Goal: Task Accomplishment & Management: Manage account settings

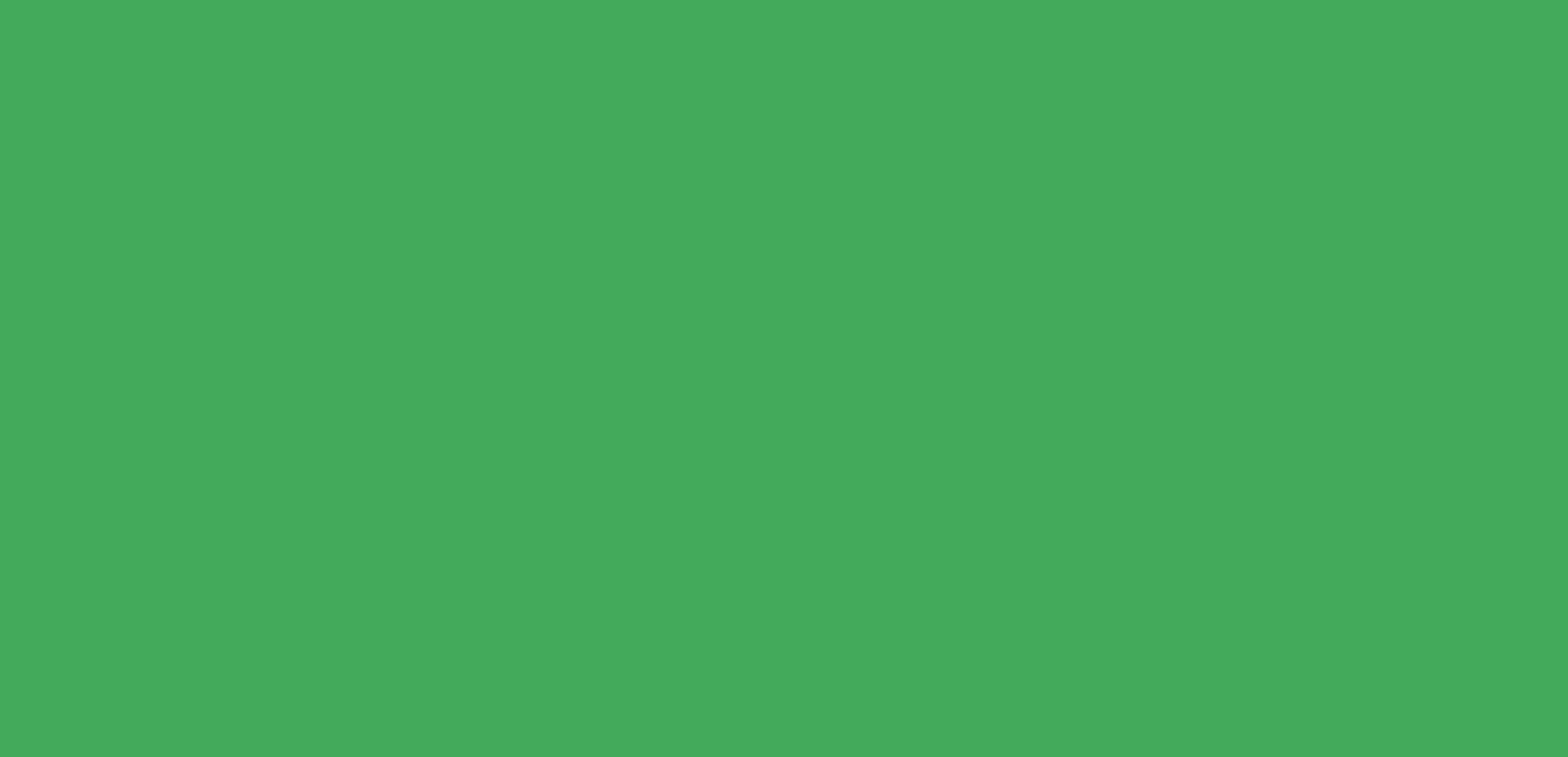
click at [416, 0] on html at bounding box center [784, 0] width 1568 height 0
click at [621, 0] on html at bounding box center [784, 0] width 1568 height 0
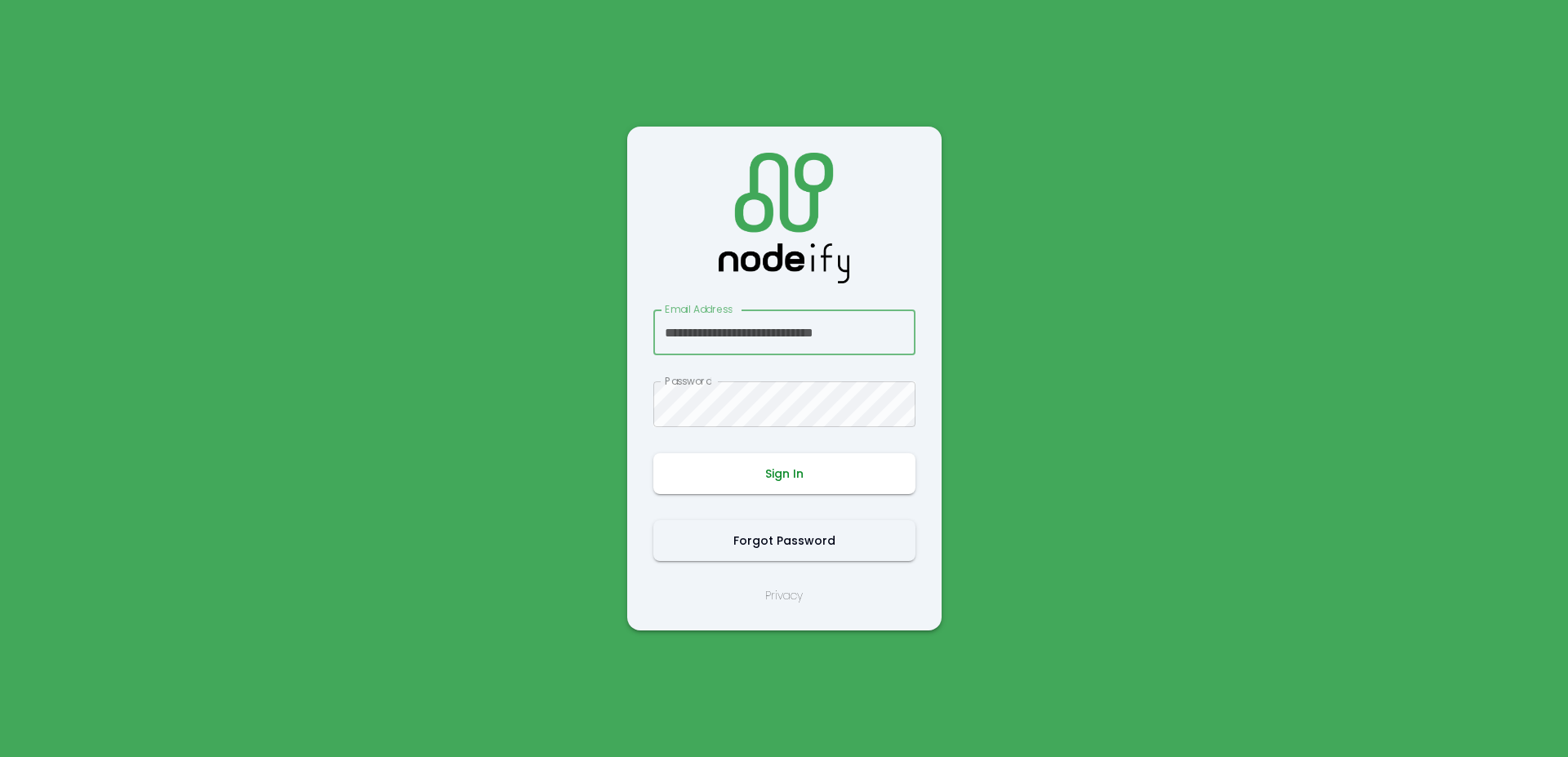
scroll to position [0, 7]
type input "**********"
click at [789, 472] on button "Sign In" at bounding box center [784, 473] width 262 height 41
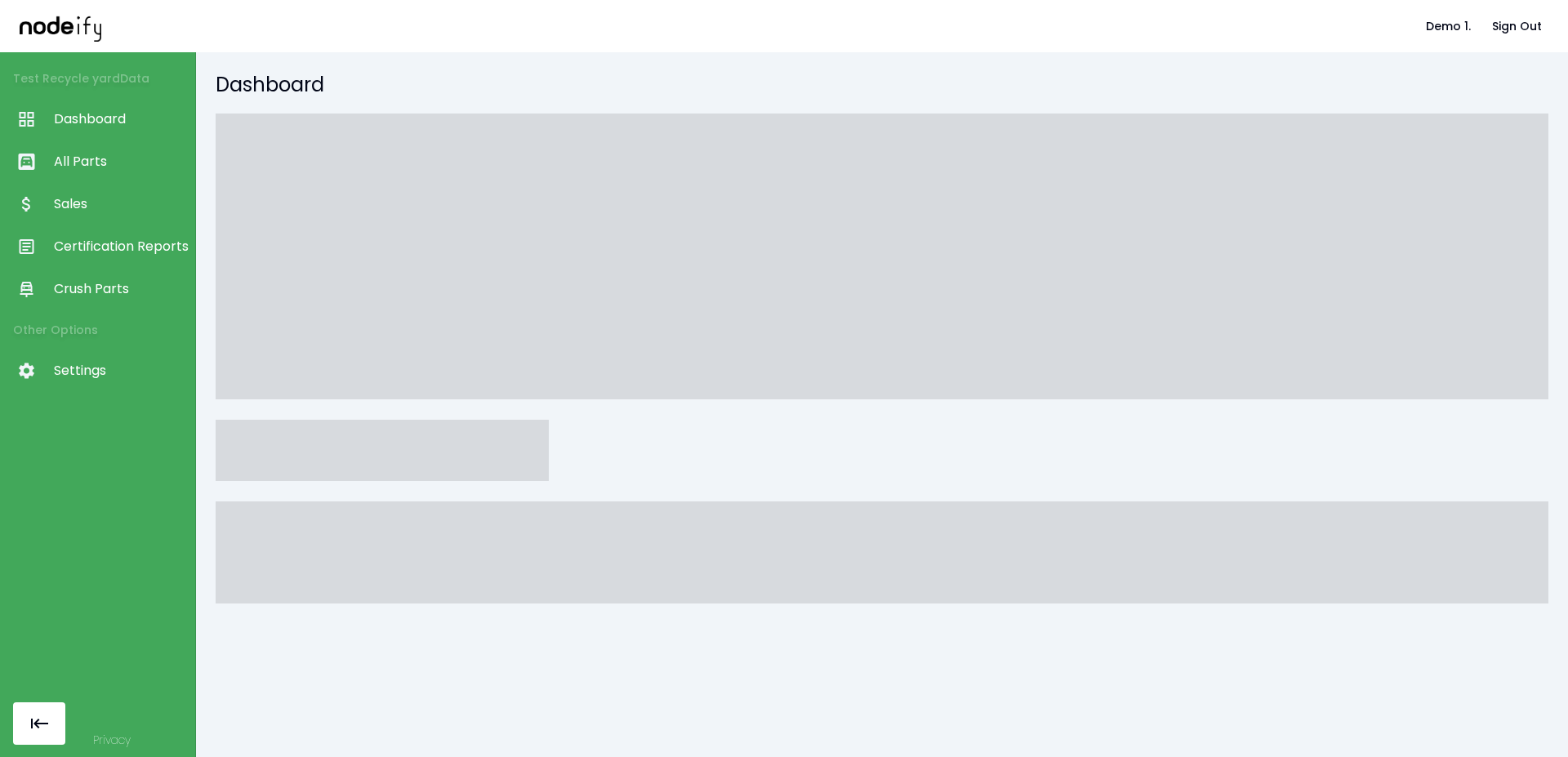
click at [119, 373] on span "Settings" at bounding box center [120, 370] width 133 height 20
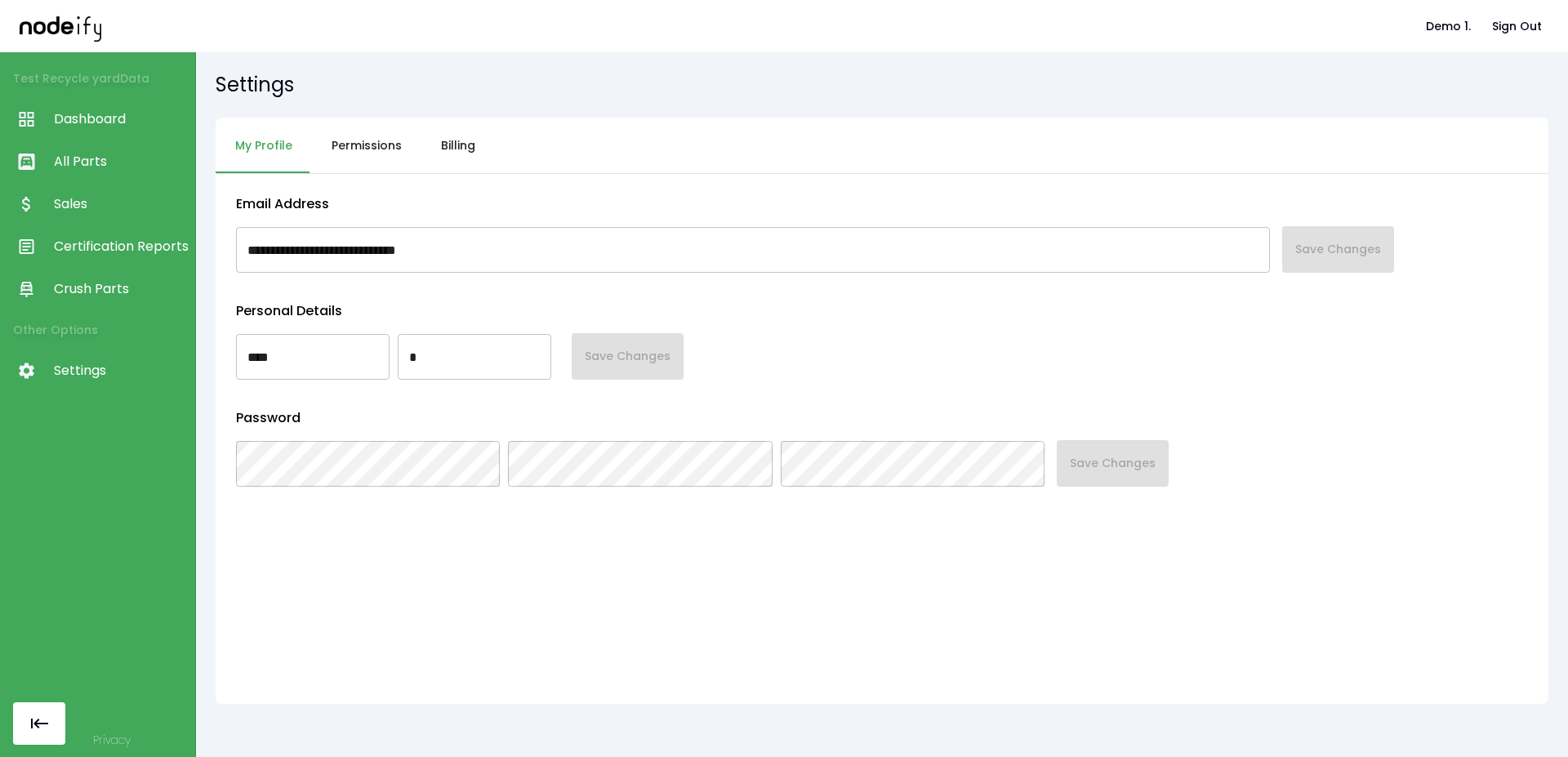
click at [436, 157] on button "Billing" at bounding box center [458, 145] width 74 height 56
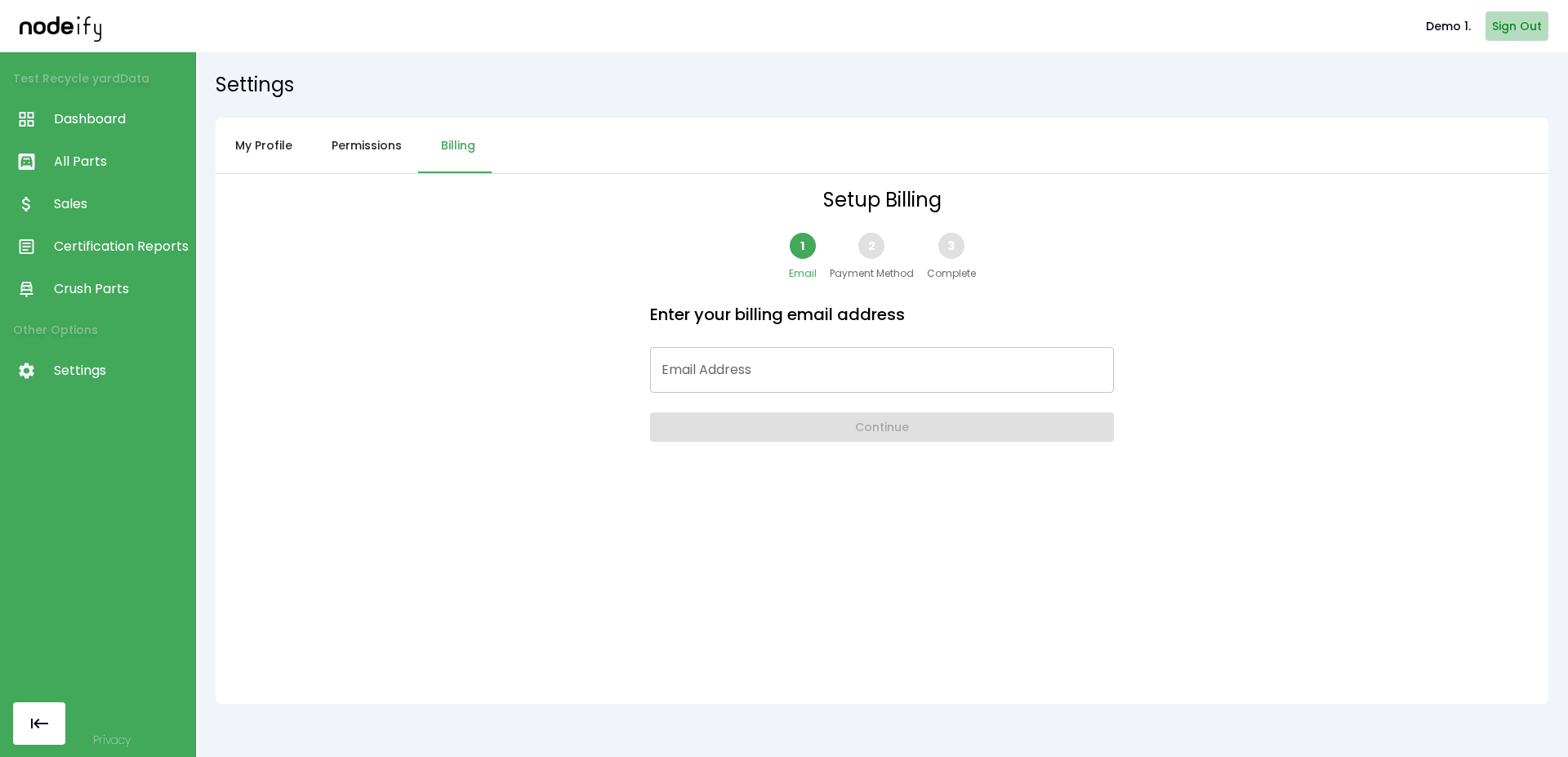
click at [1507, 38] on button "Sign Out" at bounding box center [1517, 26] width 63 height 30
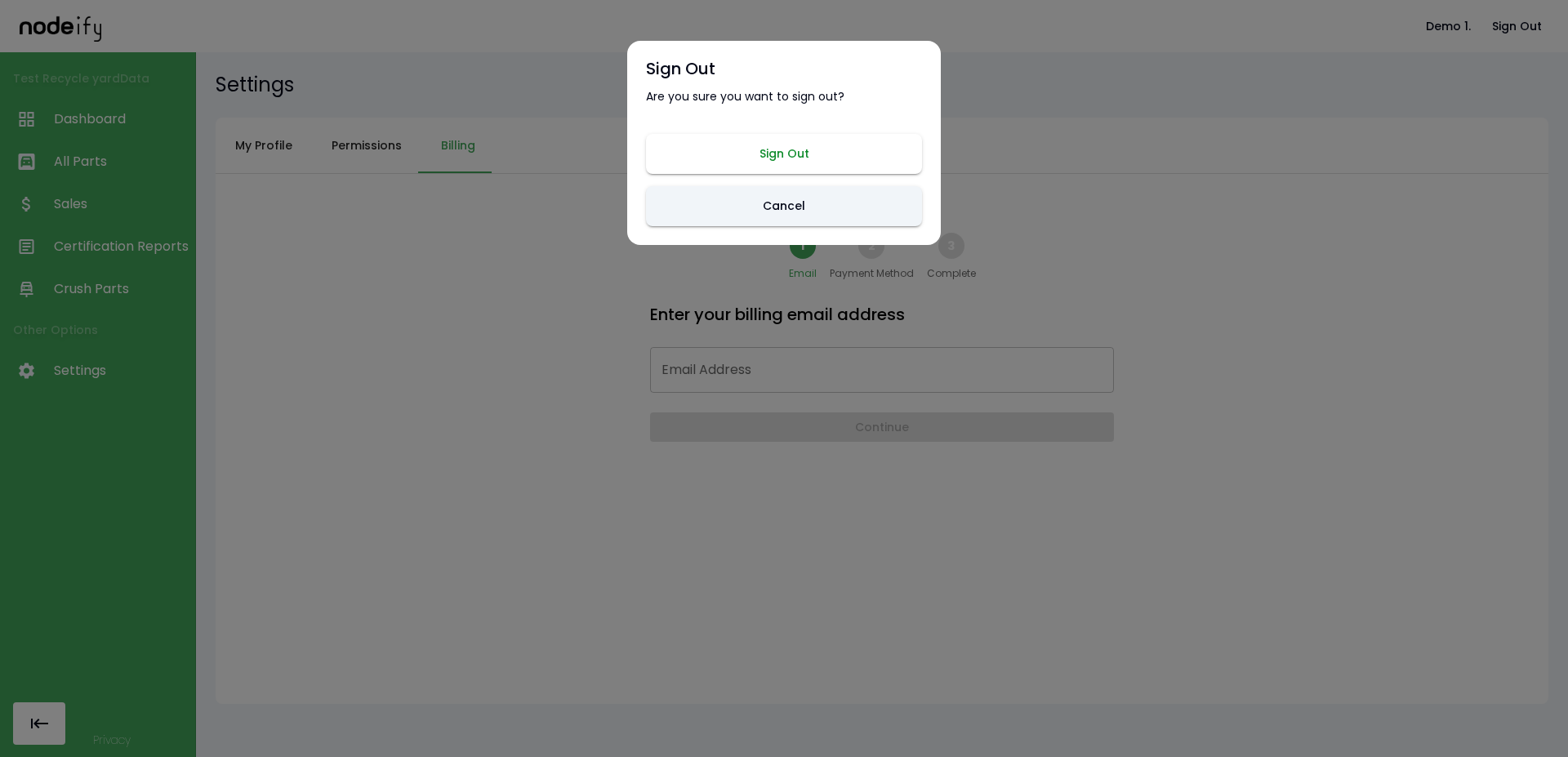
click at [745, 159] on button "Sign Out" at bounding box center [784, 154] width 276 height 40
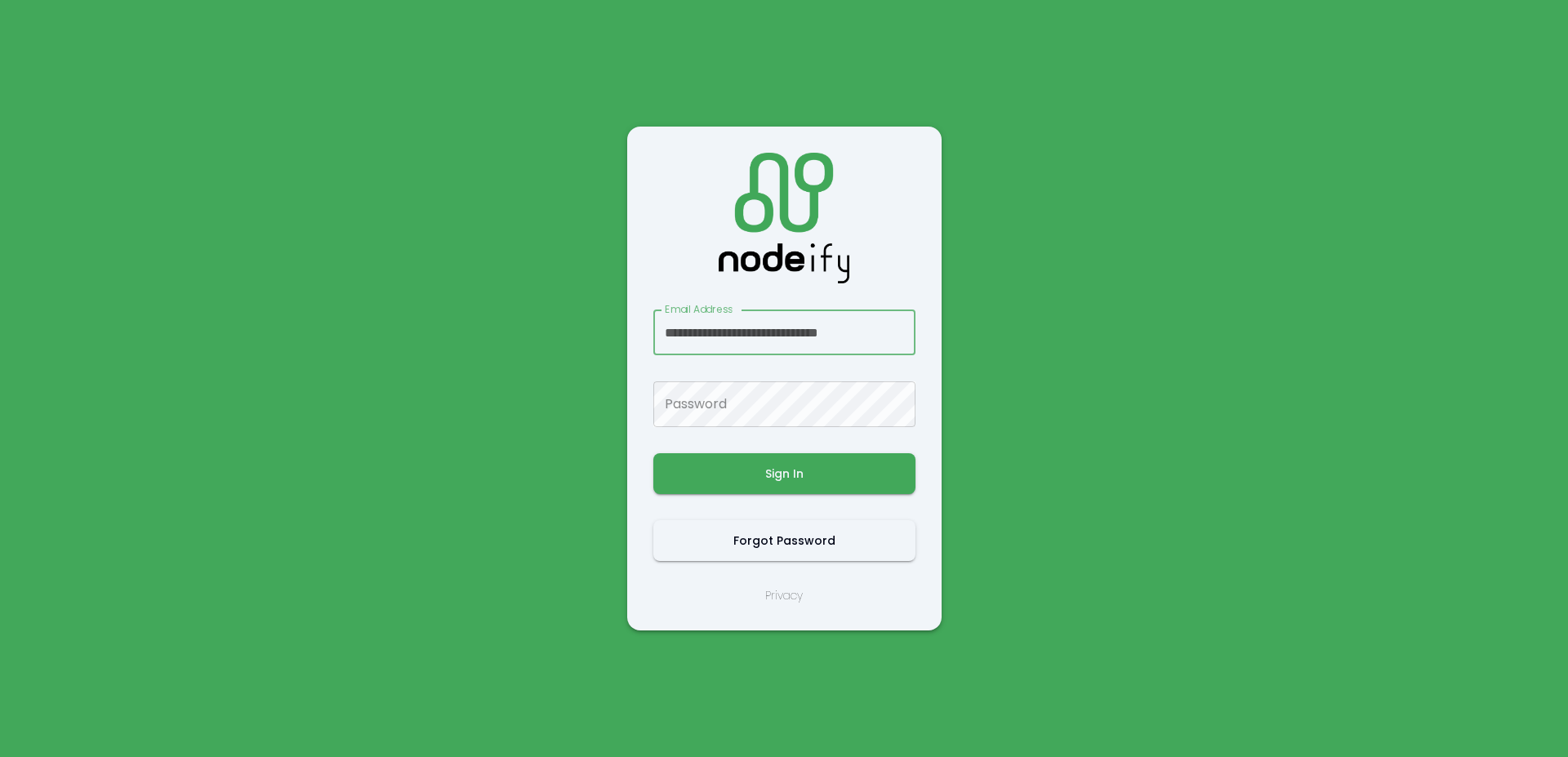
scroll to position [0, 10]
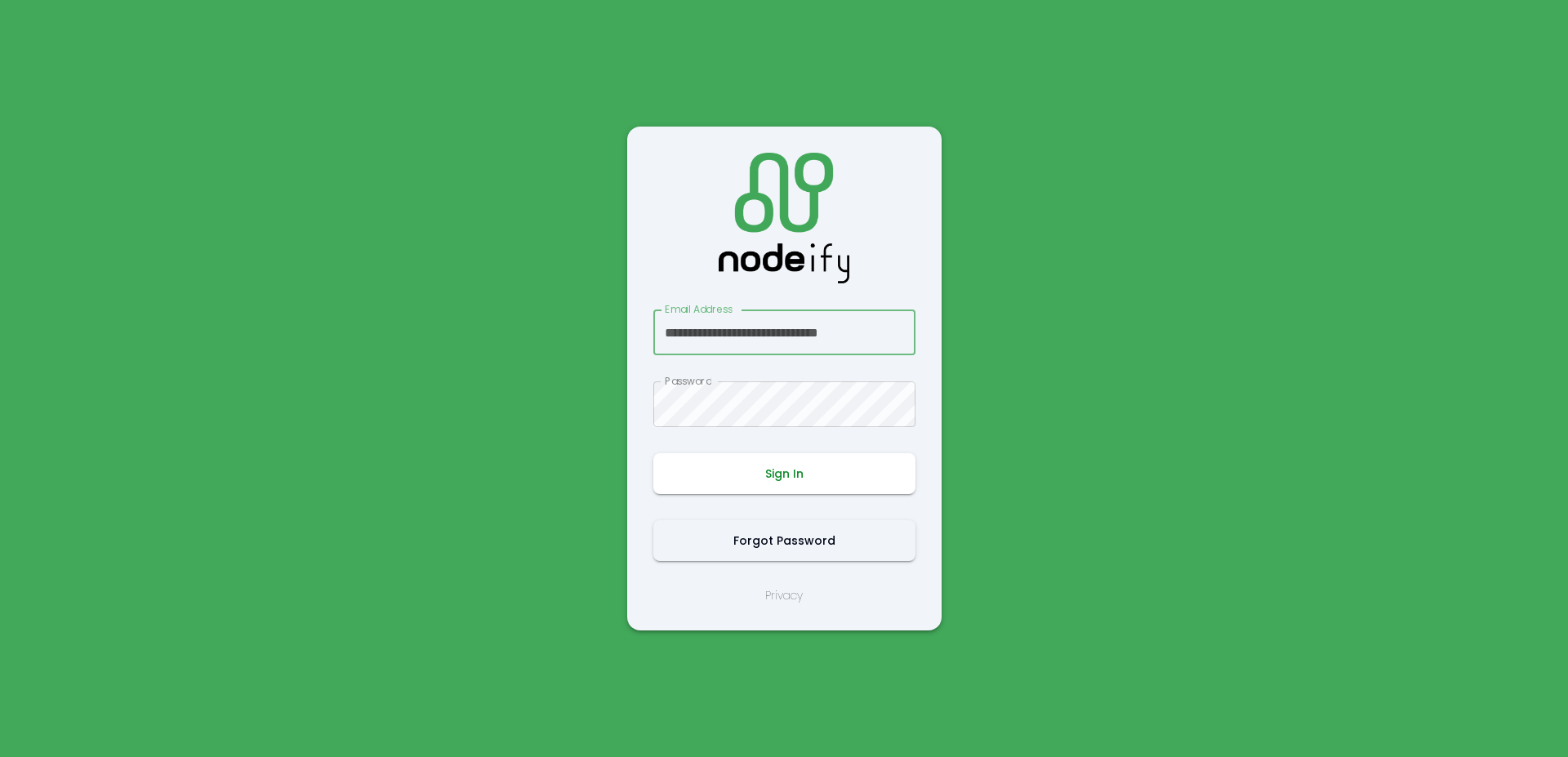
type input "**********"
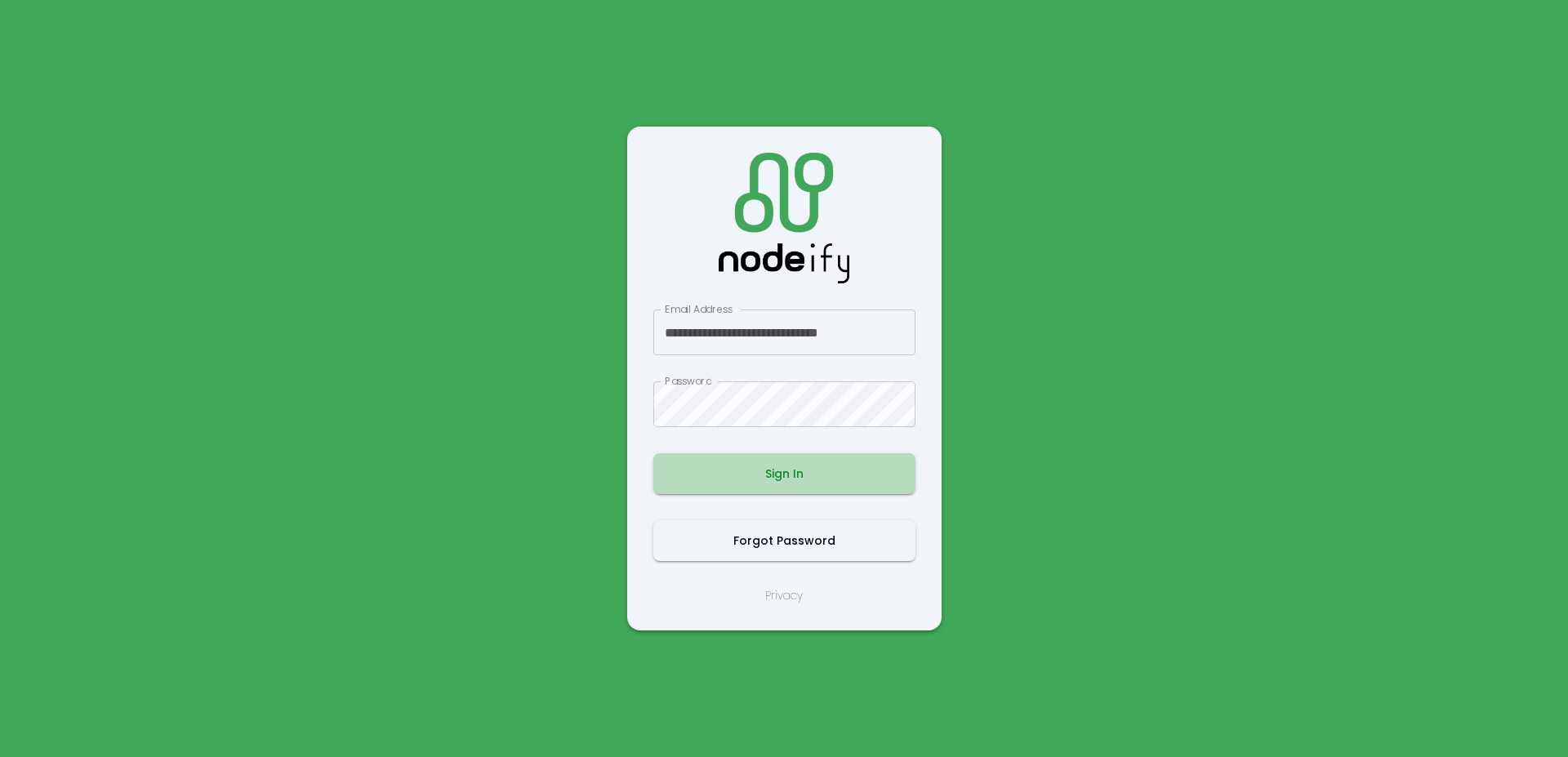
click at [786, 472] on button "Sign In" at bounding box center [784, 473] width 262 height 41
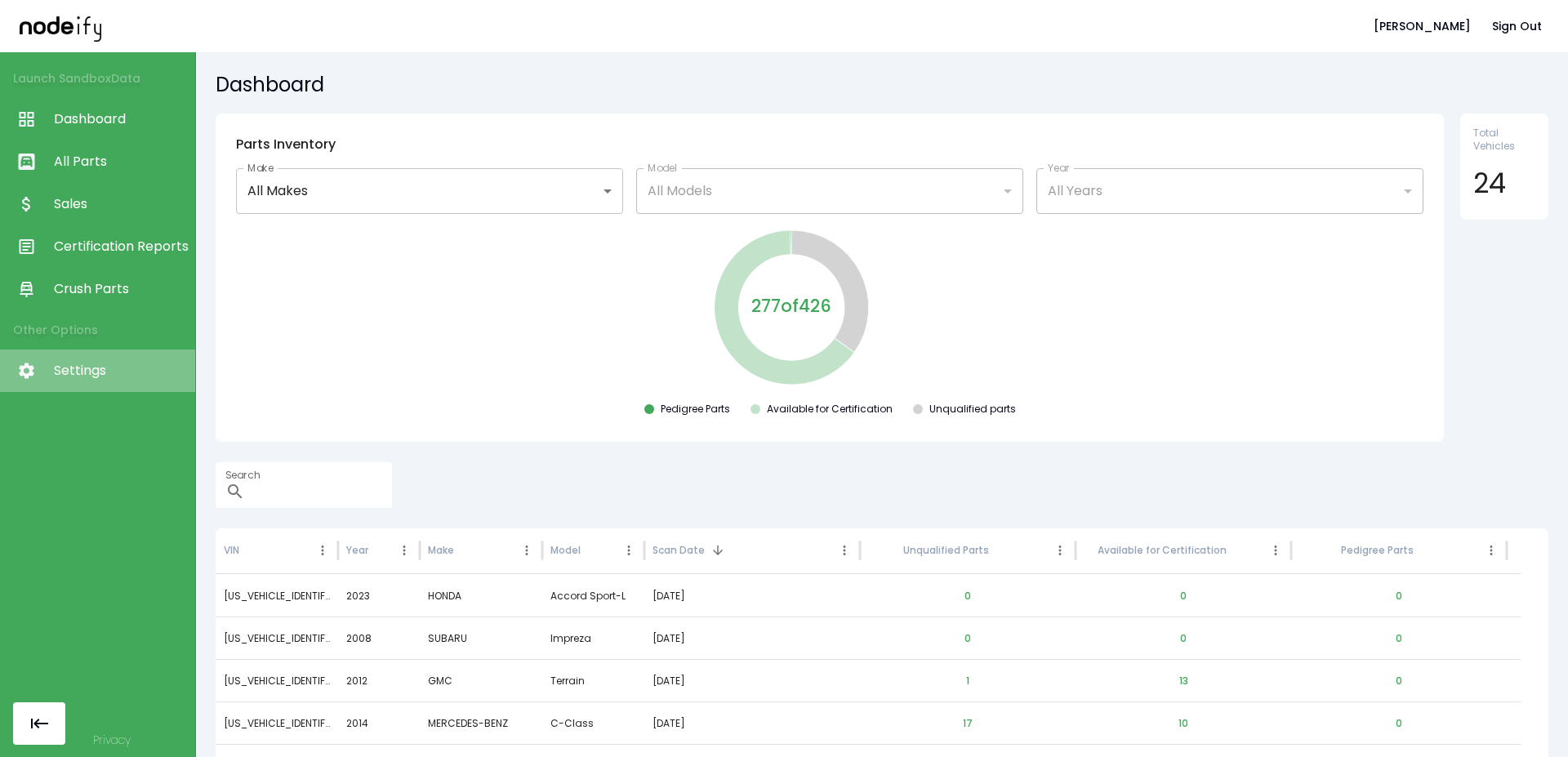
click at [89, 360] on link "Settings" at bounding box center [98, 370] width 196 height 42
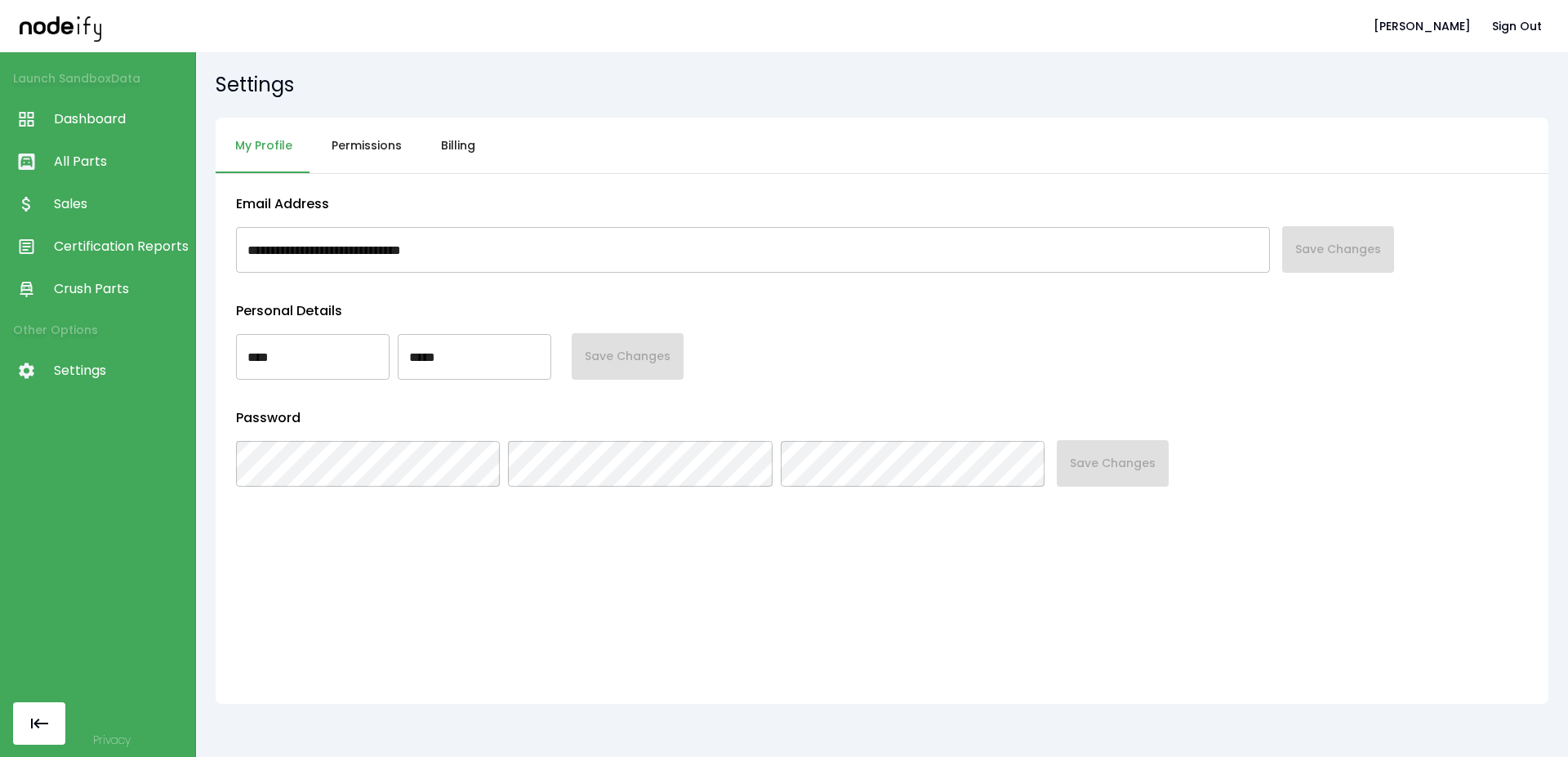
click at [447, 161] on button "Billing" at bounding box center [458, 145] width 74 height 56
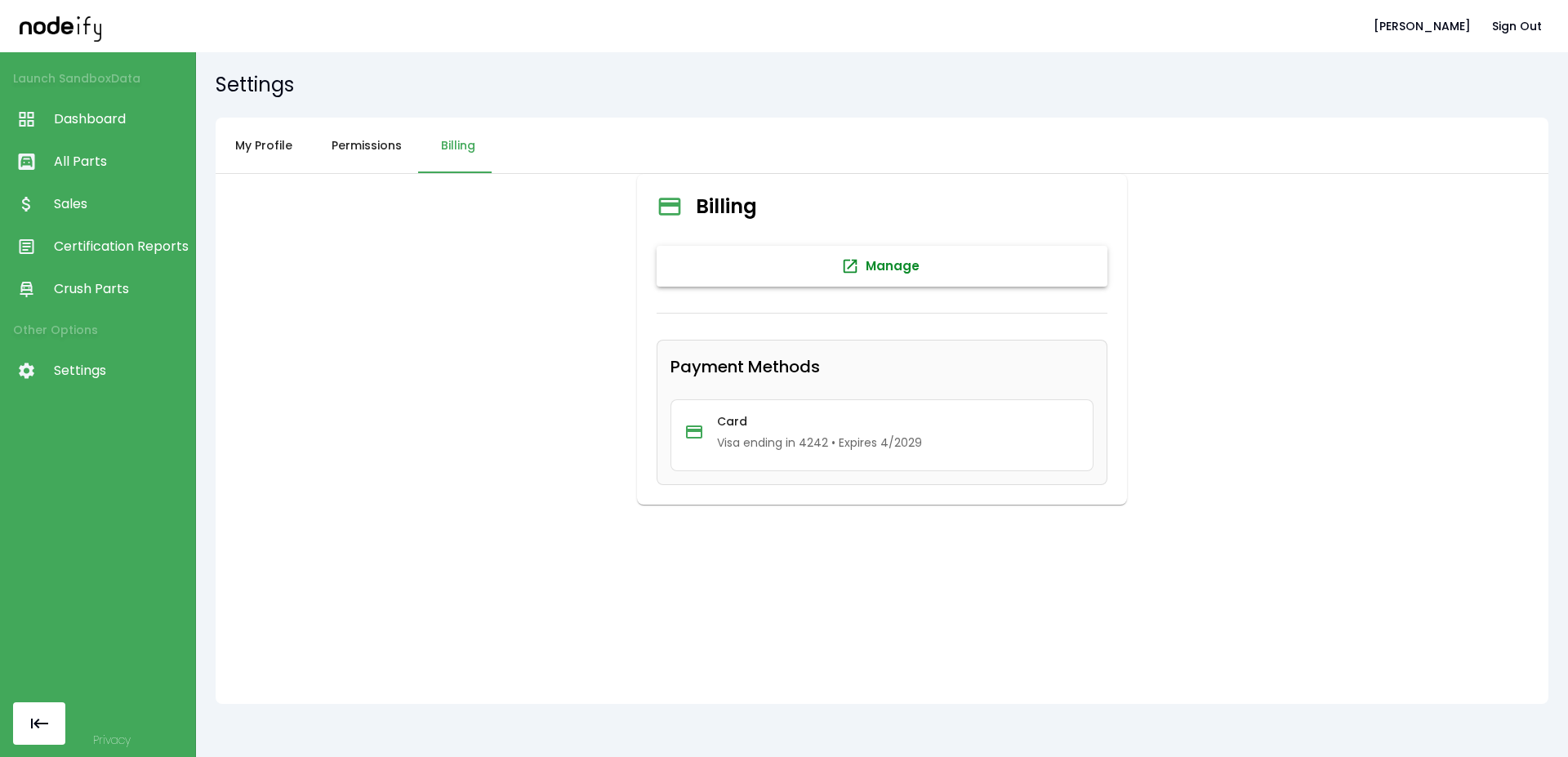
click at [791, 260] on button "Manage" at bounding box center [882, 266] width 451 height 41
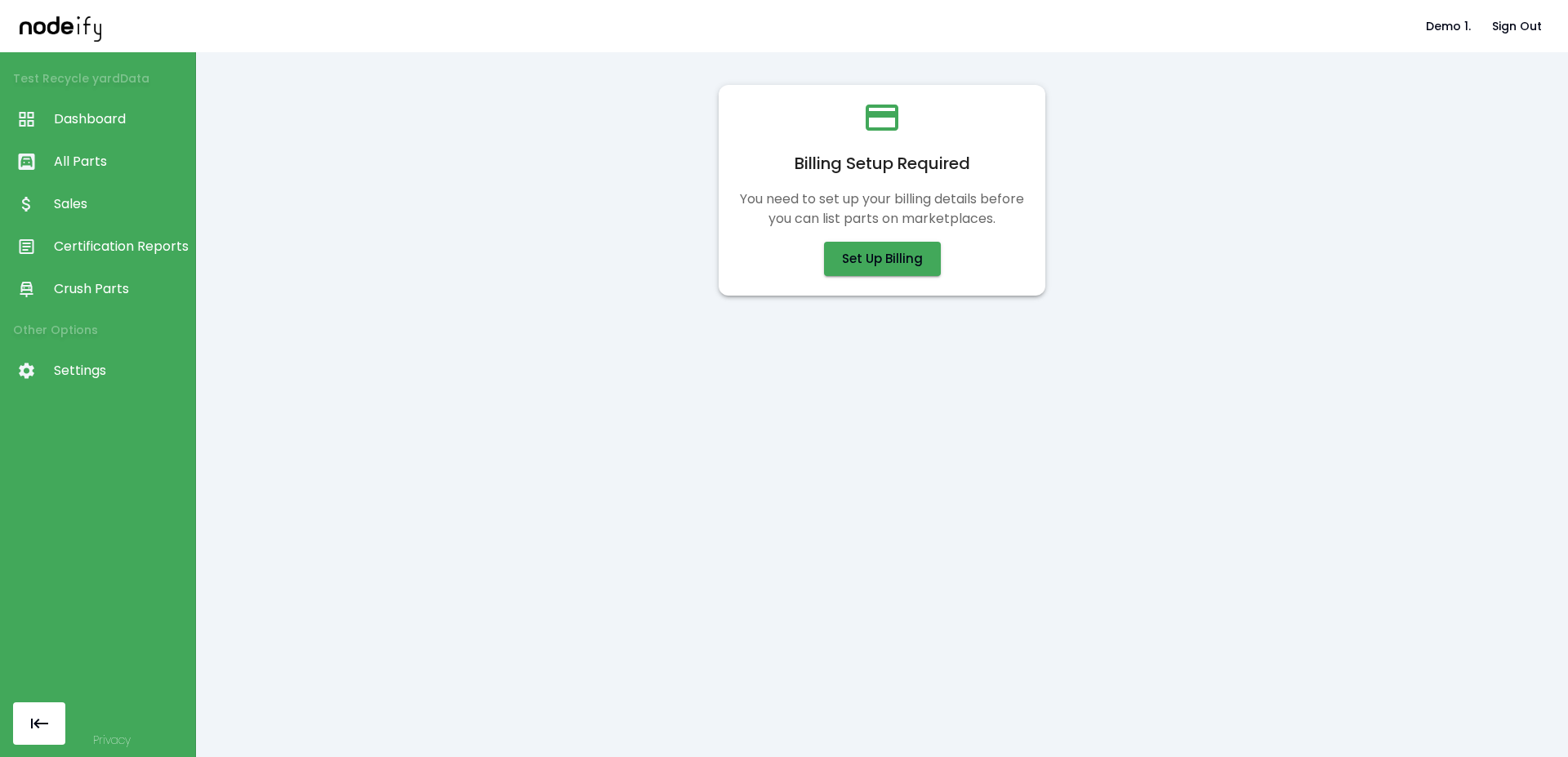
click at [112, 110] on span "Dashboard" at bounding box center [120, 119] width 133 height 20
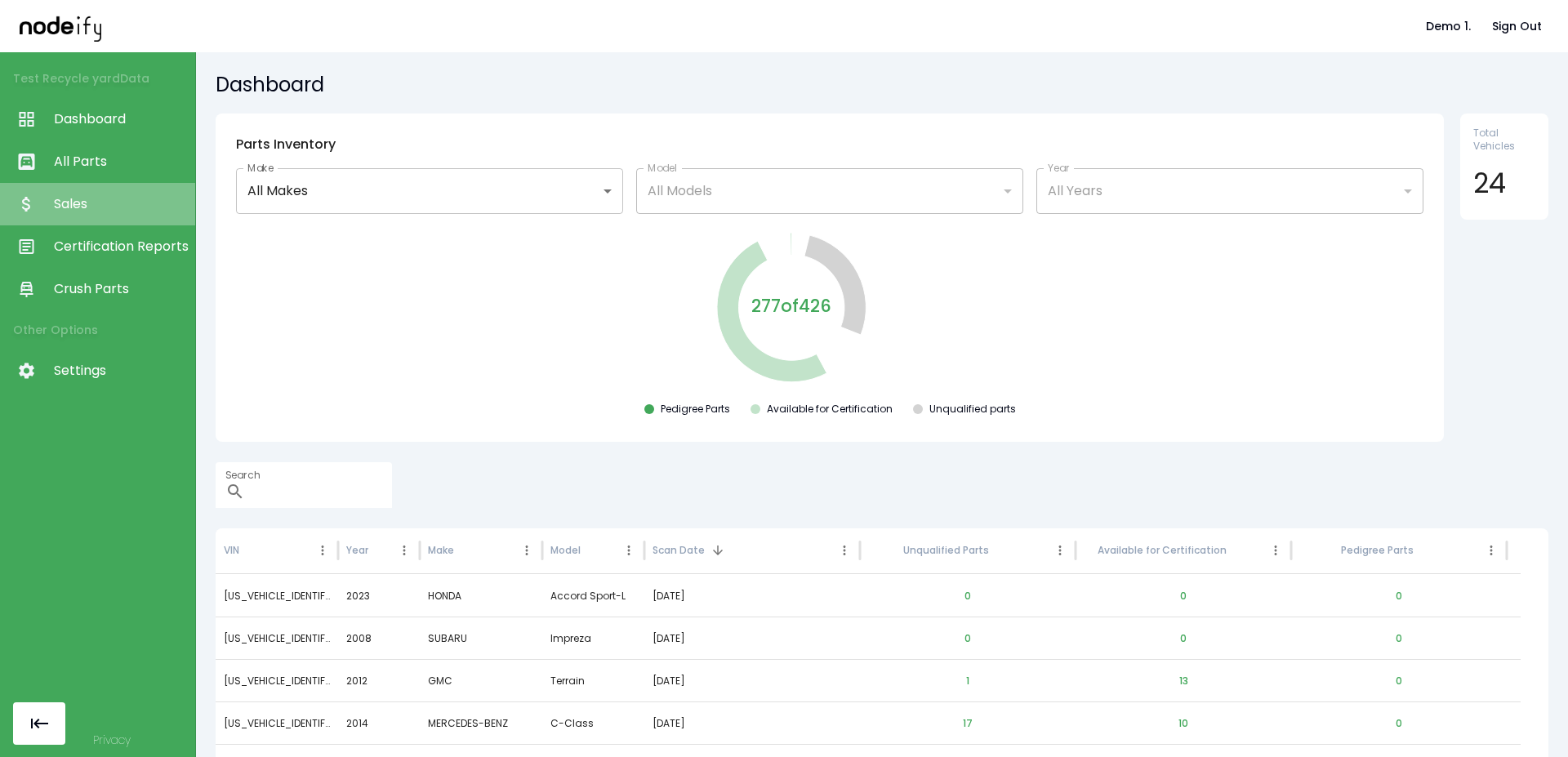
click at [105, 193] on link "Sales" at bounding box center [98, 203] width 196 height 42
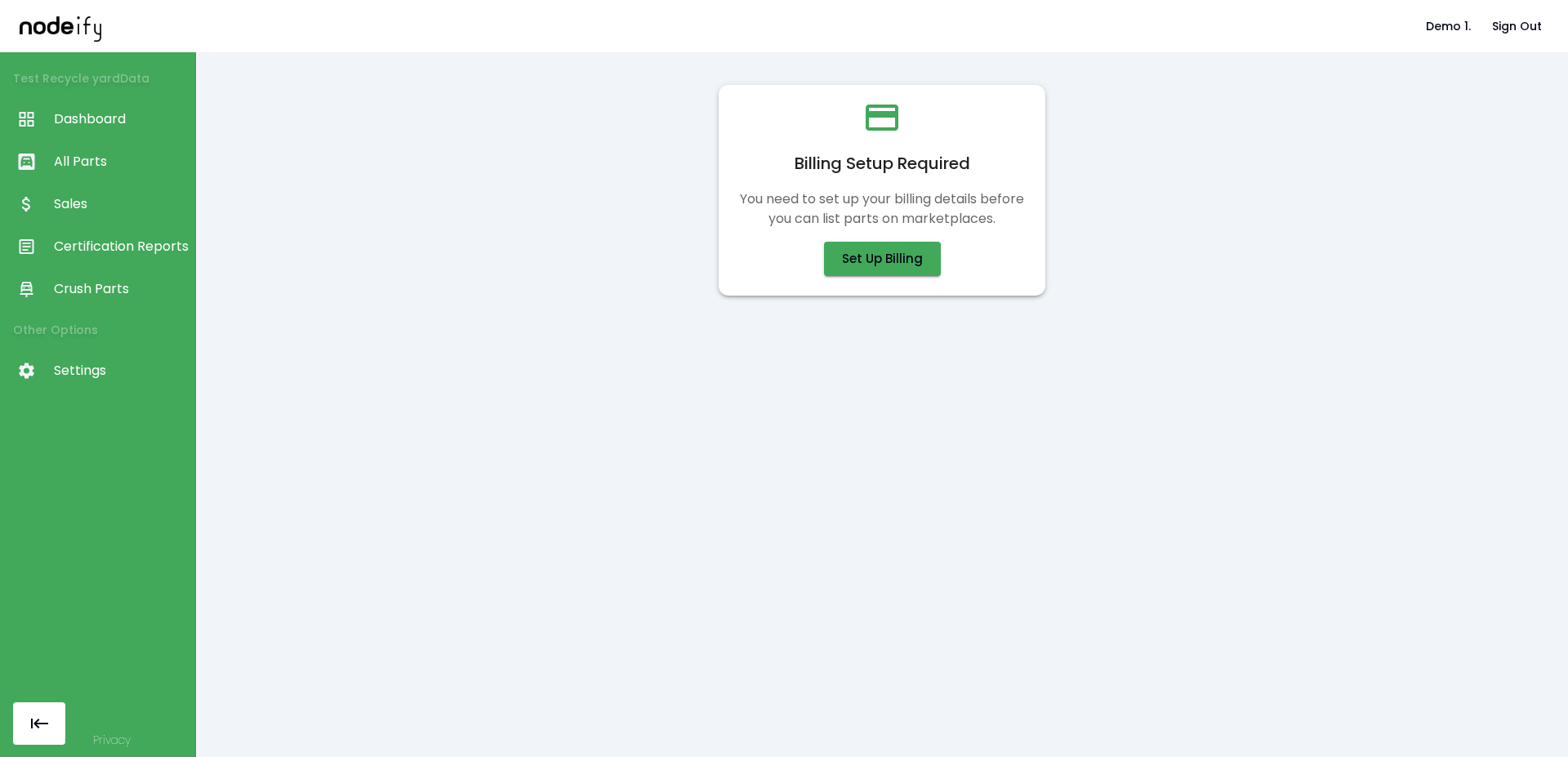
click at [145, 268] on link "Crush Parts" at bounding box center [98, 289] width 196 height 42
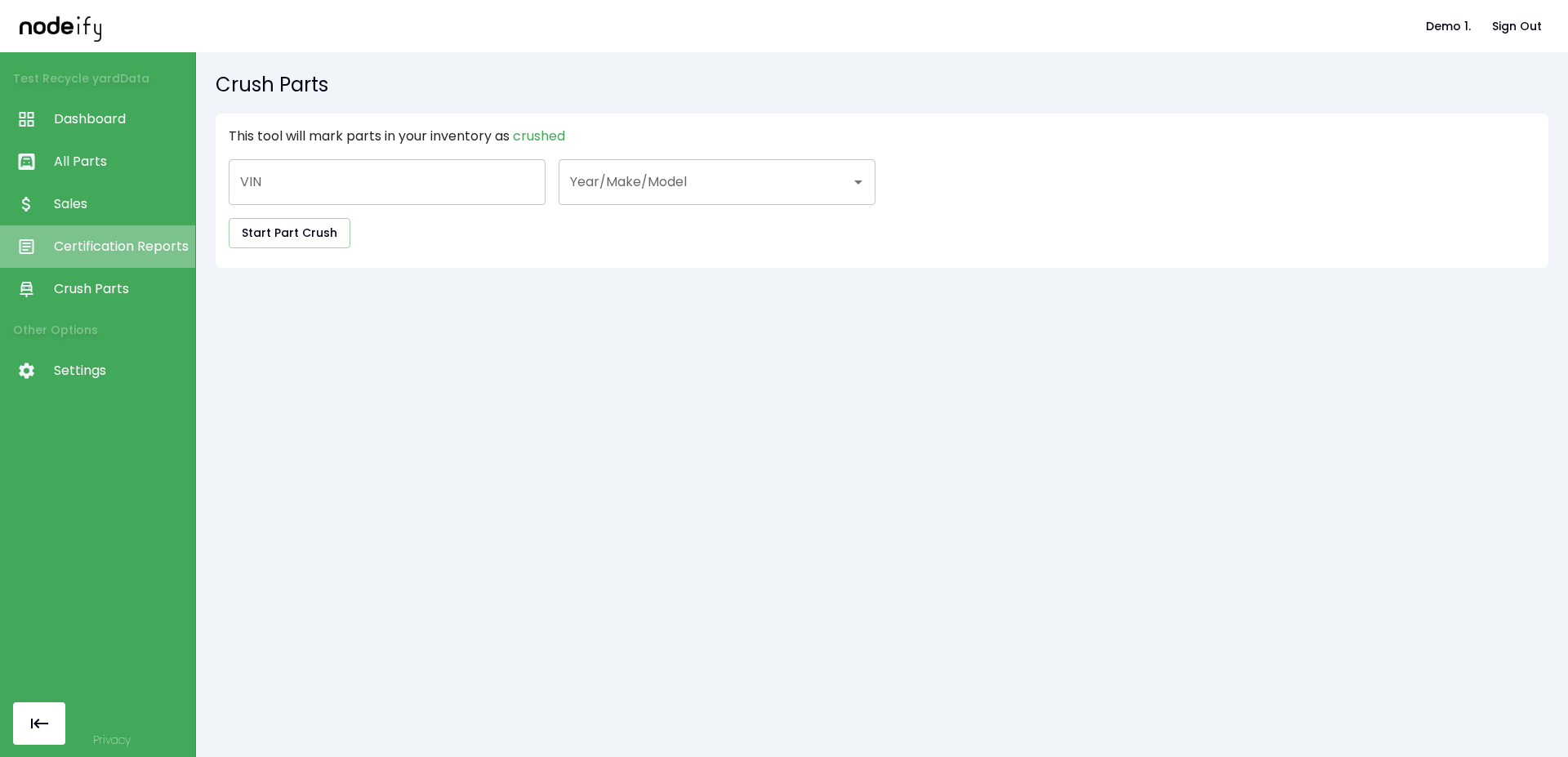
click at [150, 241] on span "Certification Reports" at bounding box center [120, 247] width 133 height 20
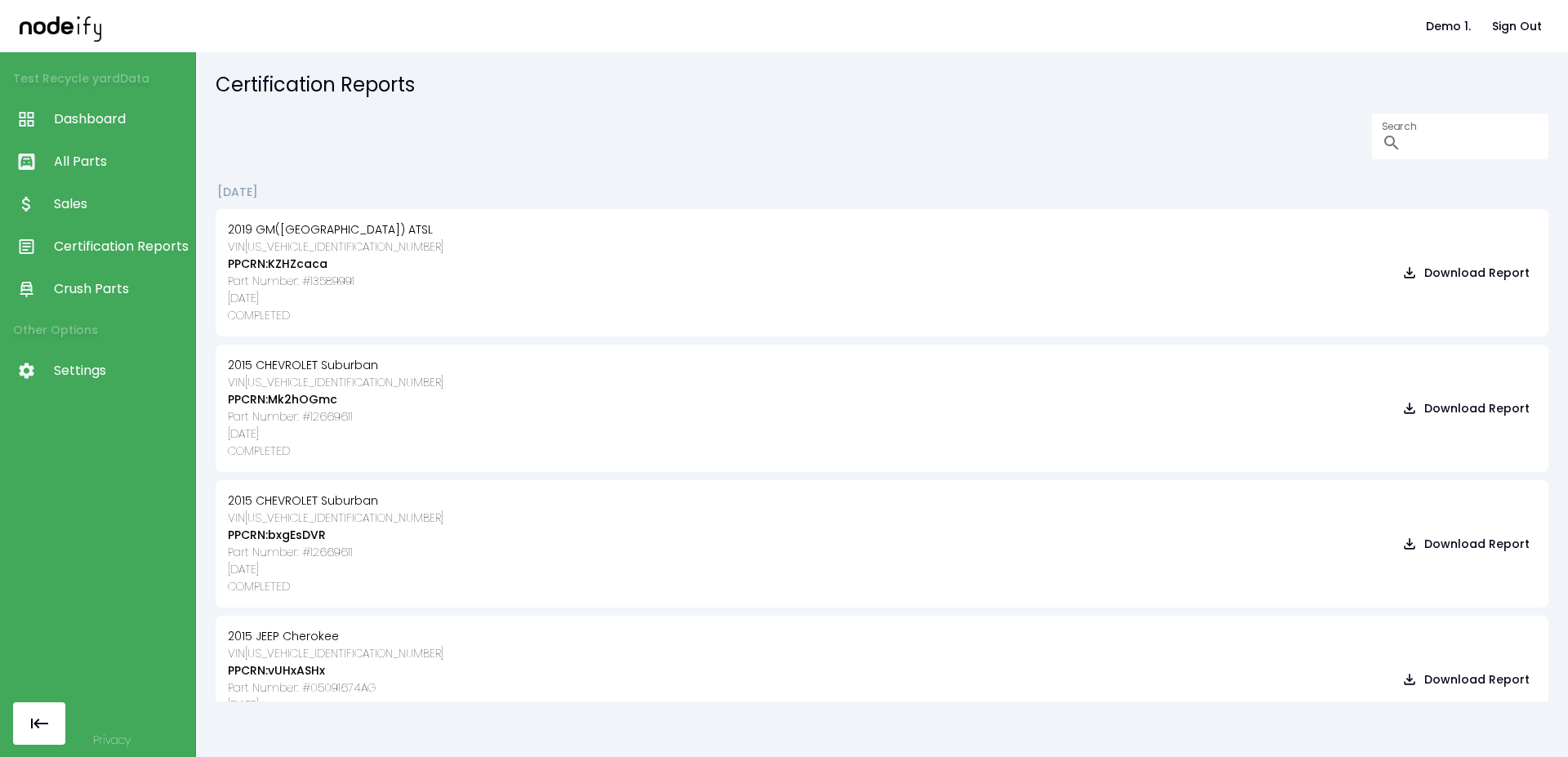
click at [132, 124] on span "Dashboard" at bounding box center [120, 119] width 133 height 20
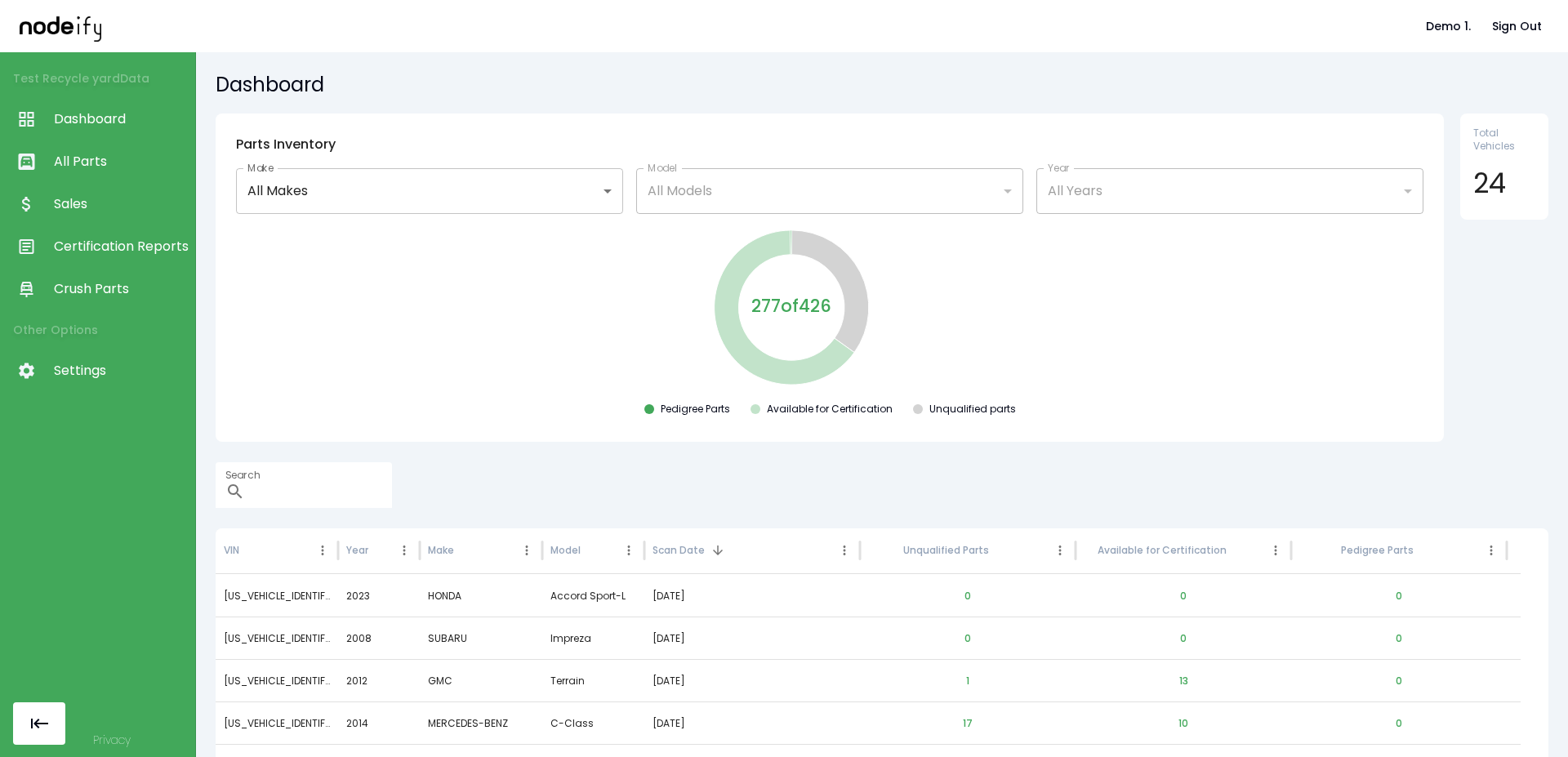
click at [500, 341] on div "277 of 426 Pedigree Parts Available for Certification Unqualified parts" at bounding box center [829, 324] width 1202 height 196
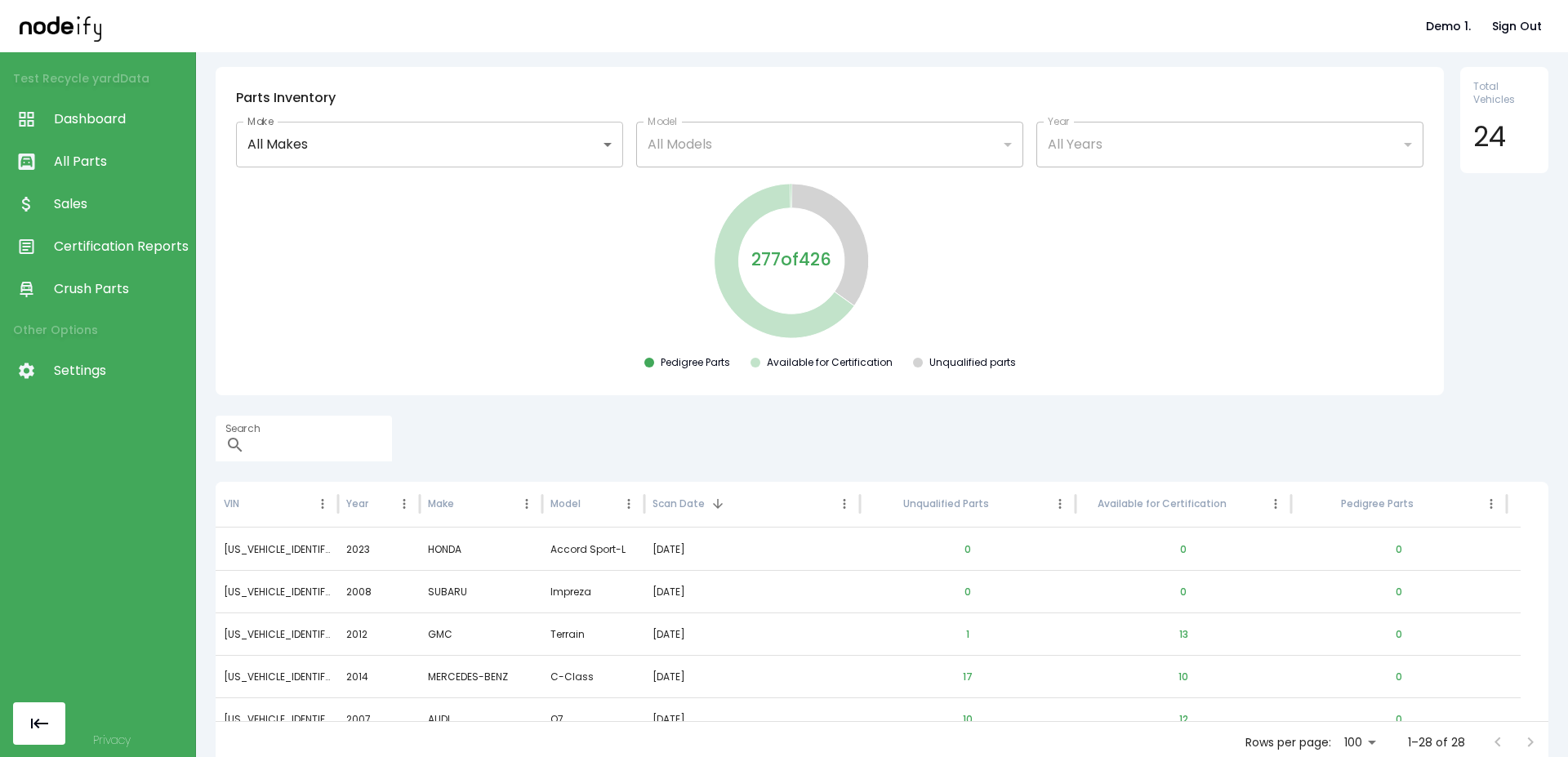
scroll to position [53, 0]
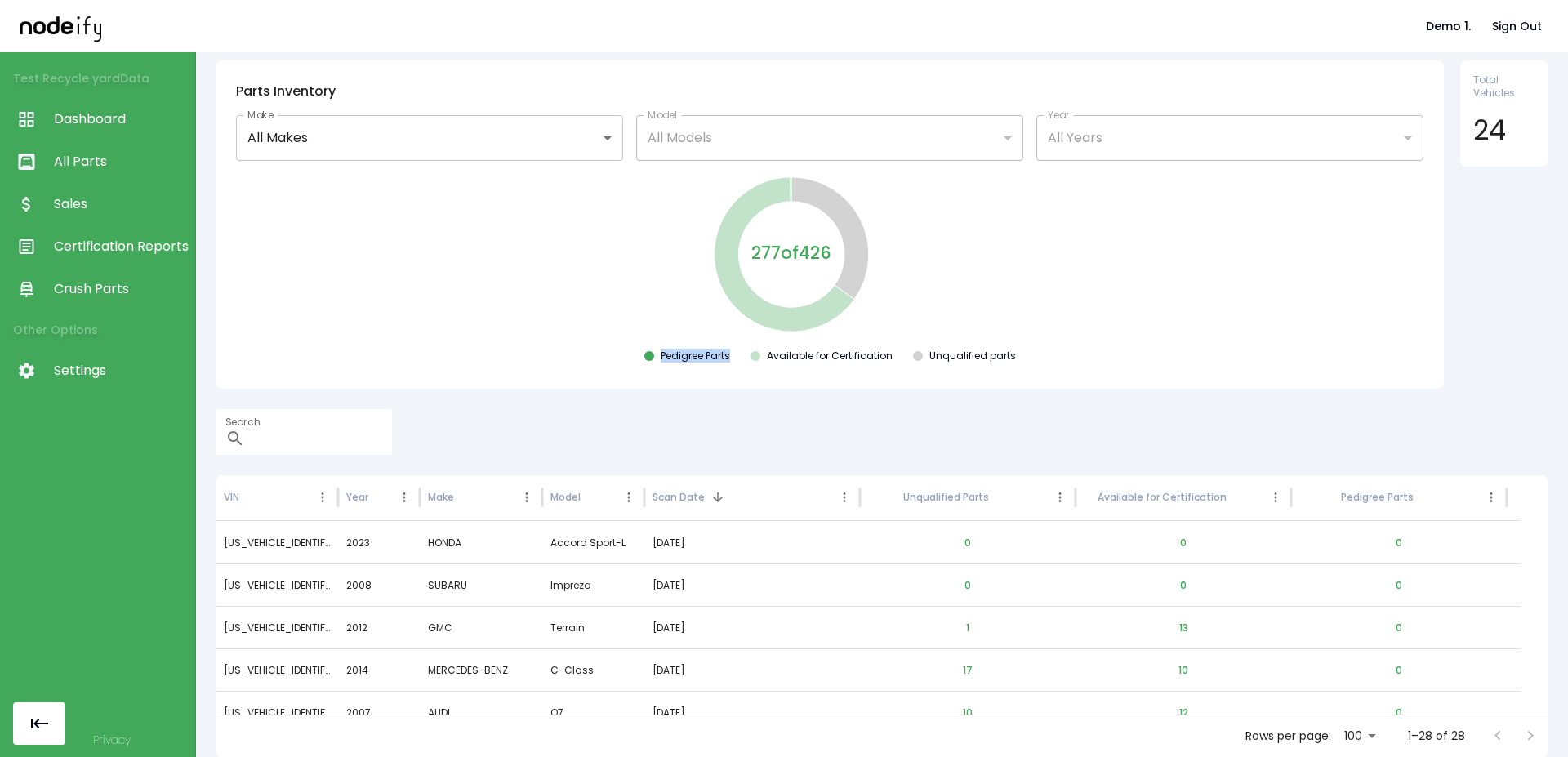
drag, startPoint x: 652, startPoint y: 358, endPoint x: 740, endPoint y: 355, distance: 88.1
click at [740, 355] on div "Pedigree Parts Available for Certification Unqualified parts" at bounding box center [829, 359] width 1202 height 20
click at [736, 361] on div "Pedigree Parts Available for Certification Unqualified parts" at bounding box center [829, 359] width 1202 height 20
drag, startPoint x: 756, startPoint y: 354, endPoint x: 905, endPoint y: 360, distance: 149.1
click at [905, 360] on div "Pedigree Parts Available for Certification Unqualified parts" at bounding box center [829, 359] width 1202 height 20
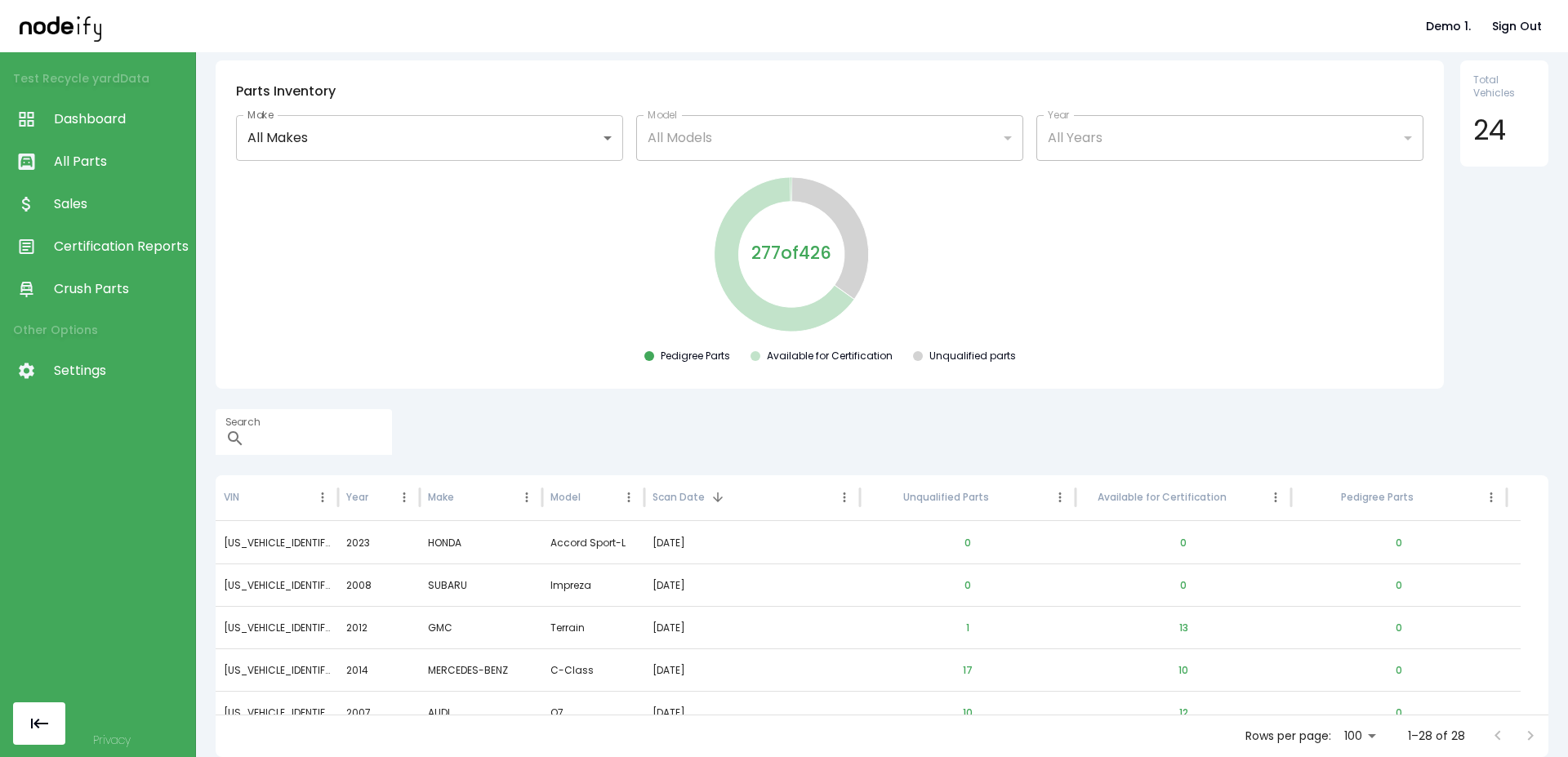
click at [905, 360] on div "Pedigree Parts Available for Certification Unqualified parts" at bounding box center [829, 359] width 1202 height 20
click at [43, 709] on button "button" at bounding box center [39, 723] width 52 height 42
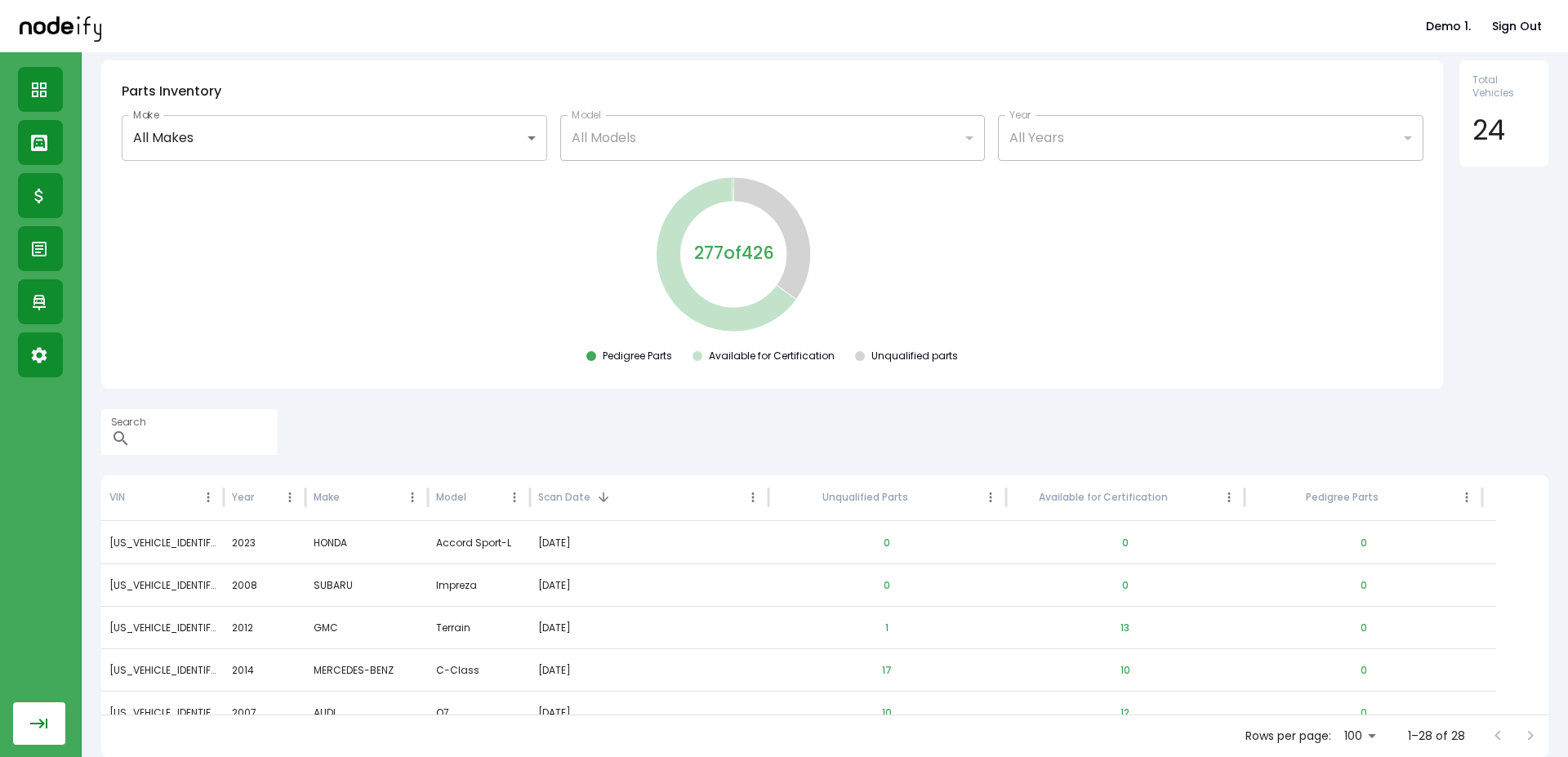
click at [43, 710] on button "button" at bounding box center [39, 723] width 52 height 42
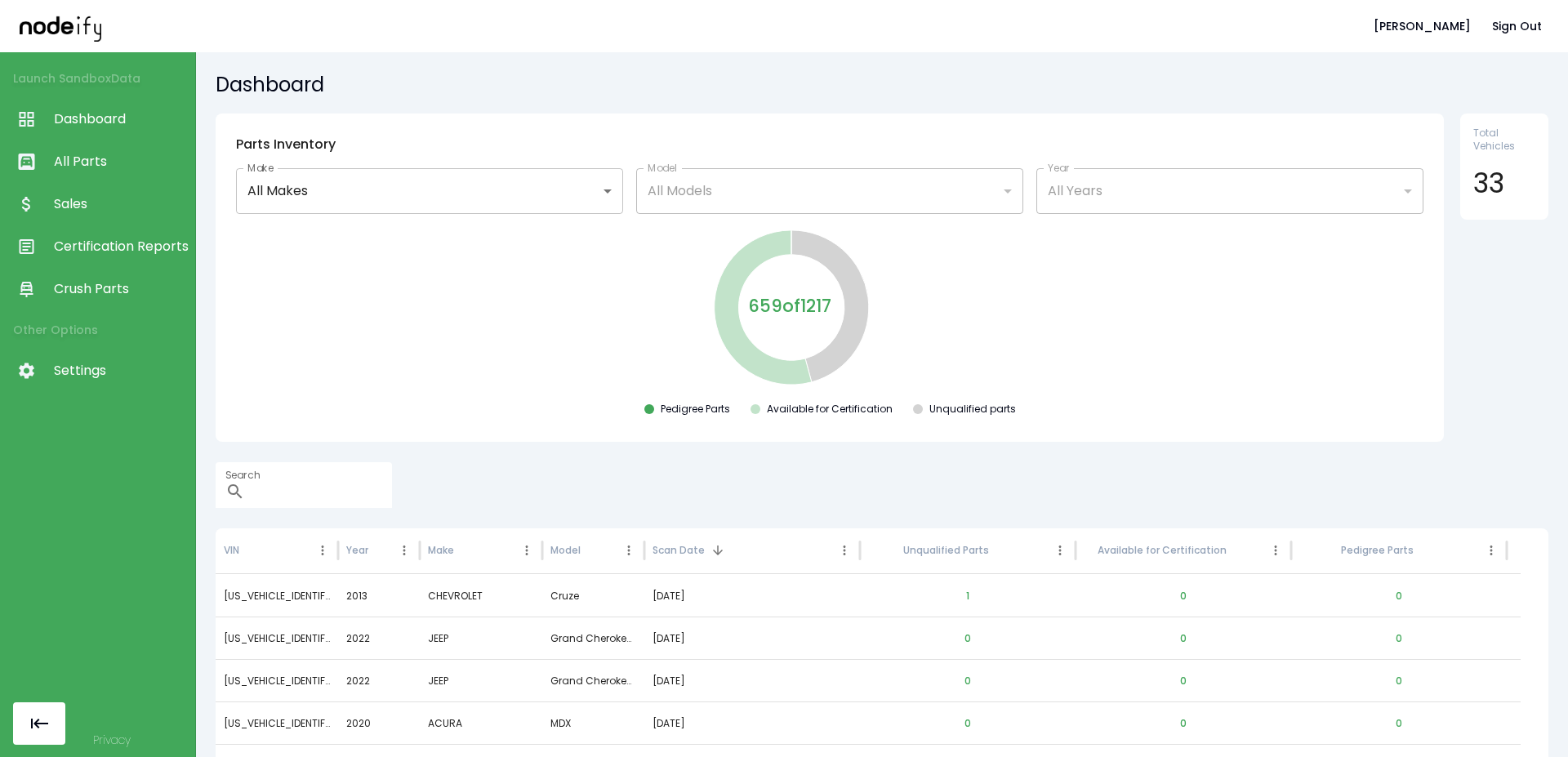
click at [85, 380] on span "Settings" at bounding box center [120, 370] width 133 height 20
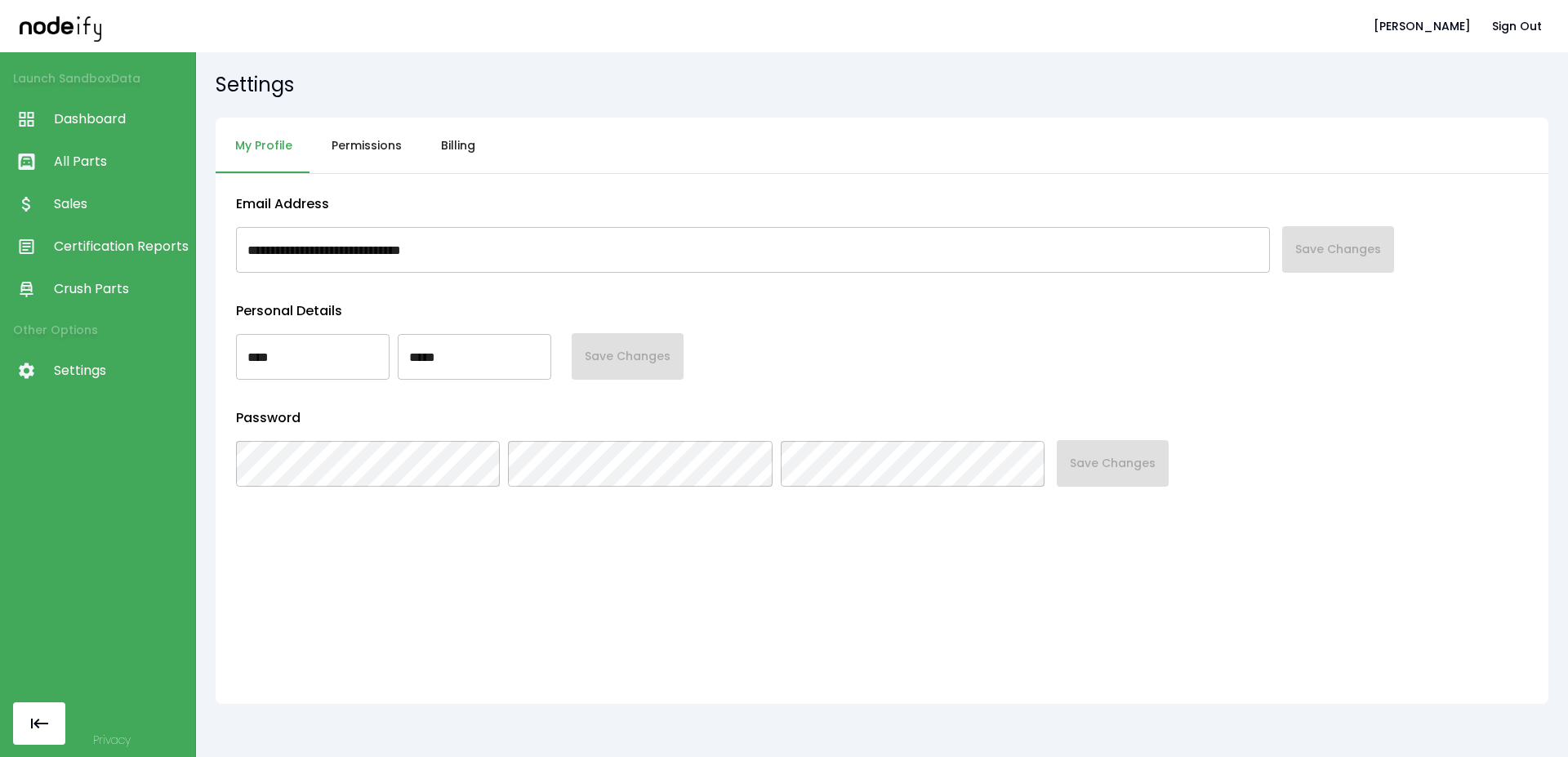
click at [106, 297] on span "Crush Parts" at bounding box center [120, 289] width 133 height 20
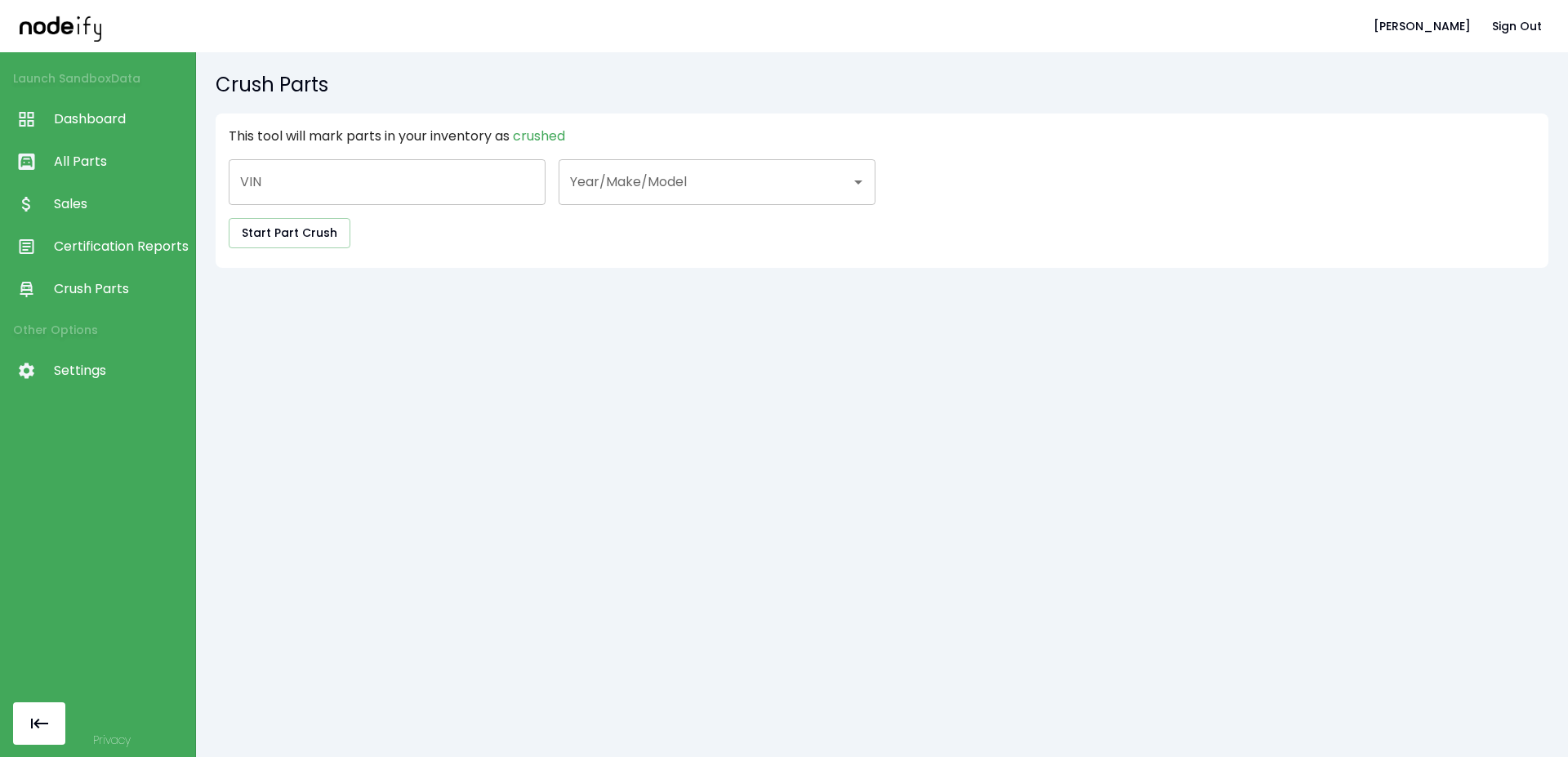
click at [119, 245] on span "Certification Reports" at bounding box center [120, 247] width 133 height 20
click at [120, 211] on span "Sales" at bounding box center [120, 204] width 133 height 20
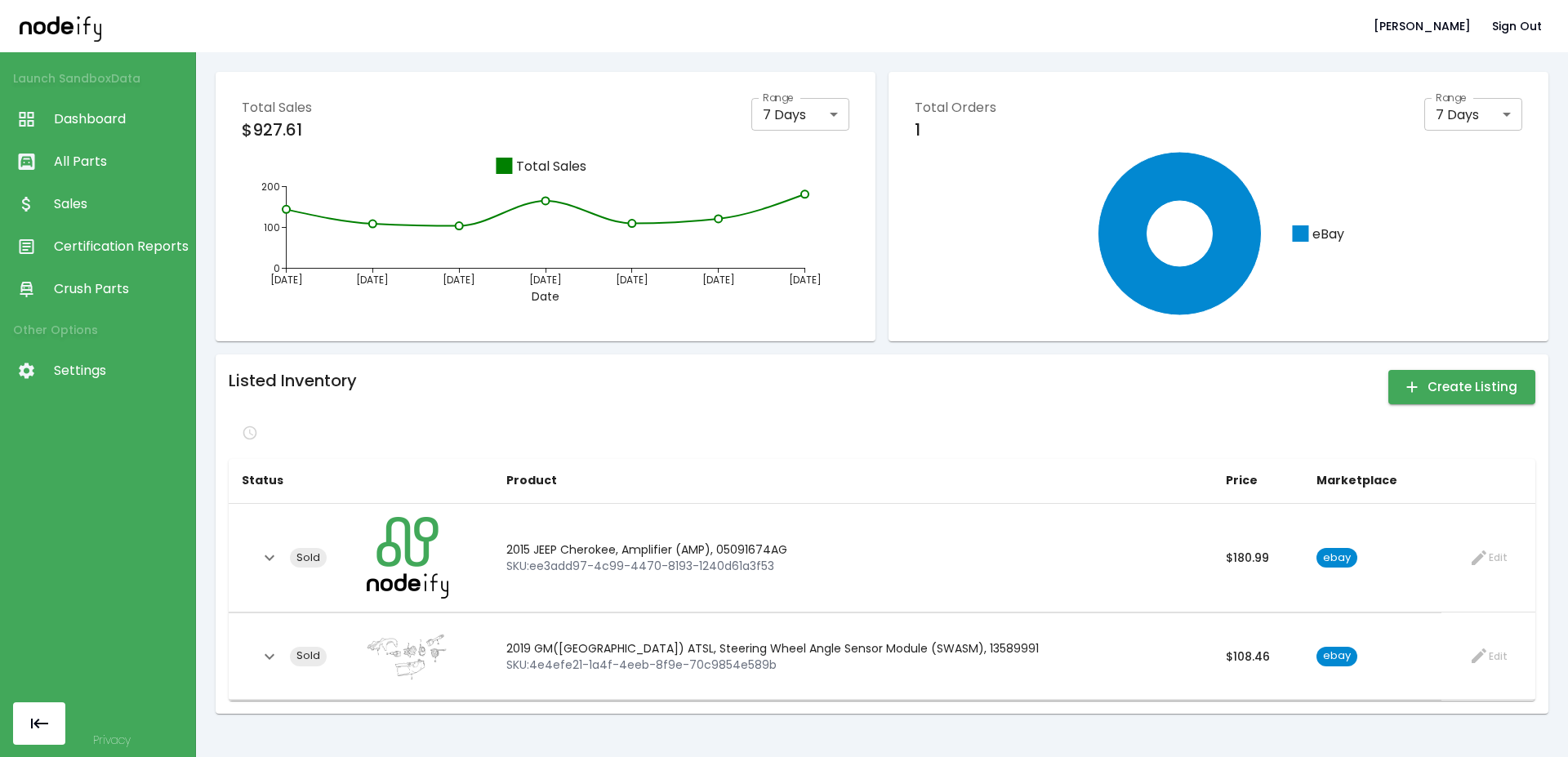
click at [66, 246] on span "Certification Reports" at bounding box center [120, 247] width 133 height 20
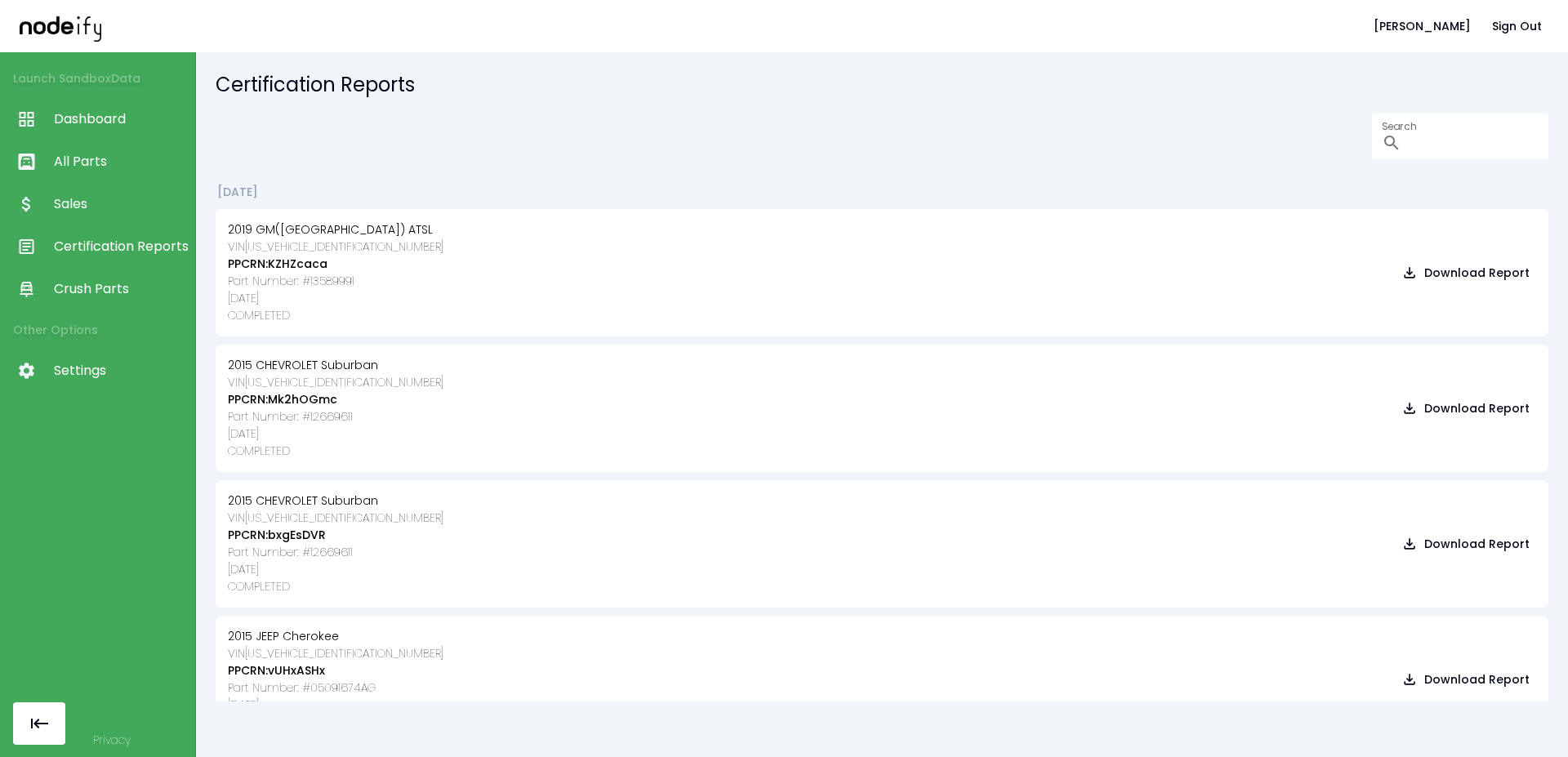
click at [131, 182] on link "All Parts" at bounding box center [98, 161] width 196 height 42
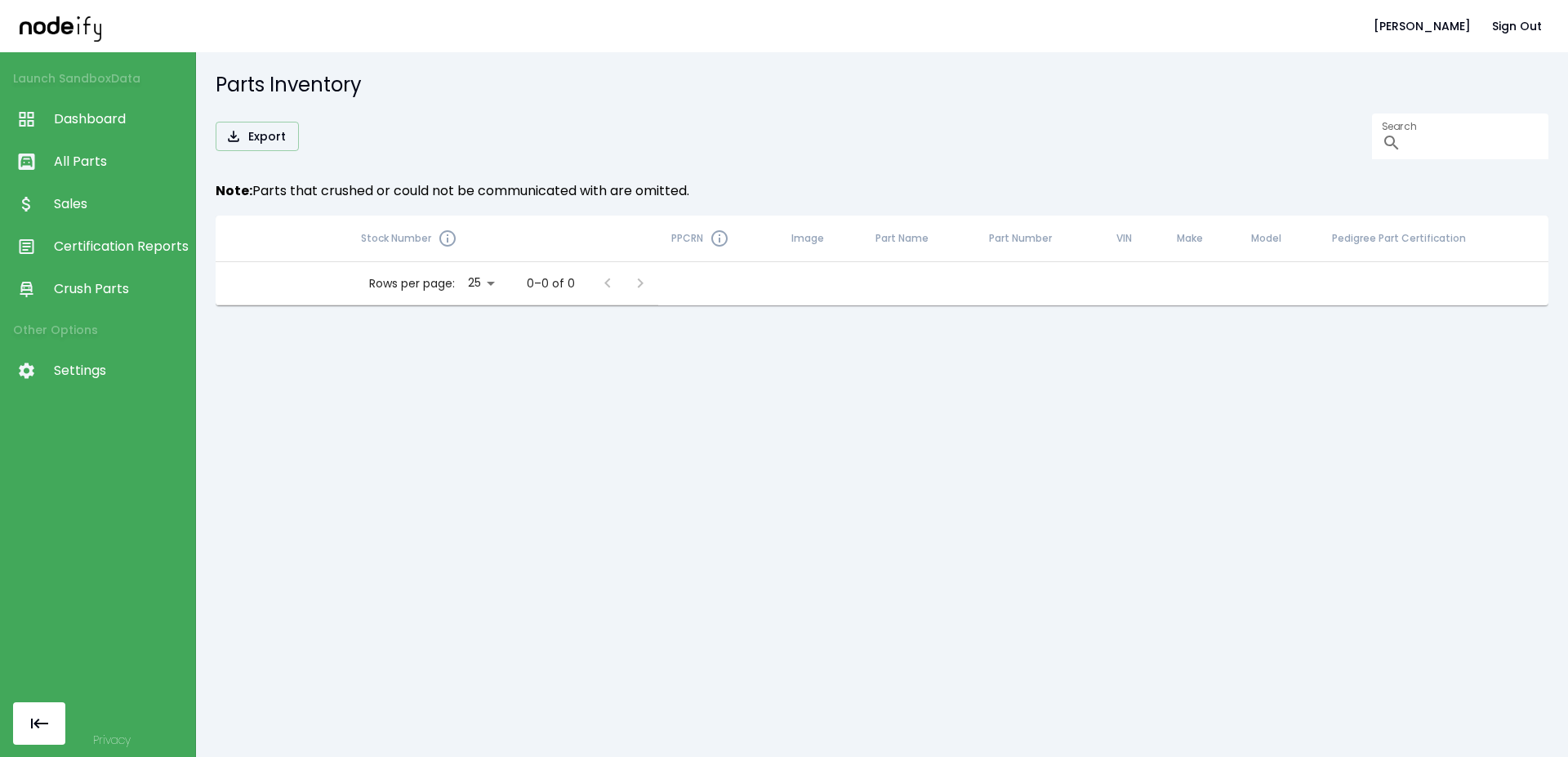
click at [145, 210] on span "Sales" at bounding box center [120, 204] width 133 height 20
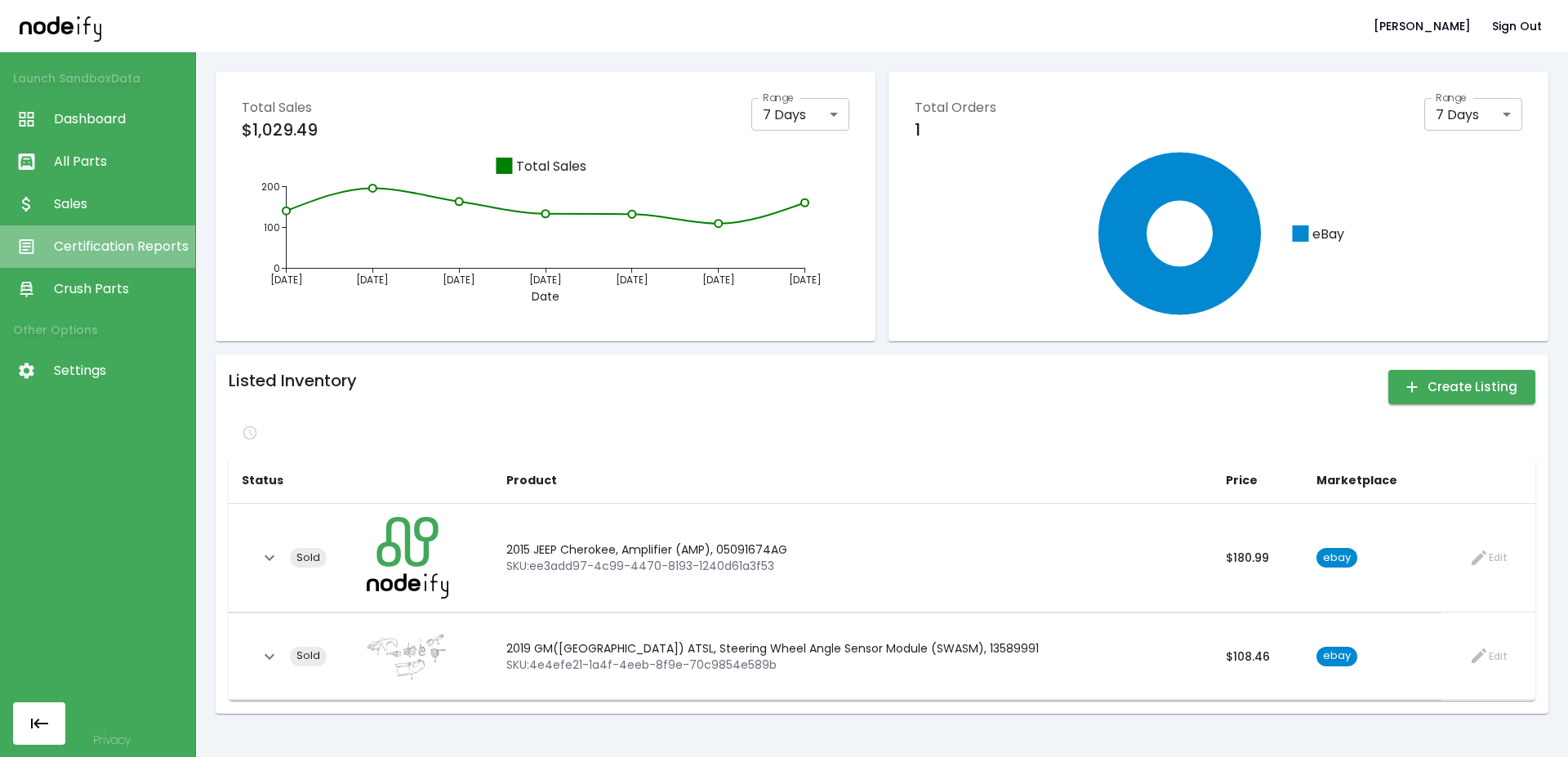
click at [138, 265] on link "Certification Reports" at bounding box center [98, 247] width 196 height 42
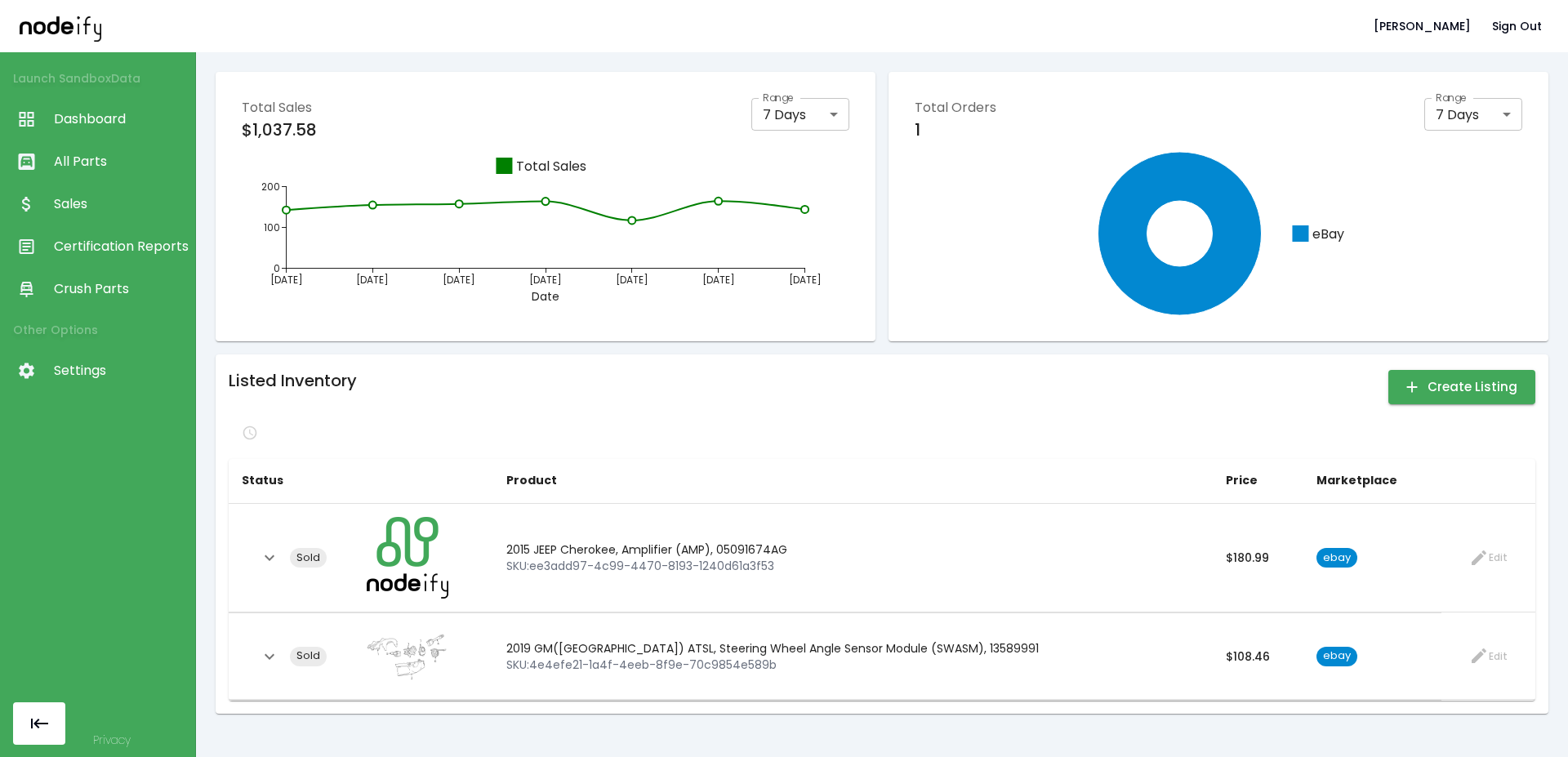
click at [155, 237] on span "Certification Reports" at bounding box center [120, 247] width 133 height 20
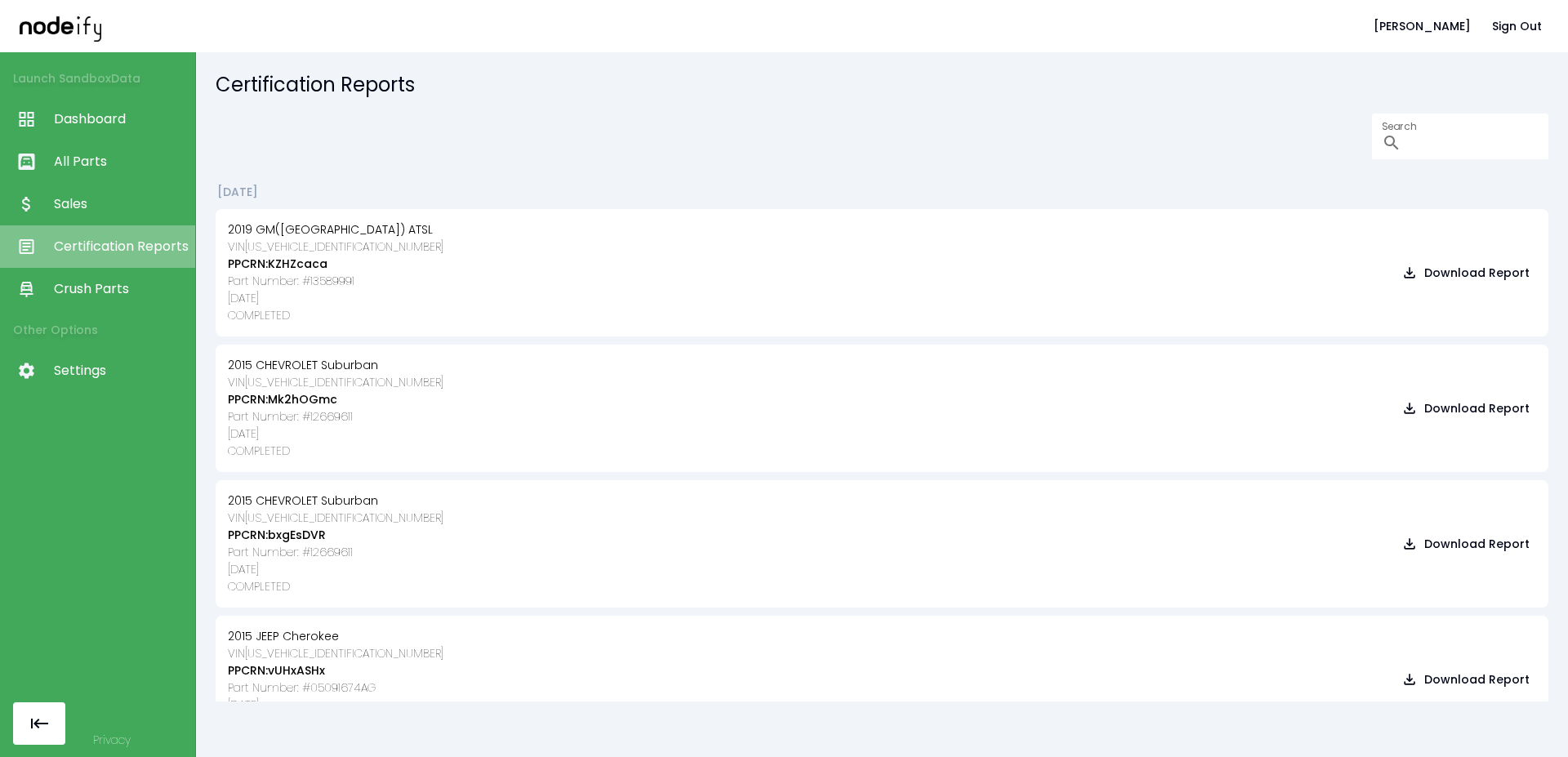
click at [138, 262] on link "Certification Reports" at bounding box center [98, 247] width 196 height 42
click at [132, 279] on link "Crush Parts" at bounding box center [98, 289] width 196 height 42
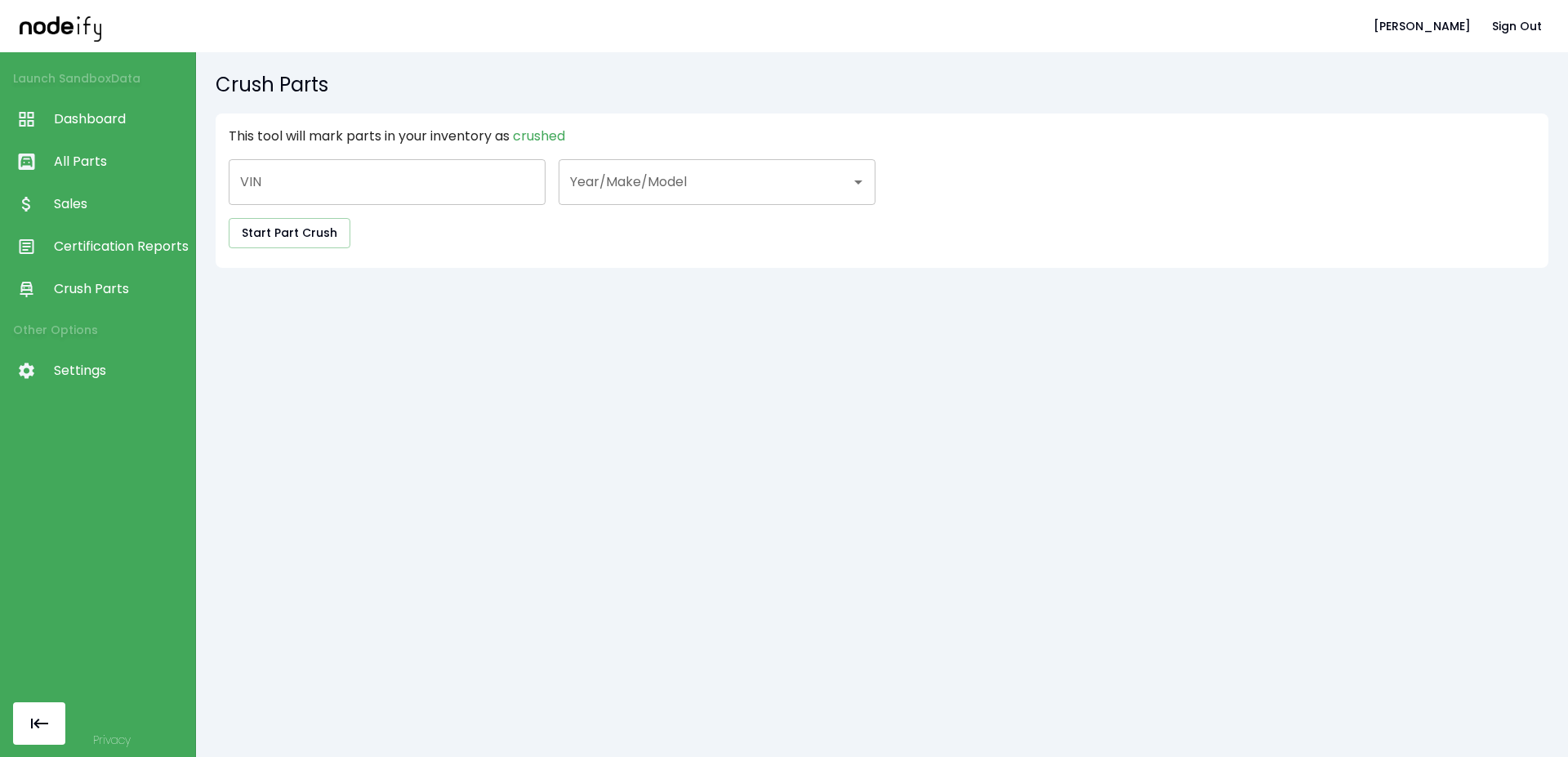
click at [109, 206] on span "Sales" at bounding box center [120, 204] width 133 height 20
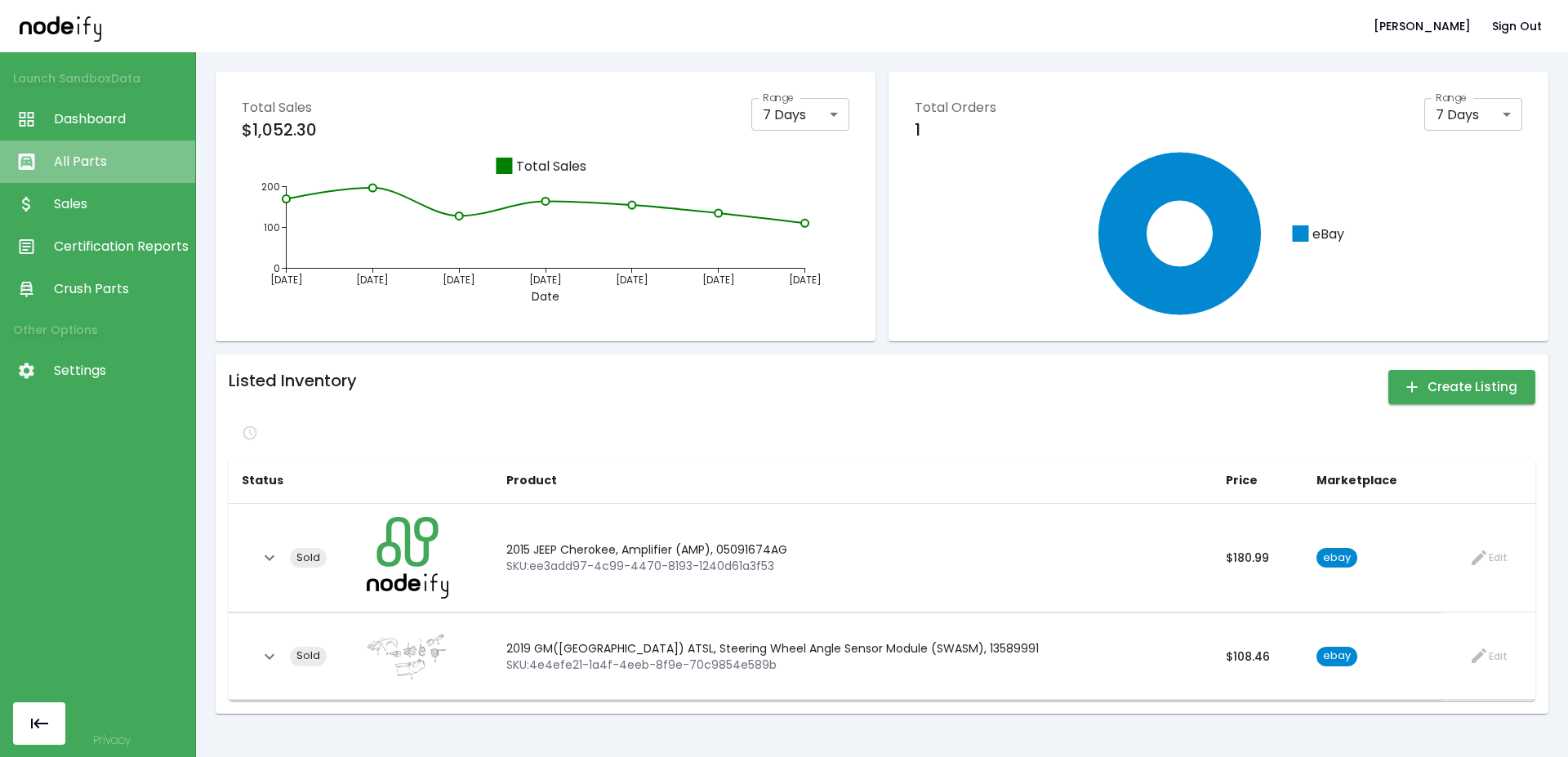
click at [117, 169] on span "All Parts" at bounding box center [120, 162] width 133 height 20
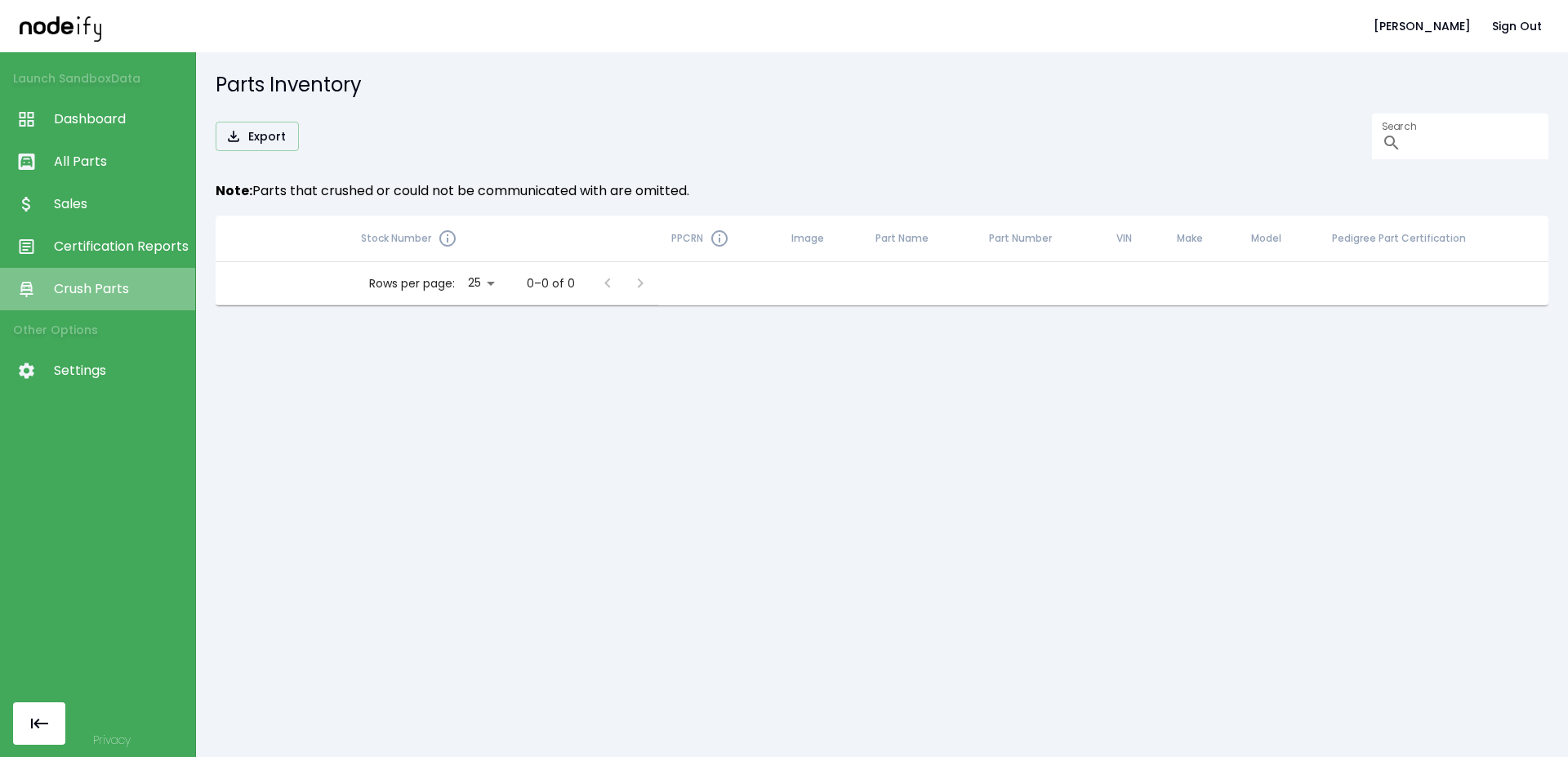
click at [124, 271] on link "Crush Parts" at bounding box center [98, 289] width 196 height 42
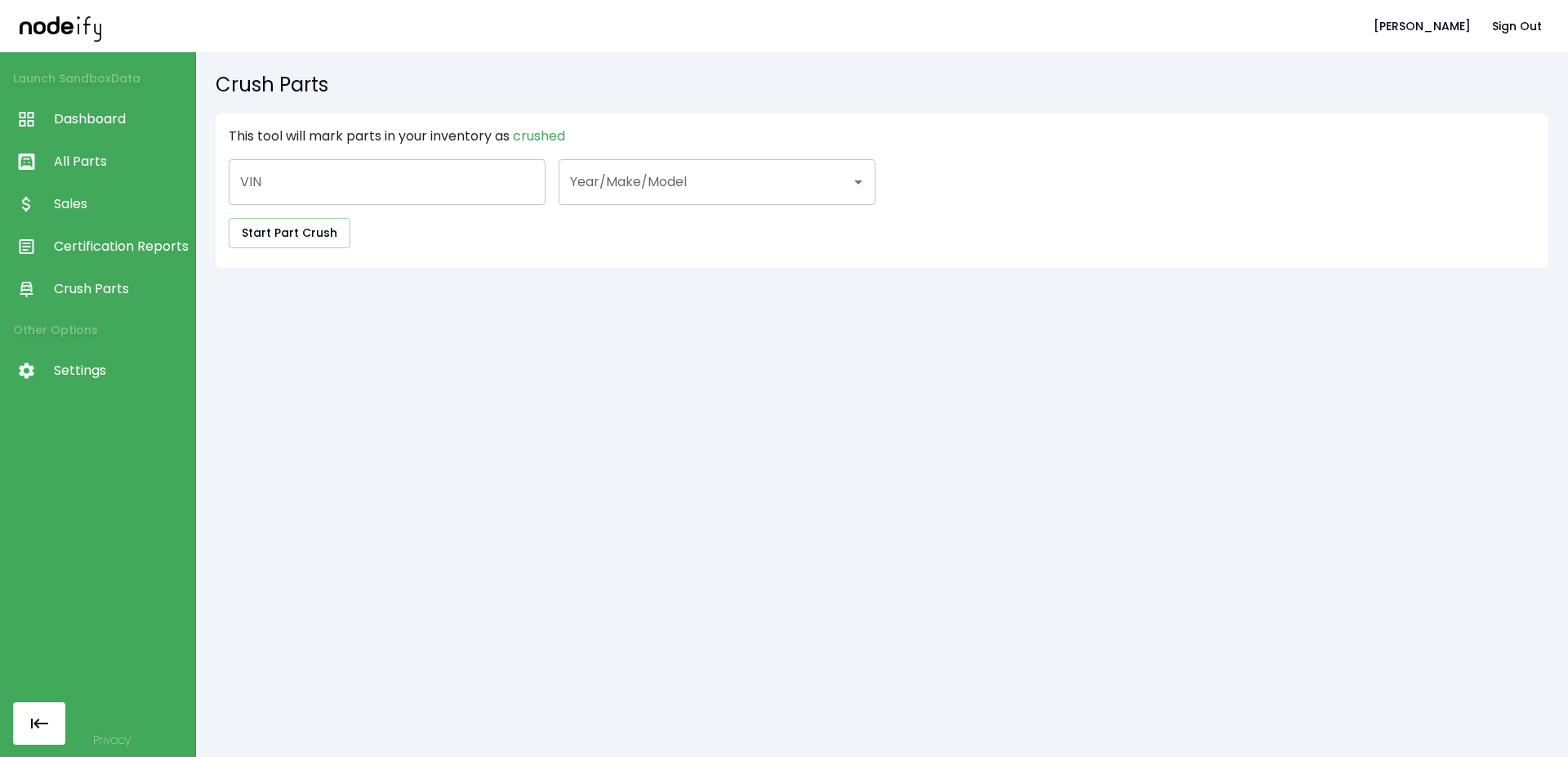
click at [119, 249] on span "Certification Reports" at bounding box center [120, 247] width 133 height 20
click at [121, 200] on span "Sales" at bounding box center [120, 204] width 133 height 20
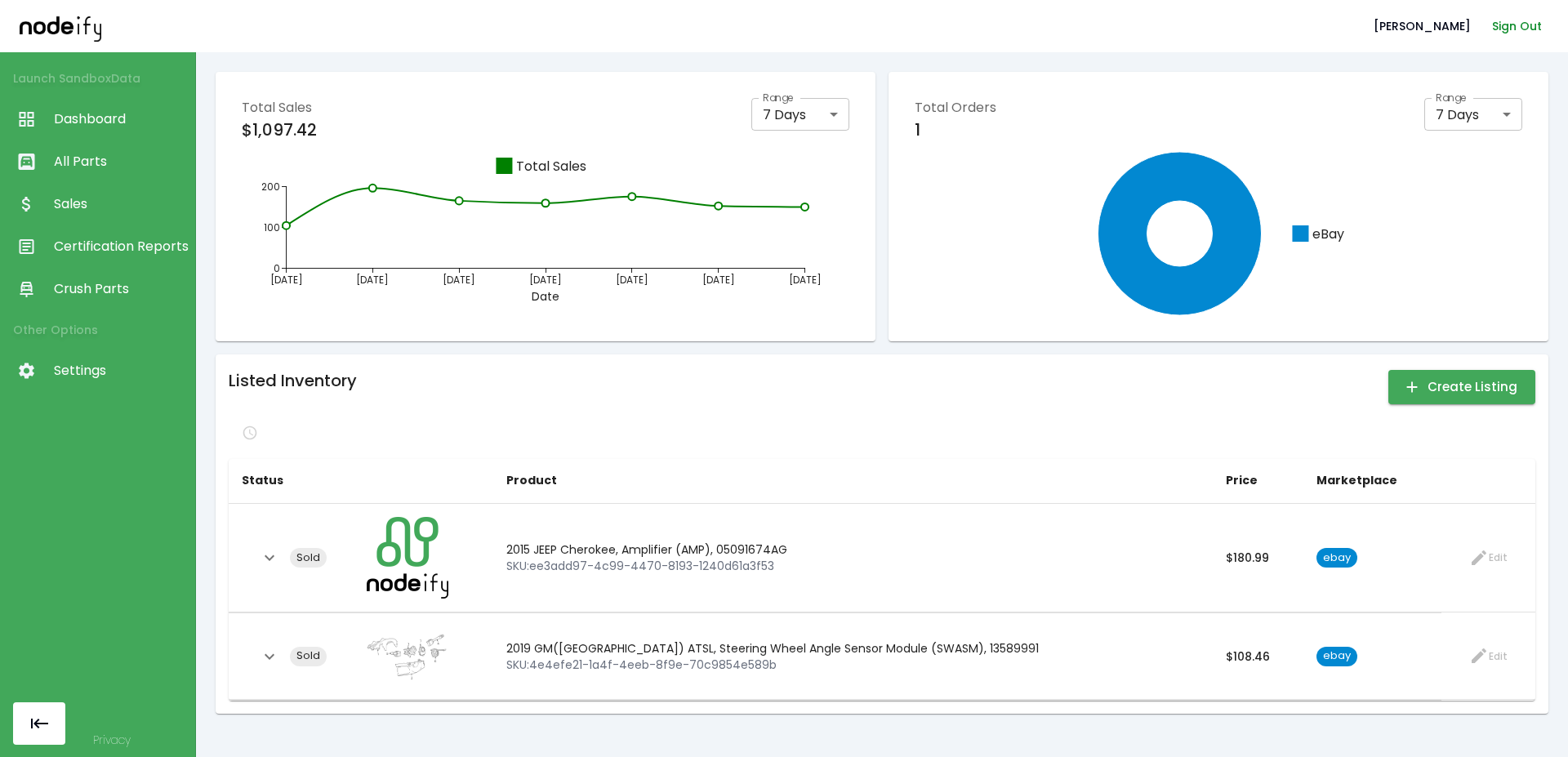
click at [1520, 32] on button "Sign Out" at bounding box center [1517, 26] width 63 height 30
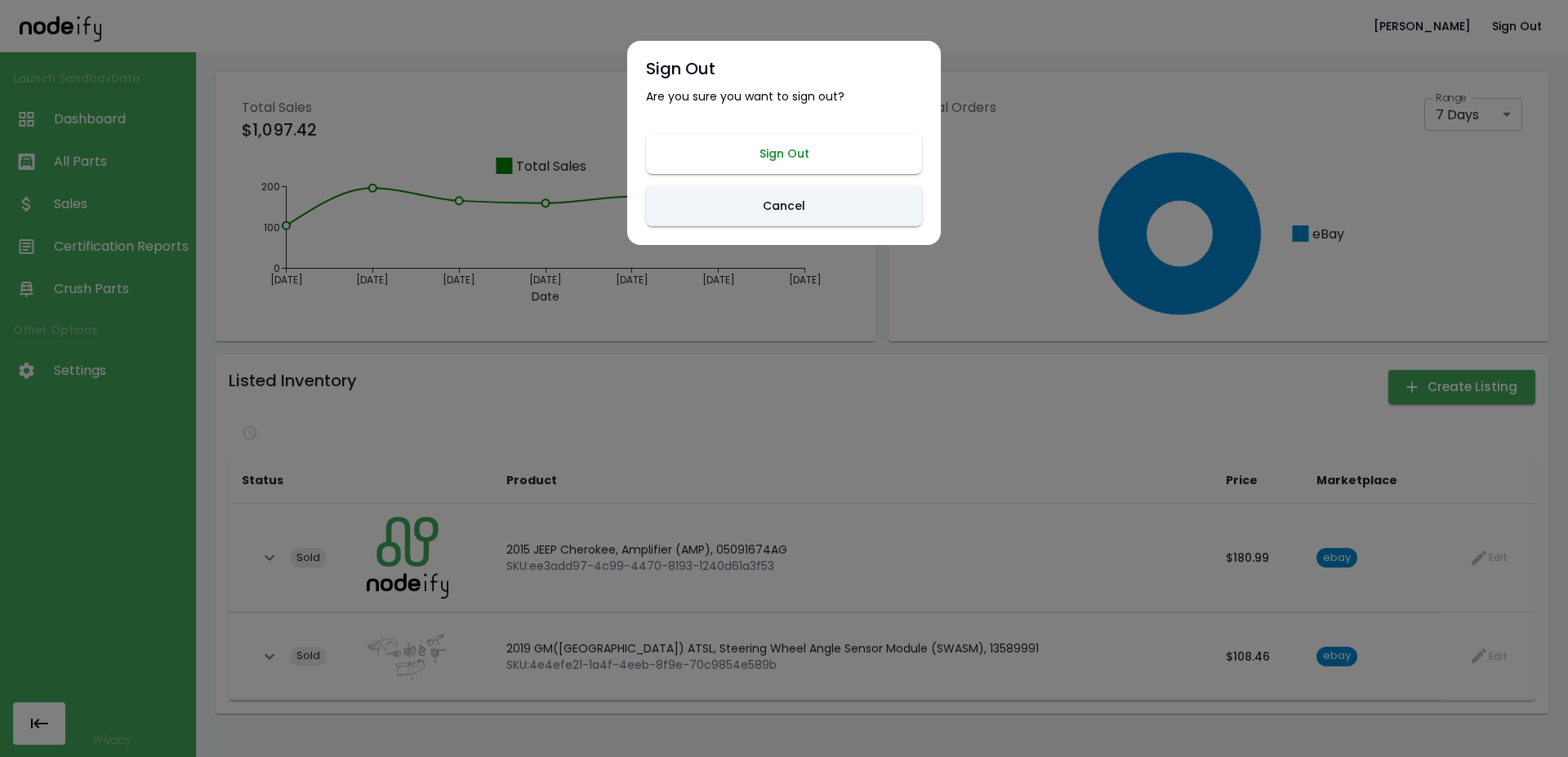
click at [809, 167] on button "Sign Out" at bounding box center [784, 154] width 276 height 40
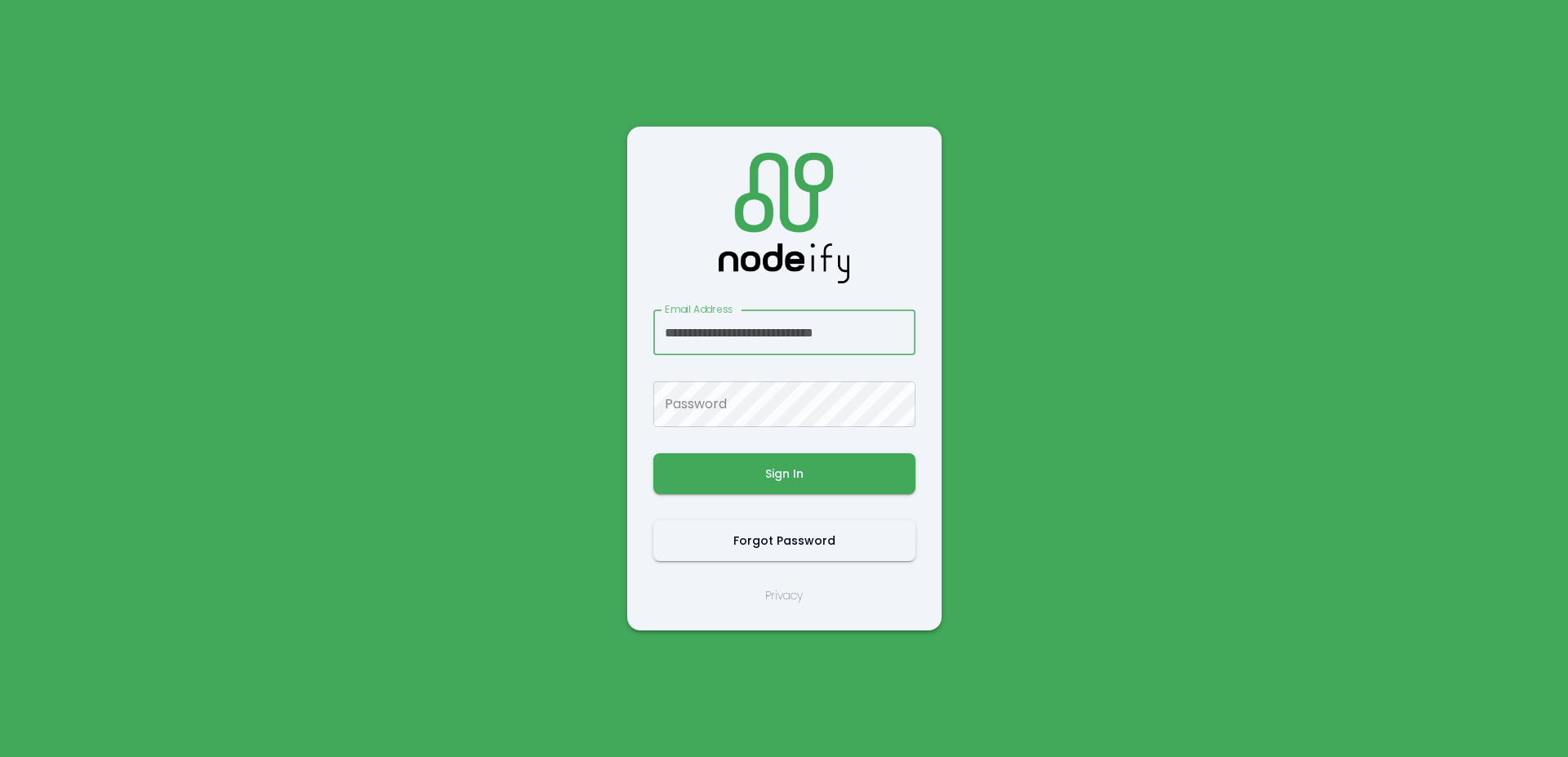
scroll to position [0, 7]
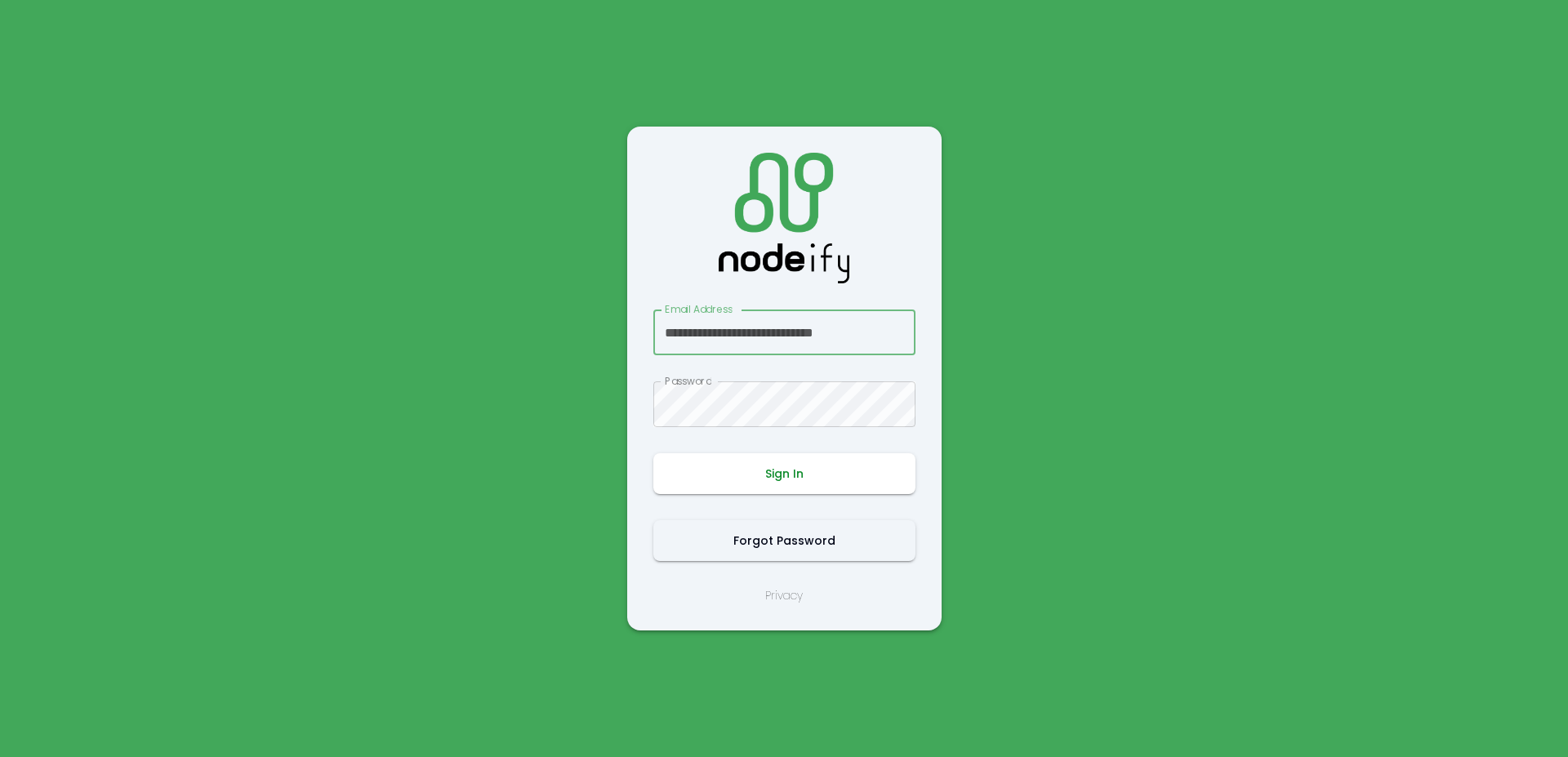
type input "**********"
click at [741, 484] on button "Sign In" at bounding box center [784, 473] width 262 height 41
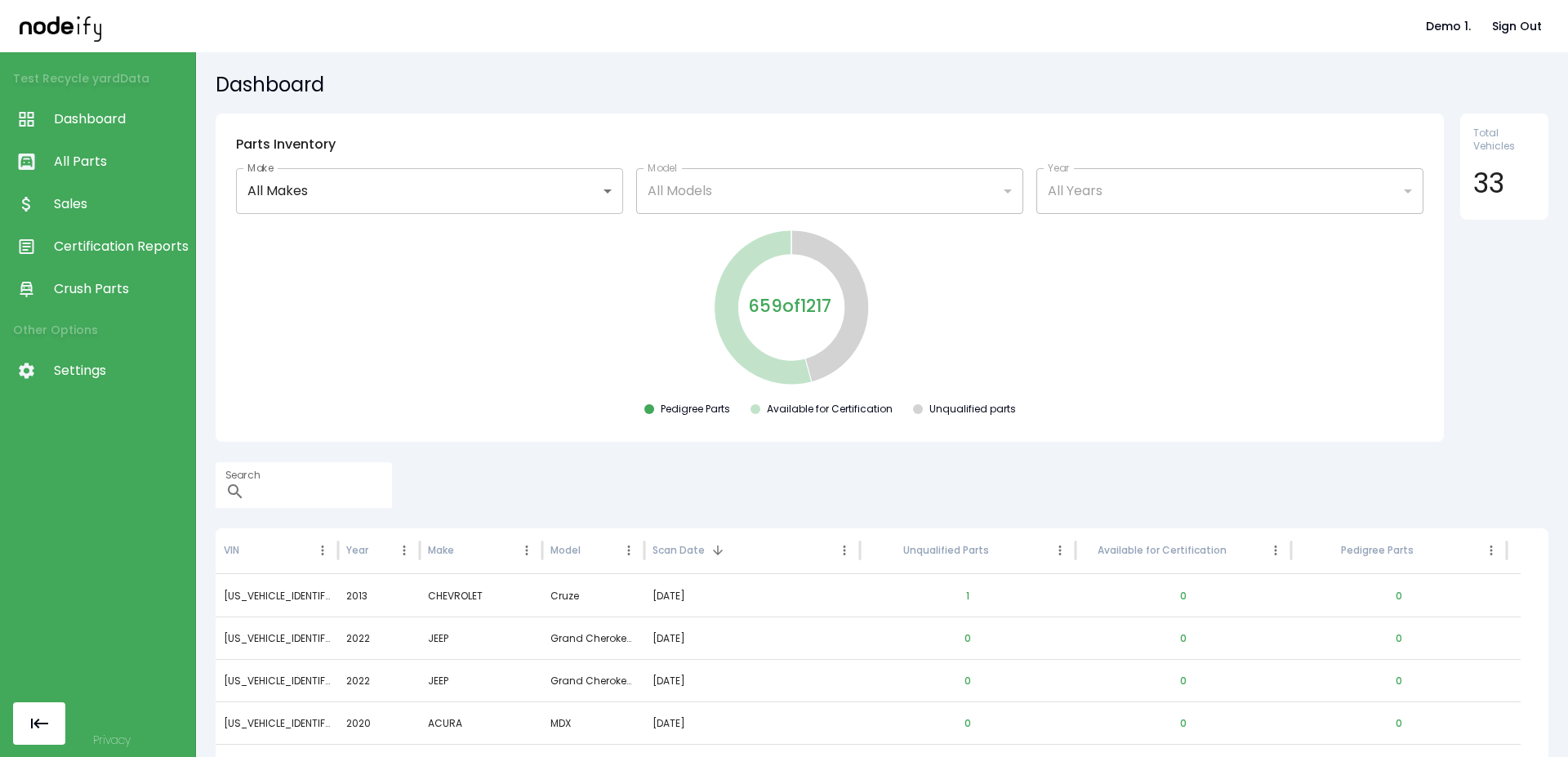
click at [109, 155] on span "All Parts" at bounding box center [120, 162] width 133 height 20
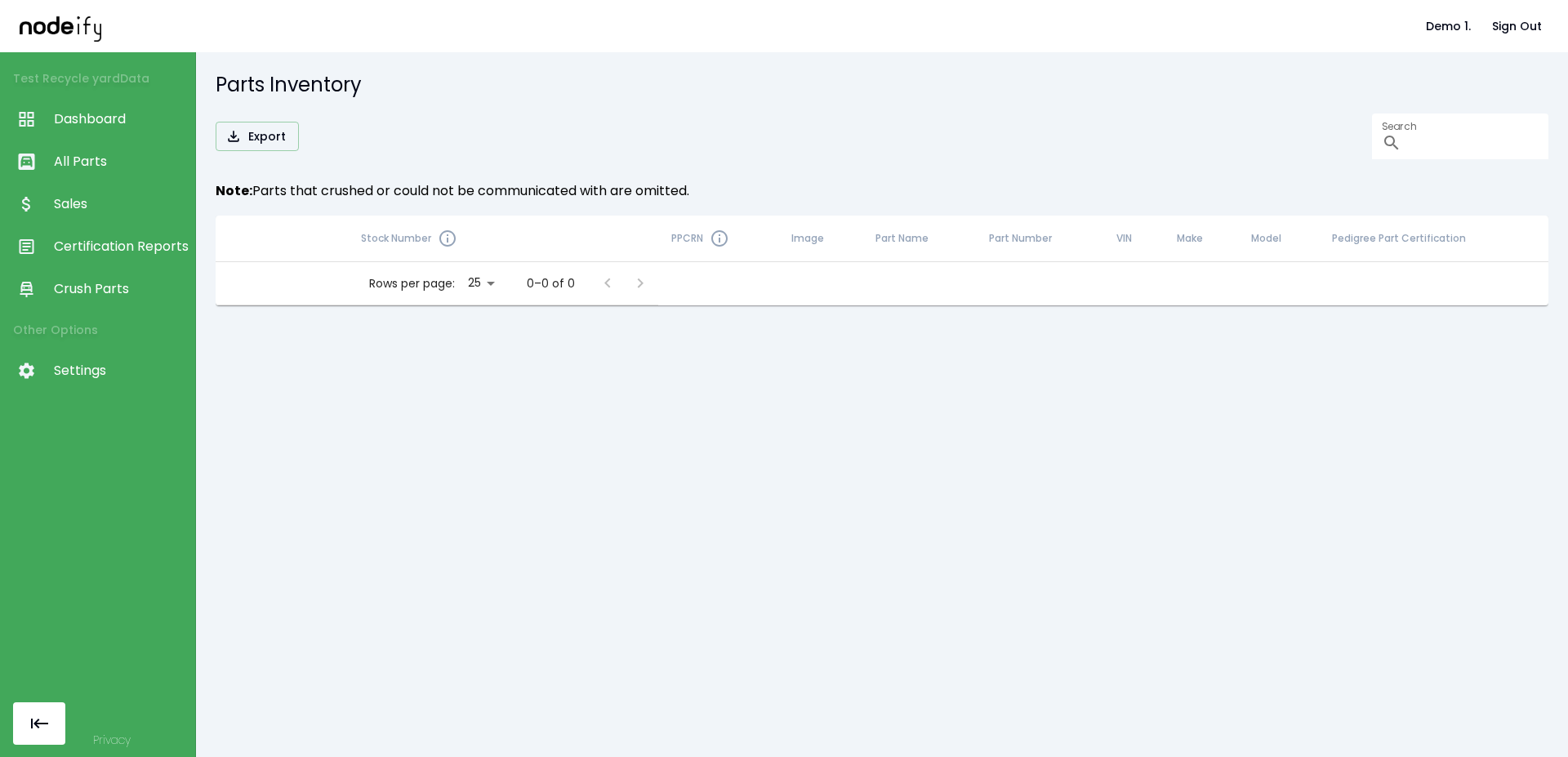
click at [115, 205] on span "Sales" at bounding box center [120, 204] width 133 height 20
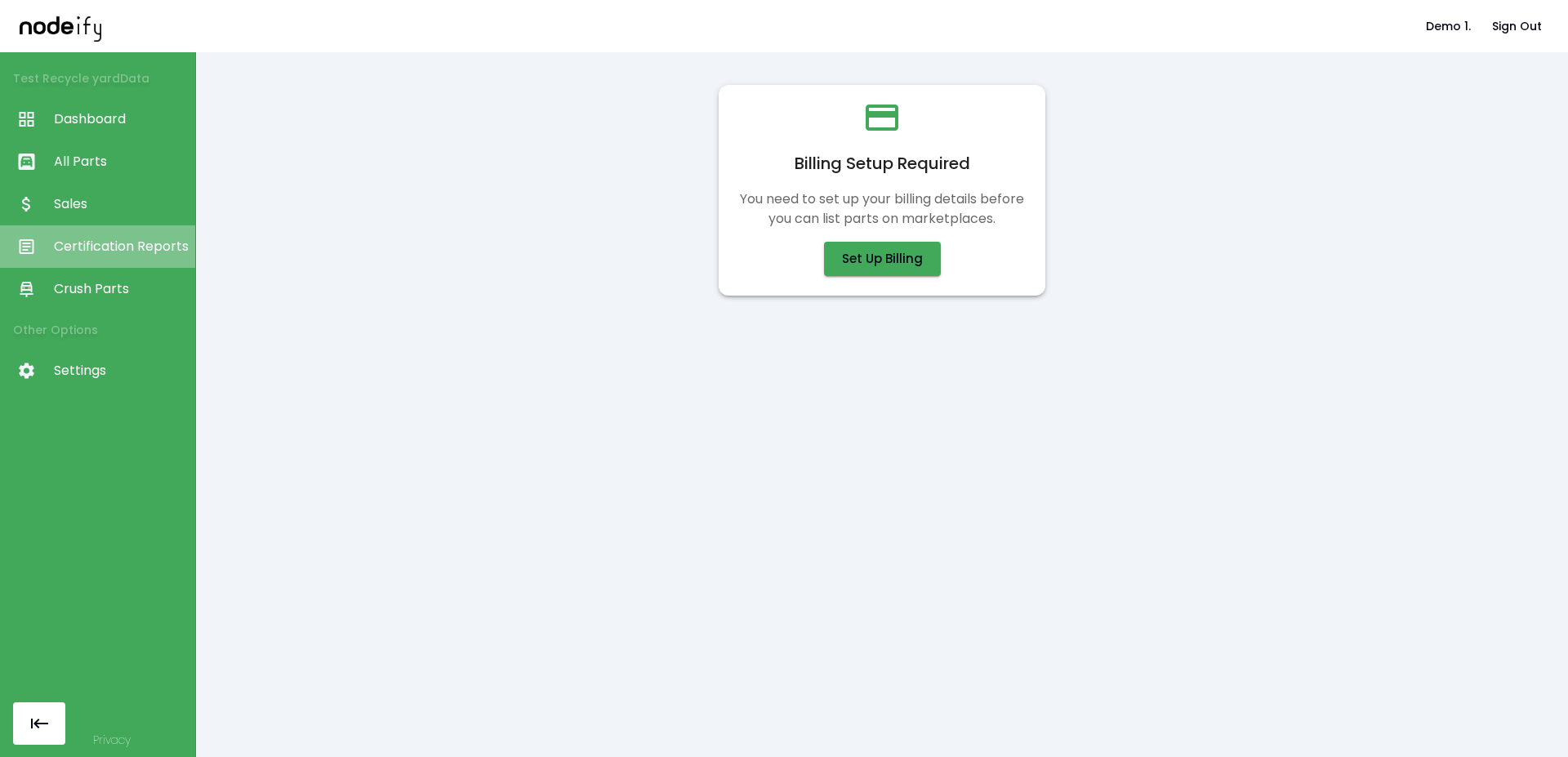
click at [124, 253] on span "Certification Reports" at bounding box center [120, 247] width 133 height 20
click at [116, 306] on link "Crush Parts" at bounding box center [98, 289] width 196 height 42
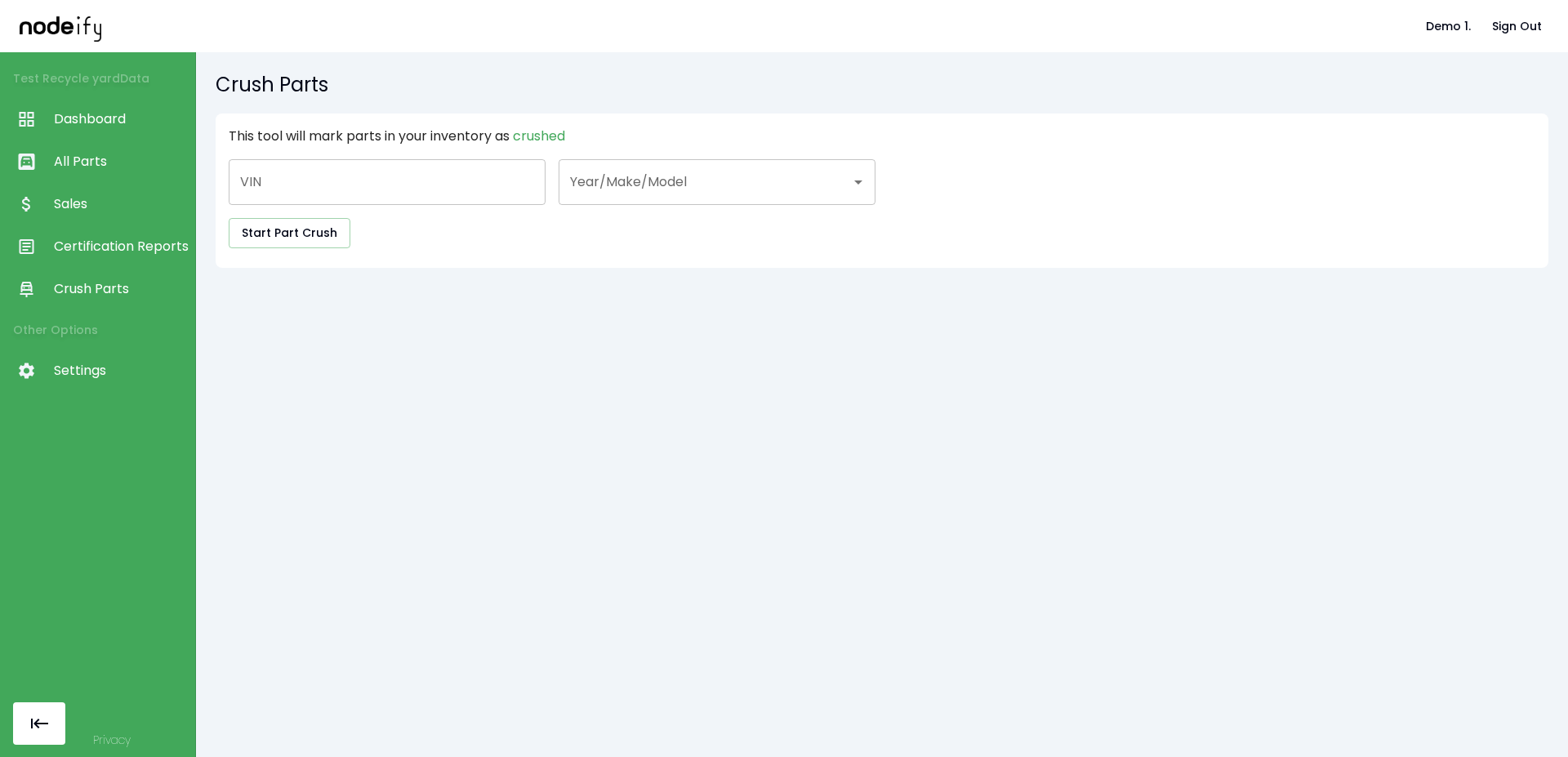
click at [109, 194] on link "Sales" at bounding box center [98, 203] width 196 height 42
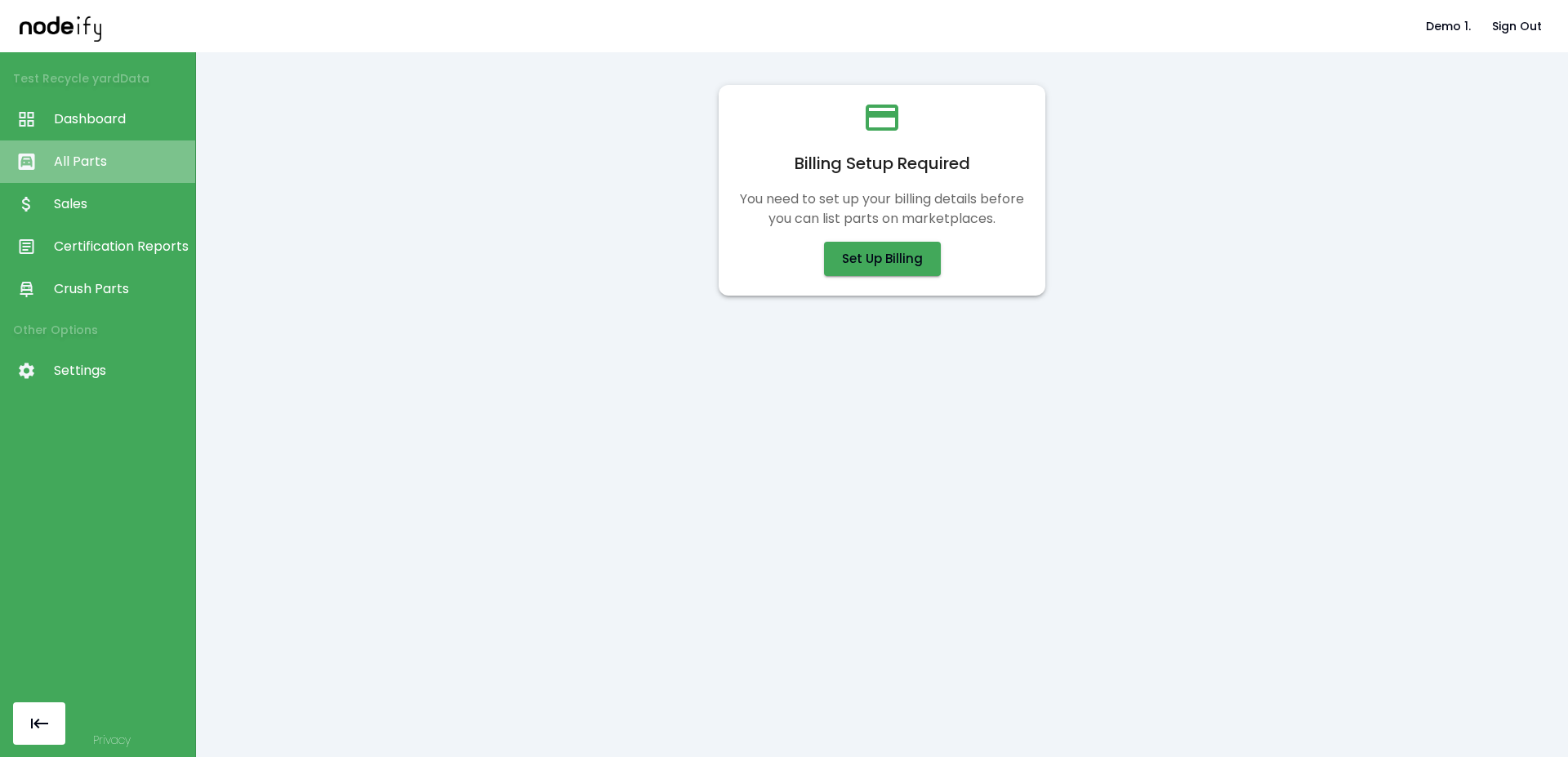
click at [107, 171] on link "All Parts" at bounding box center [98, 161] width 196 height 42
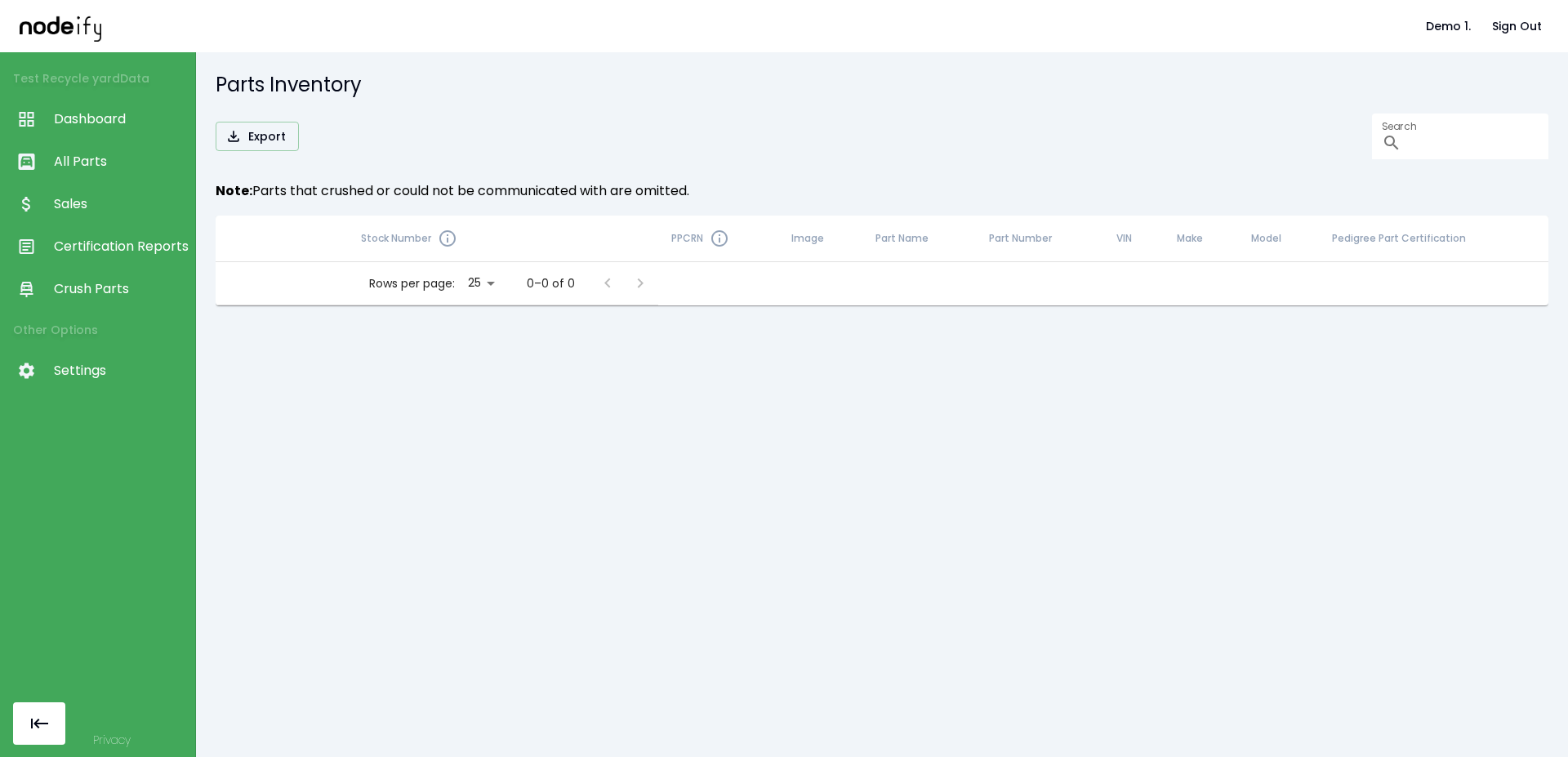
click at [106, 200] on span "Sales" at bounding box center [120, 204] width 133 height 20
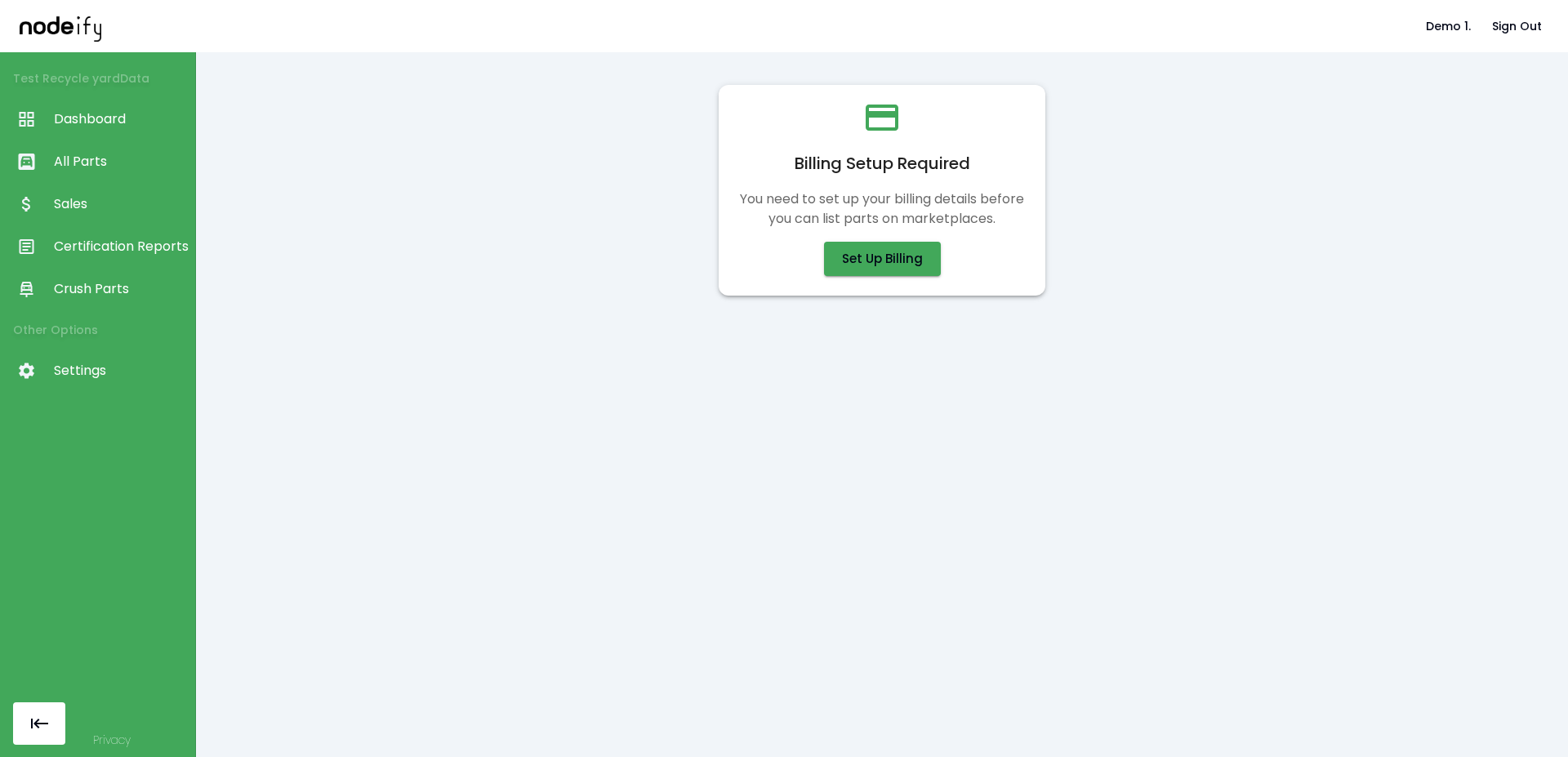
click at [103, 182] on link "All Parts" at bounding box center [98, 161] width 196 height 42
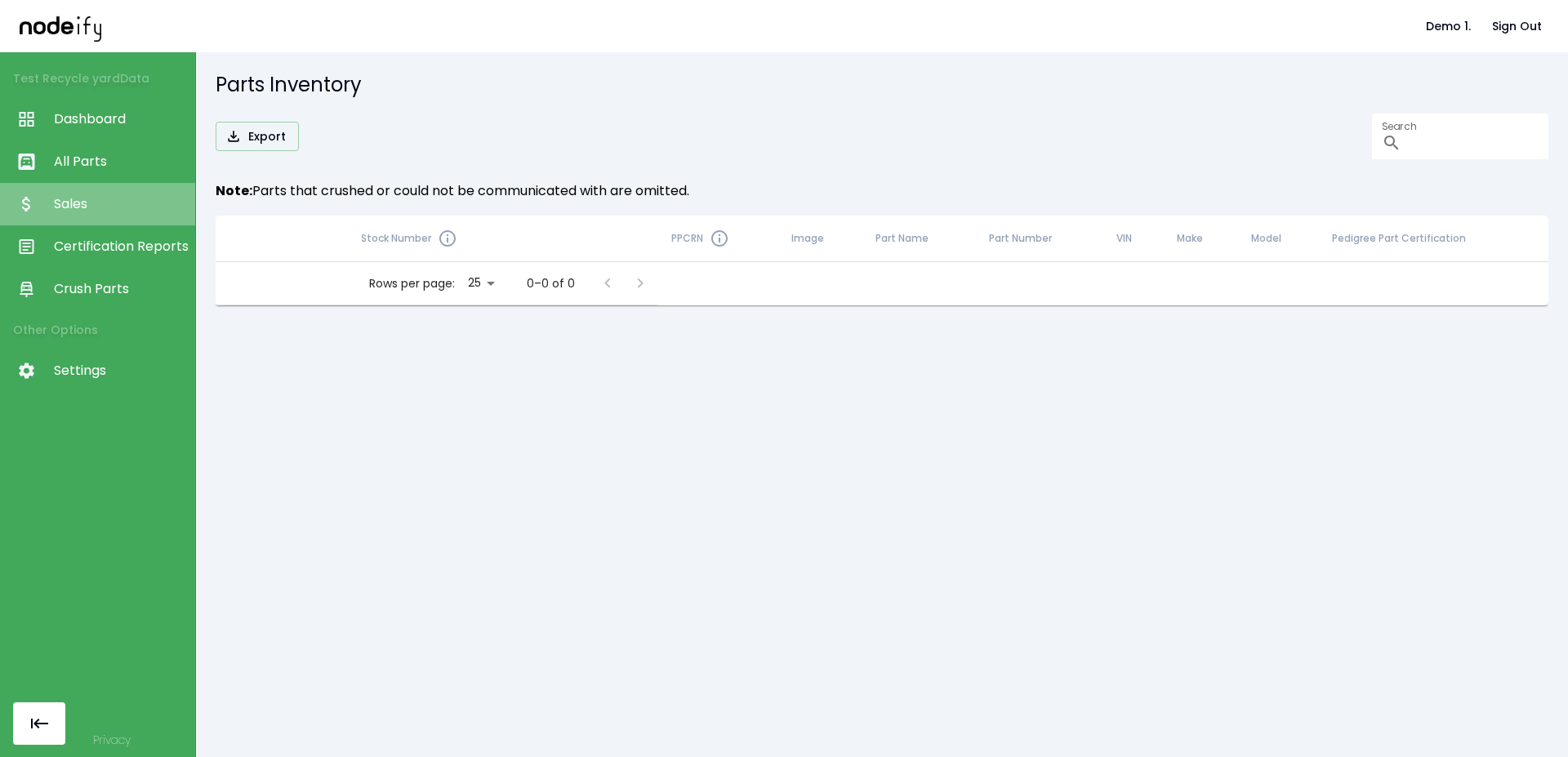
click at [104, 213] on span "Sales" at bounding box center [120, 204] width 133 height 20
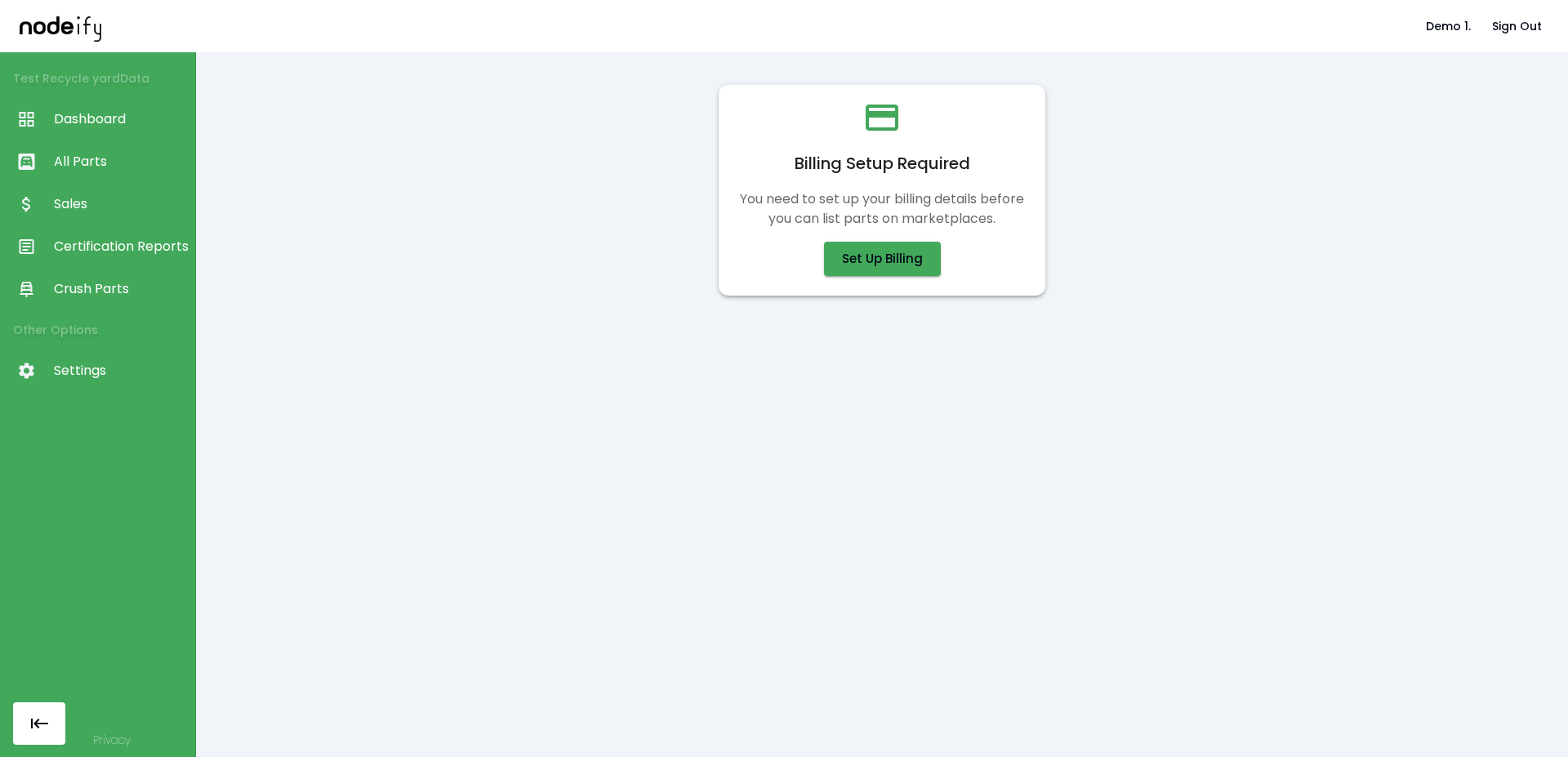
click at [106, 243] on span "Certification Reports" at bounding box center [120, 247] width 133 height 20
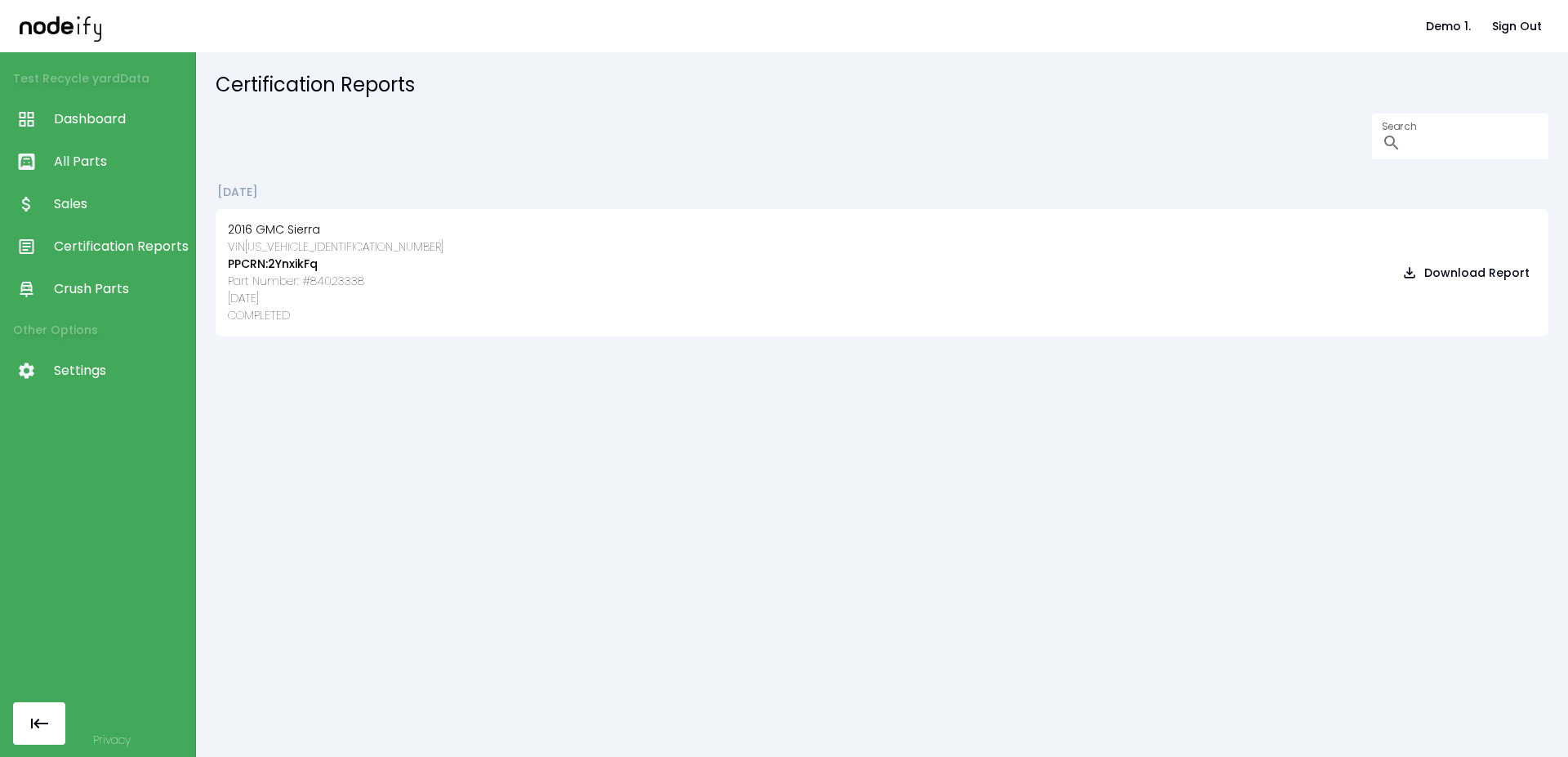
click at [113, 159] on span "All Parts" at bounding box center [120, 162] width 133 height 20
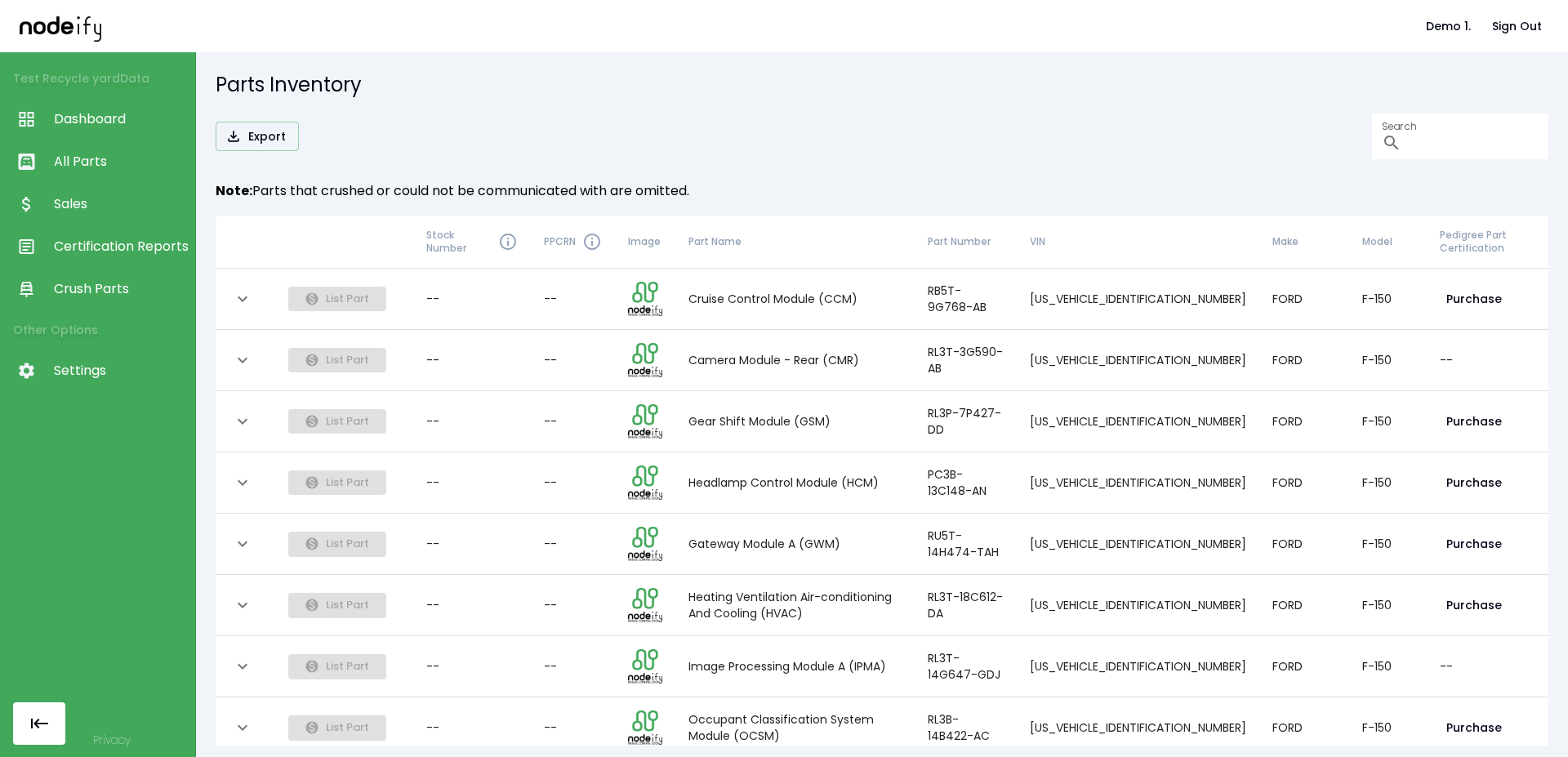
click at [92, 285] on span "Crush Parts" at bounding box center [120, 289] width 133 height 20
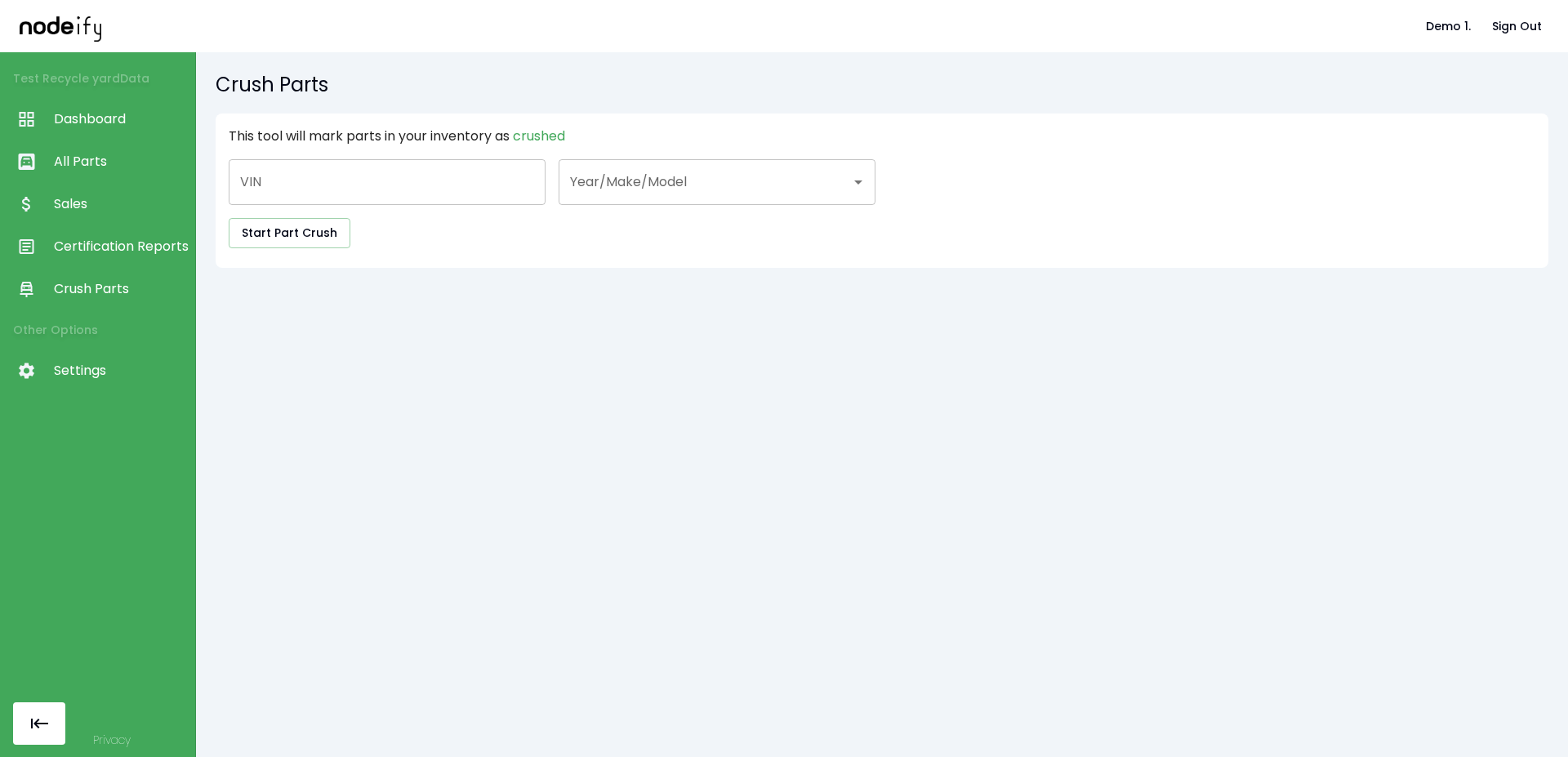
click at [121, 241] on span "Certification Reports" at bounding box center [120, 247] width 133 height 20
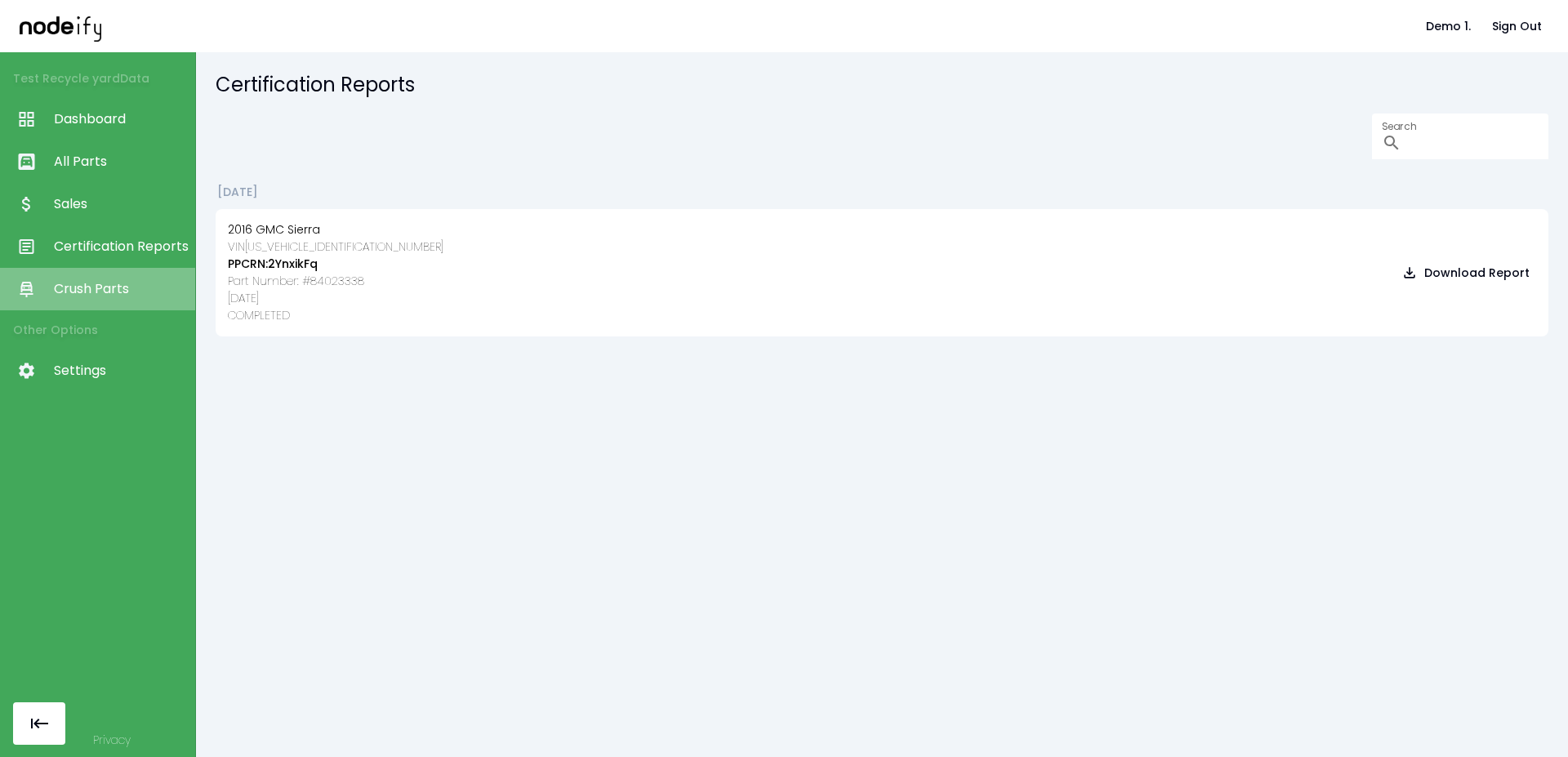
click at [96, 289] on span "Crush Parts" at bounding box center [120, 289] width 133 height 20
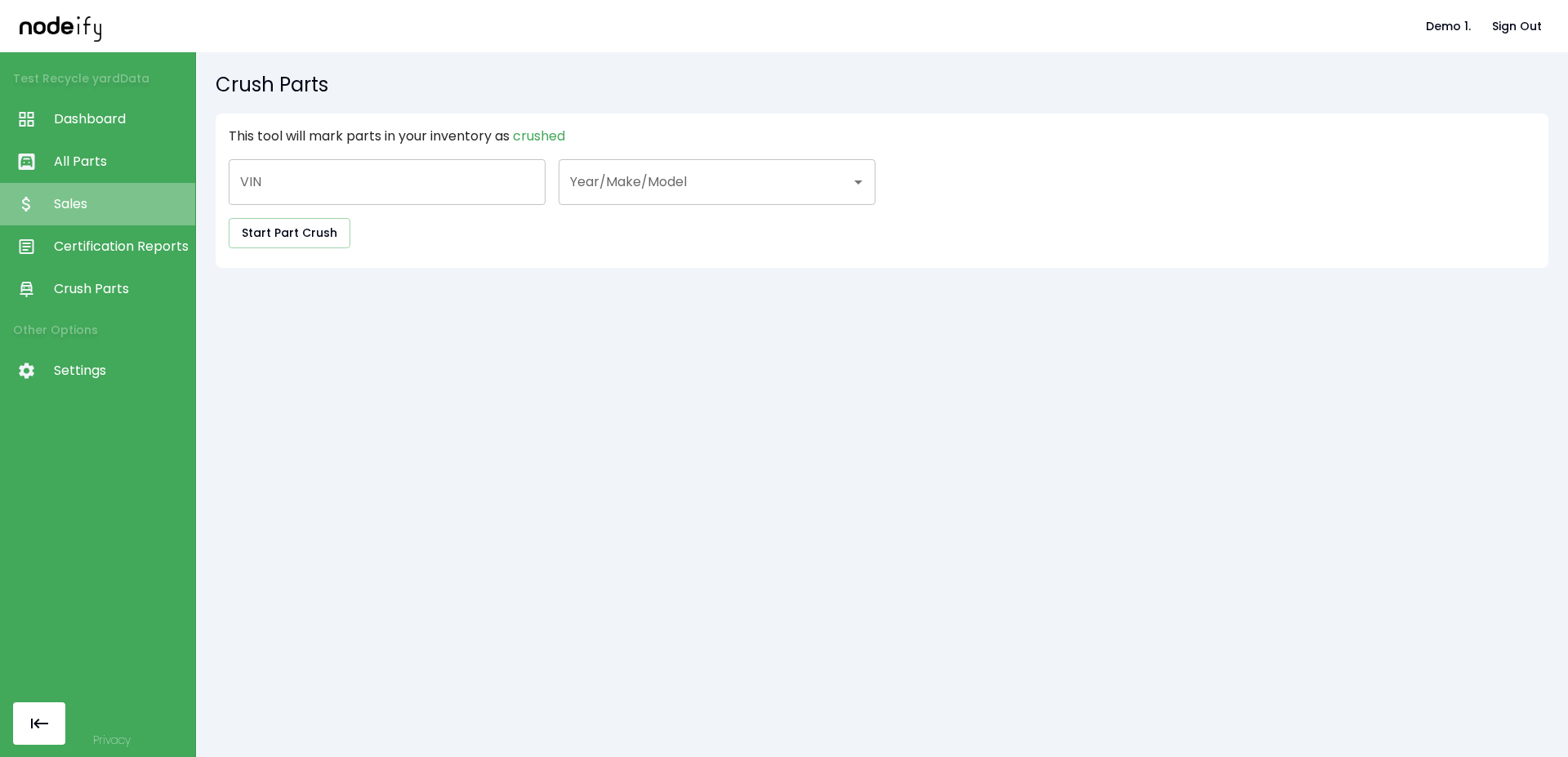
click at [113, 190] on link "Sales" at bounding box center [98, 203] width 196 height 42
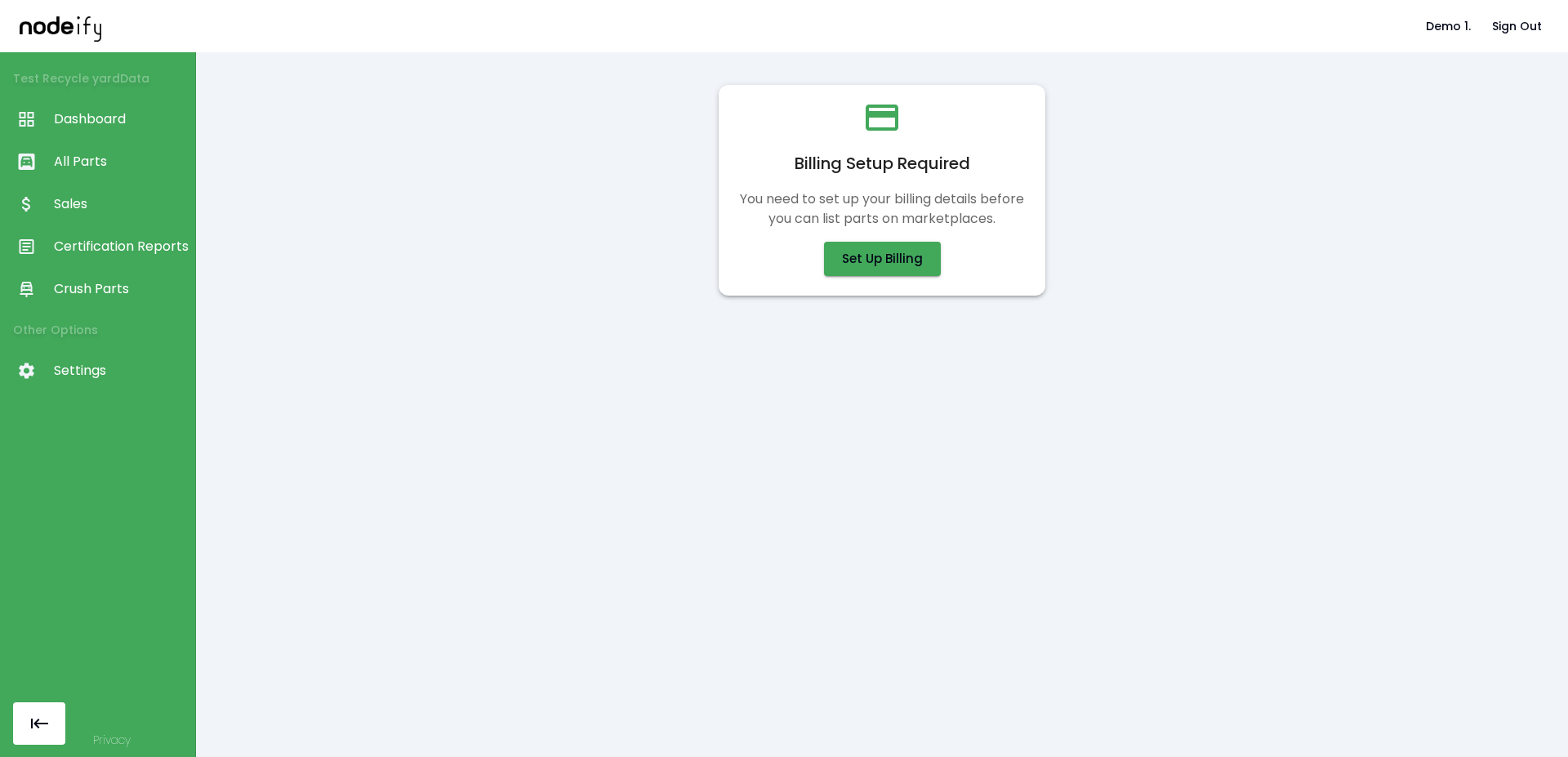
click at [832, 228] on div "Billing Setup Required You need to set up your billing details before you can l…" at bounding box center [882, 187] width 300 height 178
click at [1527, 16] on button "Sign Out" at bounding box center [1517, 26] width 63 height 30
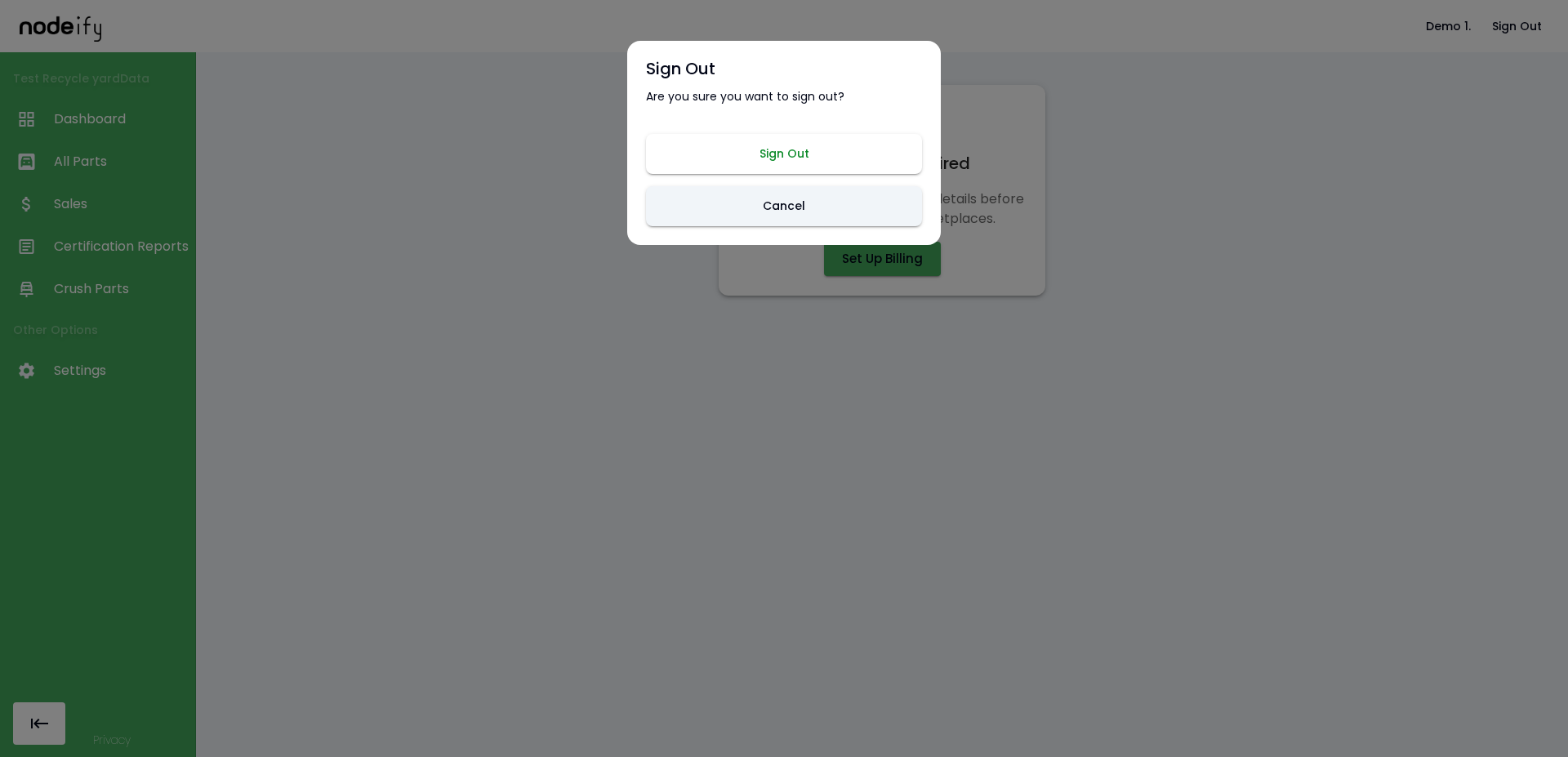
click at [813, 159] on button "Sign Out" at bounding box center [784, 154] width 276 height 40
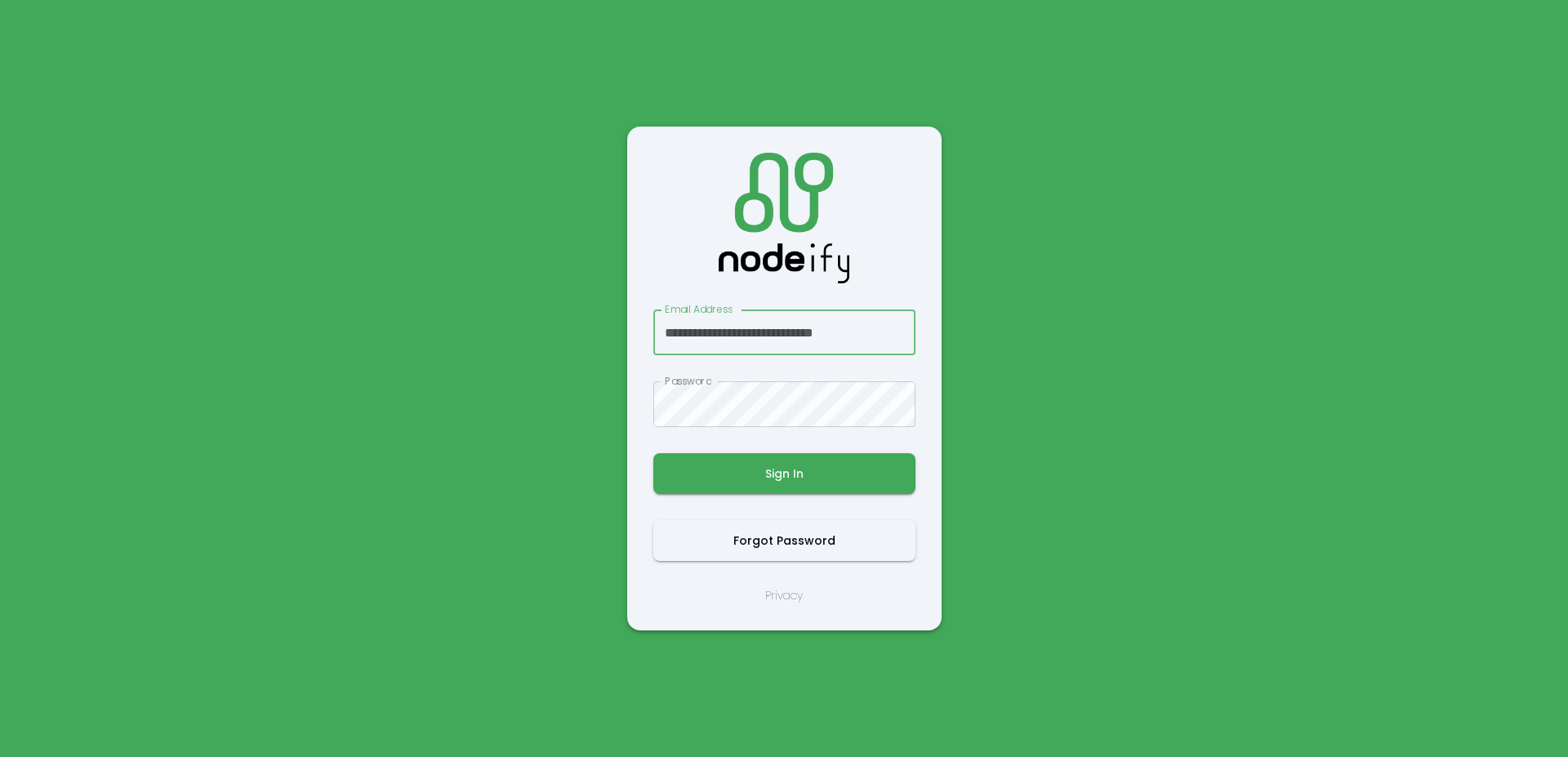
scroll to position [0, 11]
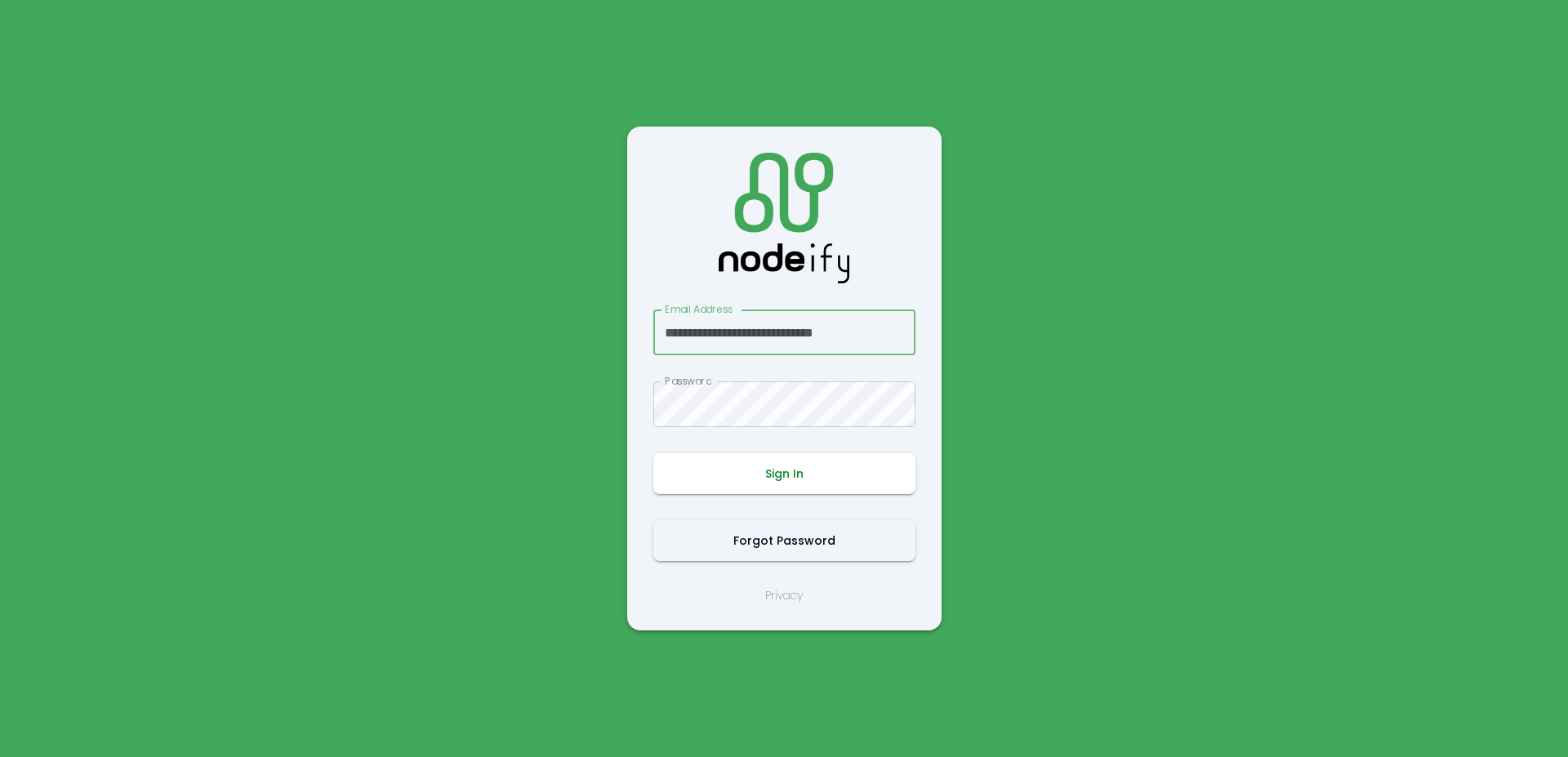
type input "**********"
click at [784, 471] on button "Sign In" at bounding box center [784, 473] width 262 height 41
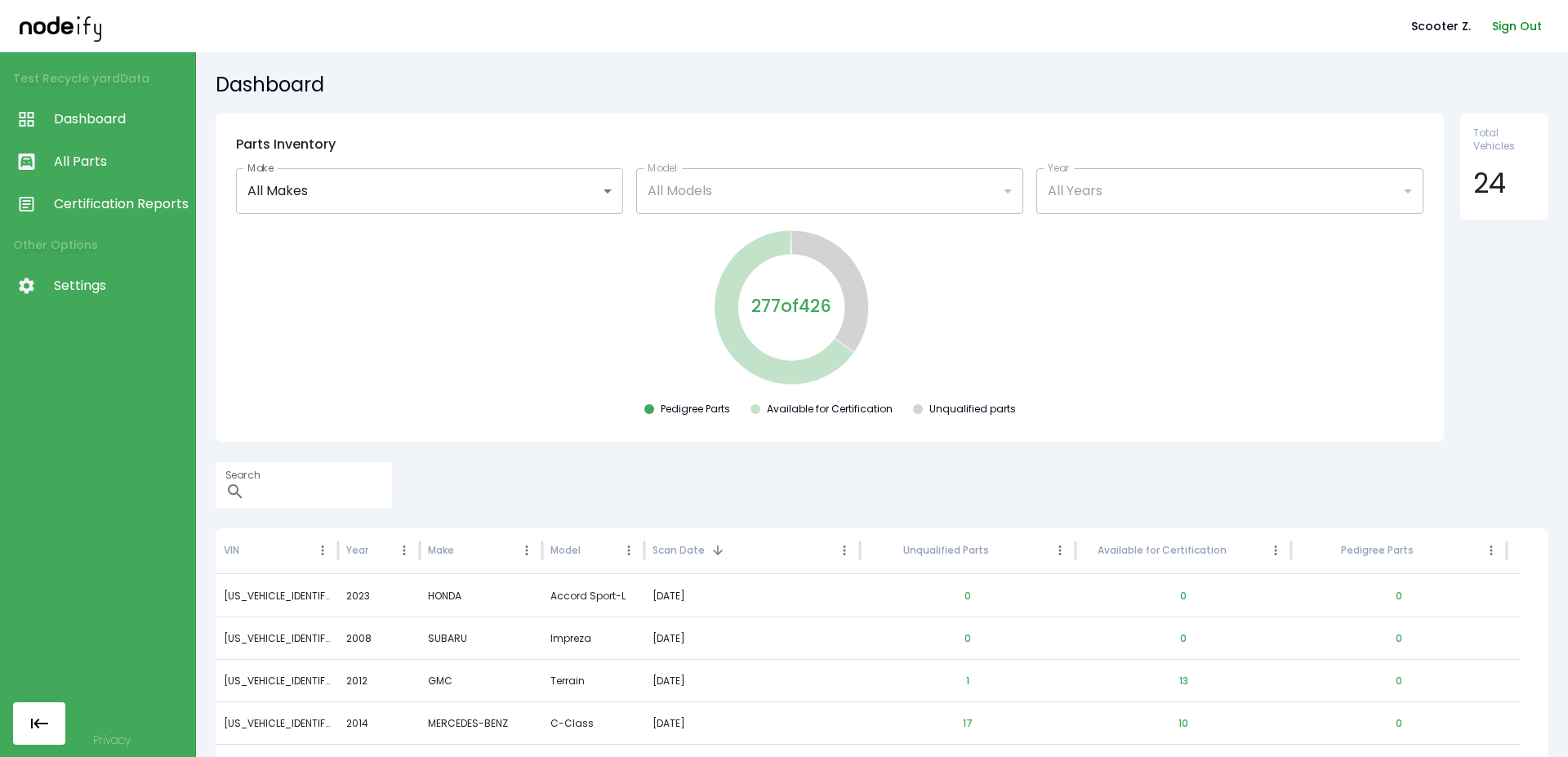
click at [1523, 28] on button "Sign Out" at bounding box center [1517, 26] width 63 height 30
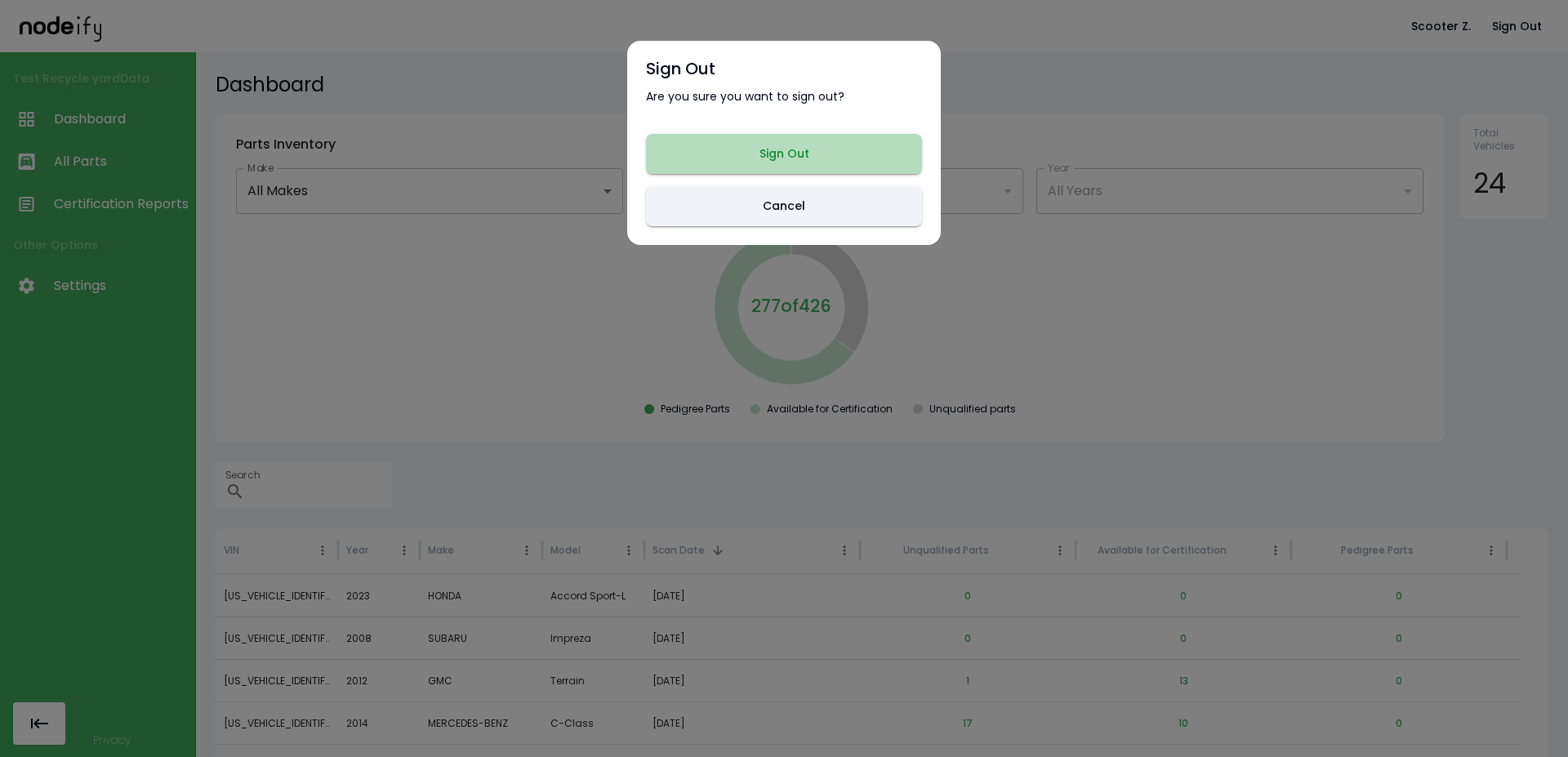
drag, startPoint x: 743, startPoint y: 170, endPoint x: 747, endPoint y: 155, distance: 15.5
click at [743, 168] on button "Sign Out" at bounding box center [784, 154] width 276 height 40
click at [747, 155] on html "**********" at bounding box center [784, 378] width 1568 height 757
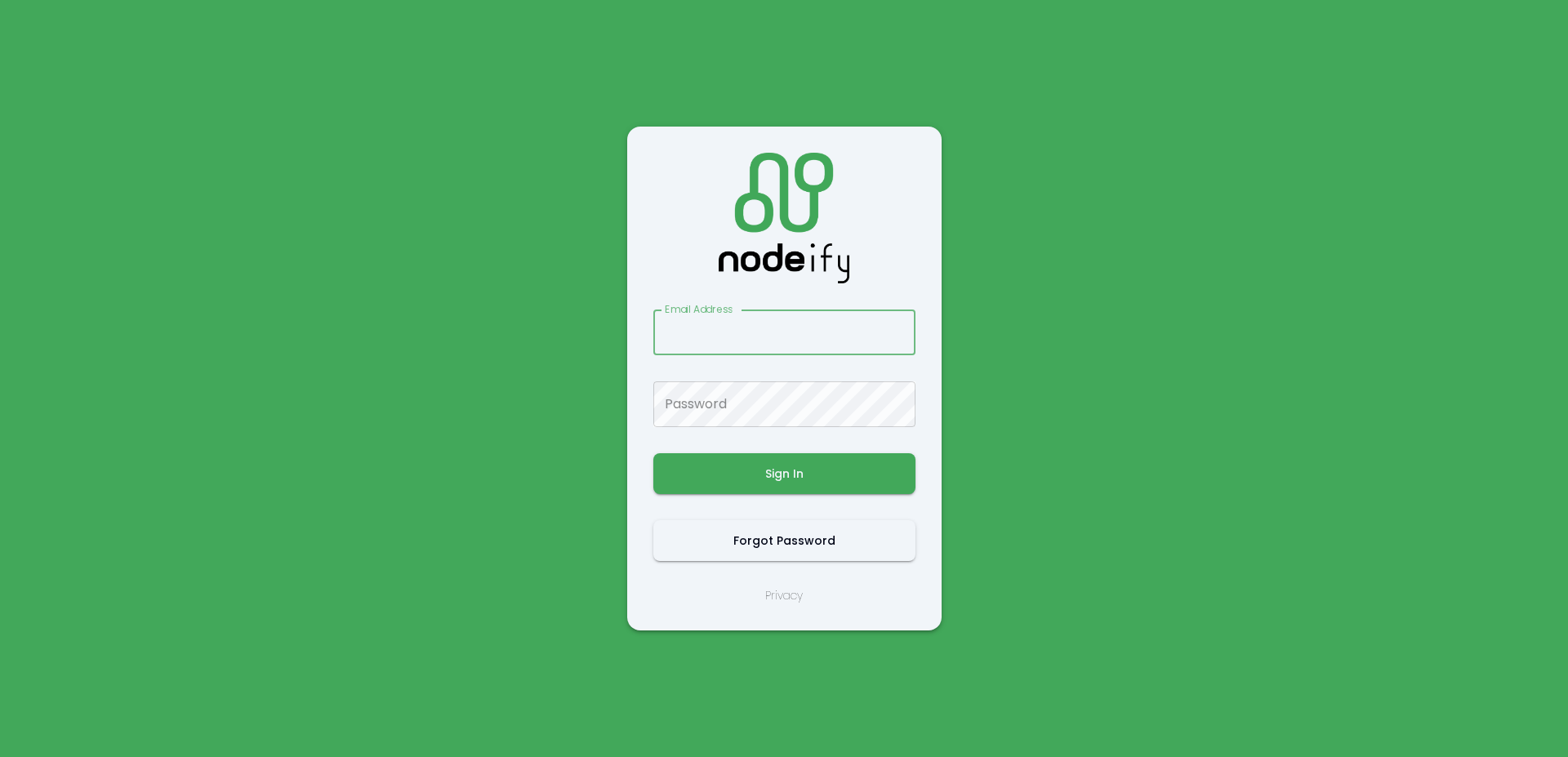
click at [735, 326] on input "Email Address" at bounding box center [784, 332] width 262 height 46
click at [735, 325] on input "Email Address" at bounding box center [784, 332] width 262 height 46
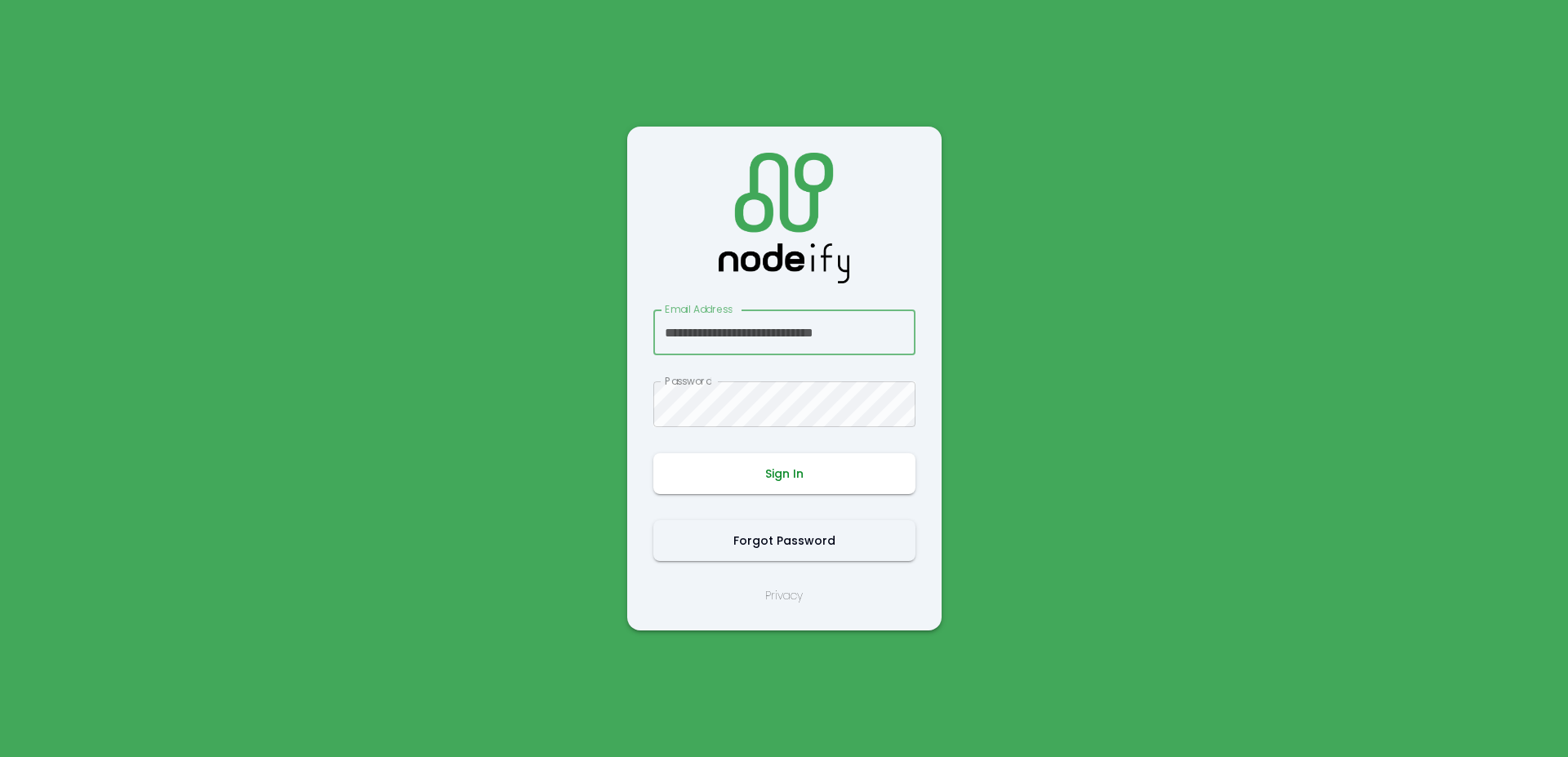
type input "**********"
click at [776, 473] on button "Sign In" at bounding box center [784, 473] width 262 height 41
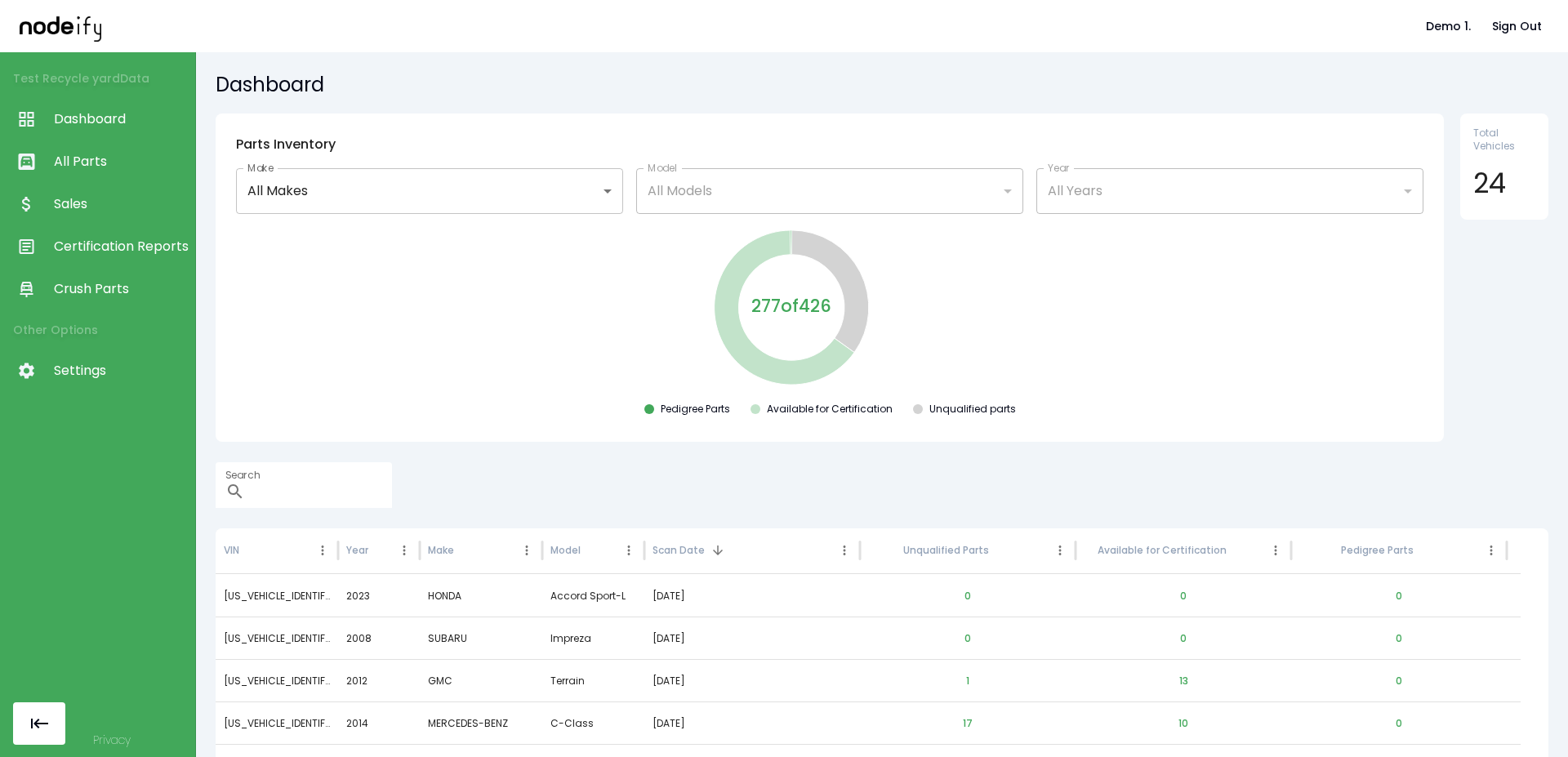
click at [88, 176] on link "All Parts" at bounding box center [98, 161] width 196 height 42
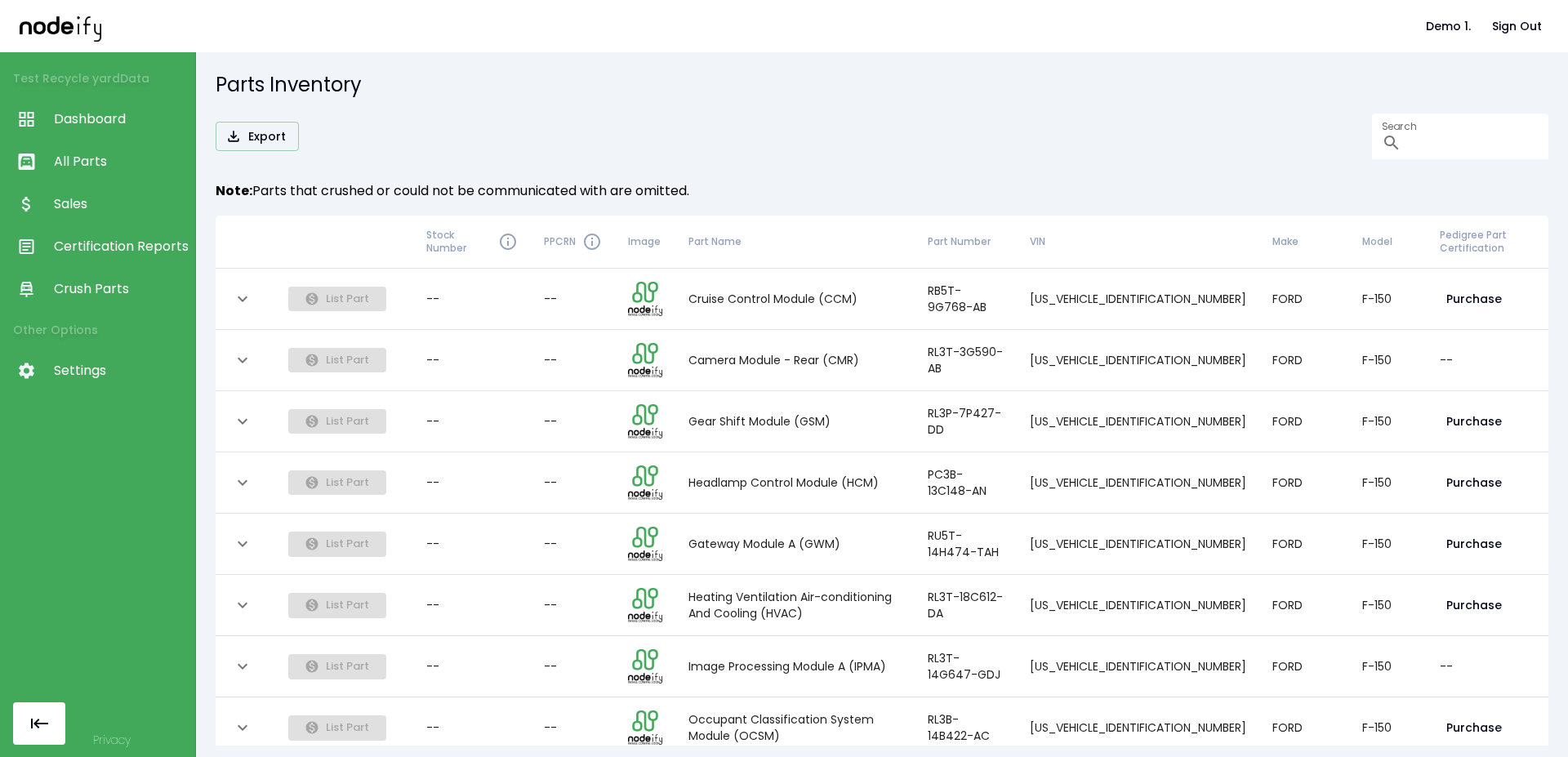
click at [90, 194] on link "Sales" at bounding box center [98, 203] width 196 height 42
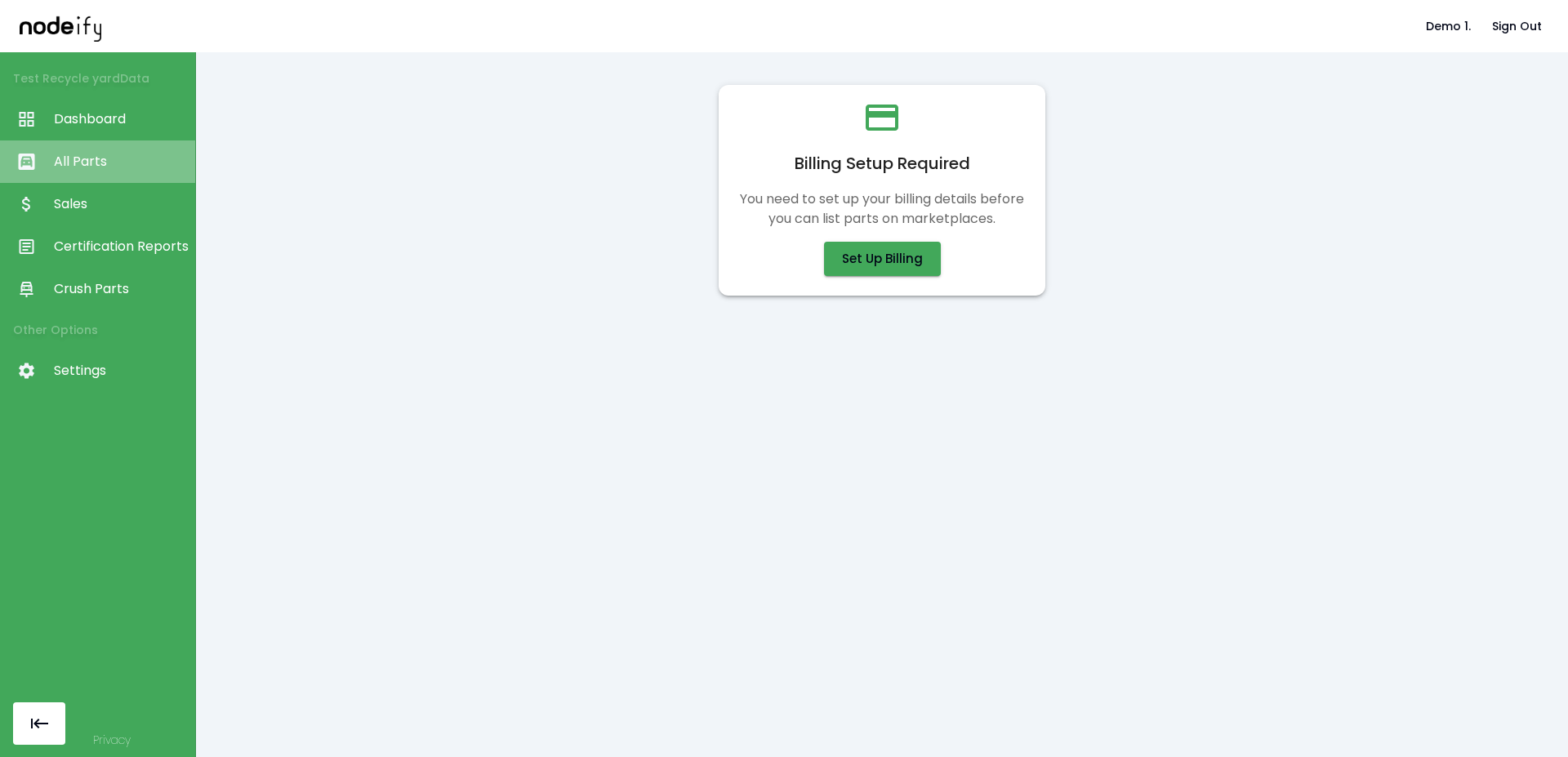
click at [94, 182] on link "All Parts" at bounding box center [98, 161] width 196 height 42
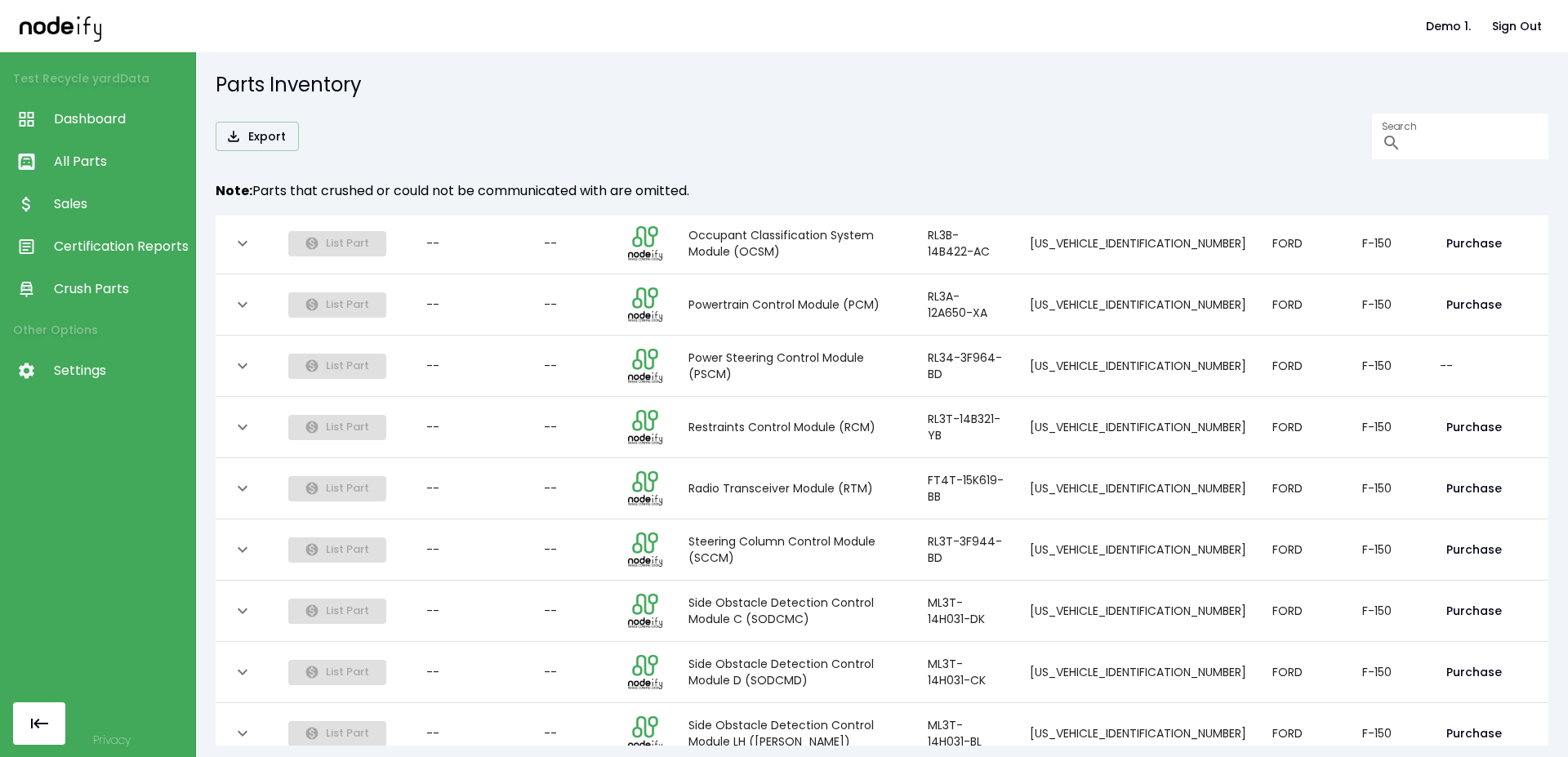
scroll to position [490, 0]
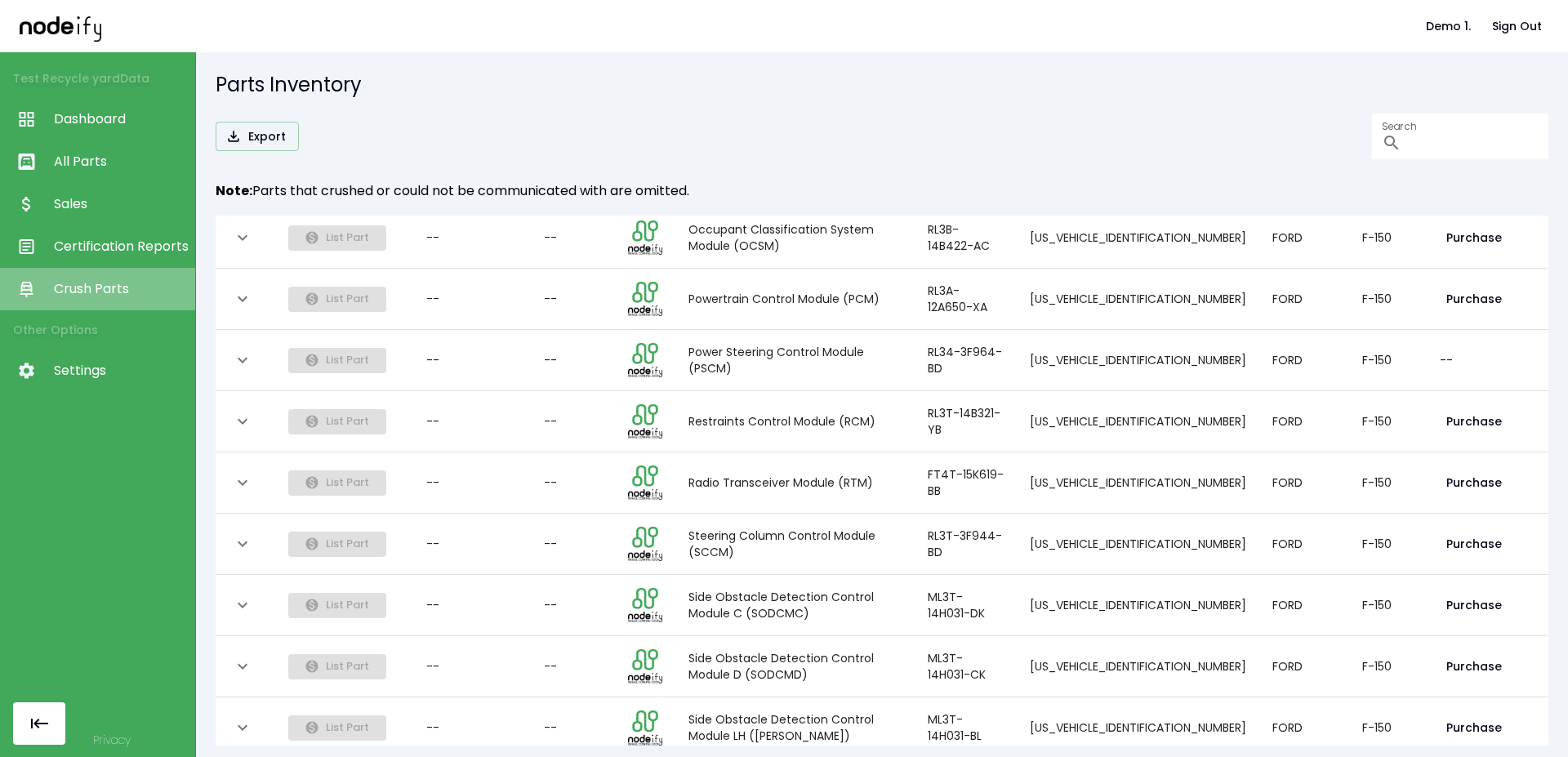
click at [111, 279] on link "Crush Parts" at bounding box center [98, 289] width 196 height 42
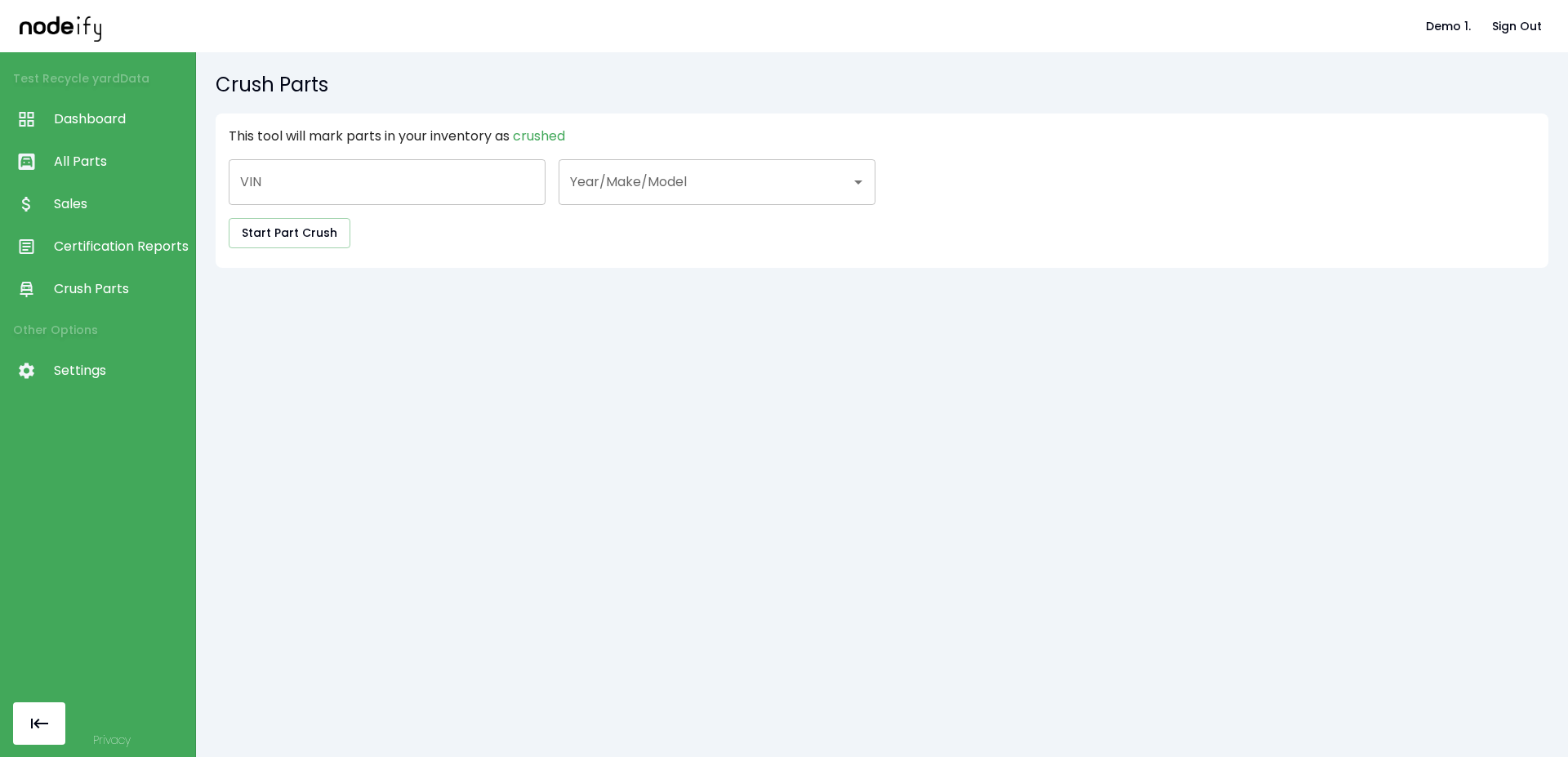
click at [98, 220] on link "Sales" at bounding box center [98, 203] width 196 height 42
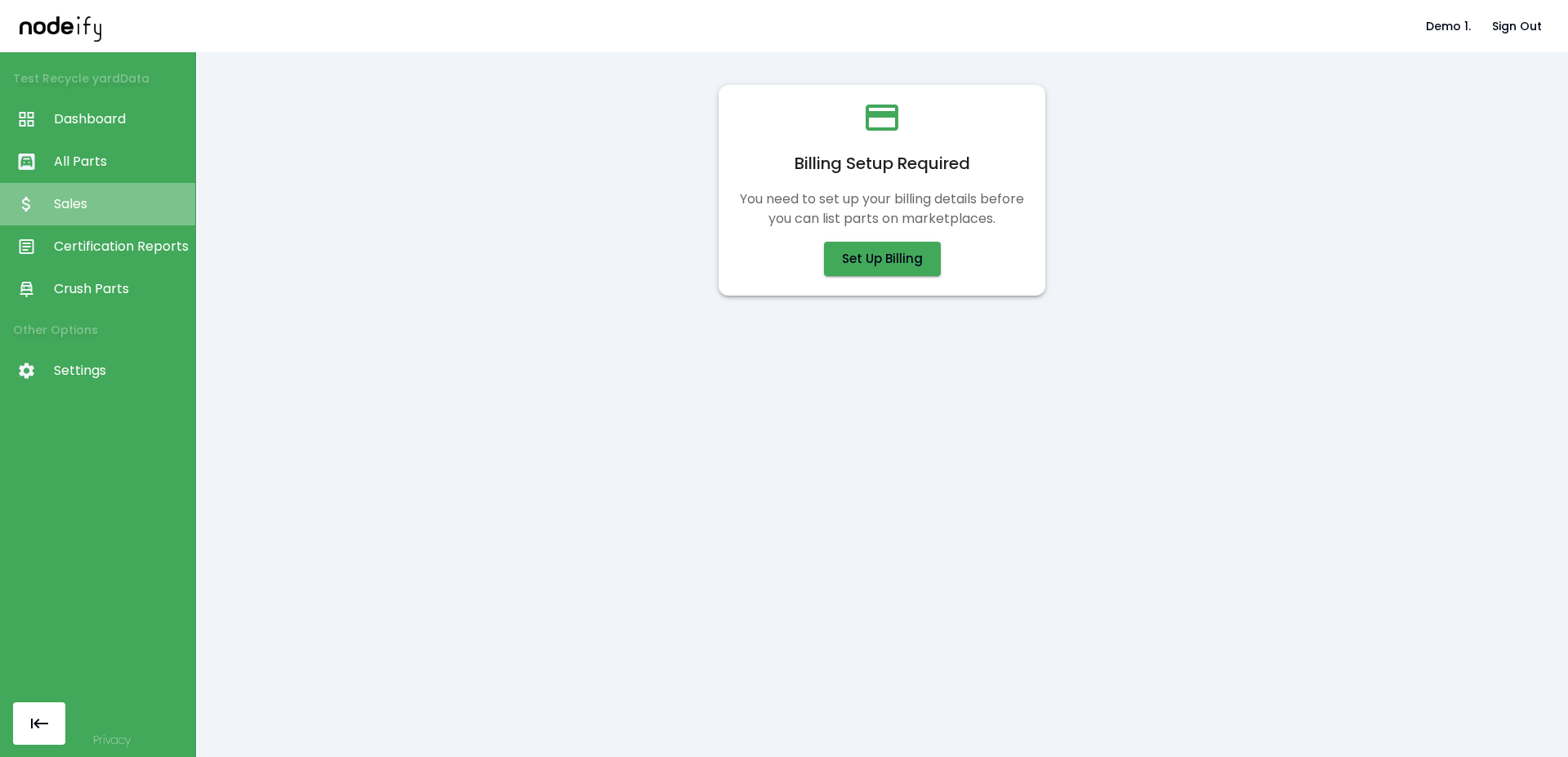
click at [94, 185] on link "Sales" at bounding box center [98, 203] width 196 height 42
click at [94, 167] on span "All Parts" at bounding box center [120, 162] width 133 height 20
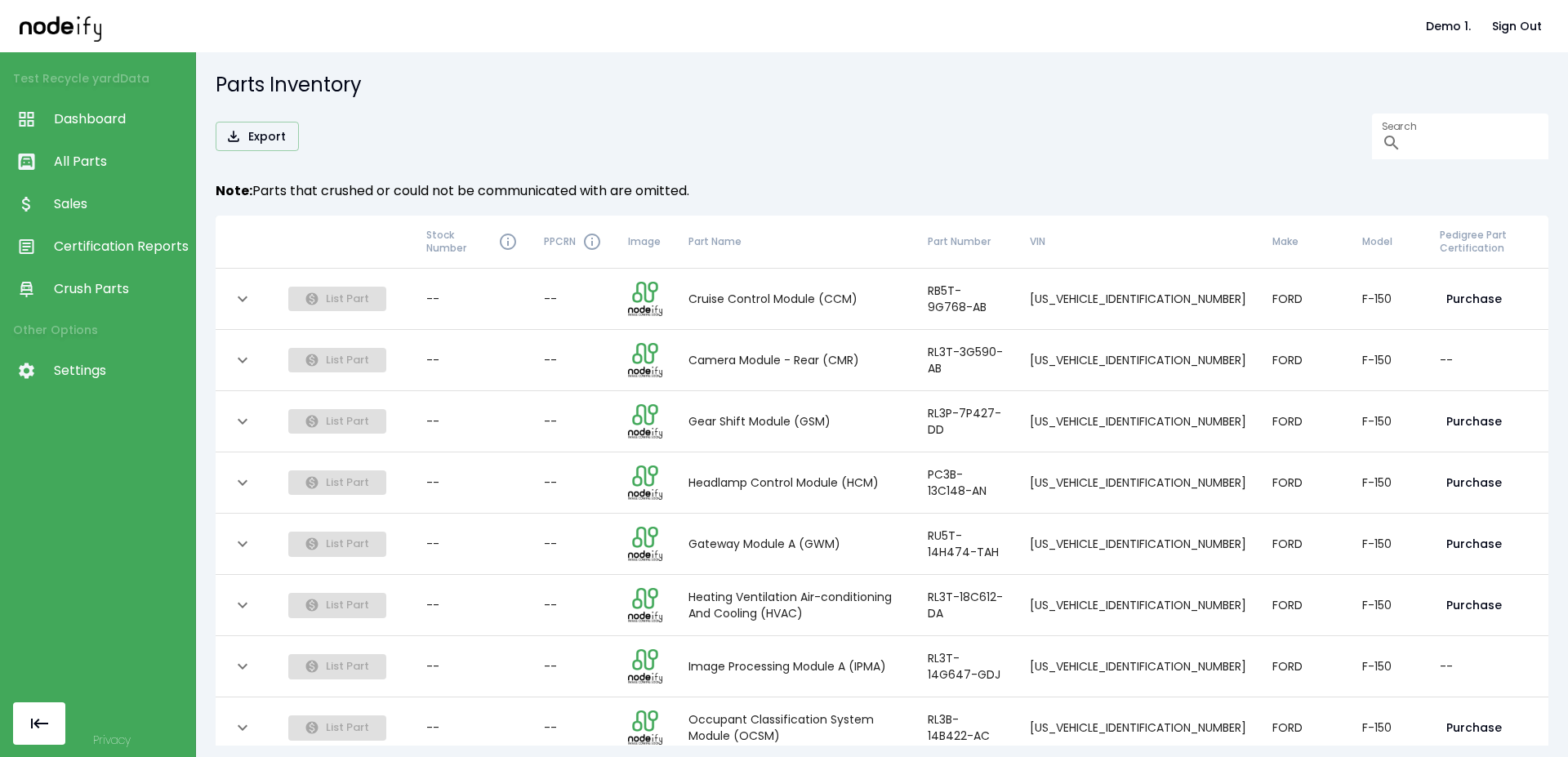
click at [251, 311] on div "collapsible table" at bounding box center [245, 298] width 34 height 28
click at [239, 295] on icon "expand row" at bounding box center [242, 298] width 20 height 20
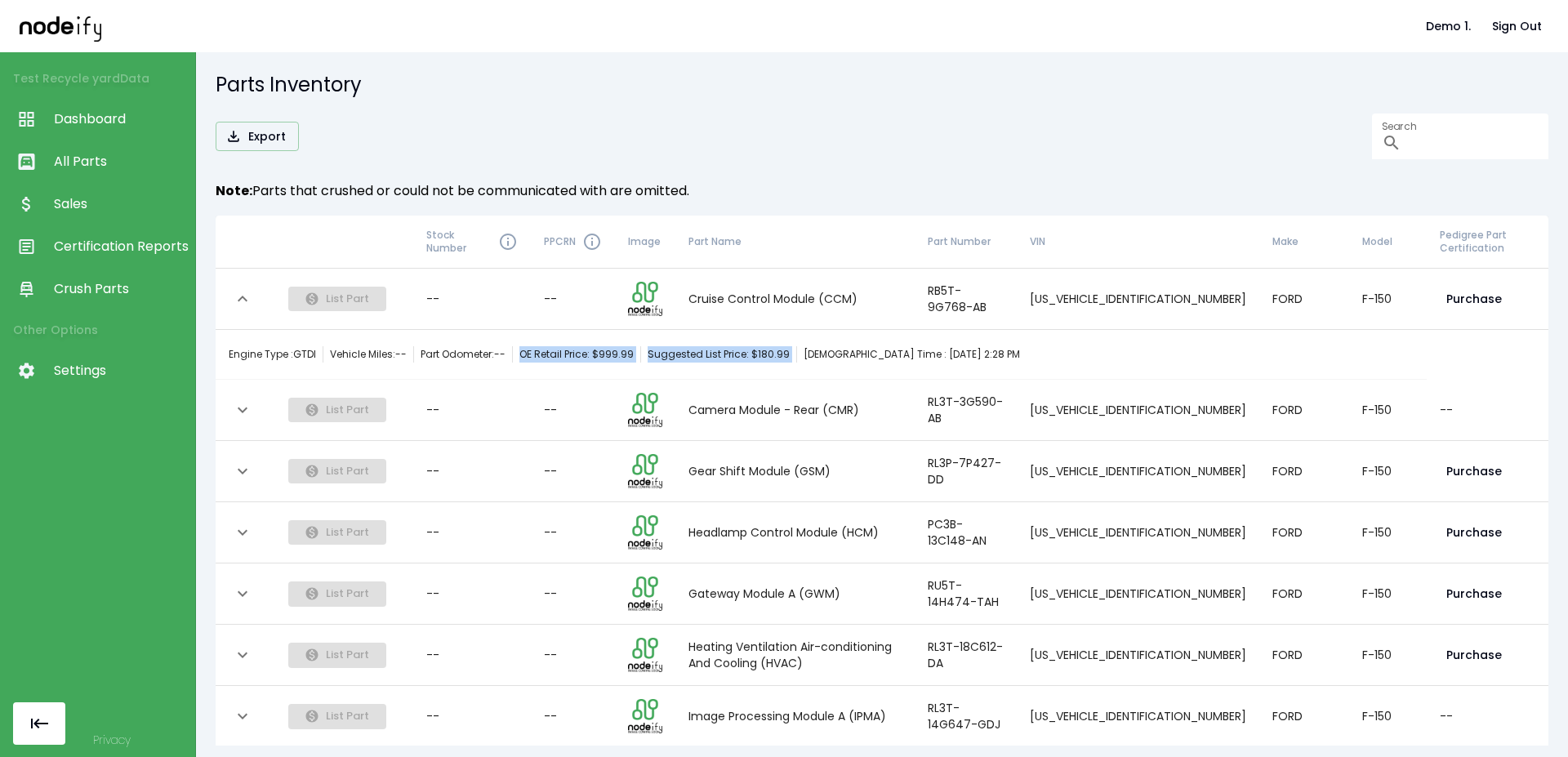
drag, startPoint x: 527, startPoint y: 353, endPoint x: 796, endPoint y: 360, distance: 269.1
click at [806, 356] on div "Engine Type : GTDI Vehicle Miles: -- Part Odometer: -- OE Retail Price: $ 999.9…" at bounding box center [624, 354] width 792 height 16
click at [570, 355] on span "OE Retail Price: $ 999.99" at bounding box center [576, 354] width 114 height 16
drag, startPoint x: 522, startPoint y: 354, endPoint x: 648, endPoint y: 362, distance: 126.3
click at [646, 362] on div "Engine Type : GTDI Vehicle Miles: -- Part Odometer: -- OE Retail Price: $ 999.9…" at bounding box center [624, 354] width 792 height 16
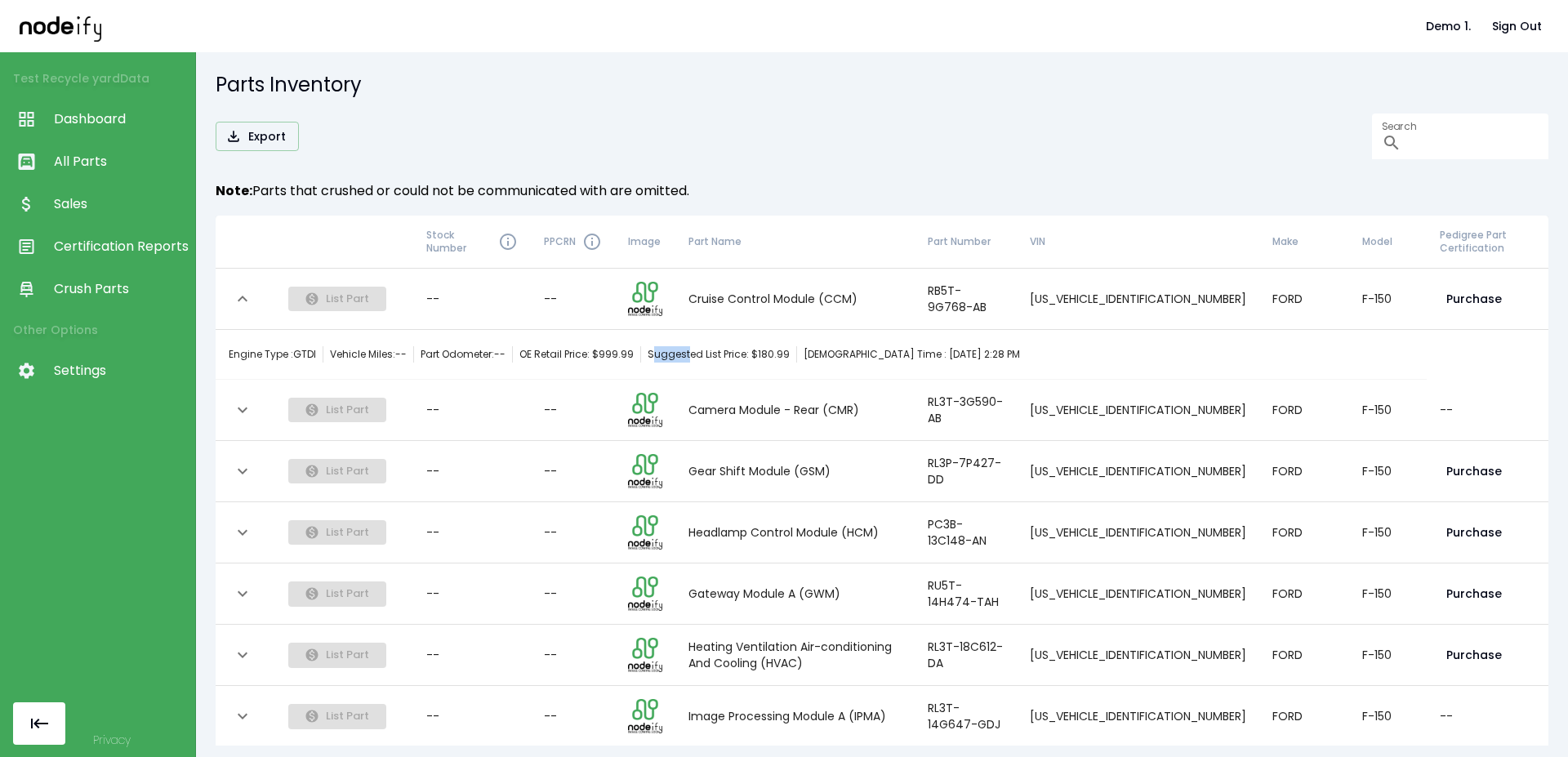
drag, startPoint x: 654, startPoint y: 358, endPoint x: 693, endPoint y: 356, distance: 39.1
click at [693, 356] on span "Suggested List Price: $ 180.99" at bounding box center [719, 354] width 142 height 16
drag, startPoint x: 796, startPoint y: 356, endPoint x: 650, endPoint y: 358, distance: 146.0
click at [650, 358] on div "Engine Type : GTDI Vehicle Miles: -- Part Odometer: -- OE Retail Price: $ 999.9…" at bounding box center [624, 354] width 792 height 16
click at [651, 358] on div "Engine Type : GTDI Vehicle Miles: -- Part Odometer: -- OE Retail Price: $ 999.9…" at bounding box center [624, 354] width 792 height 16
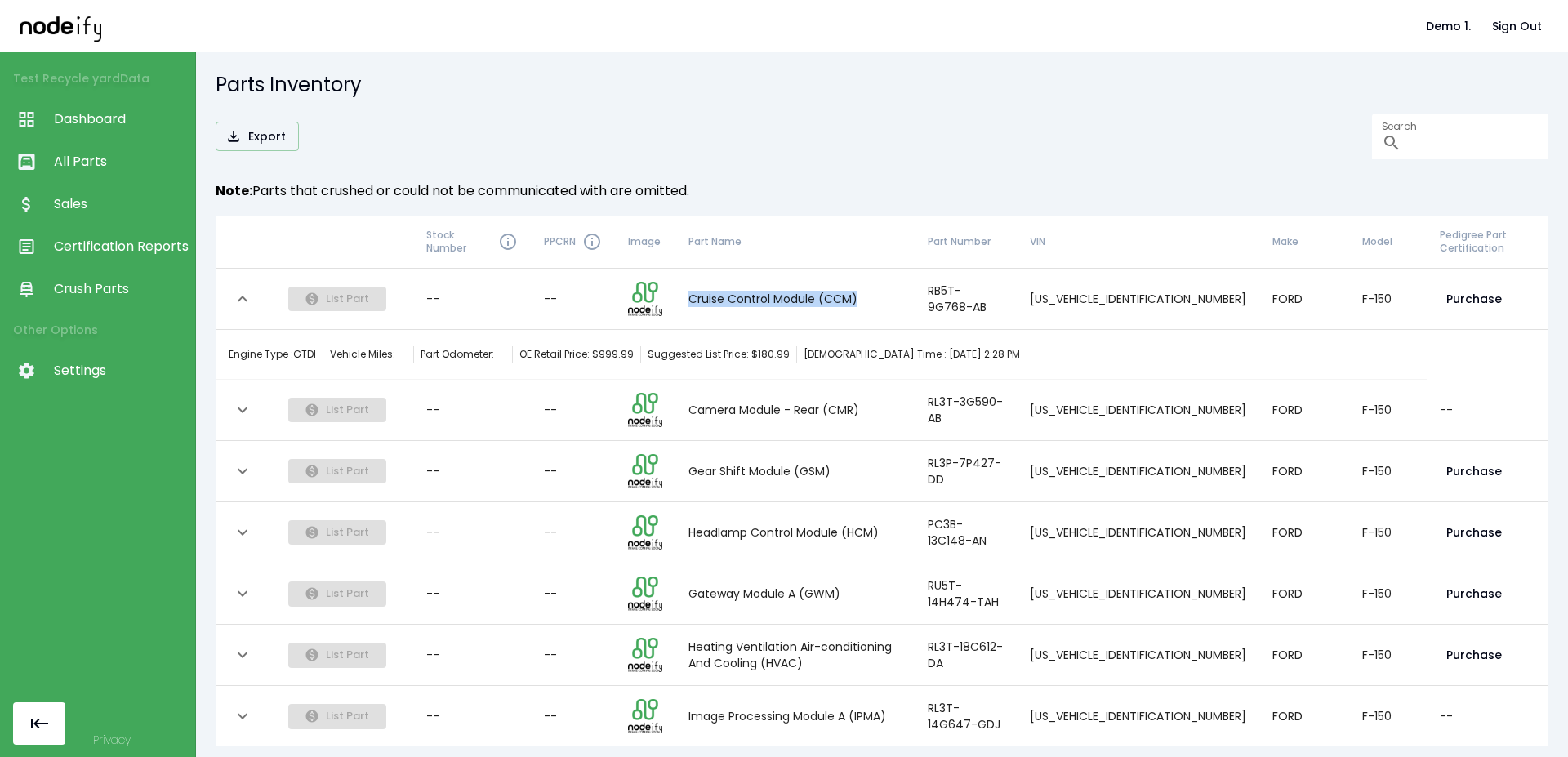
drag, startPoint x: 733, startPoint y: 298, endPoint x: 881, endPoint y: 299, distance: 148.0
click at [881, 299] on td "Cruise Control Module (CCM)" at bounding box center [795, 299] width 240 height 61
drag, startPoint x: 949, startPoint y: 350, endPoint x: 639, endPoint y: 352, distance: 310.0
click at [639, 352] on div "Engine Type : GTDI Vehicle Miles: -- Part Odometer: -- OE Retail Price: $ 999.9…" at bounding box center [624, 354] width 792 height 16
click at [652, 351] on span "Suggested List Price: $ 180.99" at bounding box center [719, 354] width 142 height 16
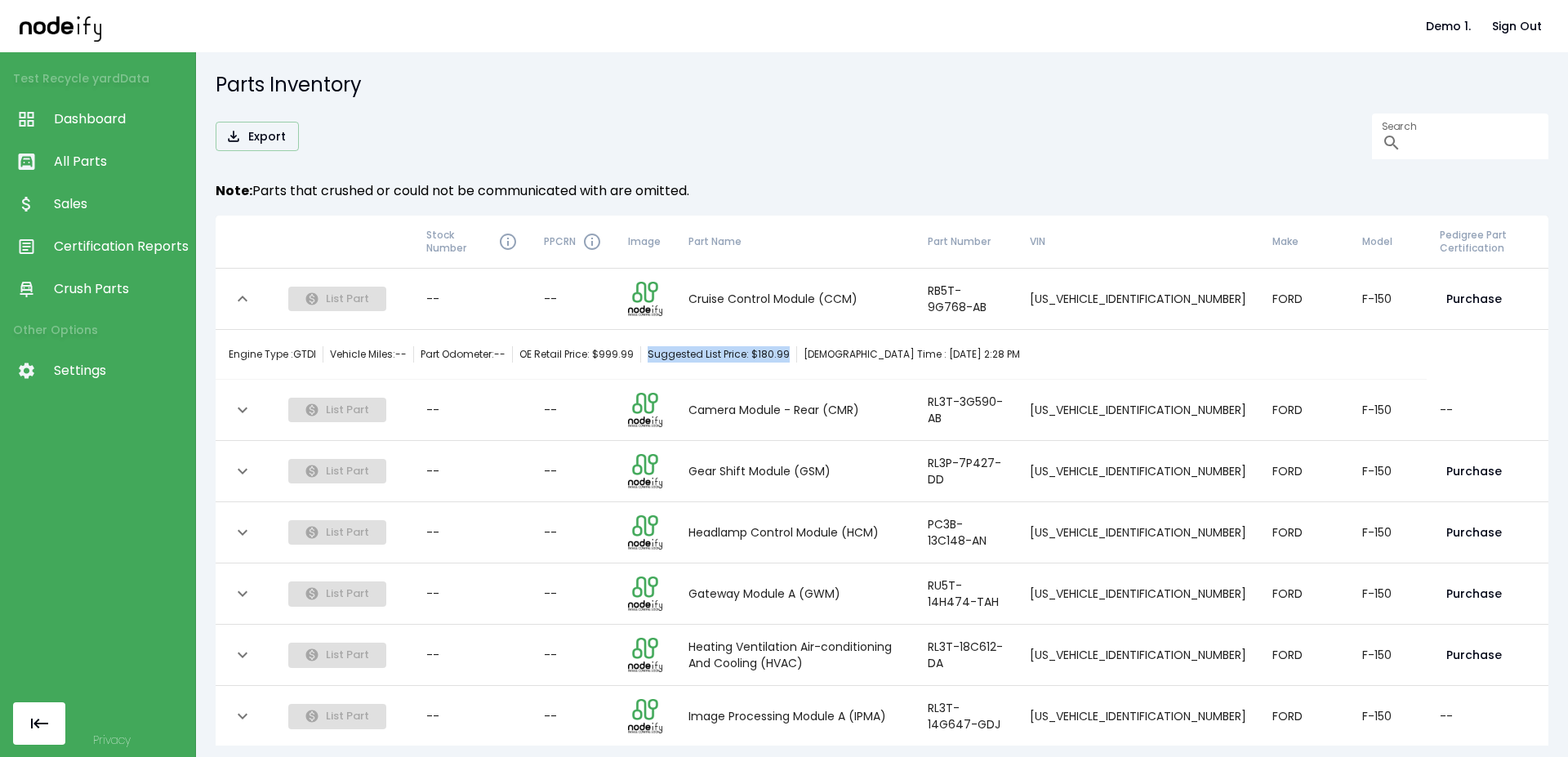
drag, startPoint x: 652, startPoint y: 355, endPoint x: 789, endPoint y: 361, distance: 137.1
click at [789, 361] on span "Suggested List Price: $ 180.99" at bounding box center [719, 354] width 142 height 16
drag, startPoint x: 733, startPoint y: 293, endPoint x: 877, endPoint y: 301, distance: 144.2
click at [877, 301] on td "Cruise Control Module (CCM)" at bounding box center [795, 299] width 240 height 61
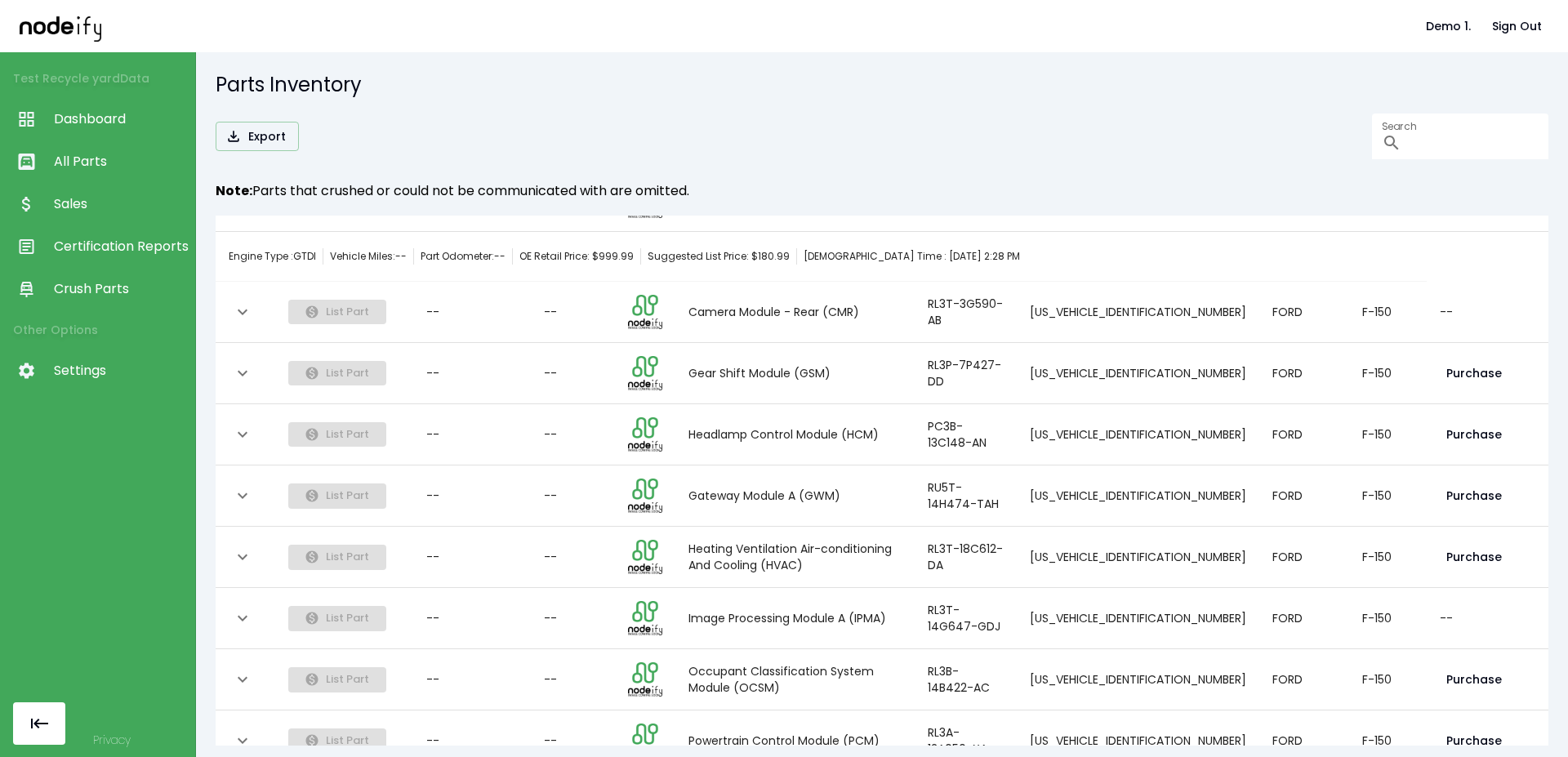
click at [522, 298] on td "--" at bounding box center [472, 312] width 118 height 61
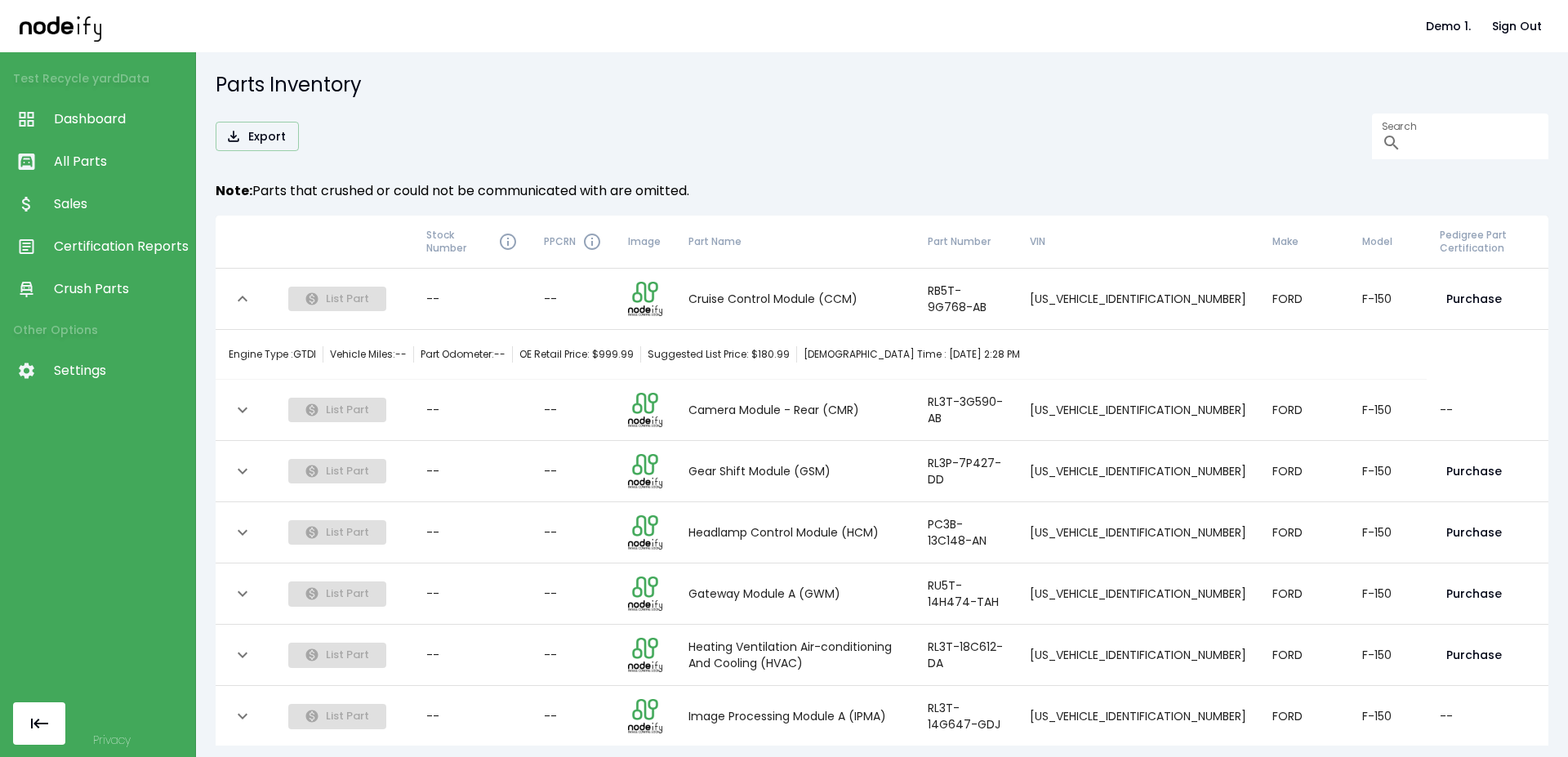
click at [425, 428] on td "--" at bounding box center [472, 410] width 118 height 61
click at [239, 417] on icon "expand row" at bounding box center [242, 410] width 20 height 20
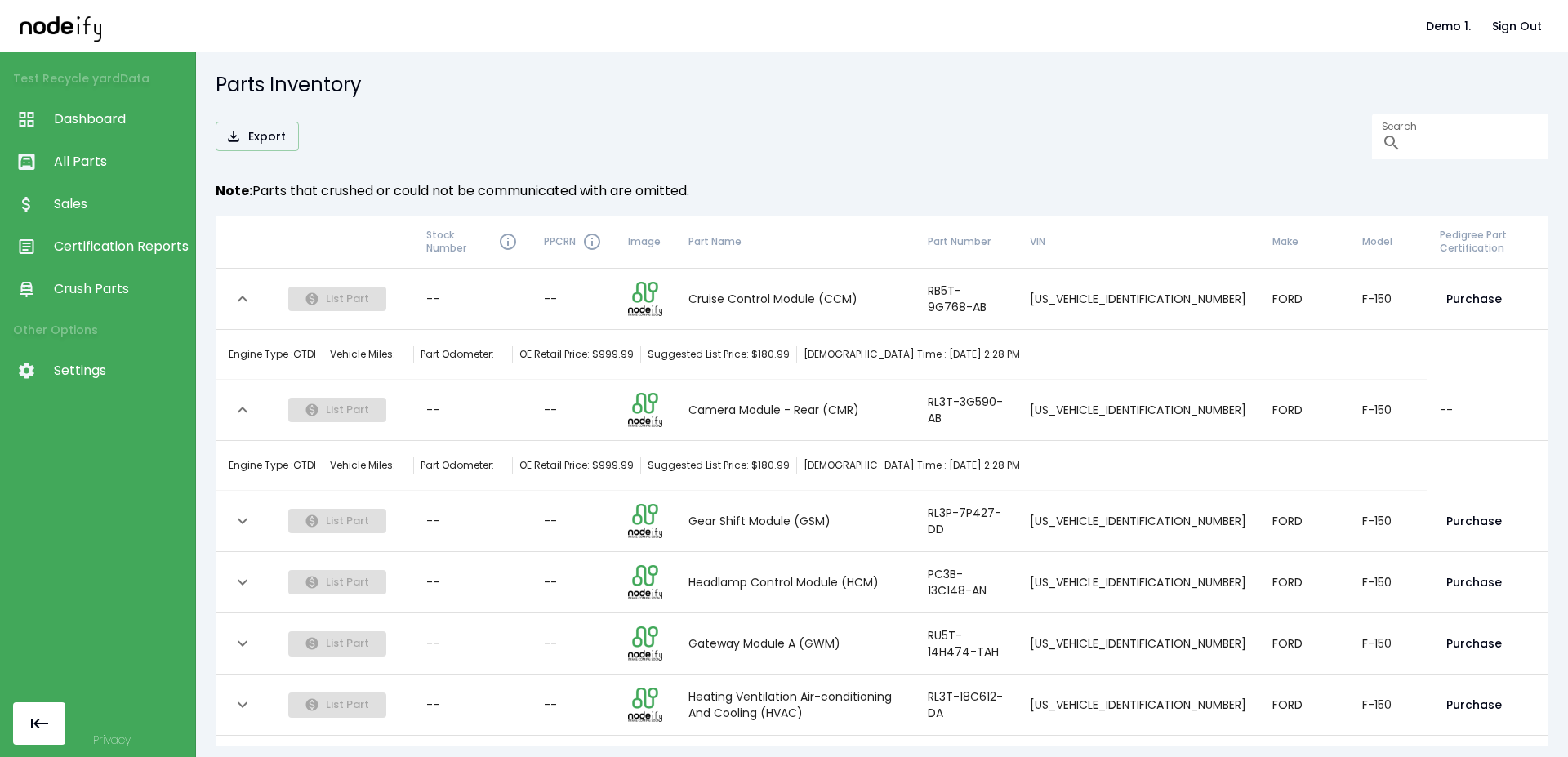
click at [146, 212] on span "Sales" at bounding box center [120, 204] width 133 height 20
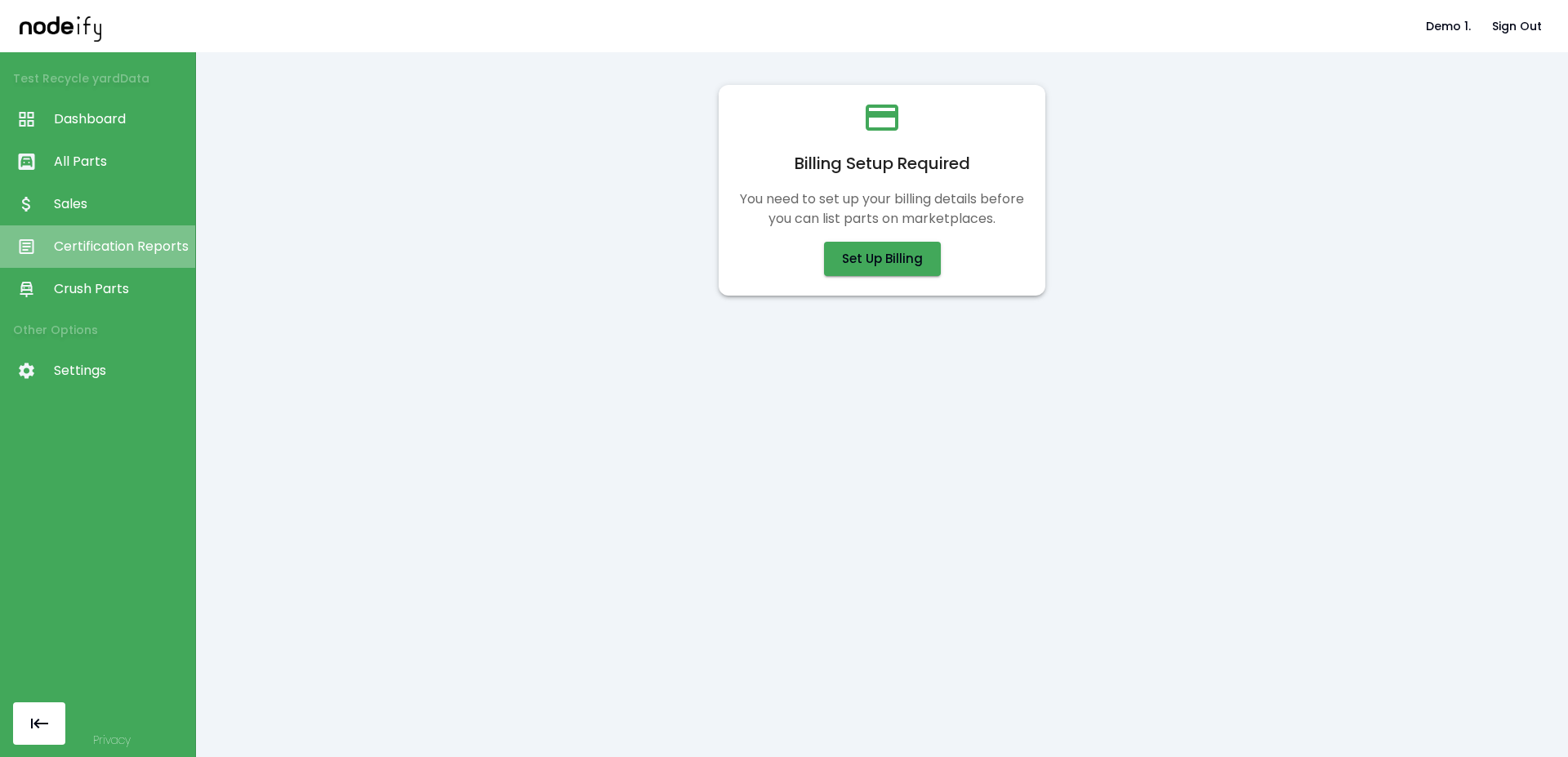
click at [126, 254] on span "Certification Reports" at bounding box center [120, 247] width 133 height 20
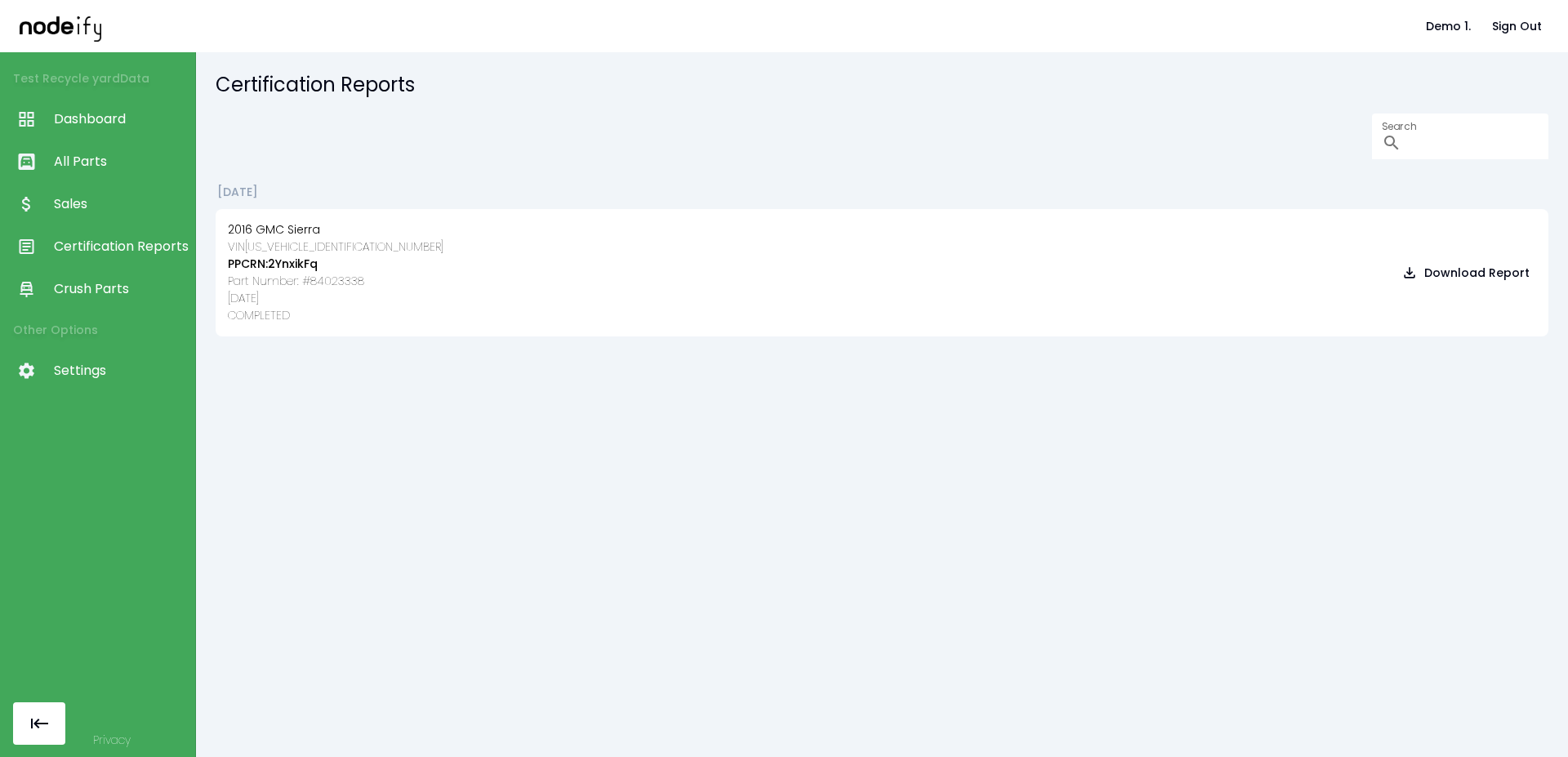
click at [114, 295] on span "Crush Parts" at bounding box center [120, 289] width 133 height 20
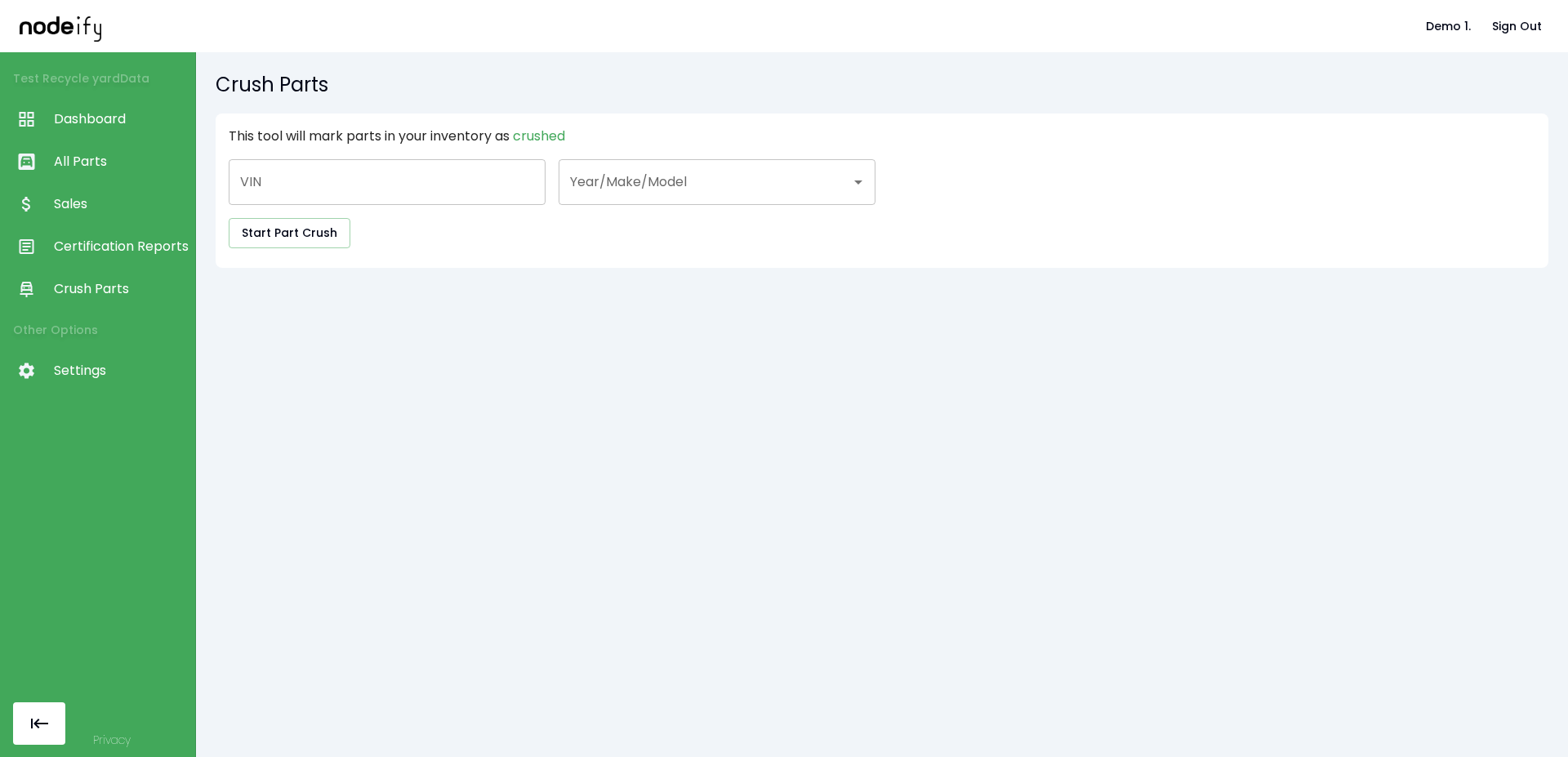
click at [121, 112] on span "Dashboard" at bounding box center [120, 119] width 133 height 20
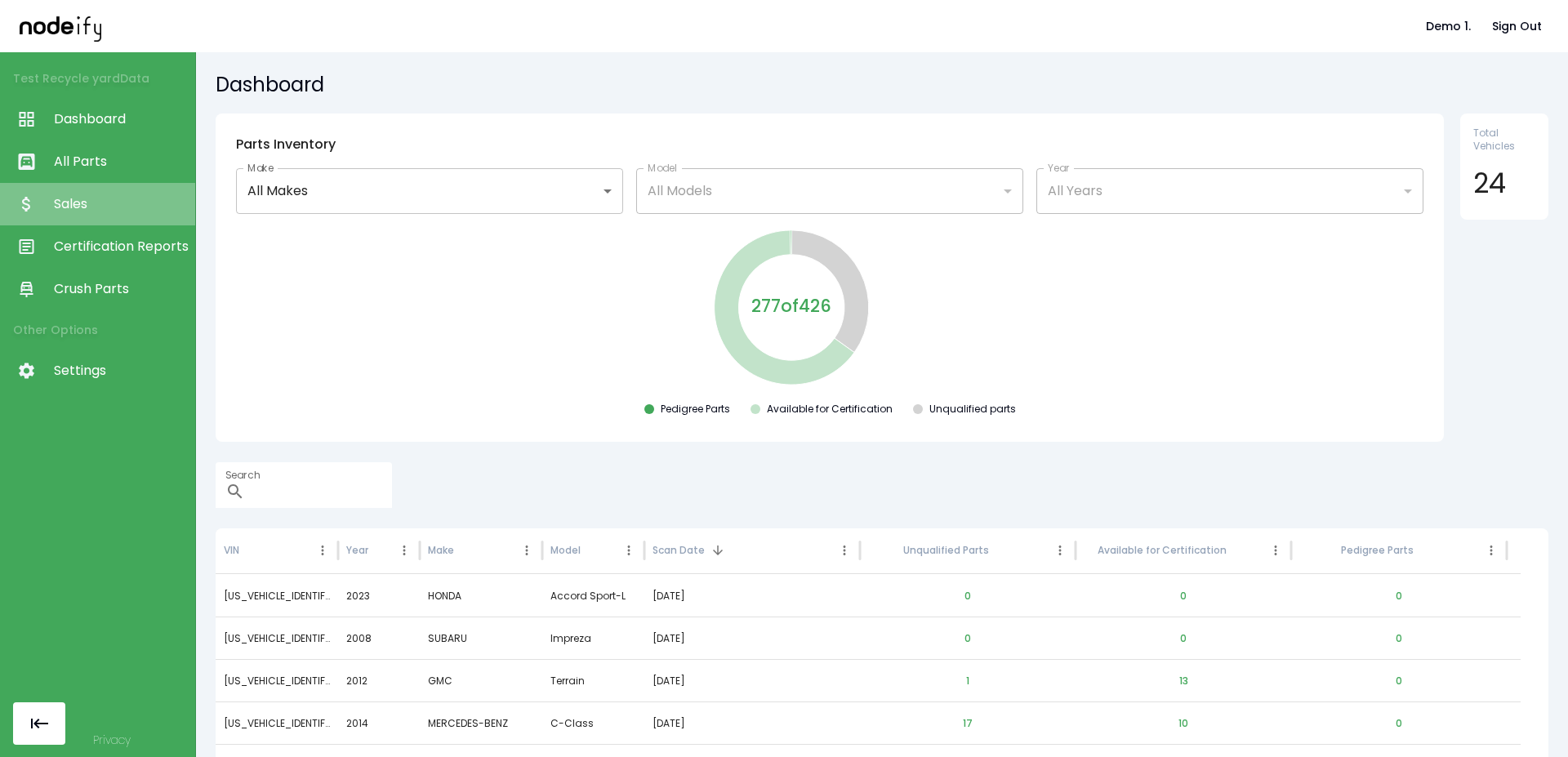
click at [123, 191] on link "Sales" at bounding box center [98, 203] width 196 height 42
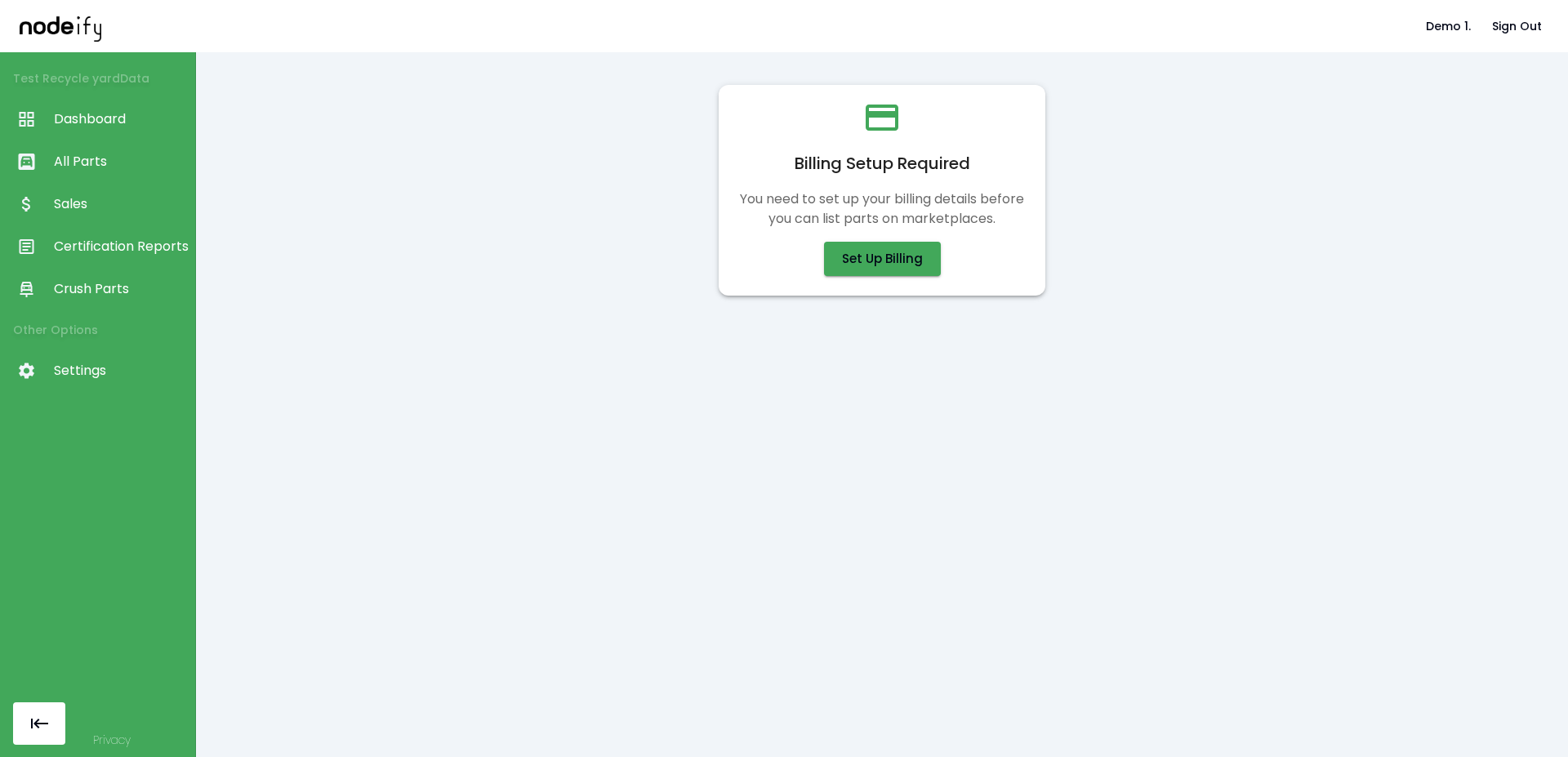
click at [104, 267] on link "Certification Reports" at bounding box center [98, 247] width 196 height 42
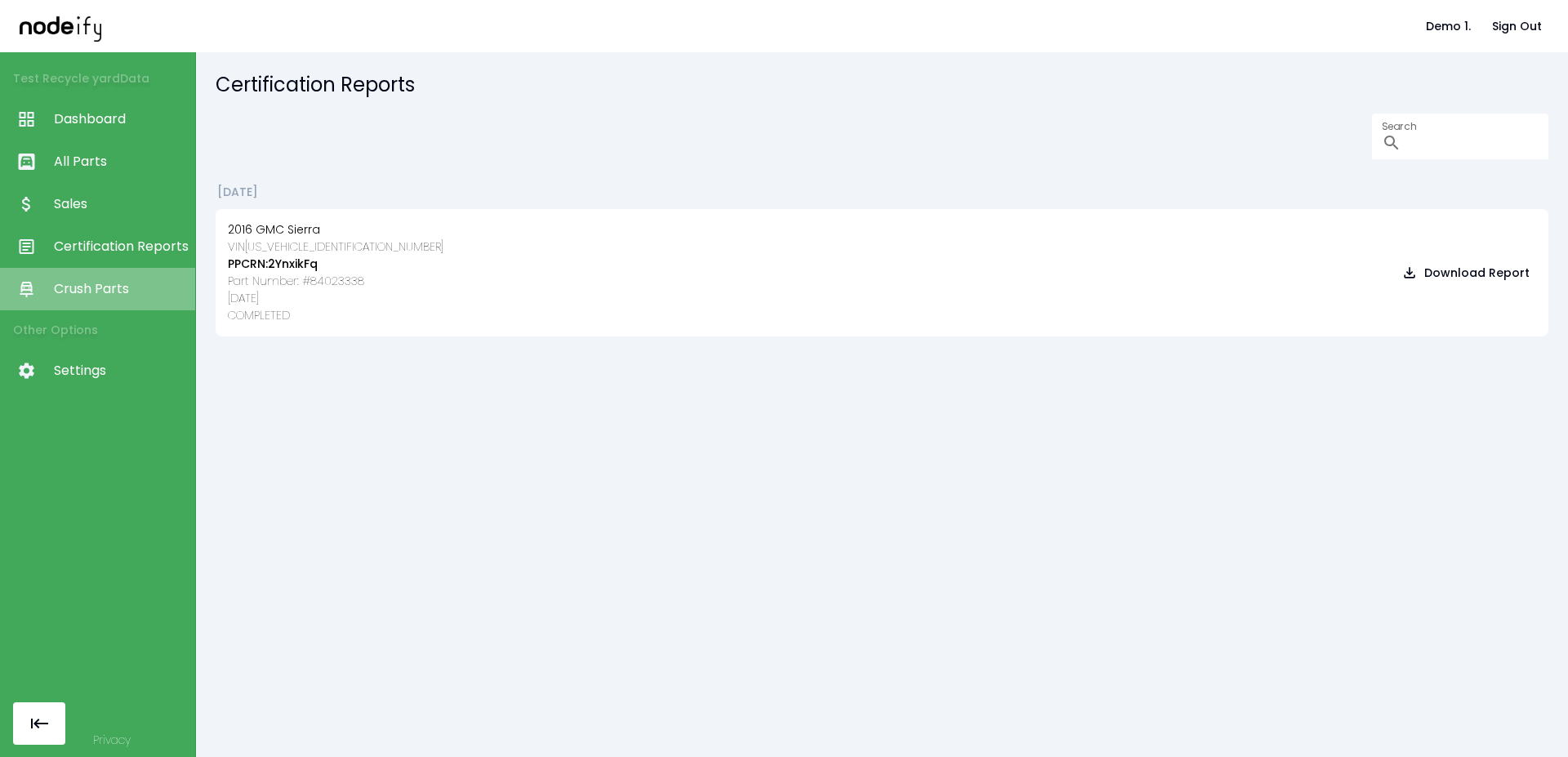
click at [92, 296] on span "Crush Parts" at bounding box center [120, 289] width 133 height 20
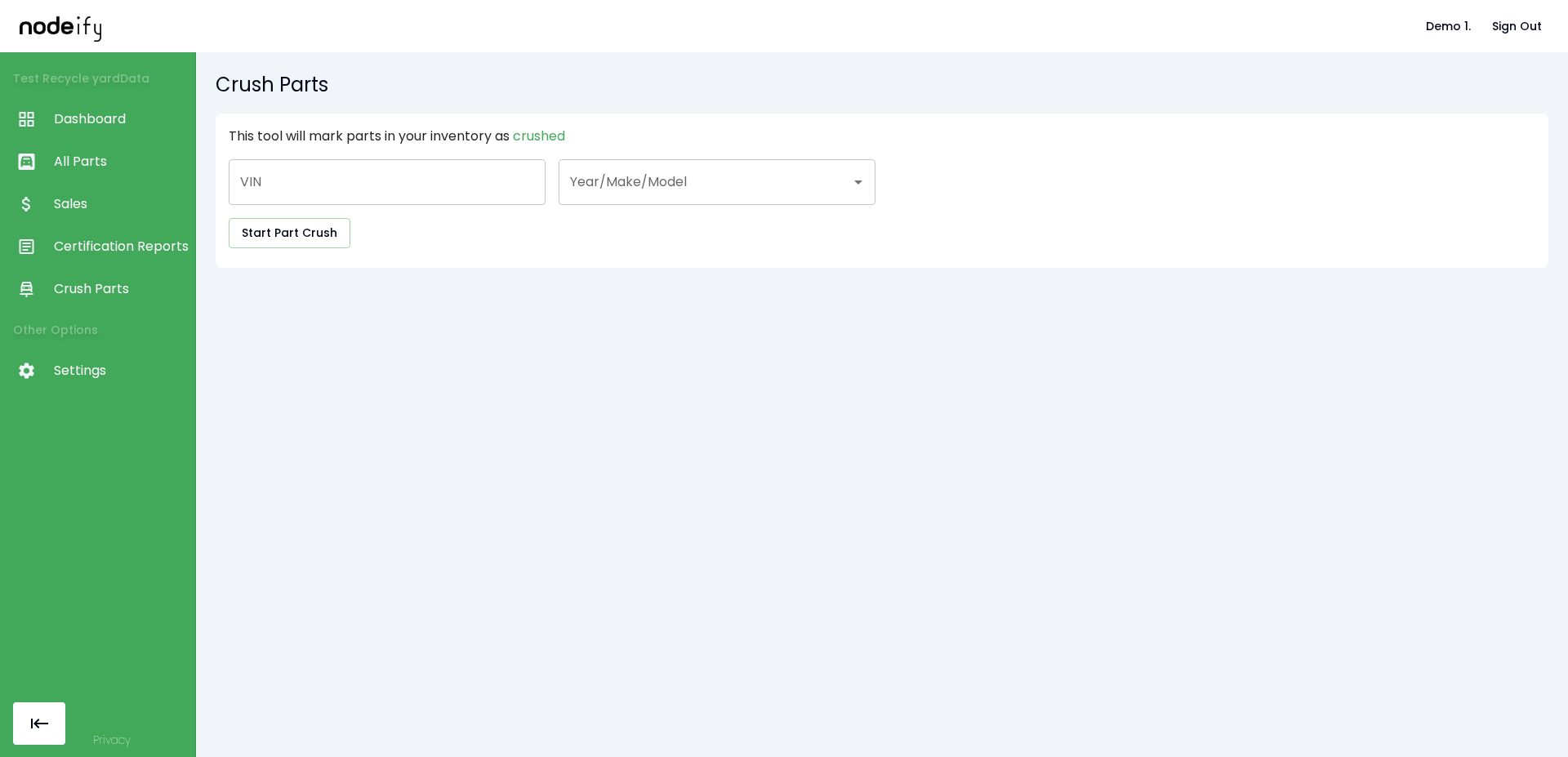
click at [111, 110] on span "Dashboard" at bounding box center [120, 119] width 133 height 20
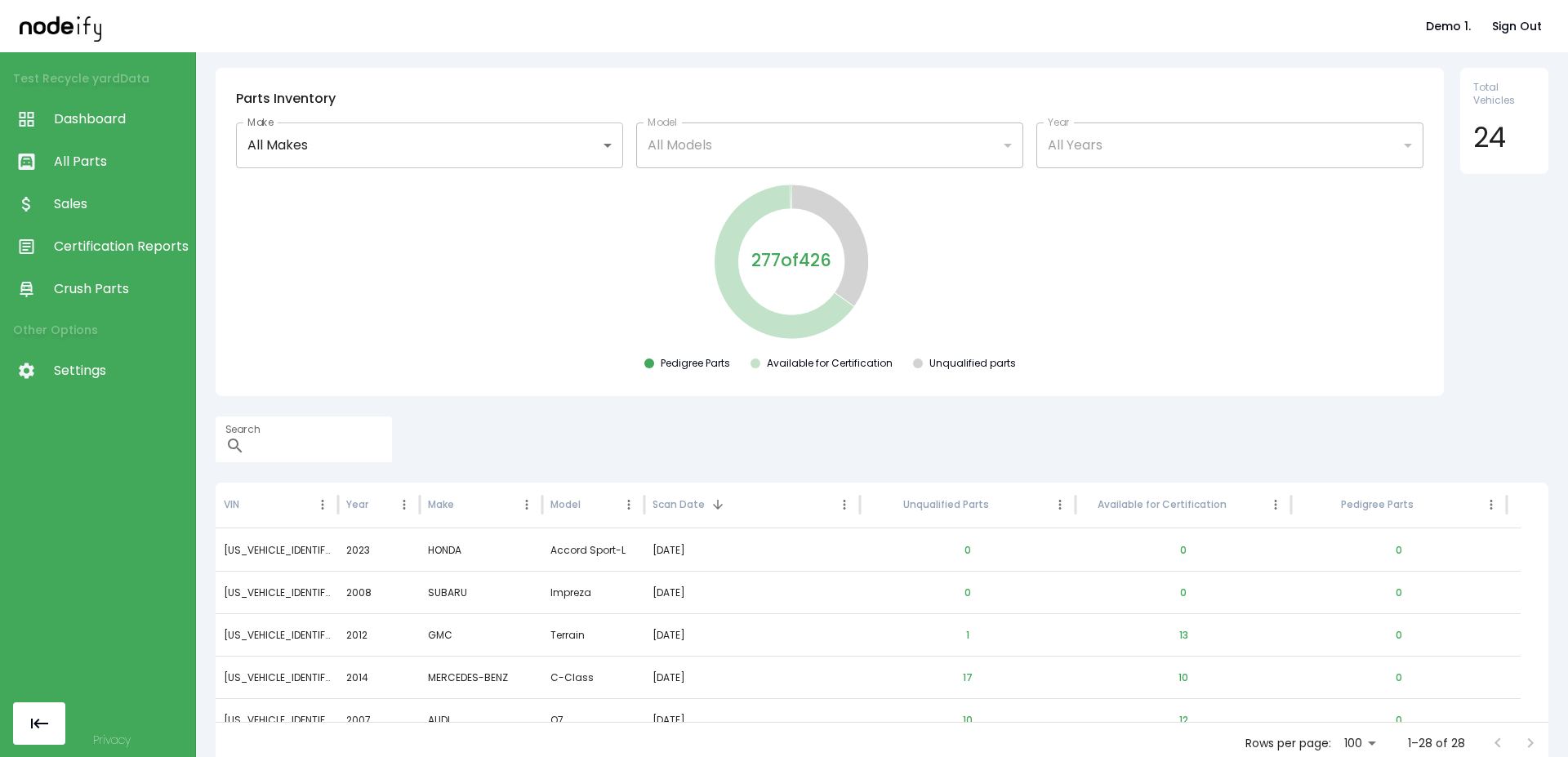
scroll to position [53, 0]
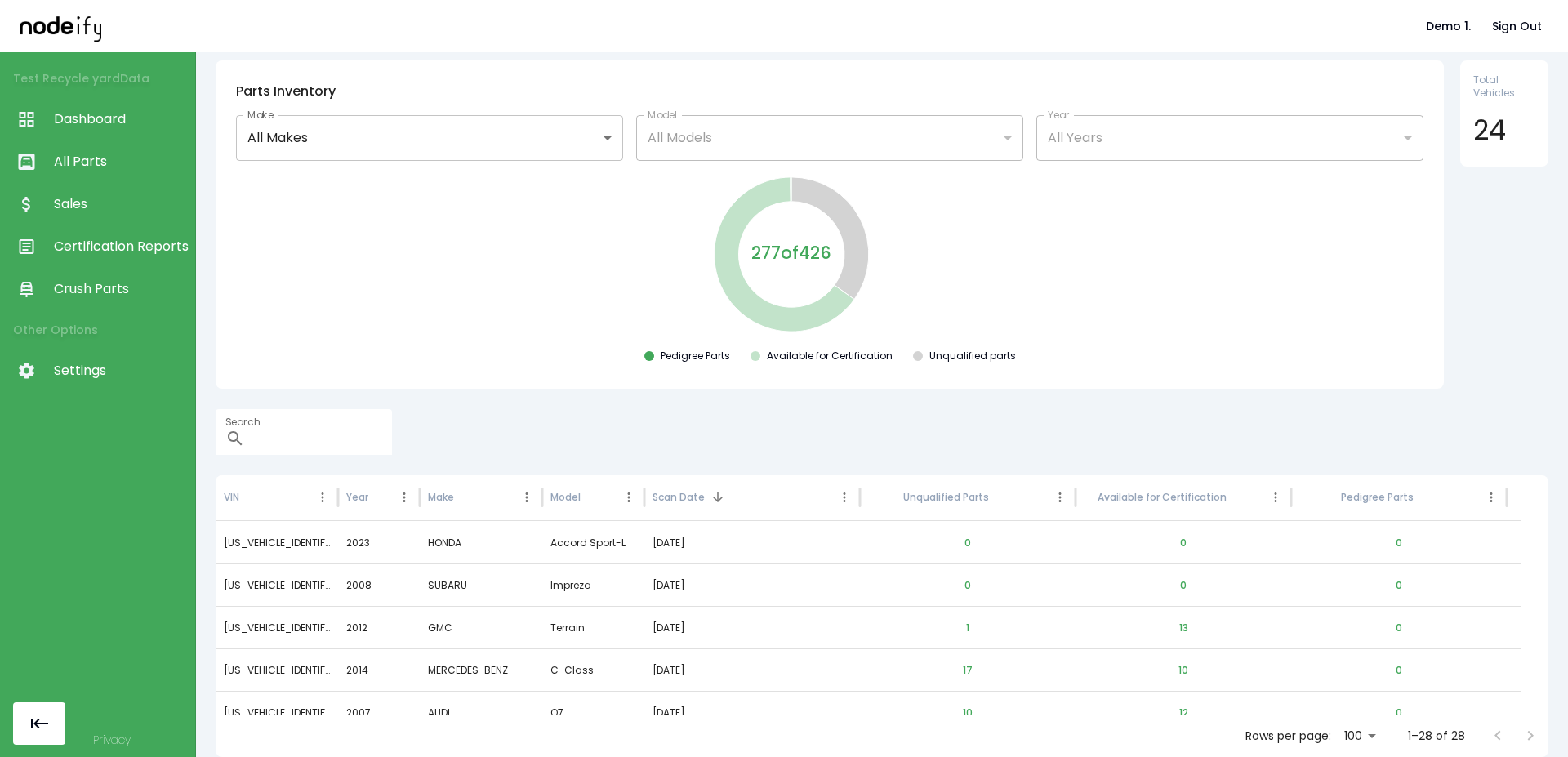
click at [109, 376] on span "Settings" at bounding box center [120, 370] width 133 height 20
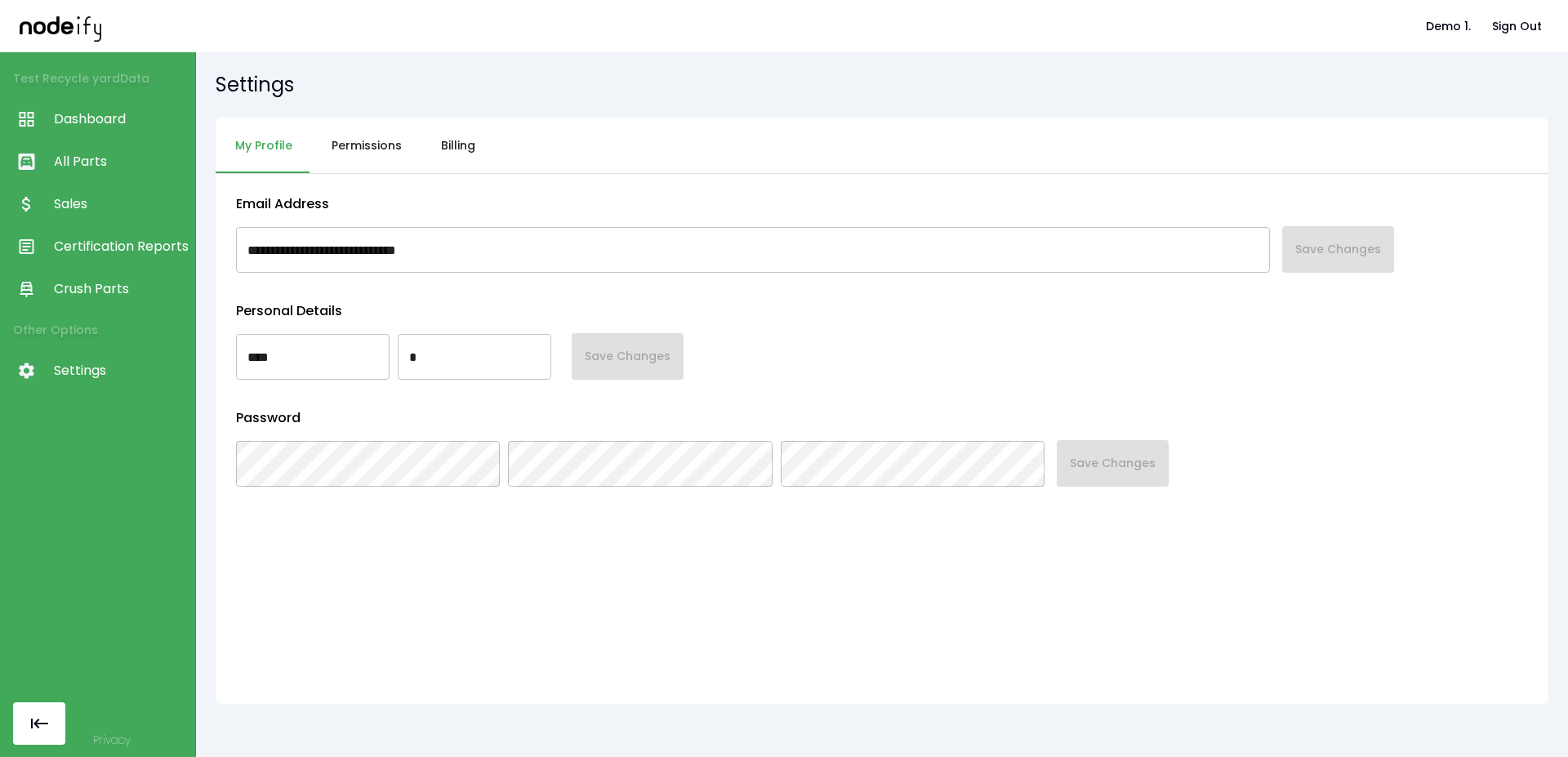
click at [346, 164] on button "Permissions" at bounding box center [367, 145] width 109 height 56
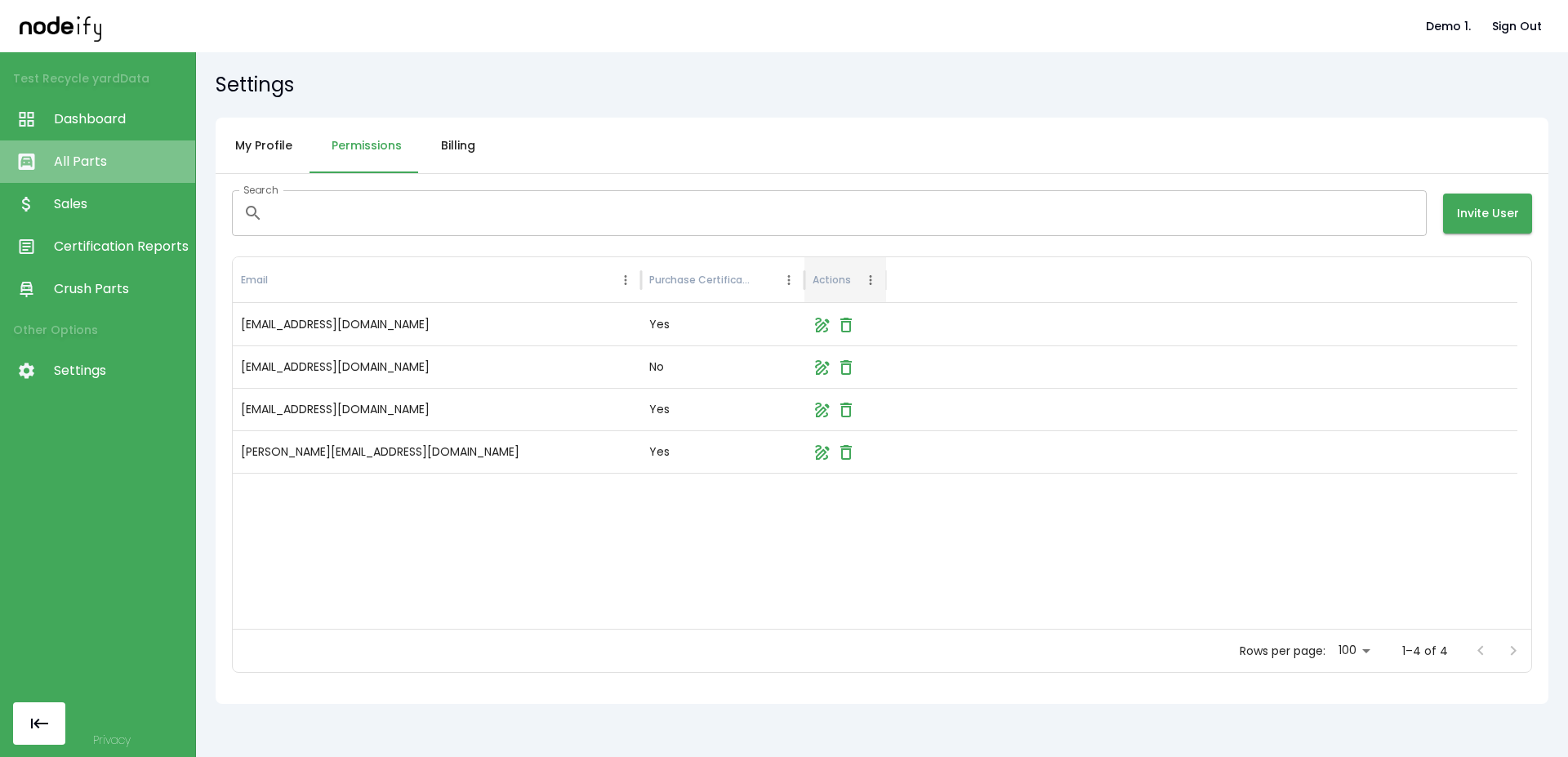
click at [114, 145] on link "All Parts" at bounding box center [98, 161] width 196 height 42
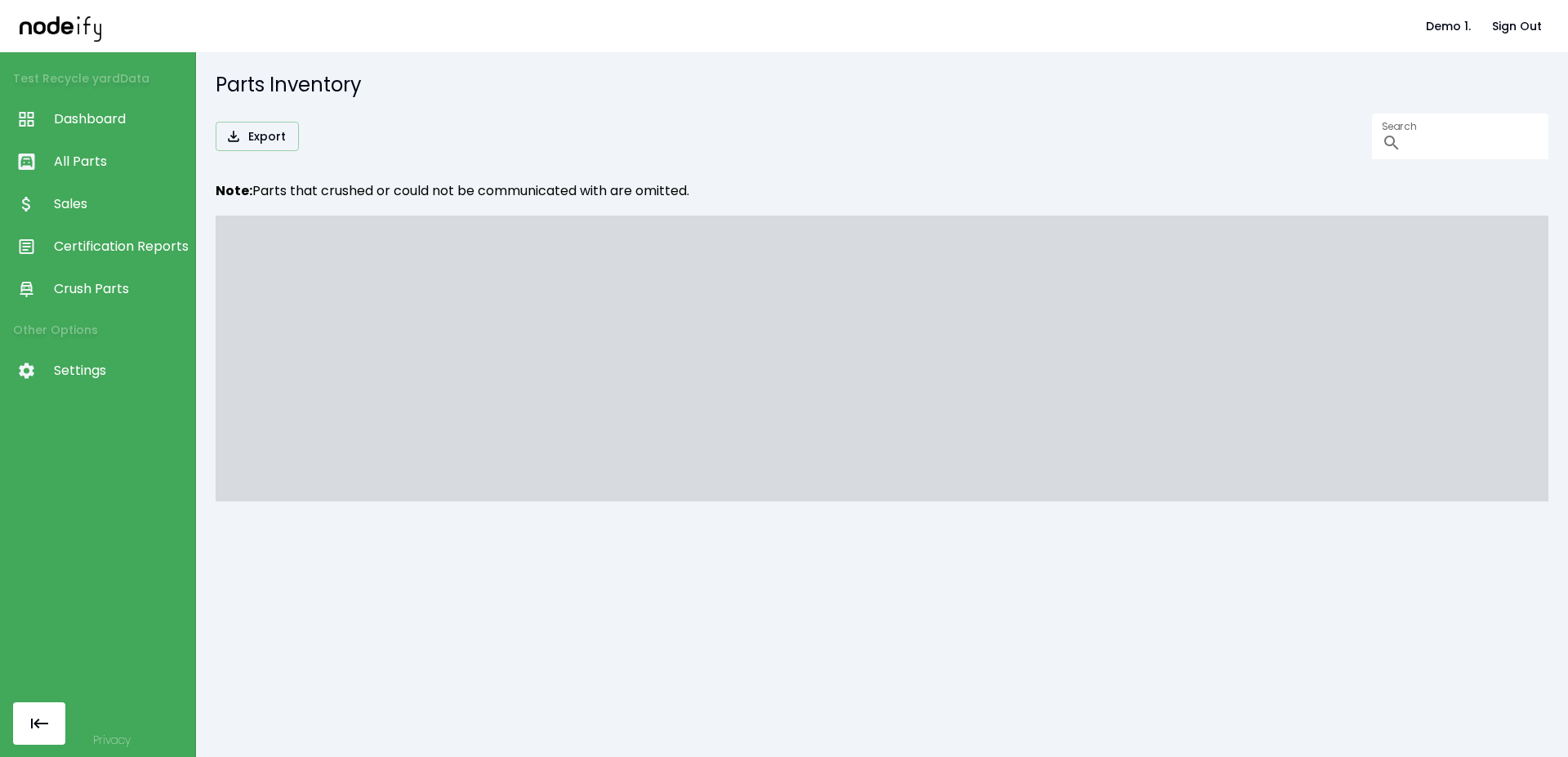
click at [114, 130] on link "Dashboard" at bounding box center [98, 119] width 196 height 42
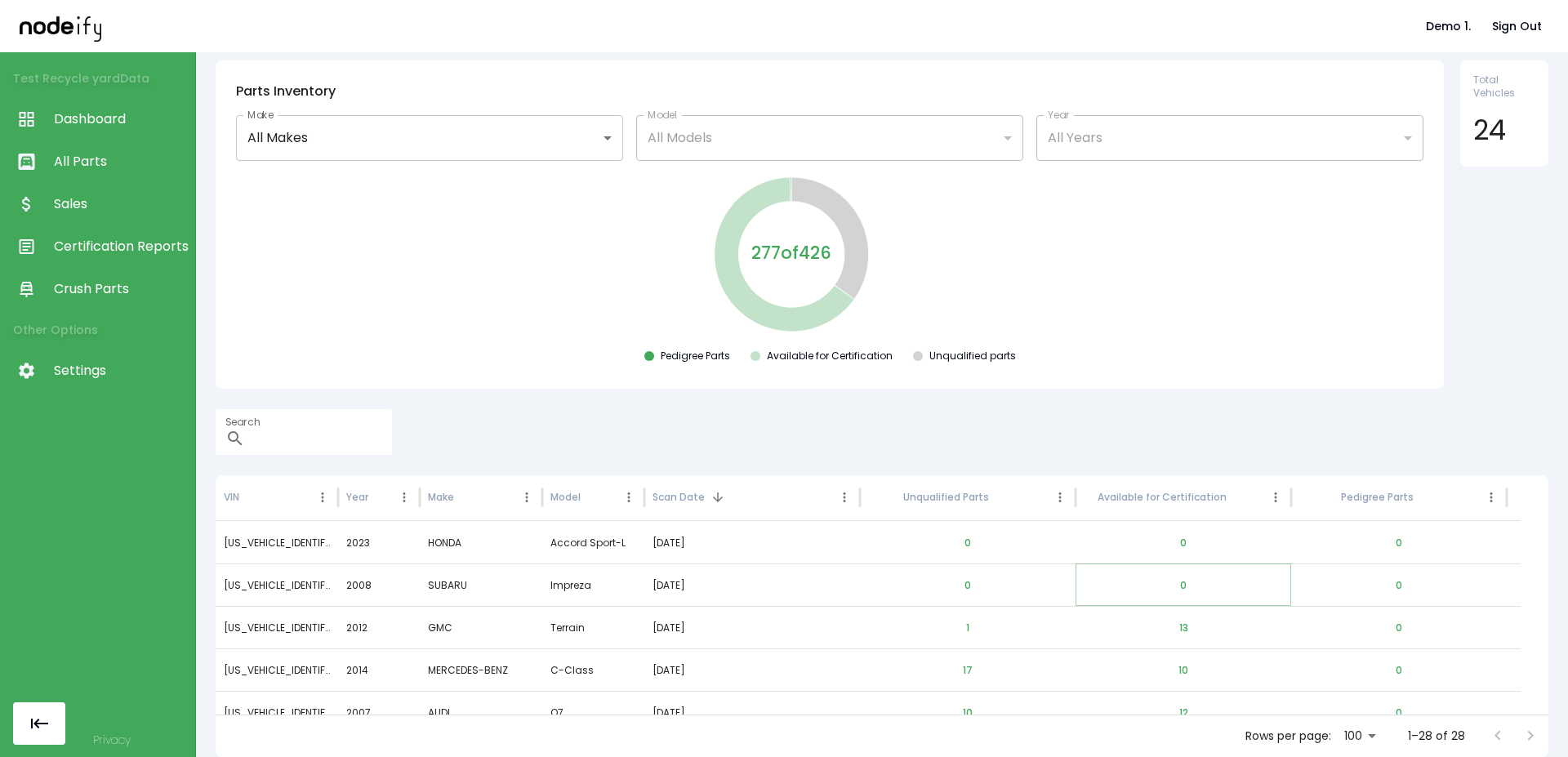
click at [1181, 587] on button "0" at bounding box center [1184, 585] width 33 height 39
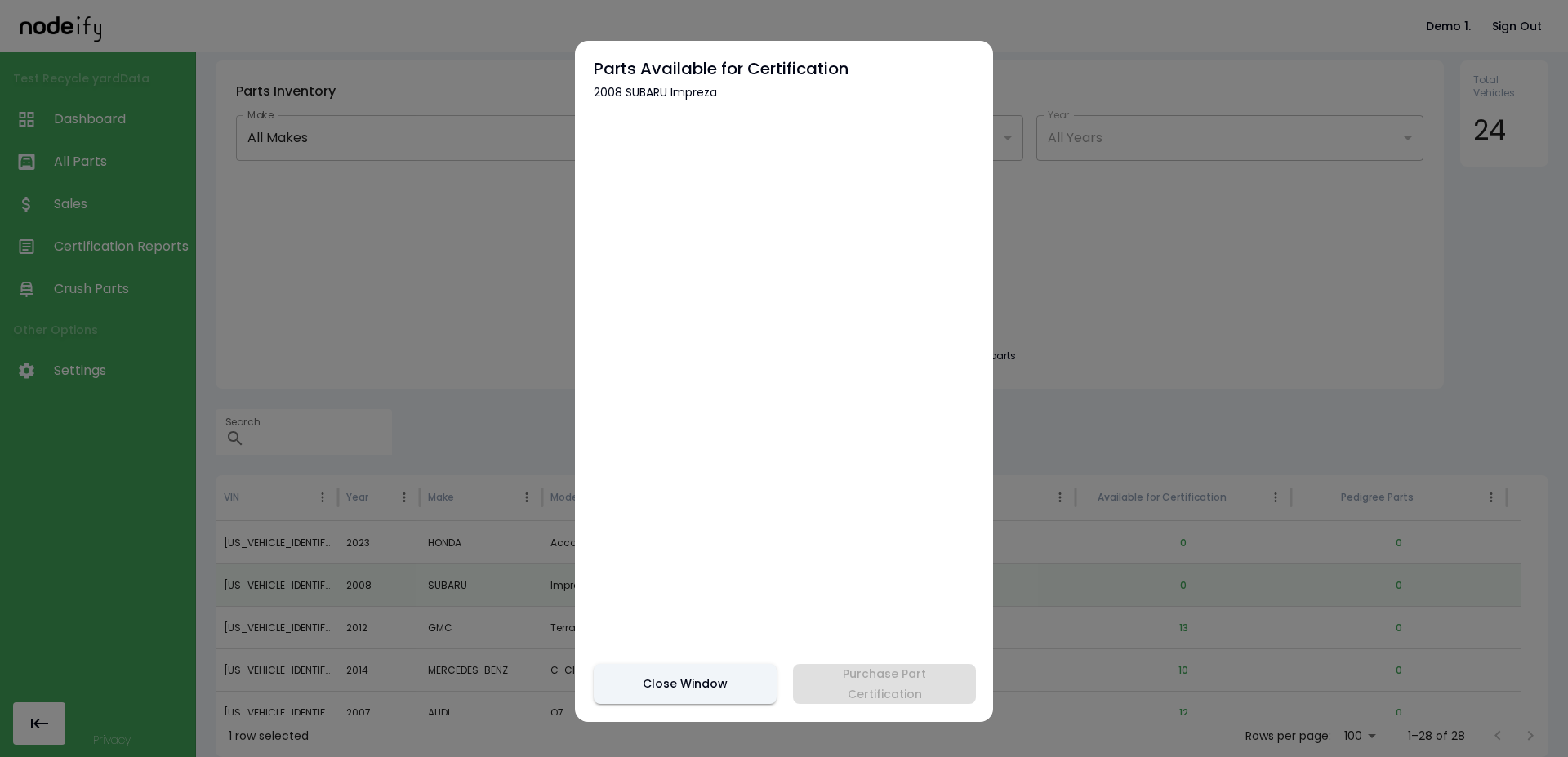
click at [1178, 620] on div at bounding box center [784, 378] width 1568 height 757
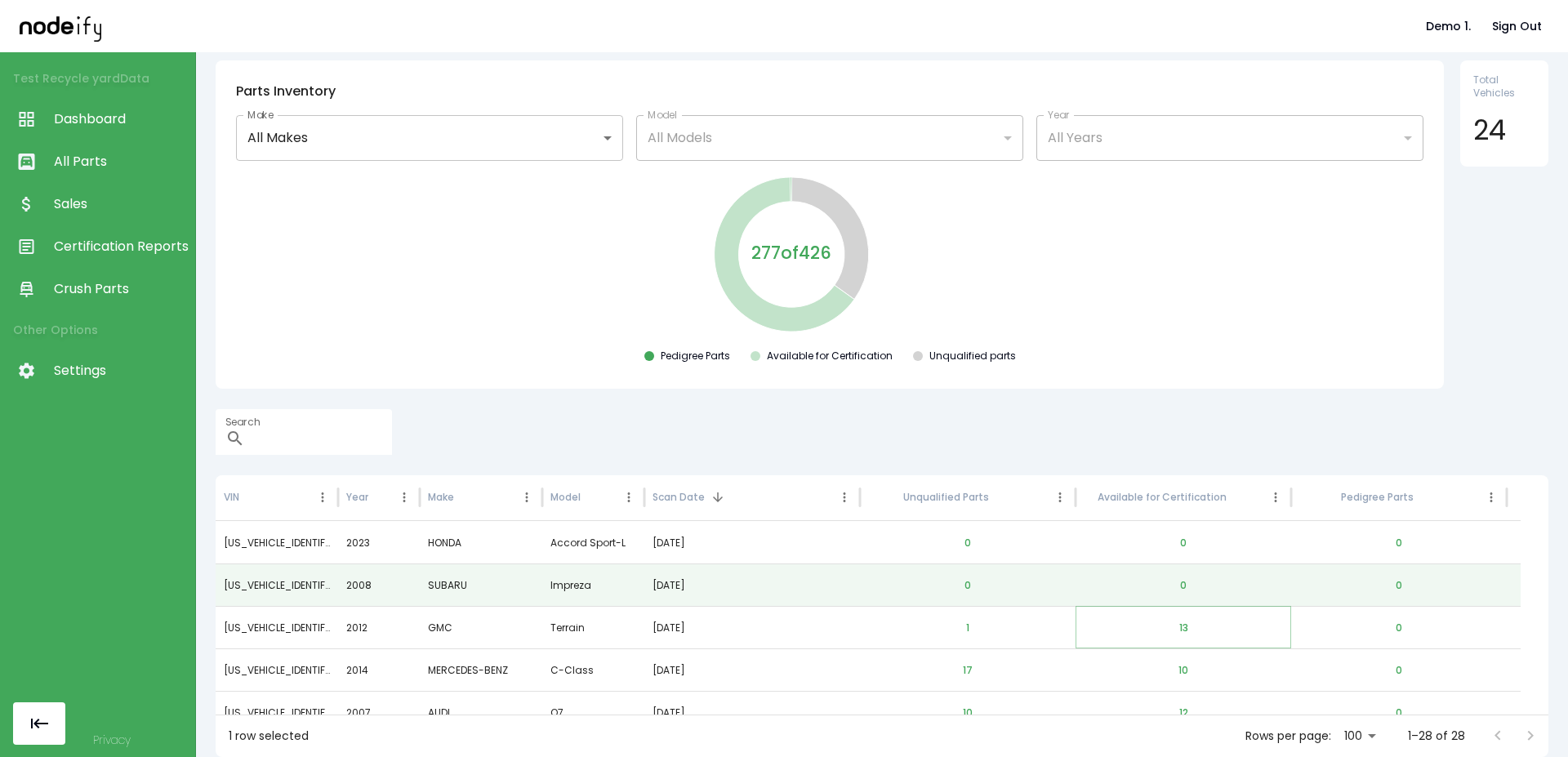
click at [1168, 636] on button "13" at bounding box center [1184, 627] width 35 height 39
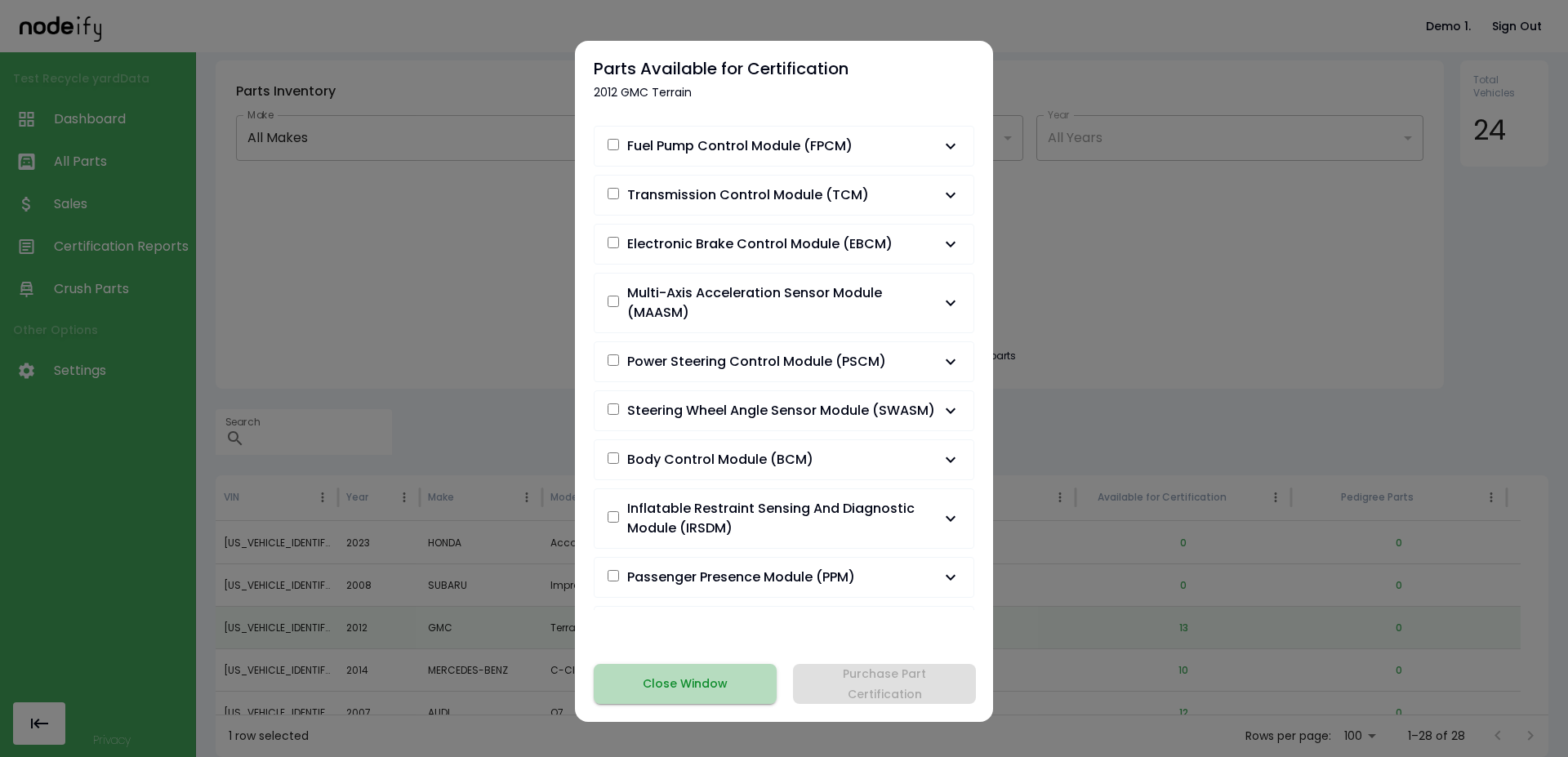
click at [672, 686] on button "Close Window" at bounding box center [684, 683] width 183 height 40
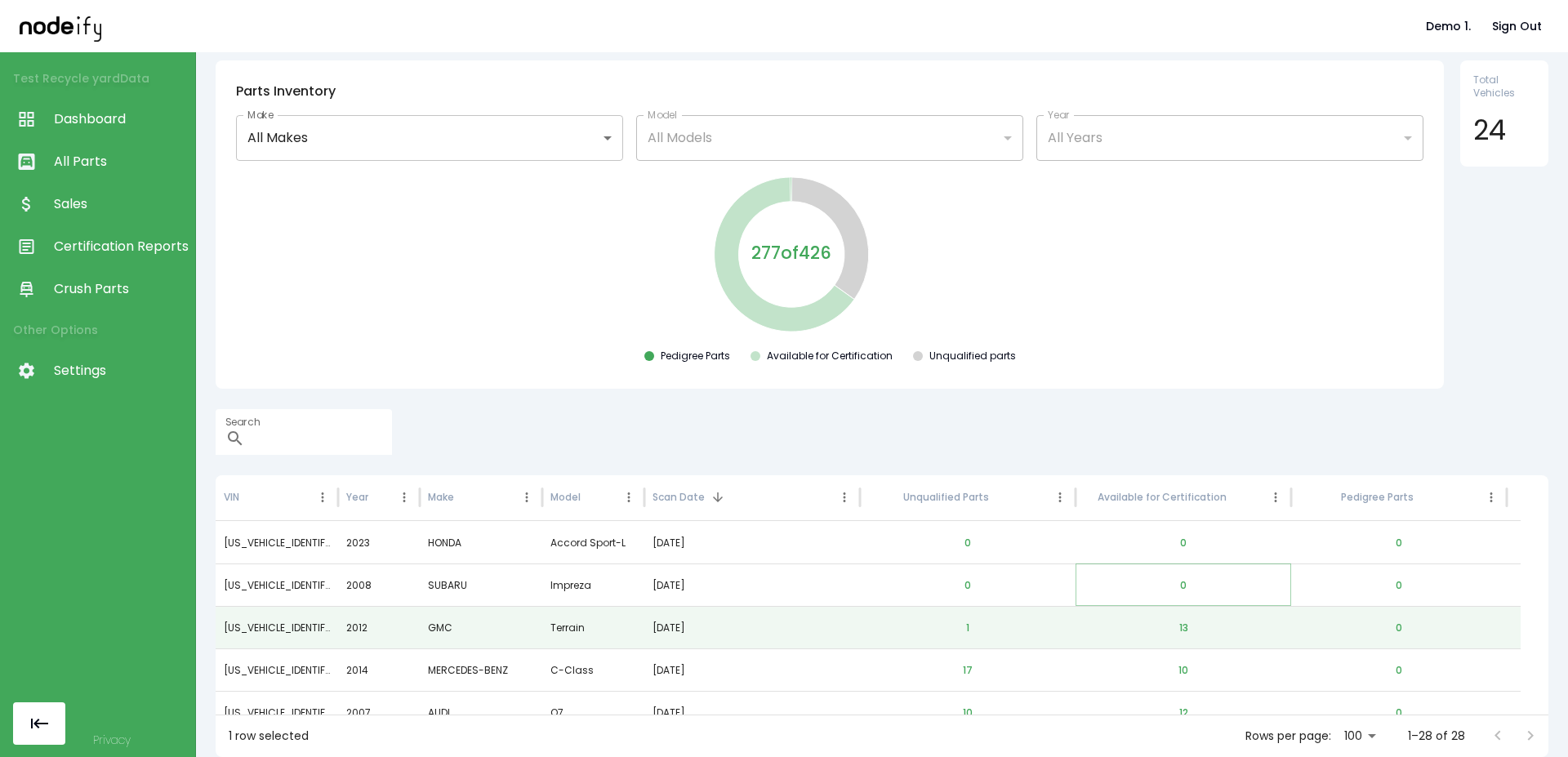
click at [1192, 589] on button "0" at bounding box center [1184, 585] width 33 height 39
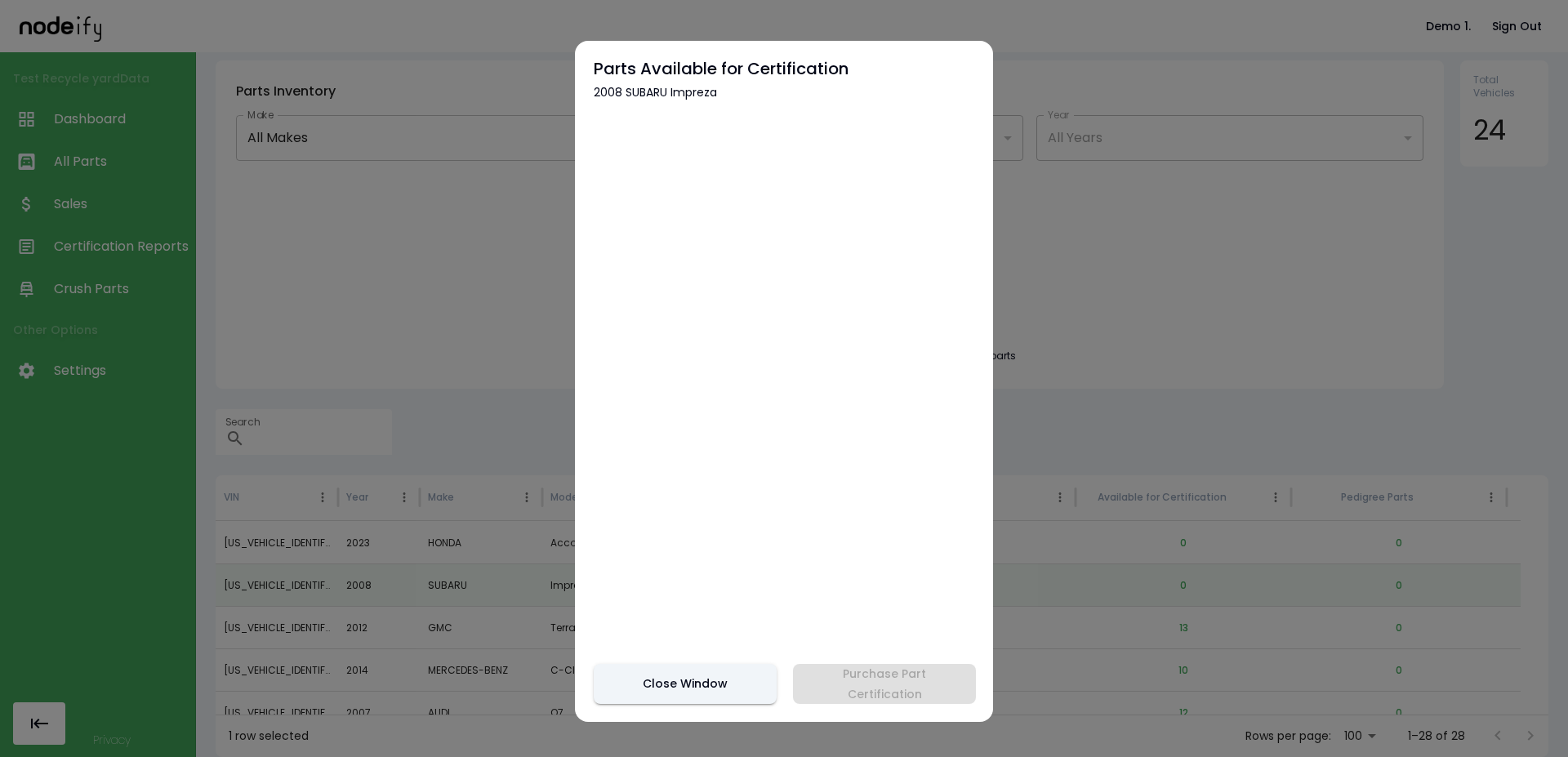
click at [670, 679] on button "Close Window" at bounding box center [684, 683] width 183 height 40
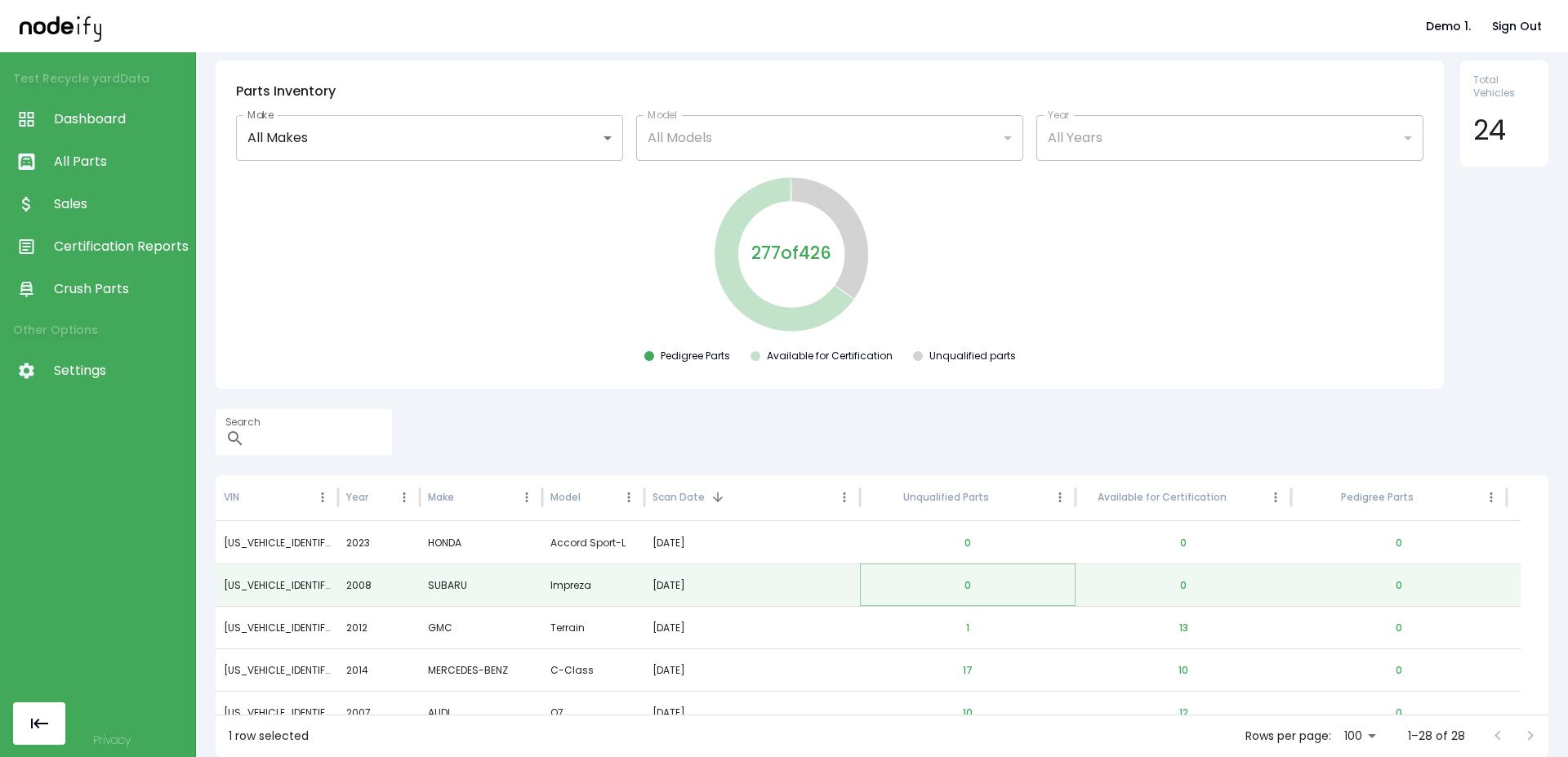
click at [966, 581] on button "0" at bounding box center [968, 585] width 33 height 39
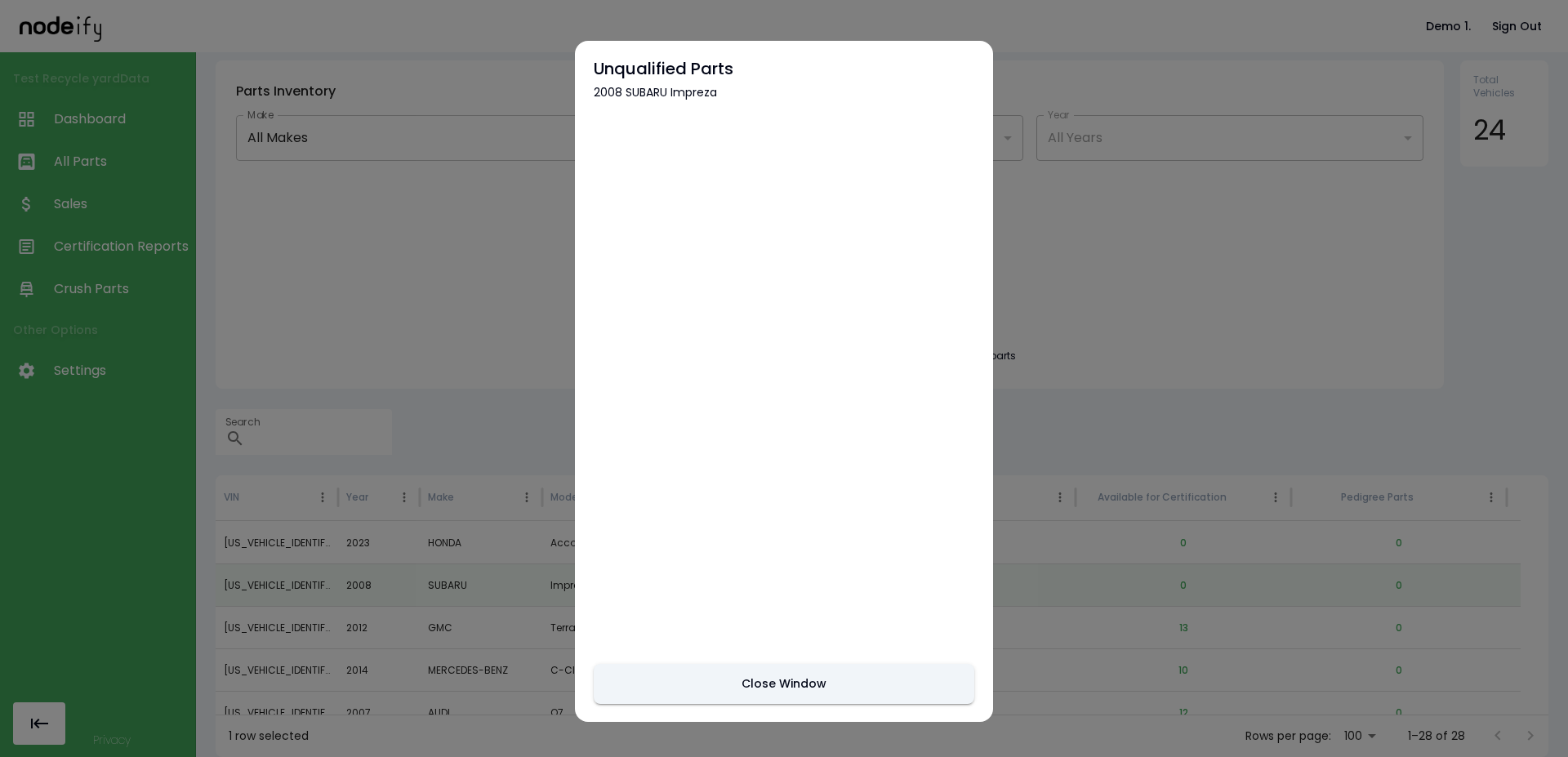
click at [688, 666] on button "Close Window" at bounding box center [784, 683] width 381 height 40
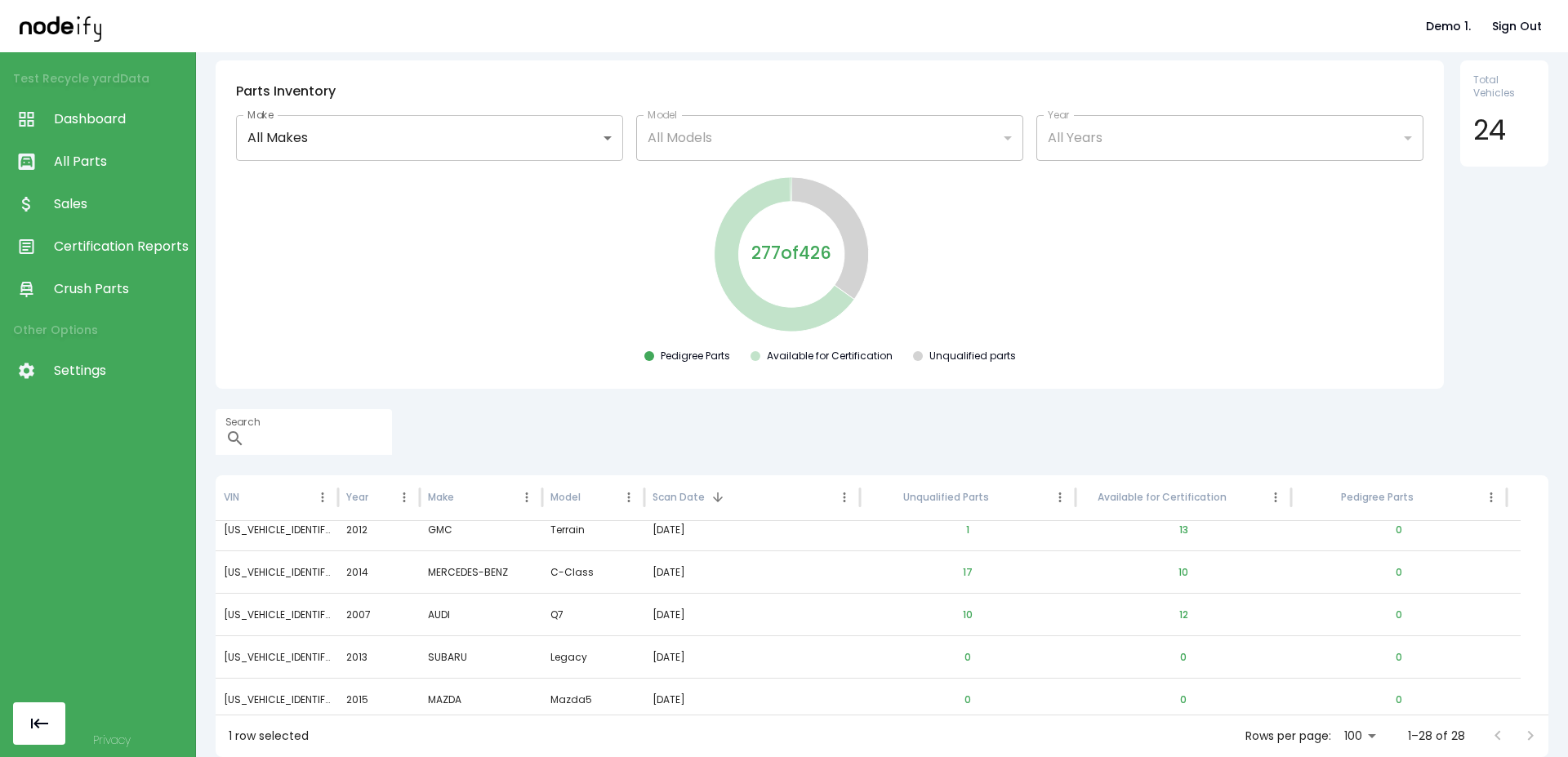
click at [1135, 414] on div "Search ​" at bounding box center [882, 432] width 1333 height 46
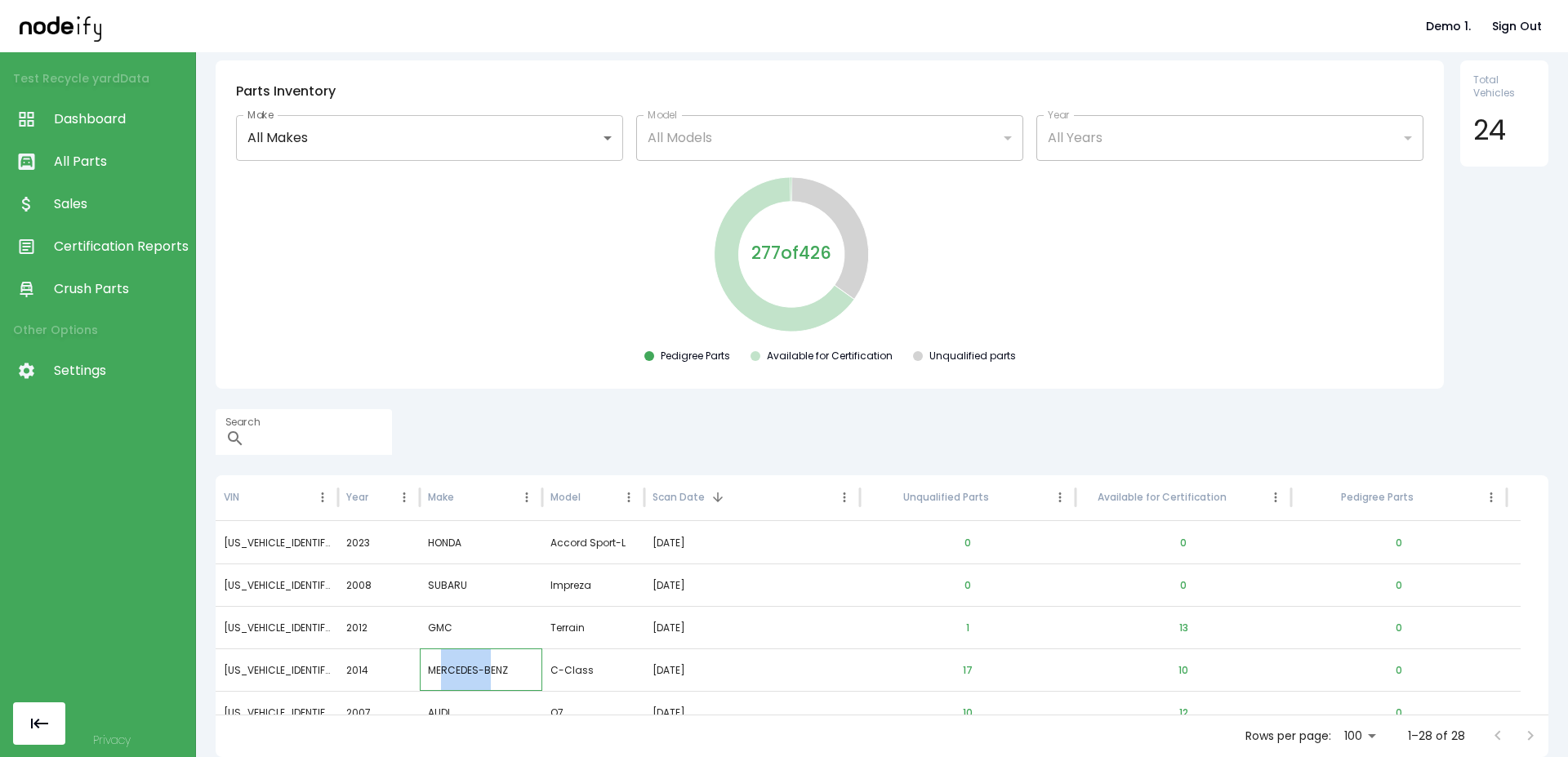
drag, startPoint x: 441, startPoint y: 669, endPoint x: 502, endPoint y: 679, distance: 61.8
click at [495, 677] on div "MERCEDES-BENZ" at bounding box center [481, 669] width 123 height 42
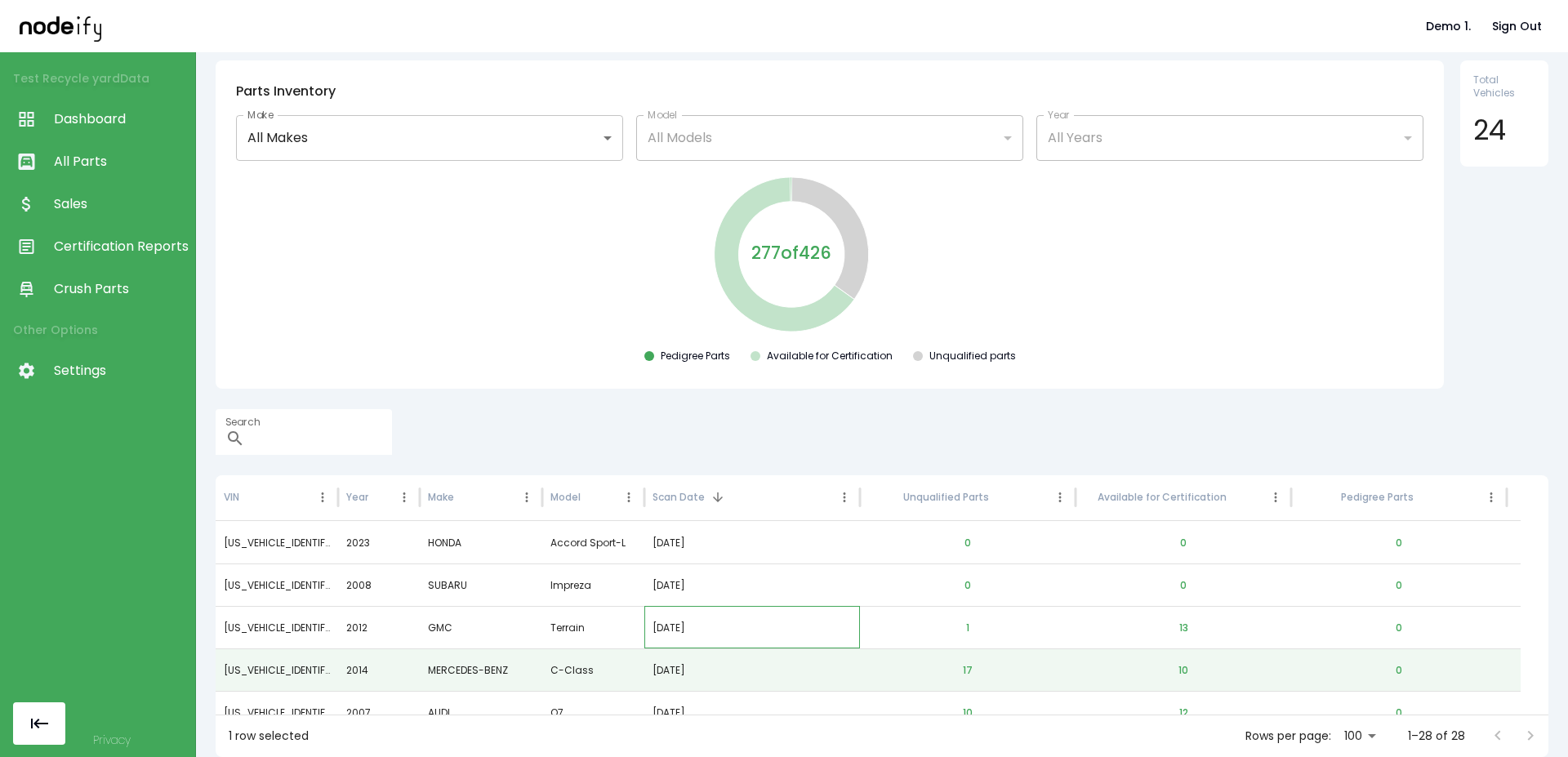
click at [788, 620] on div "09/17/2025" at bounding box center [752, 627] width 199 height 42
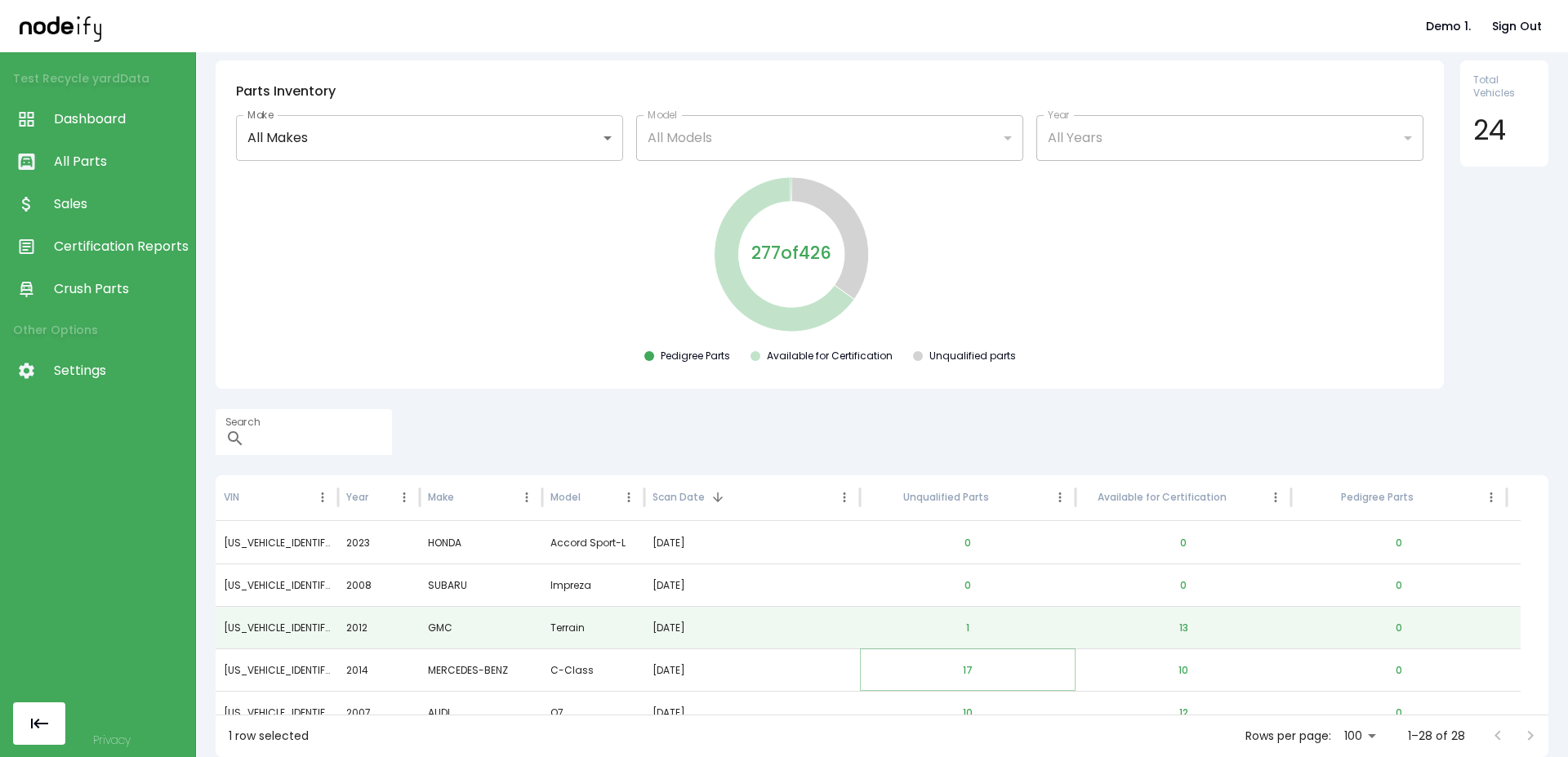
click at [968, 666] on button "17" at bounding box center [968, 670] width 36 height 39
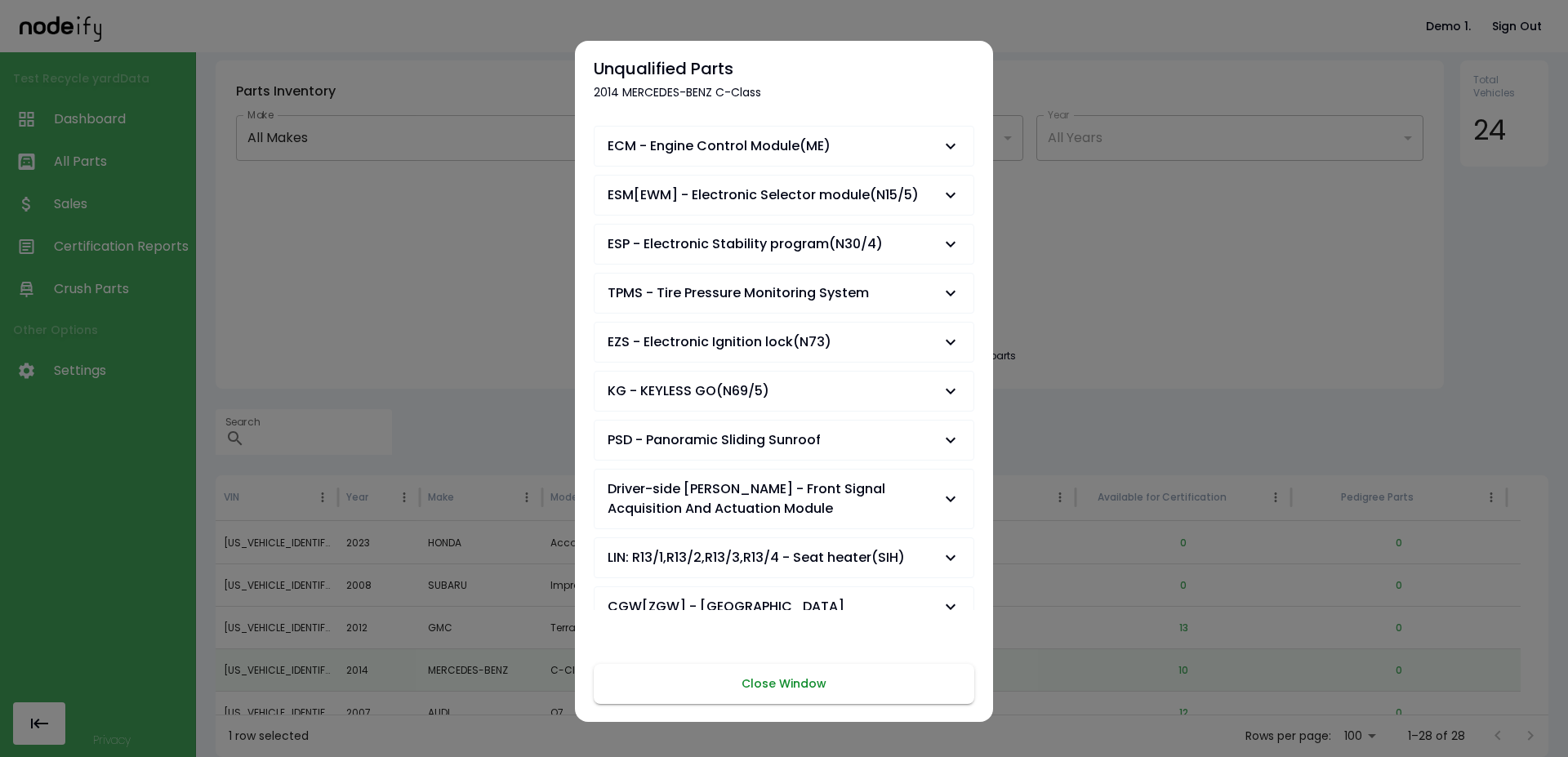
click at [803, 704] on button "Close Window" at bounding box center [784, 683] width 381 height 40
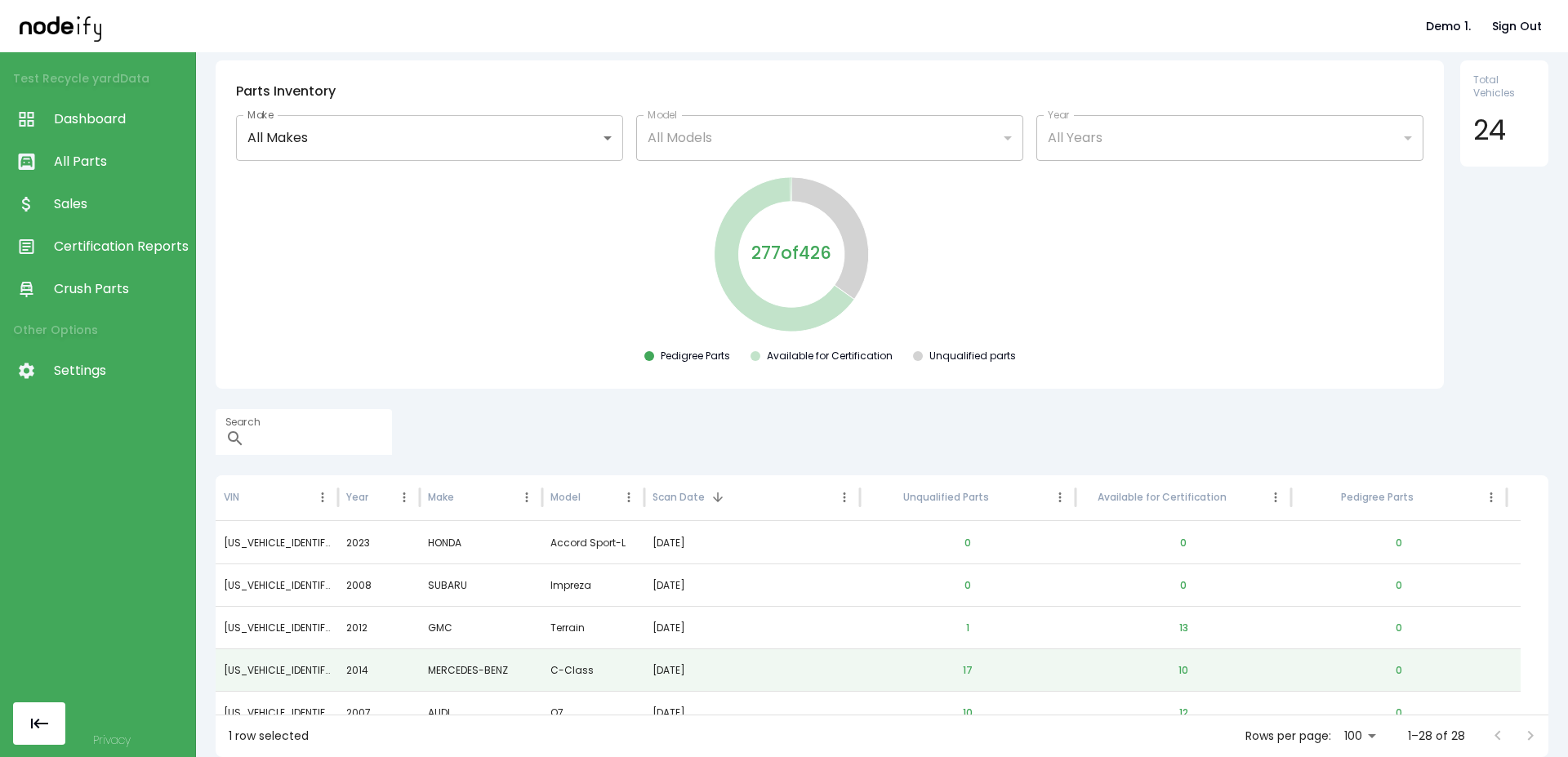
click at [1163, 715] on div "1 row selected Rows per page: 100 *** 1–28 of 28" at bounding box center [882, 735] width 1333 height 42
click at [1147, 670] on div "10" at bounding box center [1183, 669] width 215 height 42
click at [1428, 342] on div "277 of 426 Pedigree Parts Available for Certification Unqualified parts" at bounding box center [830, 274] width 1229 height 228
click at [296, 540] on div "1HGCY2F77PA029524" at bounding box center [277, 542] width 123 height 42
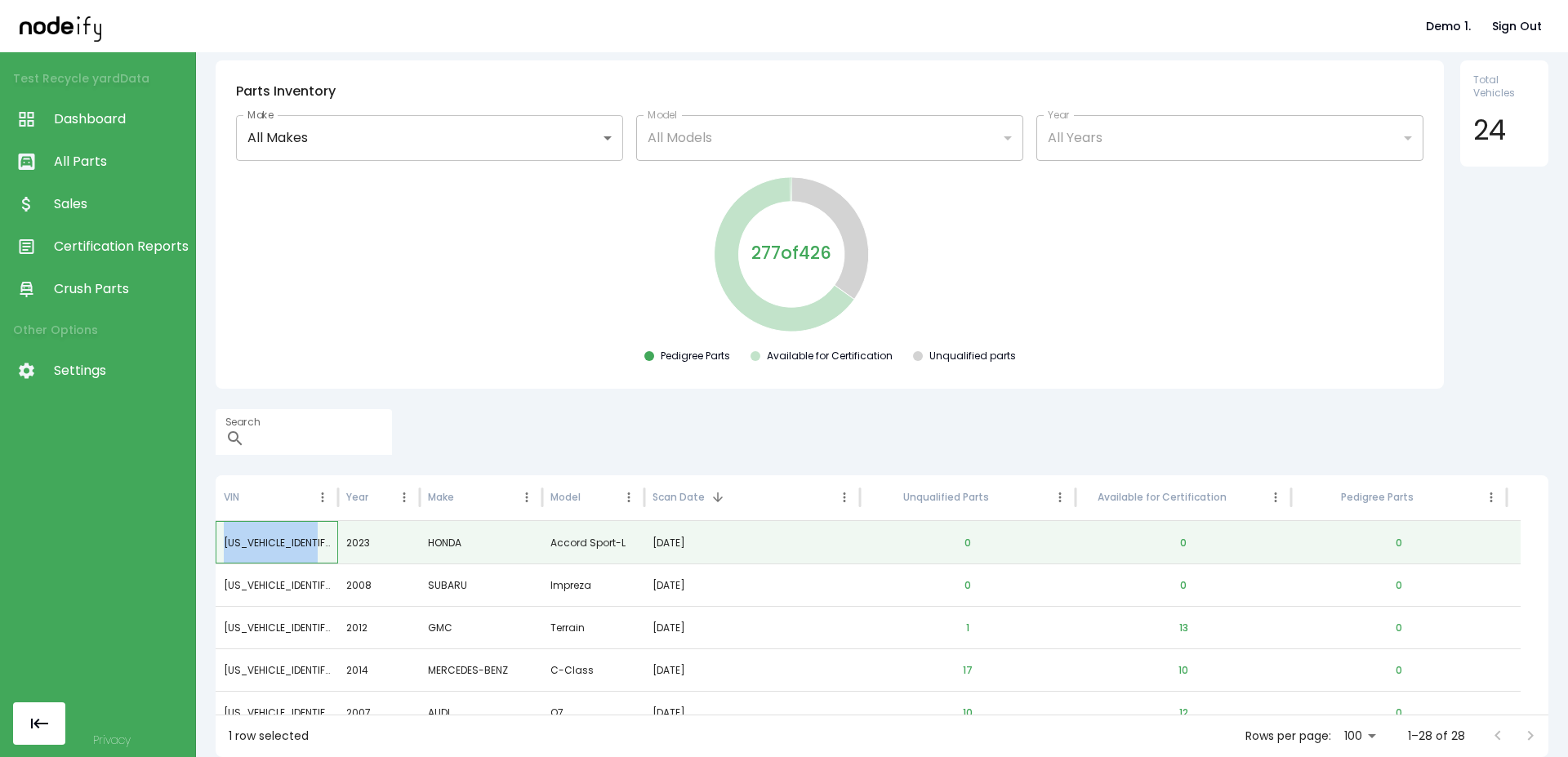
click at [296, 540] on div "1HGCY2F77PA029524" at bounding box center [277, 542] width 123 height 42
copy div "1HGCY2F77PA029524"
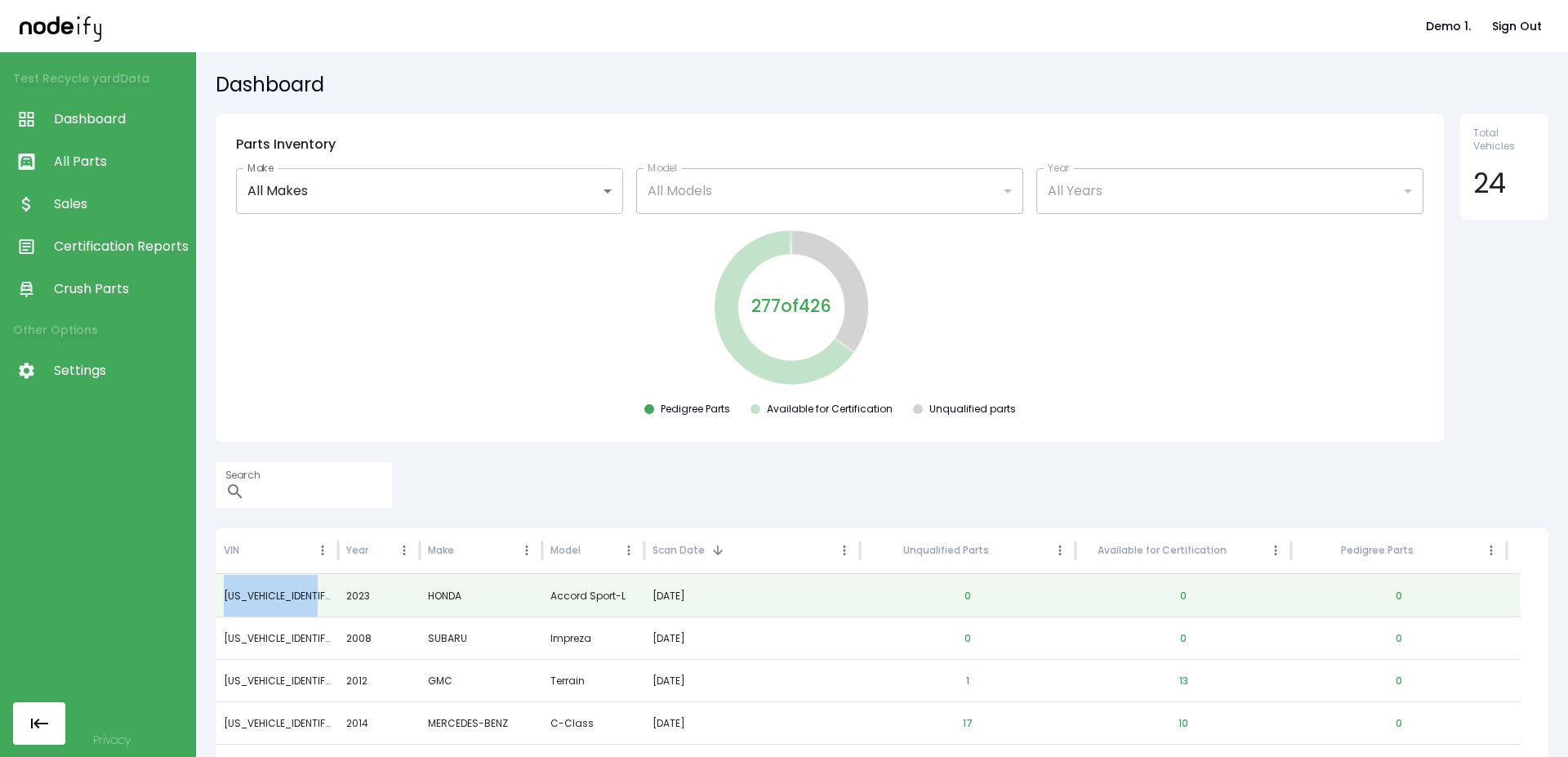
click at [79, 202] on span "Sales" at bounding box center [120, 204] width 133 height 20
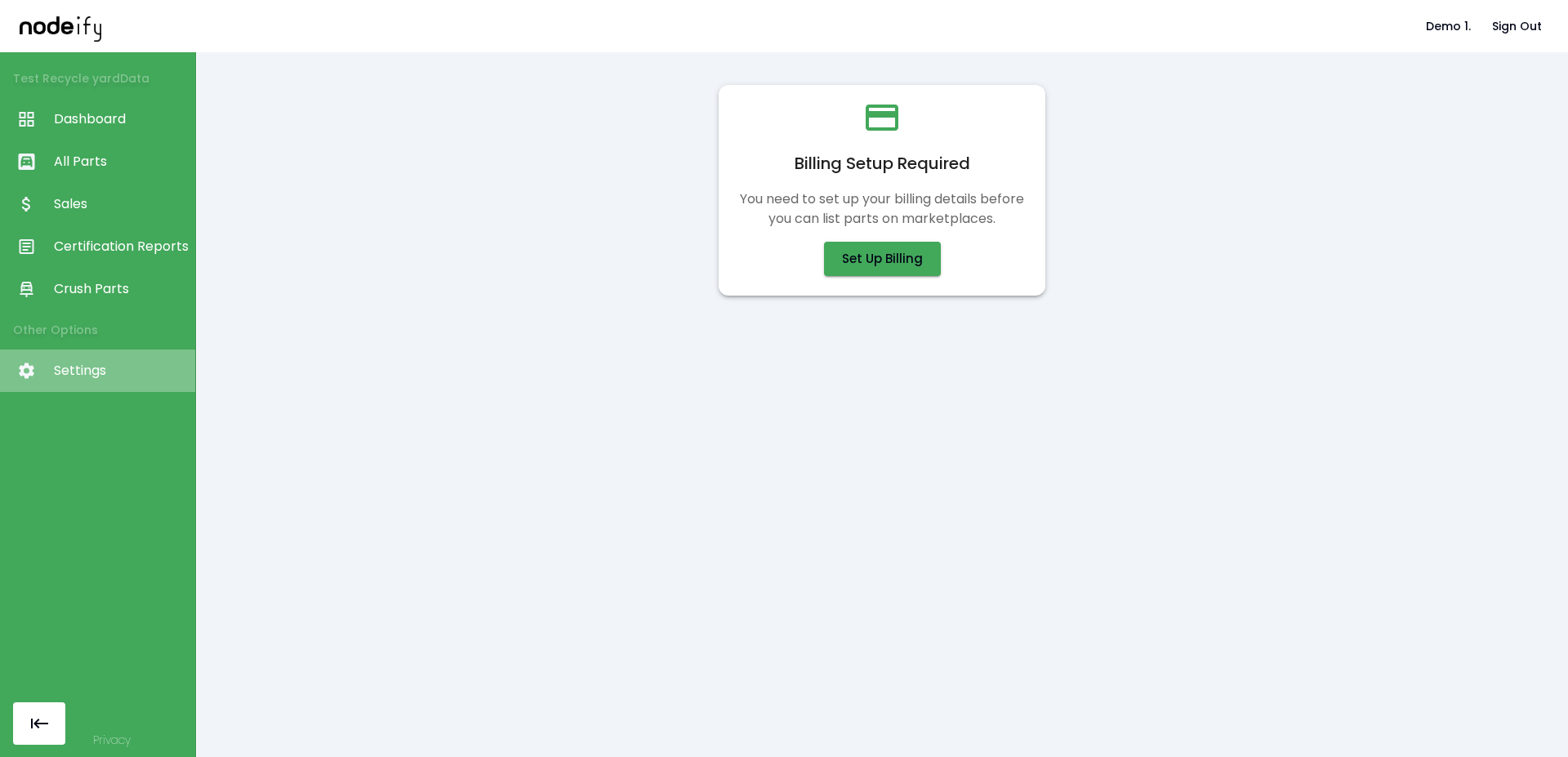
click at [87, 382] on link "Settings" at bounding box center [98, 370] width 196 height 42
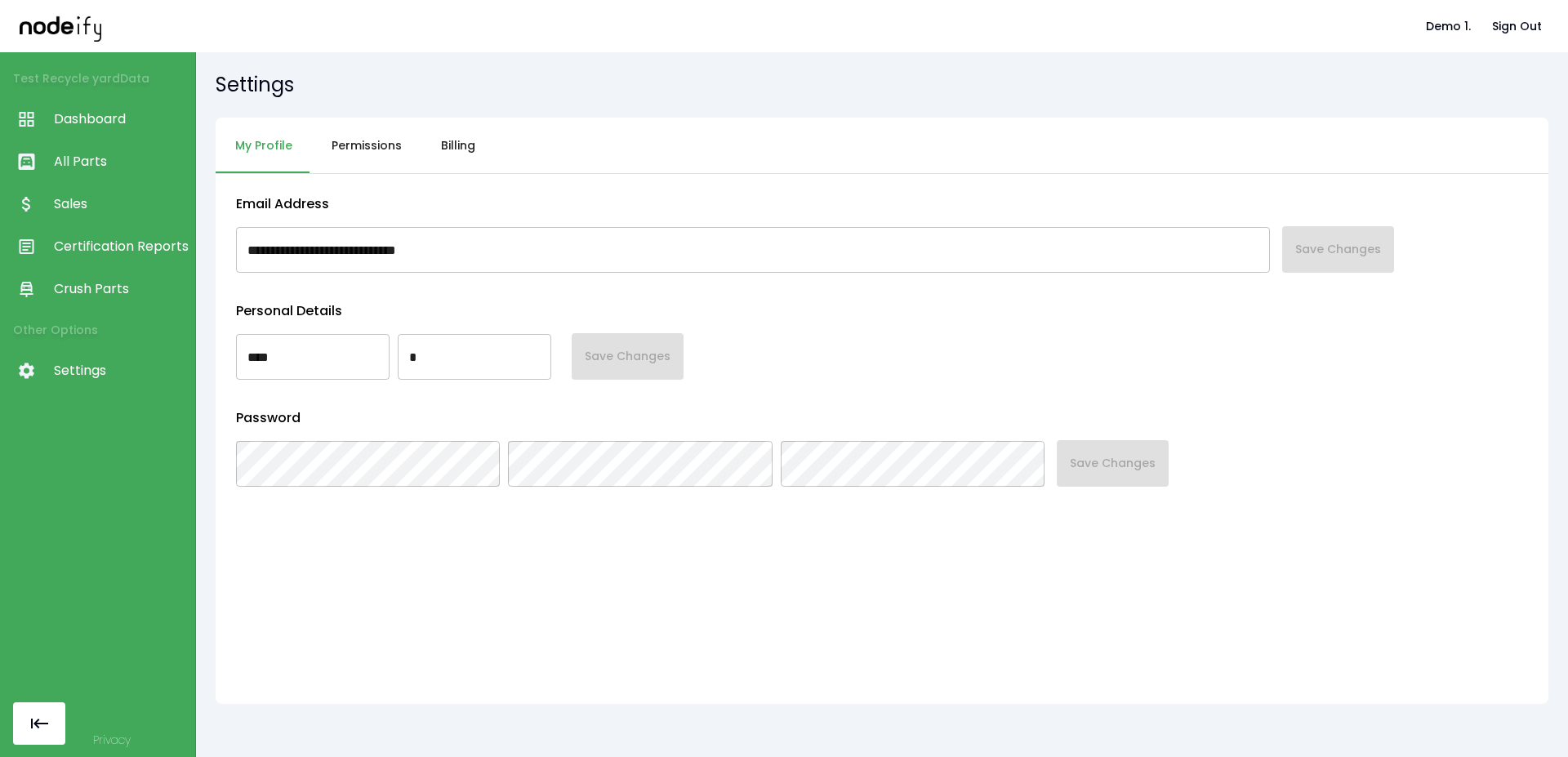
click at [439, 161] on button "Billing" at bounding box center [458, 145] width 74 height 56
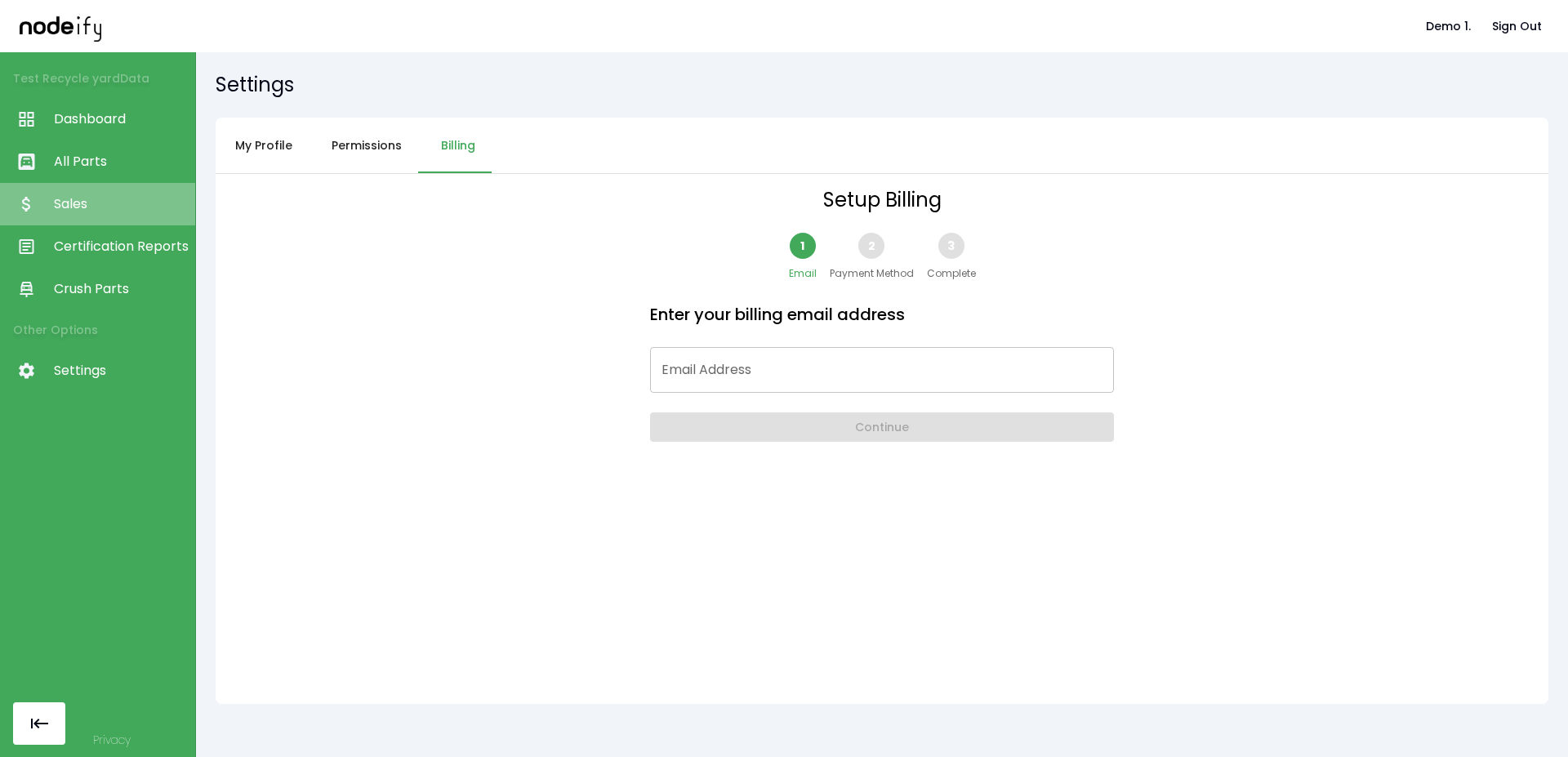
click at [76, 200] on span "Sales" at bounding box center [120, 204] width 133 height 20
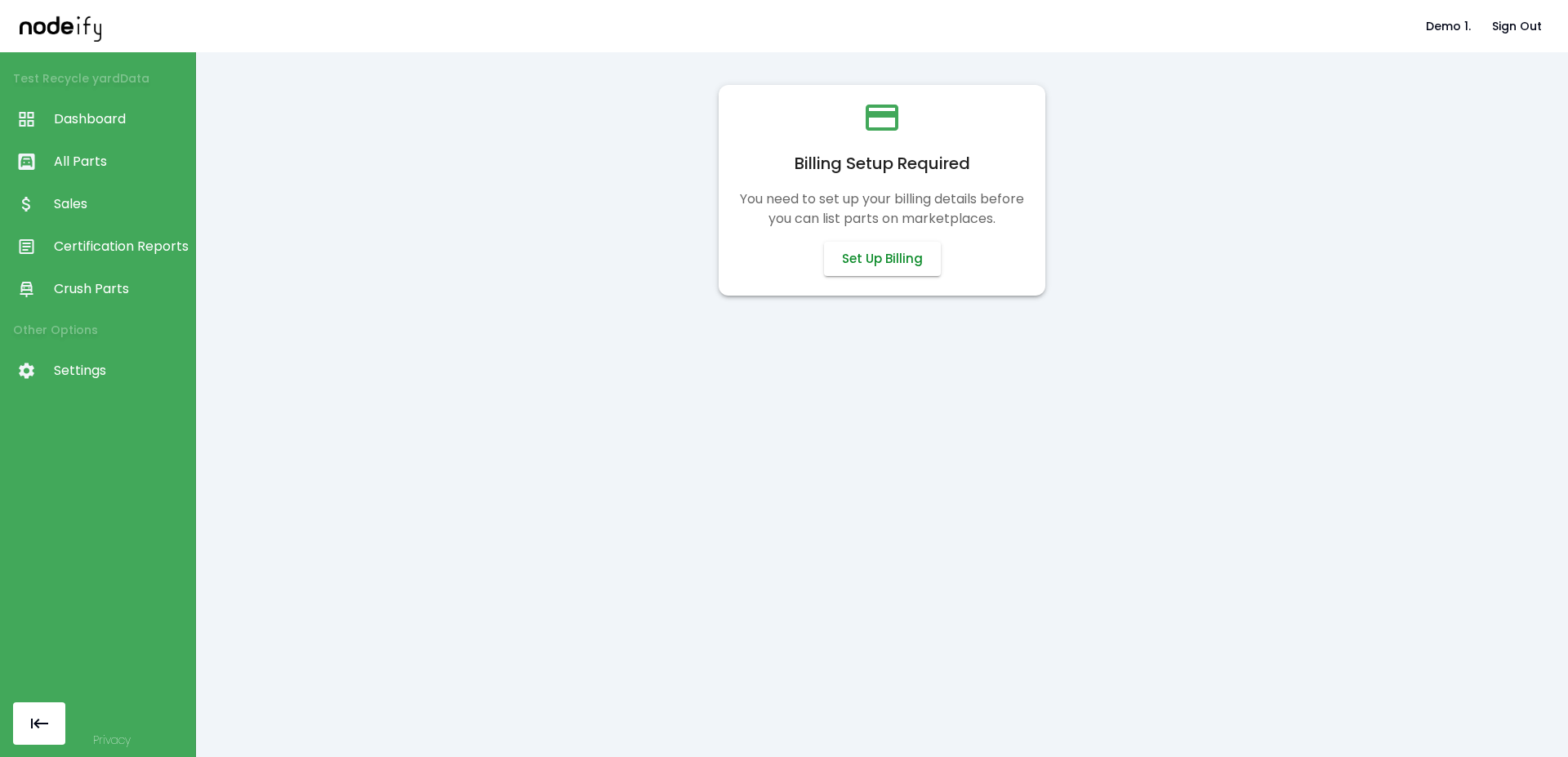
click at [871, 274] on button "Set Up Billing" at bounding box center [882, 259] width 117 height 35
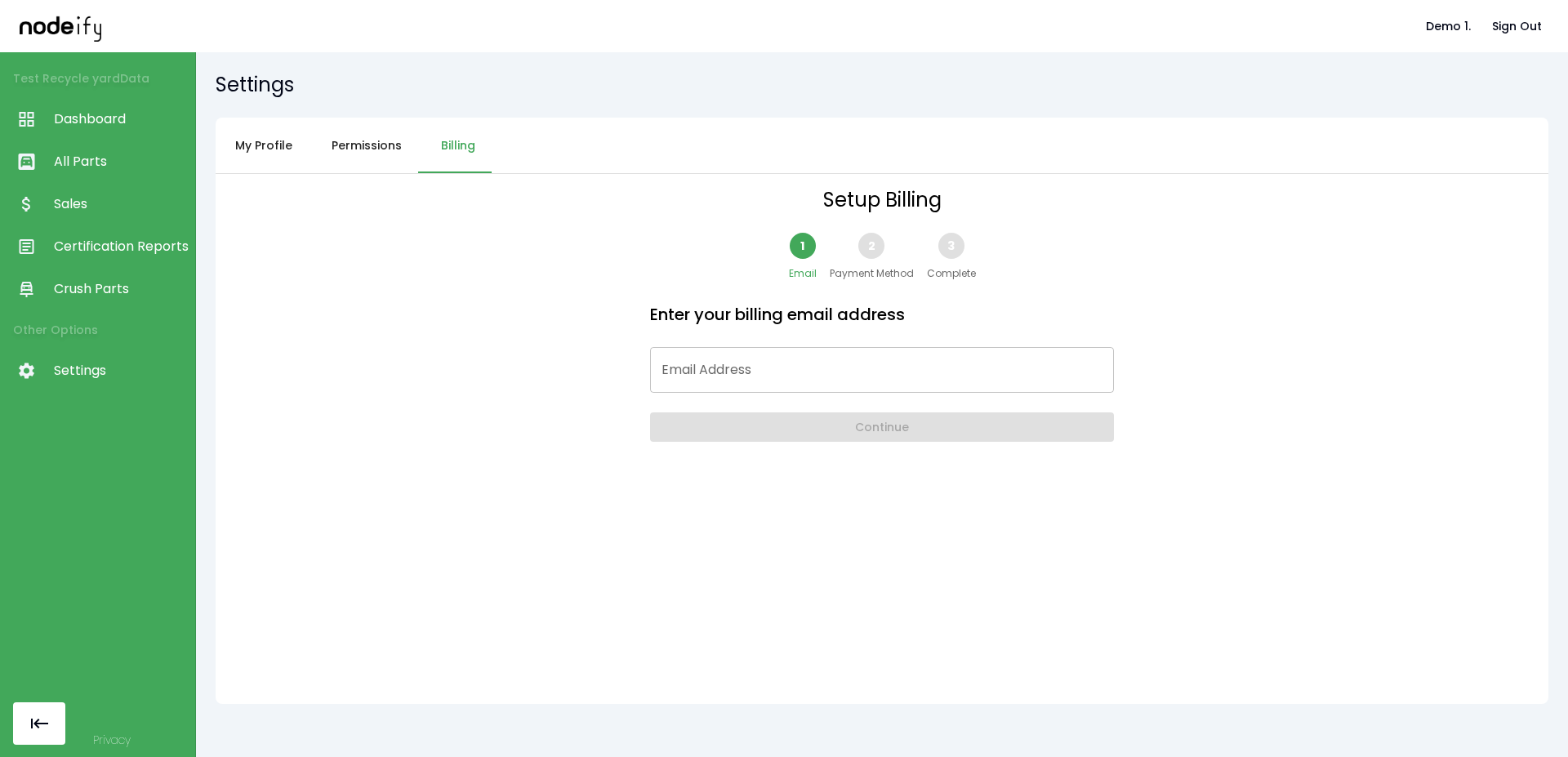
click at [871, 274] on span "Payment Method" at bounding box center [871, 273] width 84 height 16
click at [762, 369] on input "Email Address" at bounding box center [882, 369] width 464 height 46
click at [514, 346] on div "Setup Billing 1 Email 2 Payment Method 3 Complete Enter your billing email addr…" at bounding box center [882, 439] width 1333 height 530
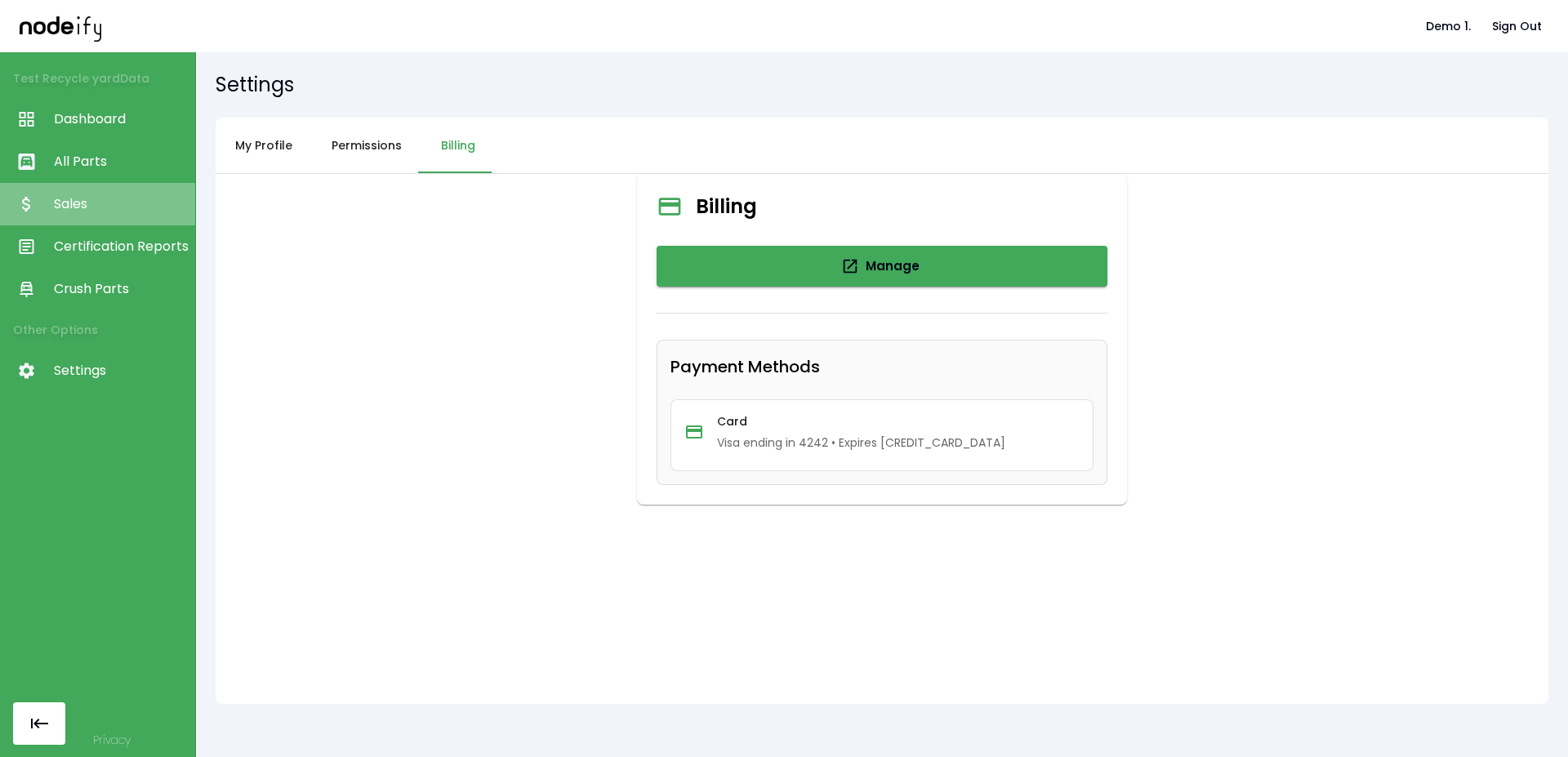
click at [132, 214] on link "Sales" at bounding box center [98, 203] width 196 height 42
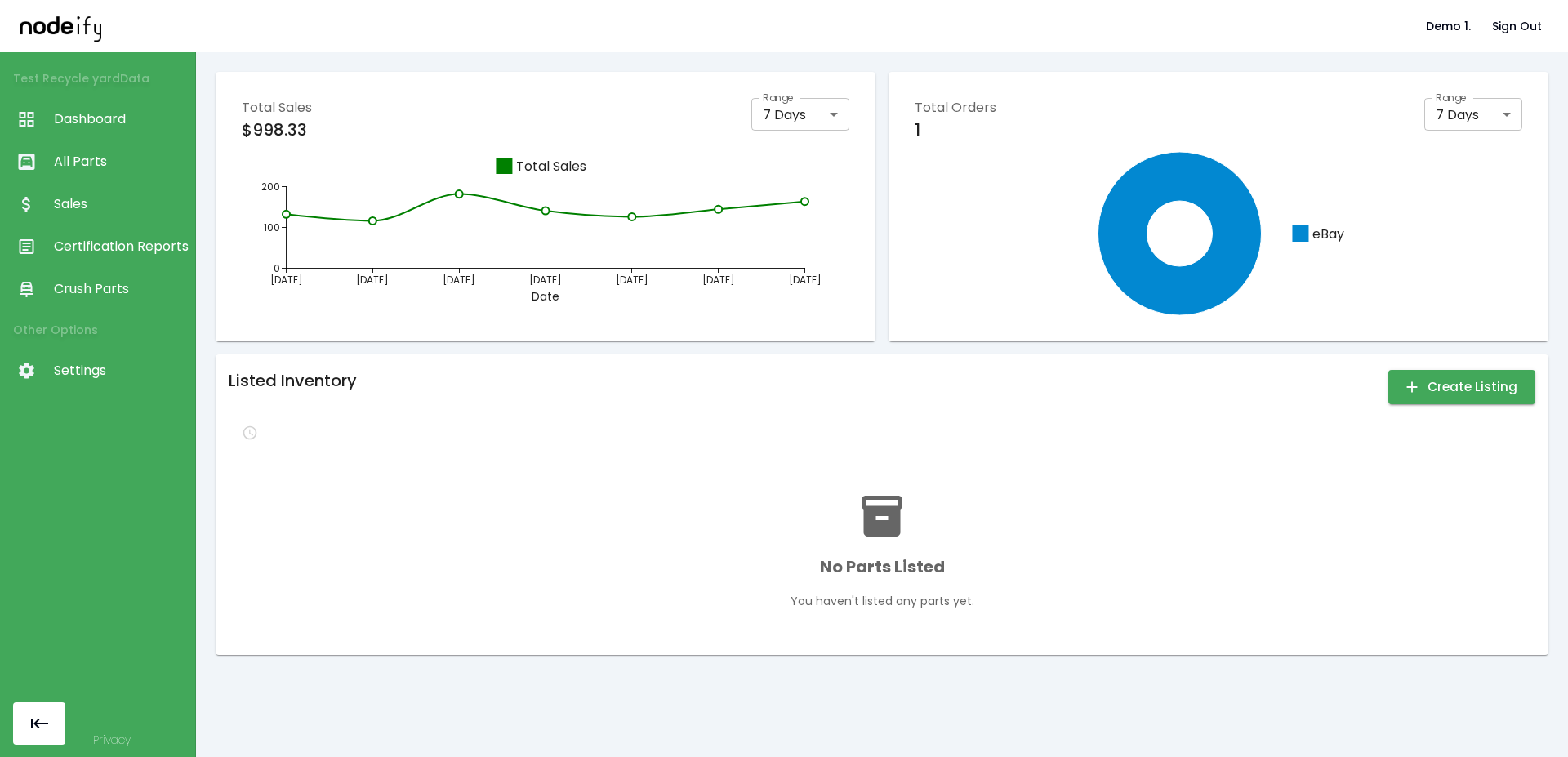
click at [1438, 369] on div "Listed Inventory Create Listing" at bounding box center [882, 387] width 1307 height 39
click at [1444, 399] on button "Create Listing" at bounding box center [1462, 388] width 147 height 35
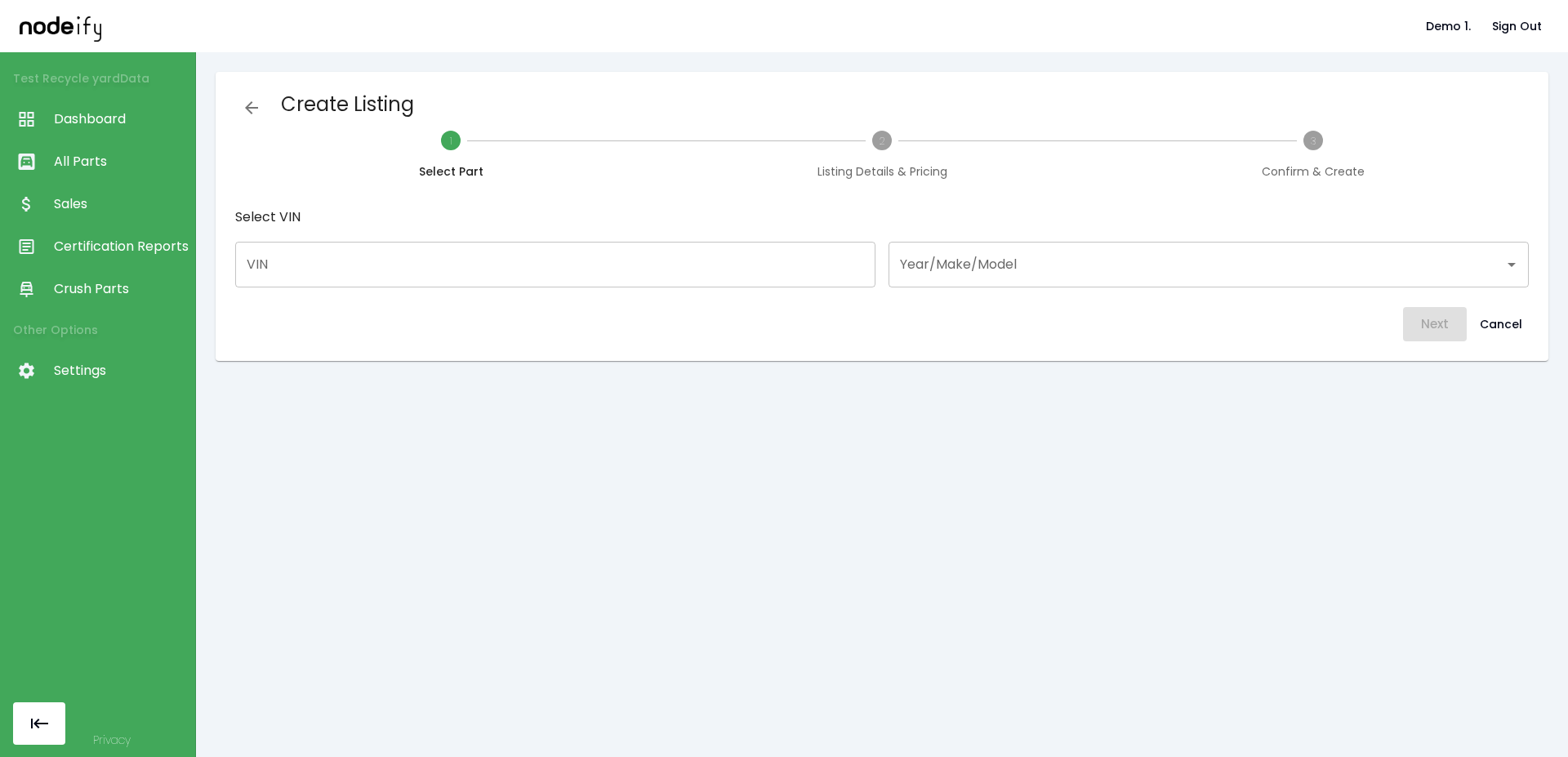
click at [639, 238] on div "Select VIN VIN VIN Year/Make/Model Year/Make/Model" at bounding box center [882, 247] width 1294 height 81
click at [1007, 260] on input "Year/Make/Model" at bounding box center [1196, 265] width 601 height 31
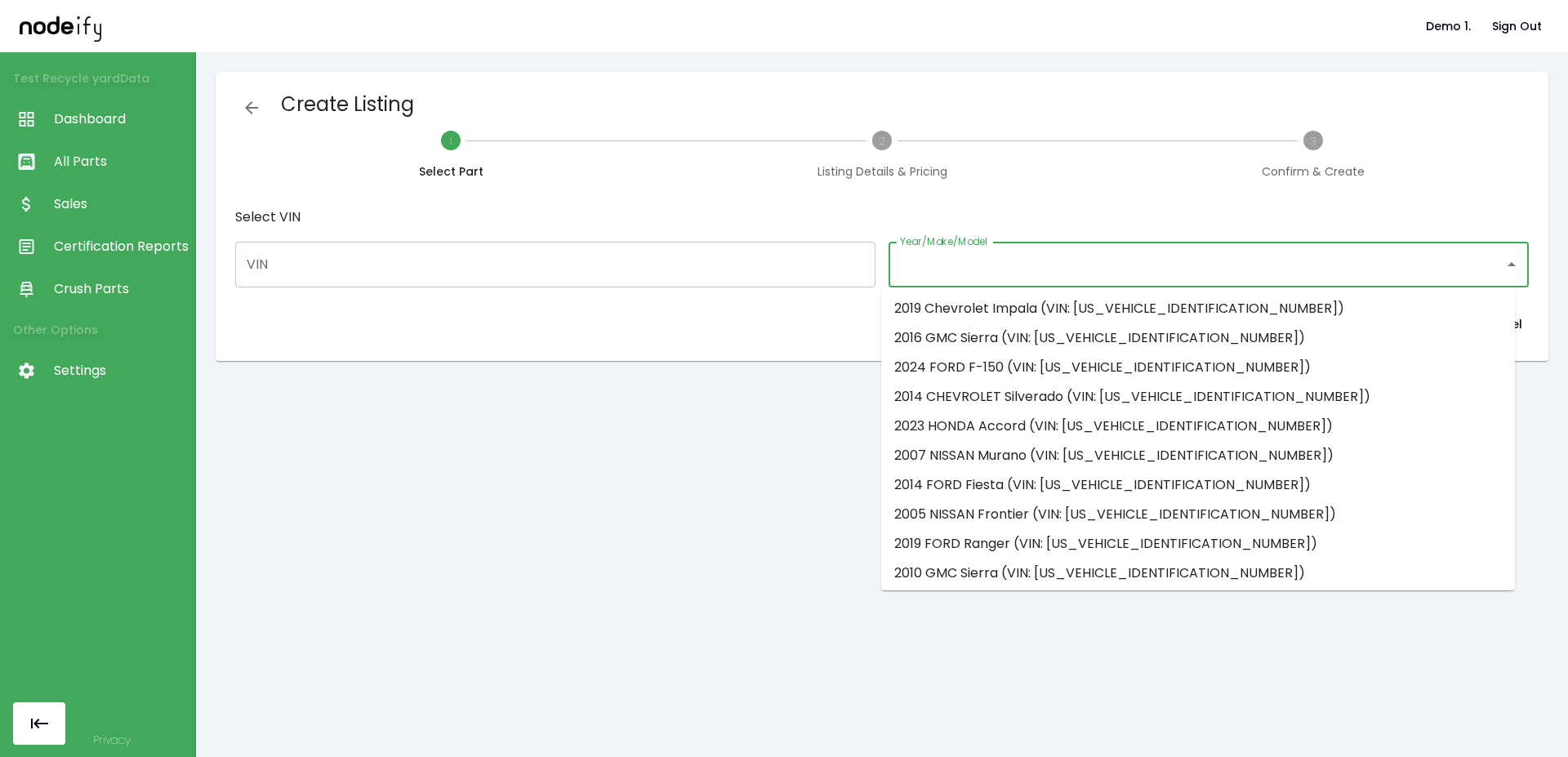
click at [977, 379] on li "2024 FORD F-150 (VIN: [US_VEHICLE_IDENTIFICATION_NUMBER])" at bounding box center [1198, 368] width 633 height 29
type input "**********"
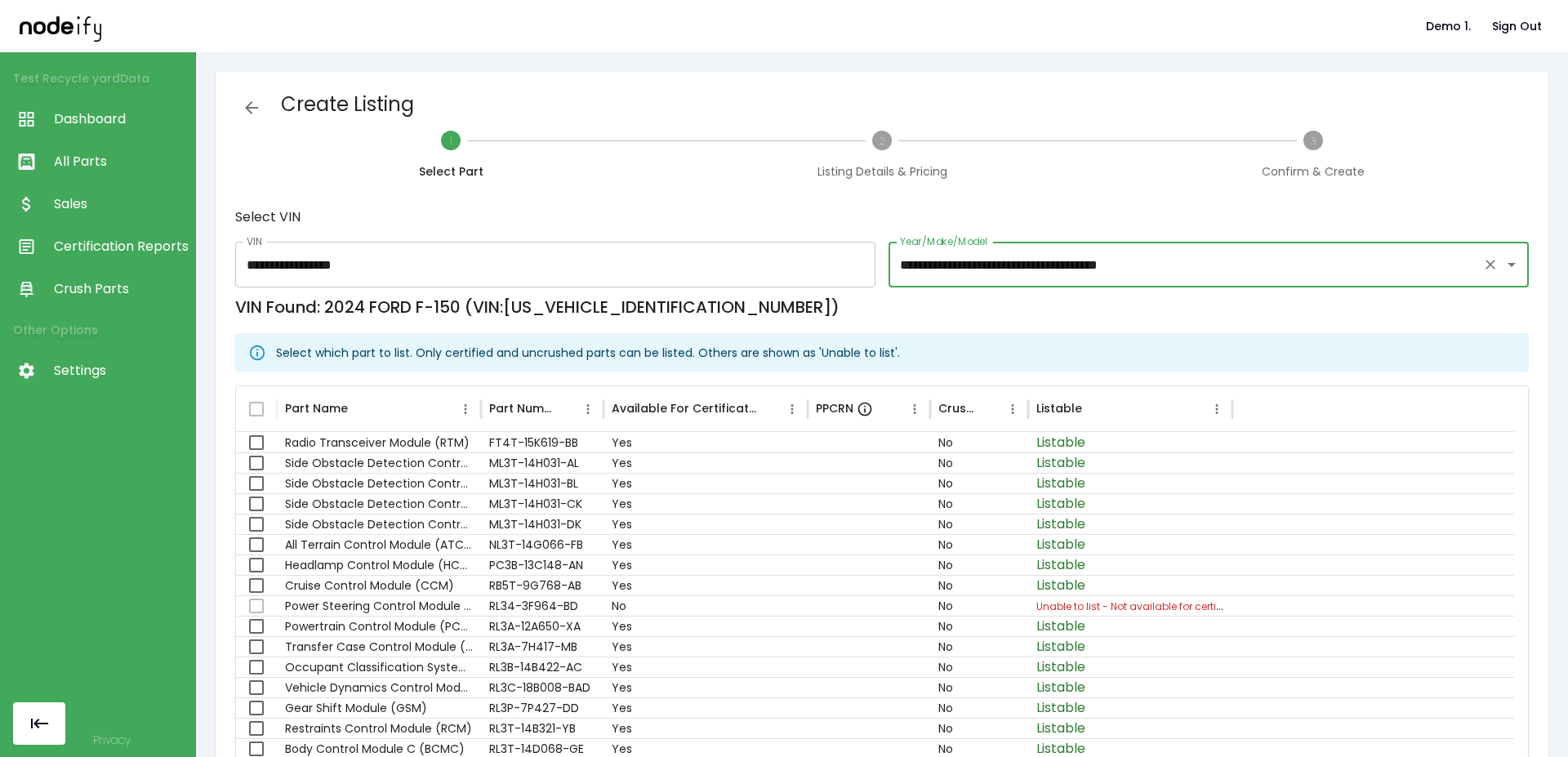
click at [112, 164] on span "All Parts" at bounding box center [120, 162] width 133 height 20
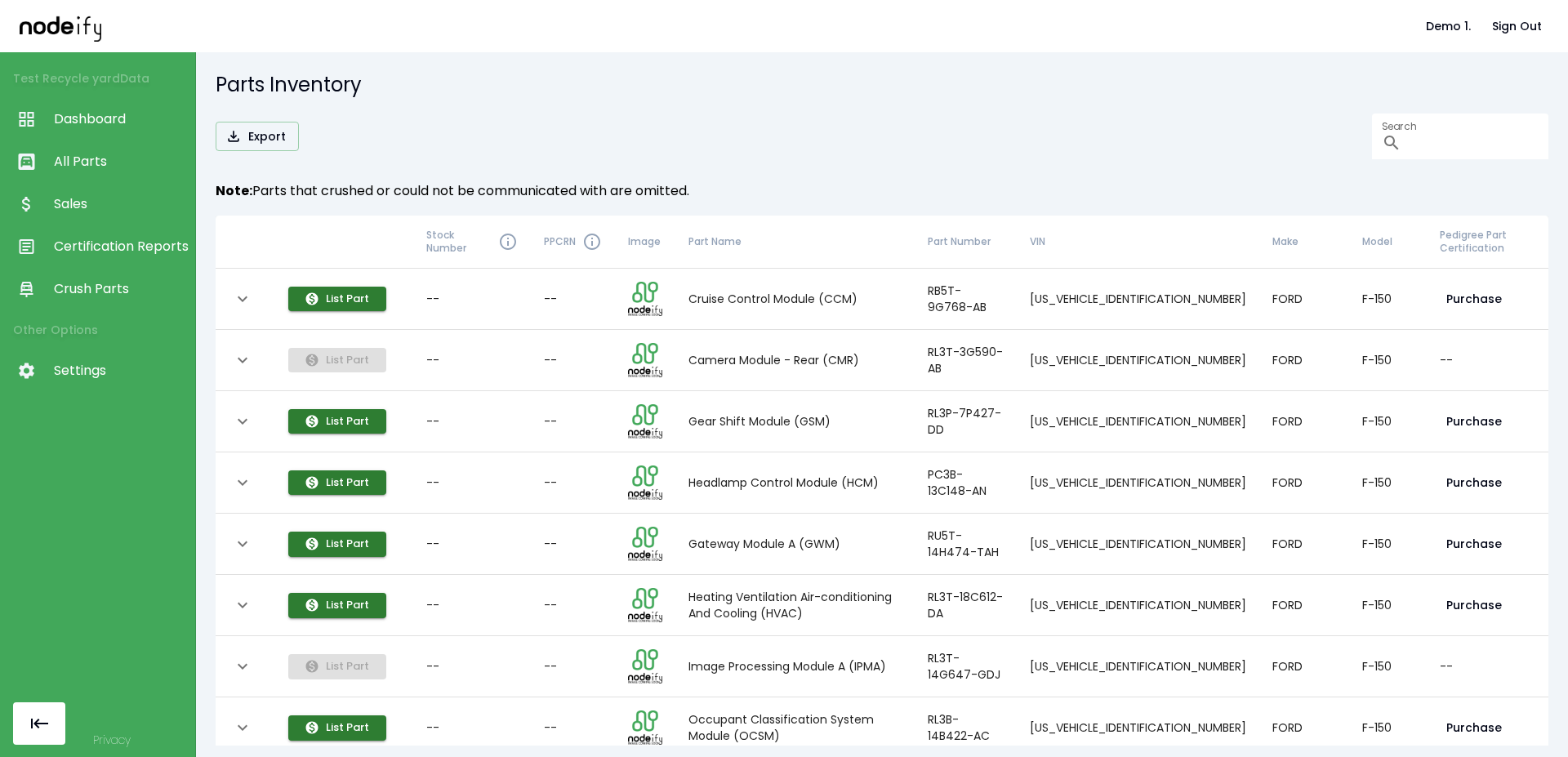
click at [463, 125] on div "Export Search ​" at bounding box center [882, 136] width 1333 height 46
click at [108, 253] on span "Certification Reports" at bounding box center [120, 247] width 133 height 20
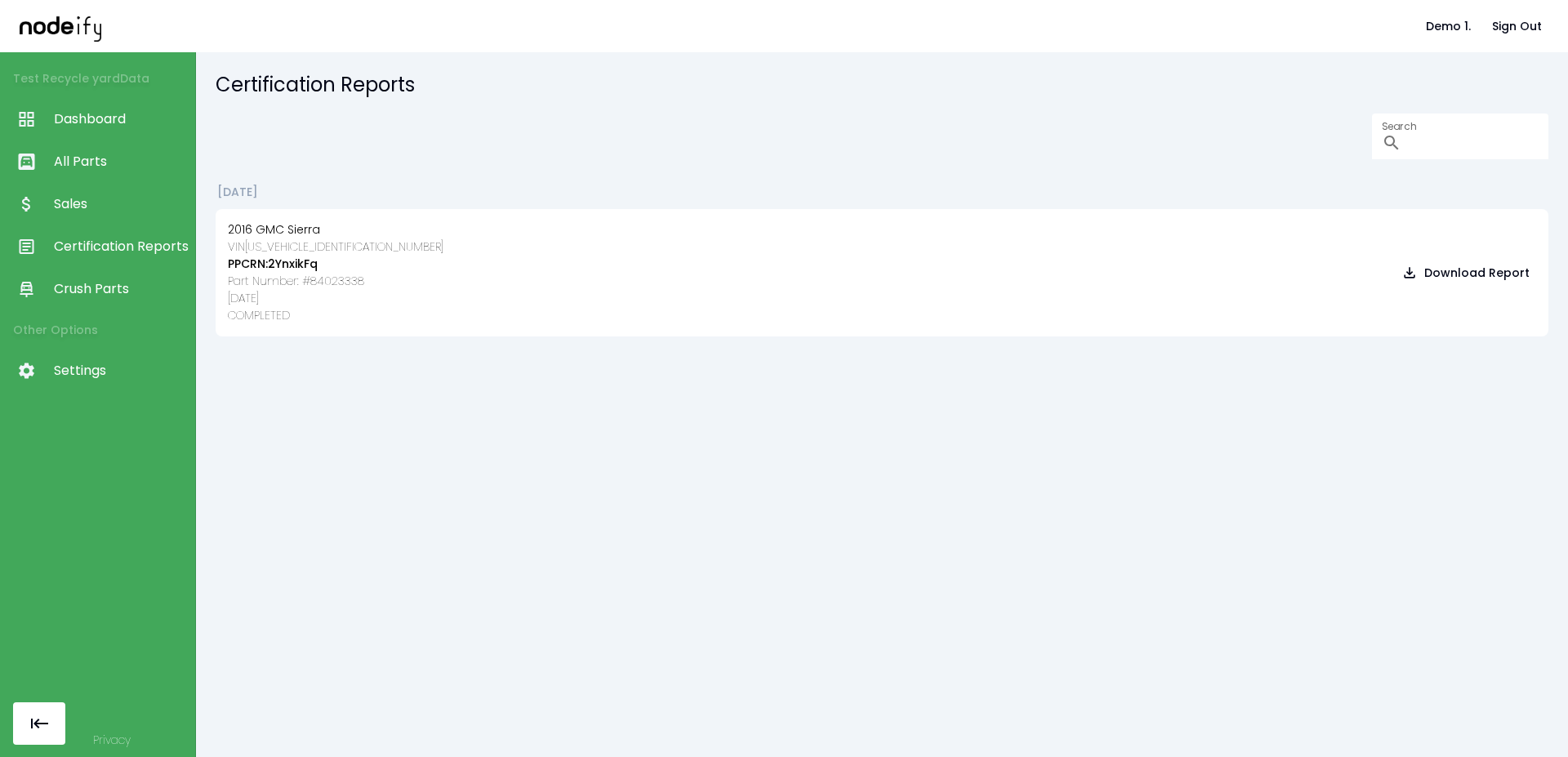
click at [104, 380] on span "Settings" at bounding box center [120, 370] width 133 height 20
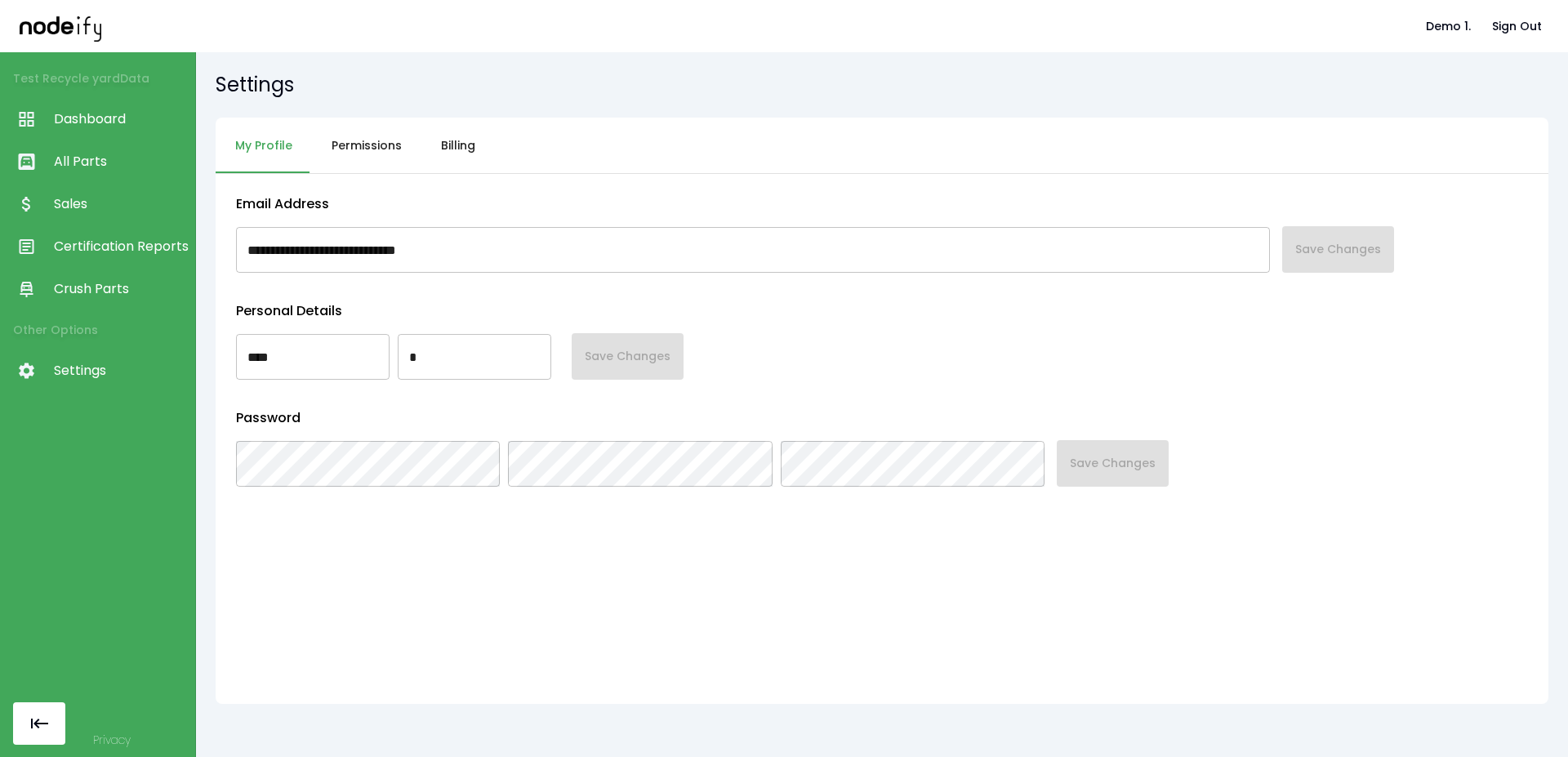
click at [407, 160] on button "Permissions" at bounding box center [367, 145] width 109 height 56
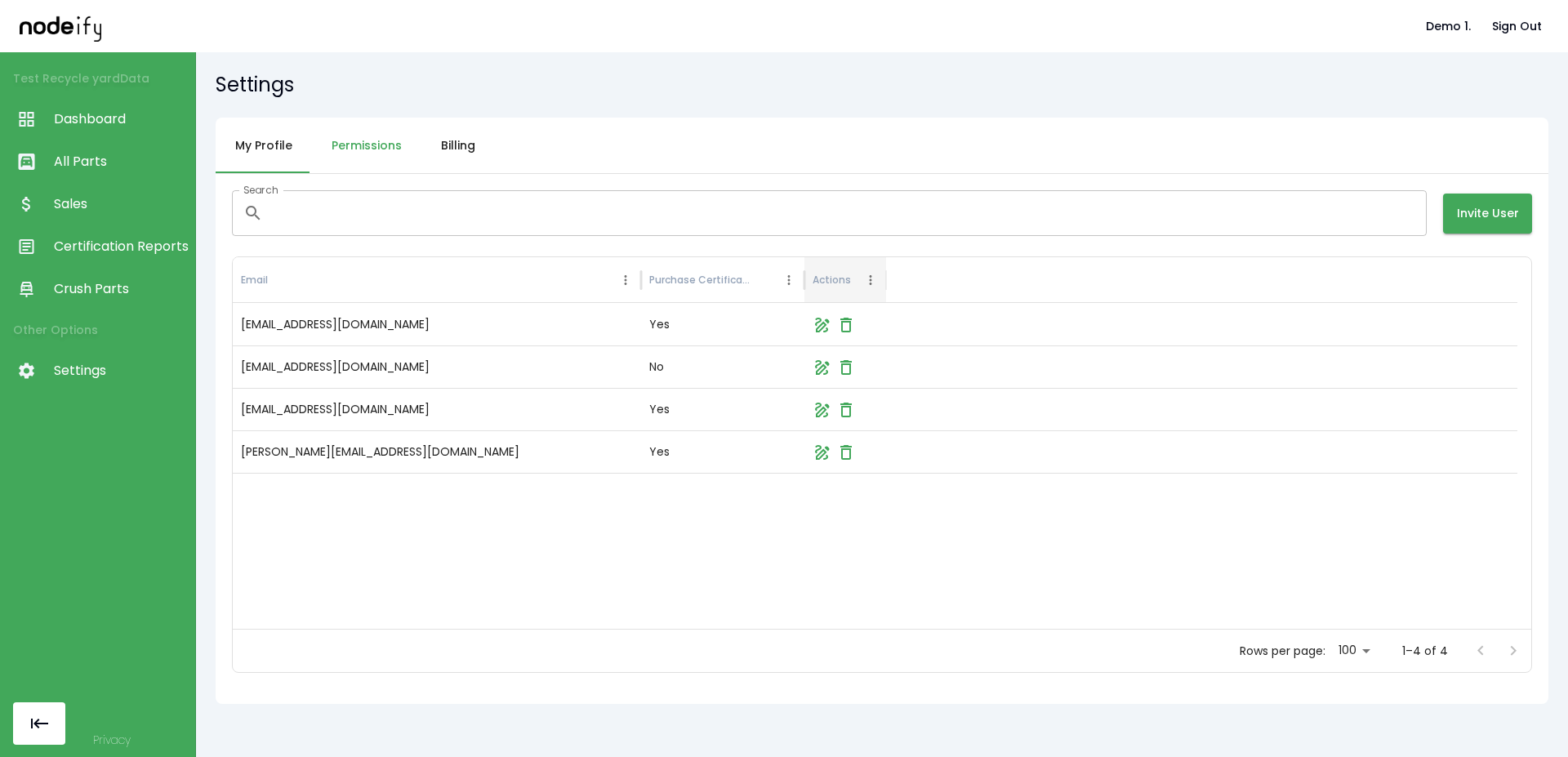
click at [466, 153] on button "Billing" at bounding box center [458, 145] width 74 height 56
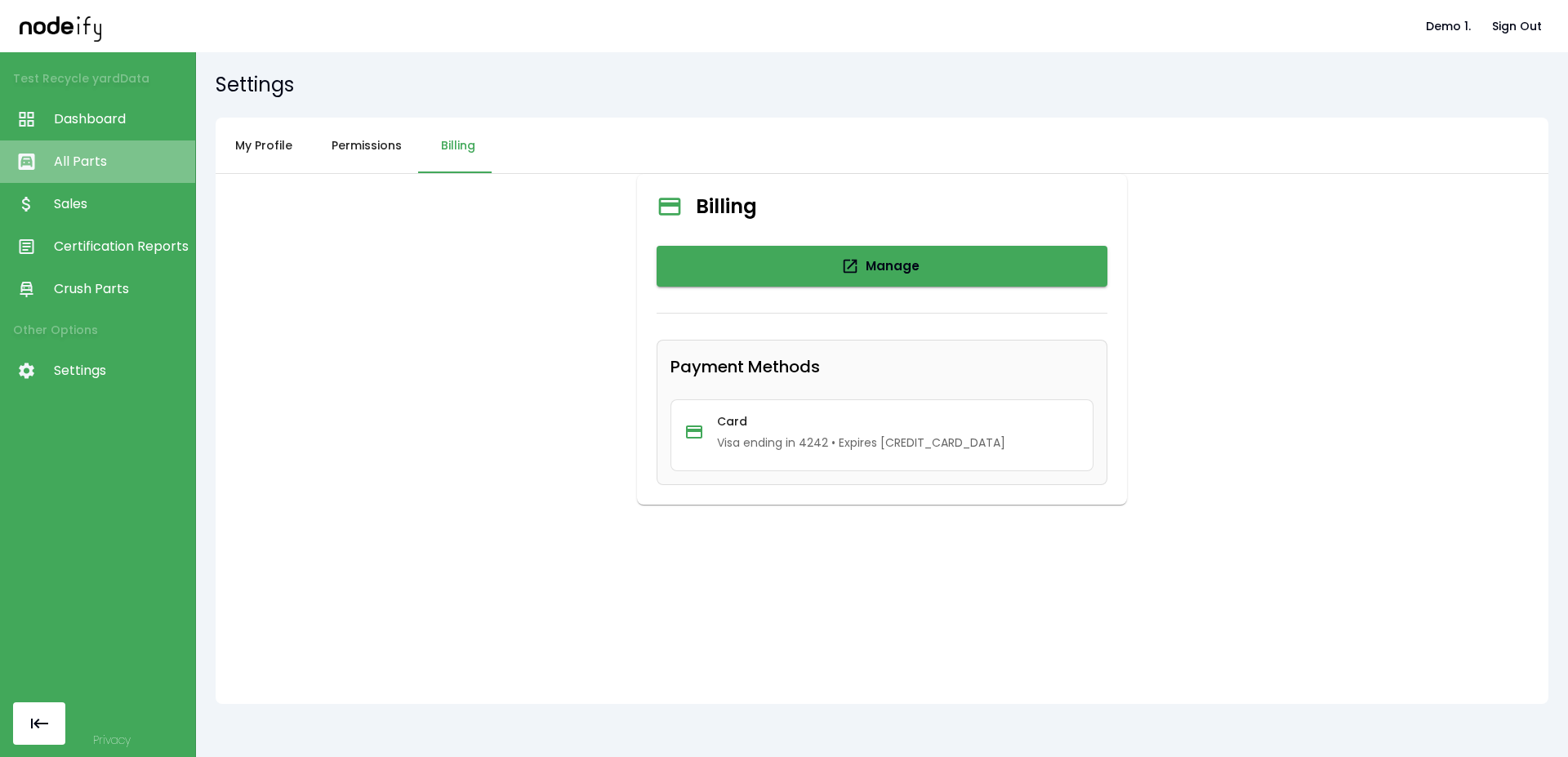
click at [77, 174] on link "All Parts" at bounding box center [98, 161] width 196 height 42
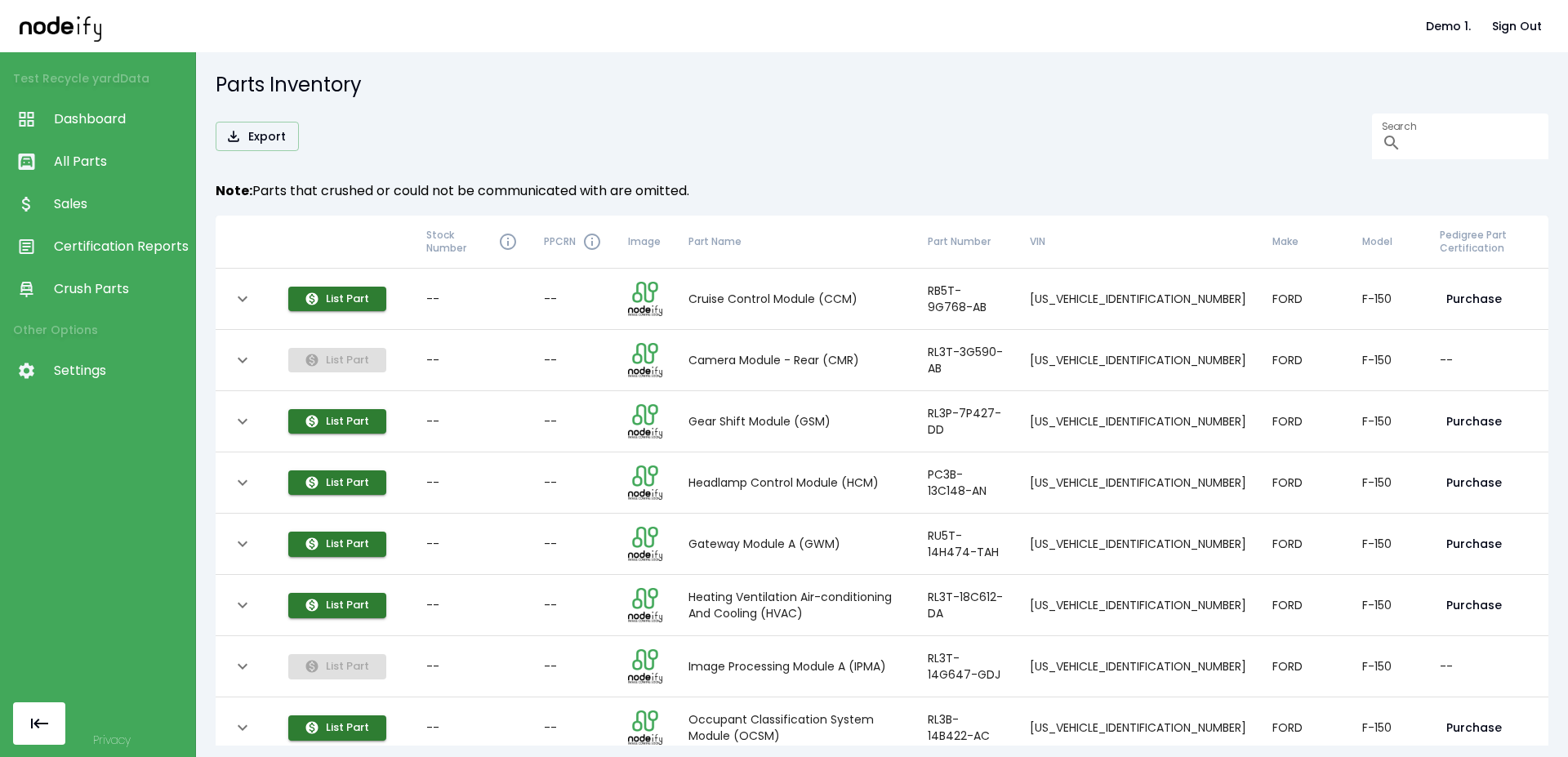
click at [87, 370] on span "Settings" at bounding box center [120, 370] width 133 height 20
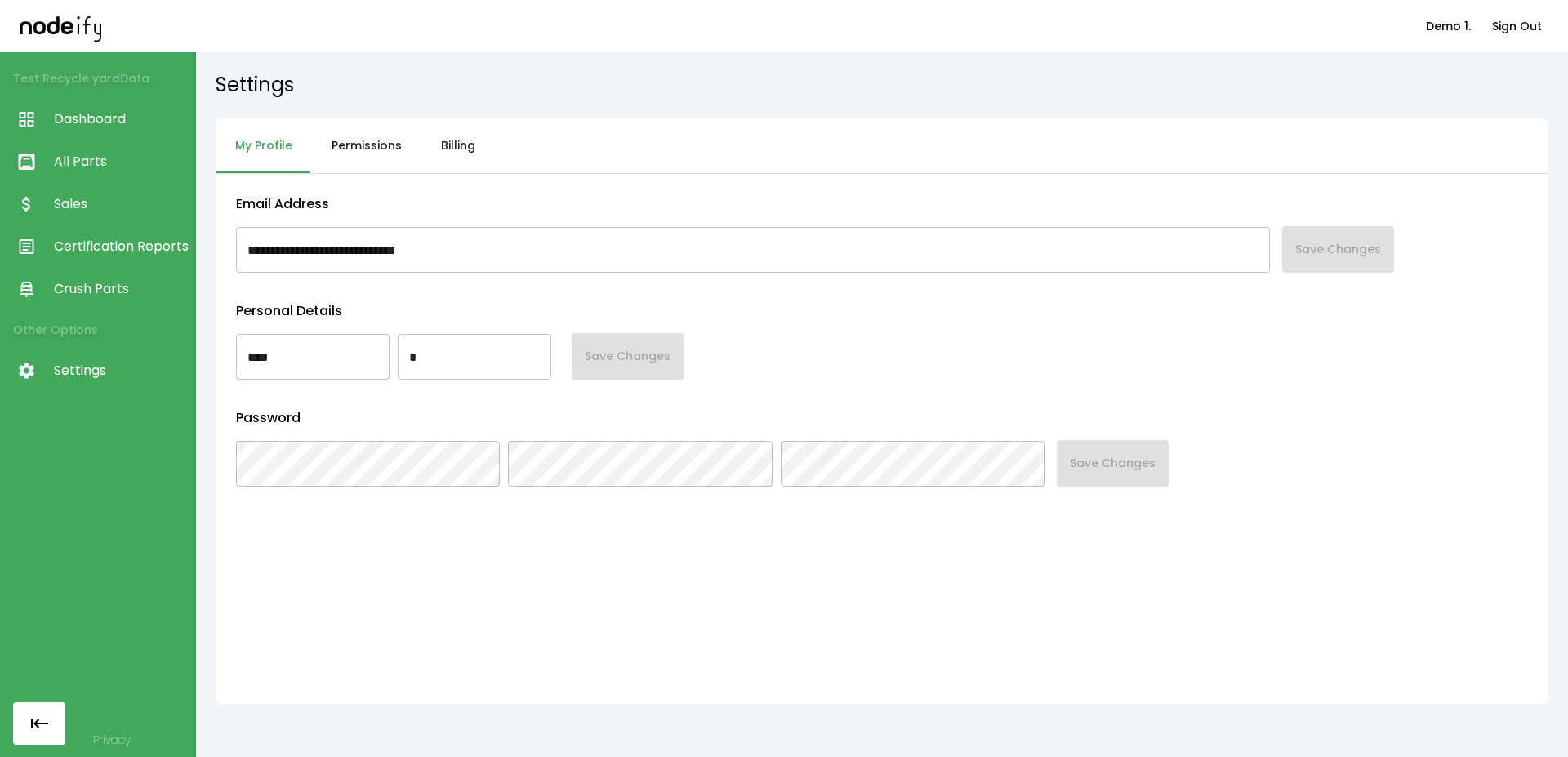
click at [401, 136] on button "Permissions" at bounding box center [367, 145] width 109 height 56
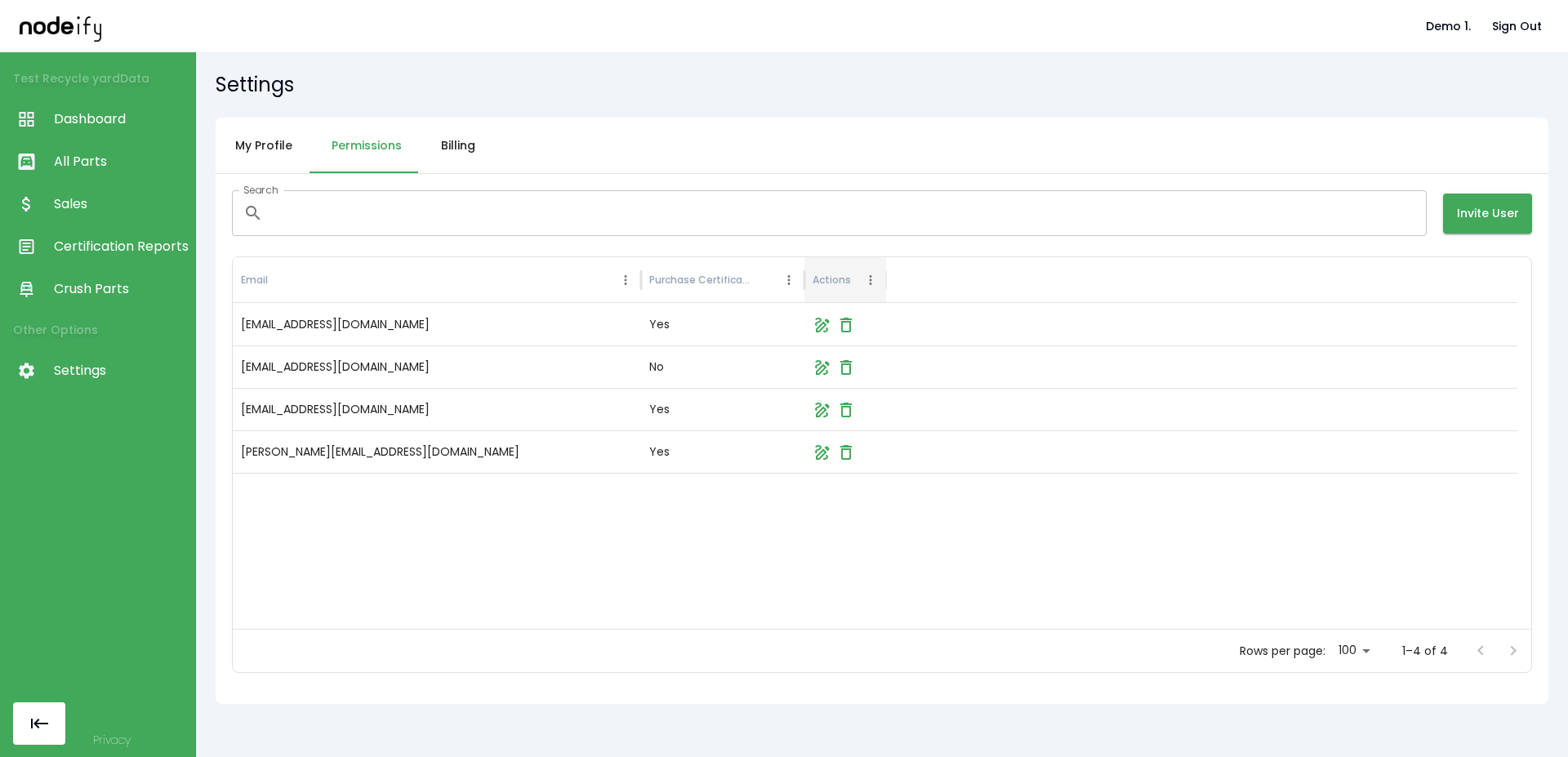
click at [335, 505] on div at bounding box center [875, 551] width 1285 height 156
drag, startPoint x: 320, startPoint y: 457, endPoint x: 349, endPoint y: 459, distance: 29.1
click at [349, 459] on div "[PERSON_NAME][EMAIL_ADDRESS][DOMAIN_NAME]" at bounding box center [437, 451] width 408 height 42
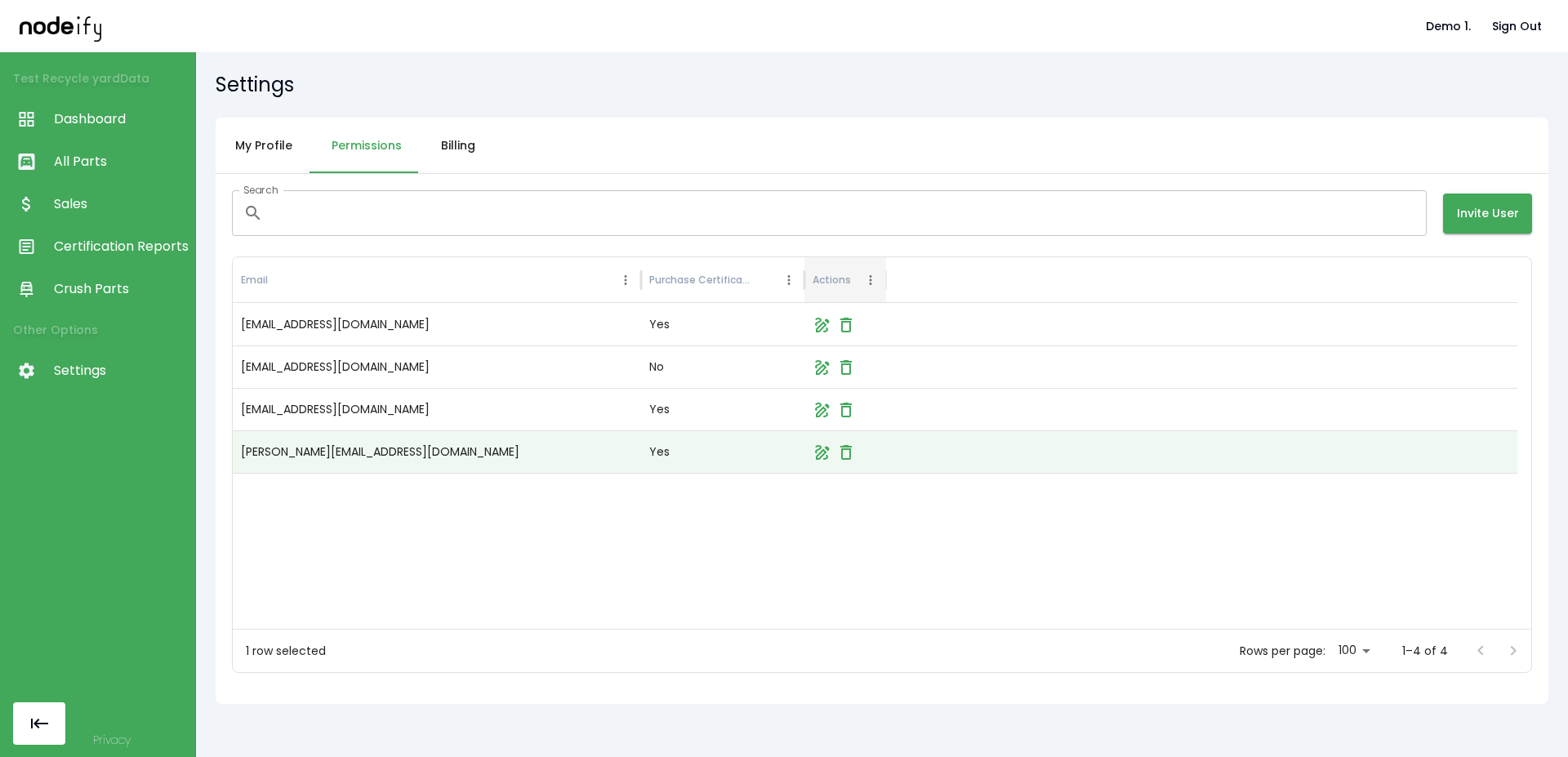
click at [401, 531] on div at bounding box center [875, 551] width 1285 height 156
click at [337, 527] on div at bounding box center [875, 551] width 1285 height 156
click at [87, 157] on span "All Parts" at bounding box center [120, 162] width 133 height 20
